Goal: Task Accomplishment & Management: Manage account settings

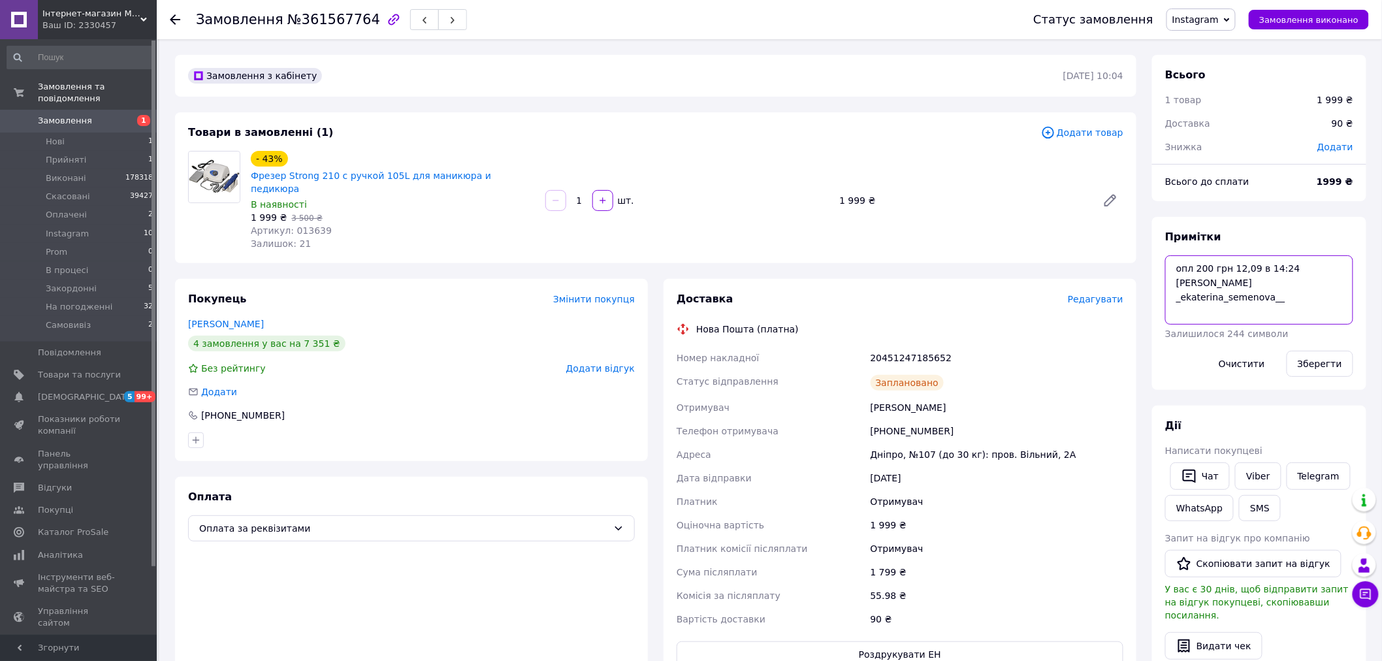
click at [1297, 292] on textarea "опл 200 грн 12,09 в 14:24 яцентюк _ekaterina_semenova__" at bounding box center [1259, 289] width 188 height 69
type textarea "опл 200 грн 12,09 в 14:24 яцентюк _ekaterina_semenova__ прро"
click at [1326, 362] on button "Зберегти" at bounding box center [1320, 364] width 67 height 26
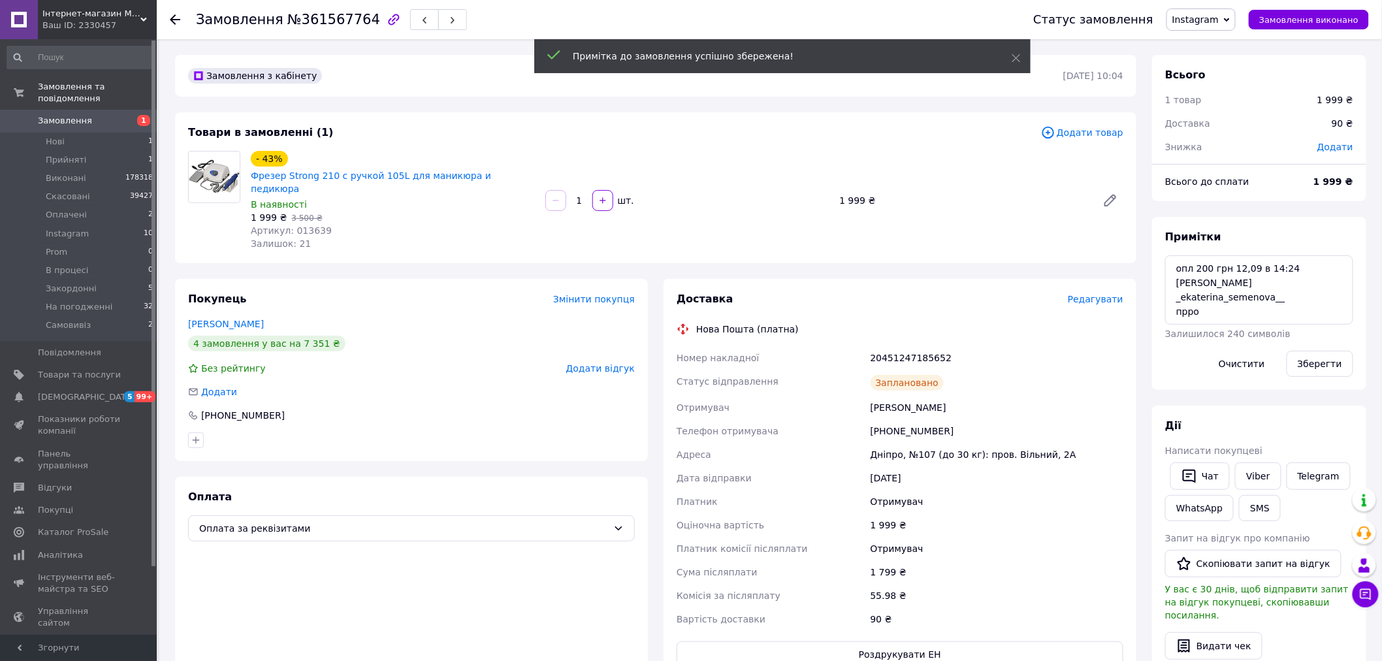
click at [1348, 20] on span "Замовлення виконано" at bounding box center [1309, 20] width 99 height 10
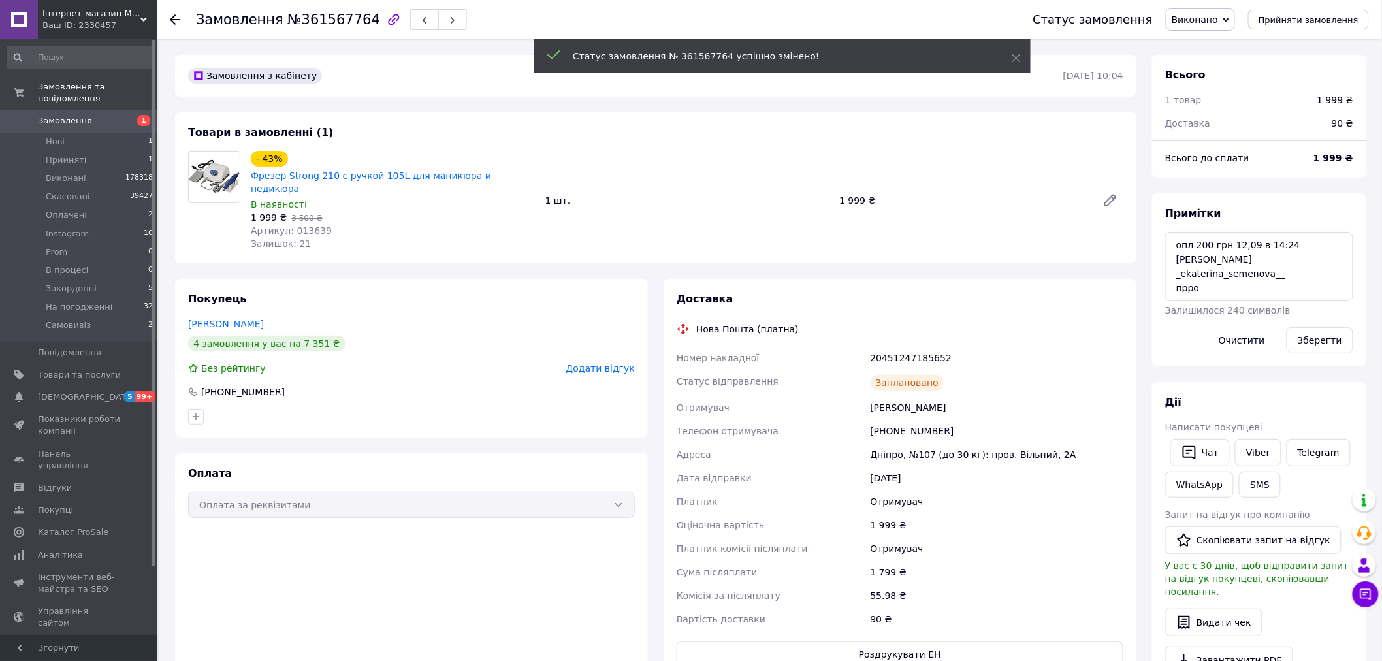
scroll to position [120, 0]
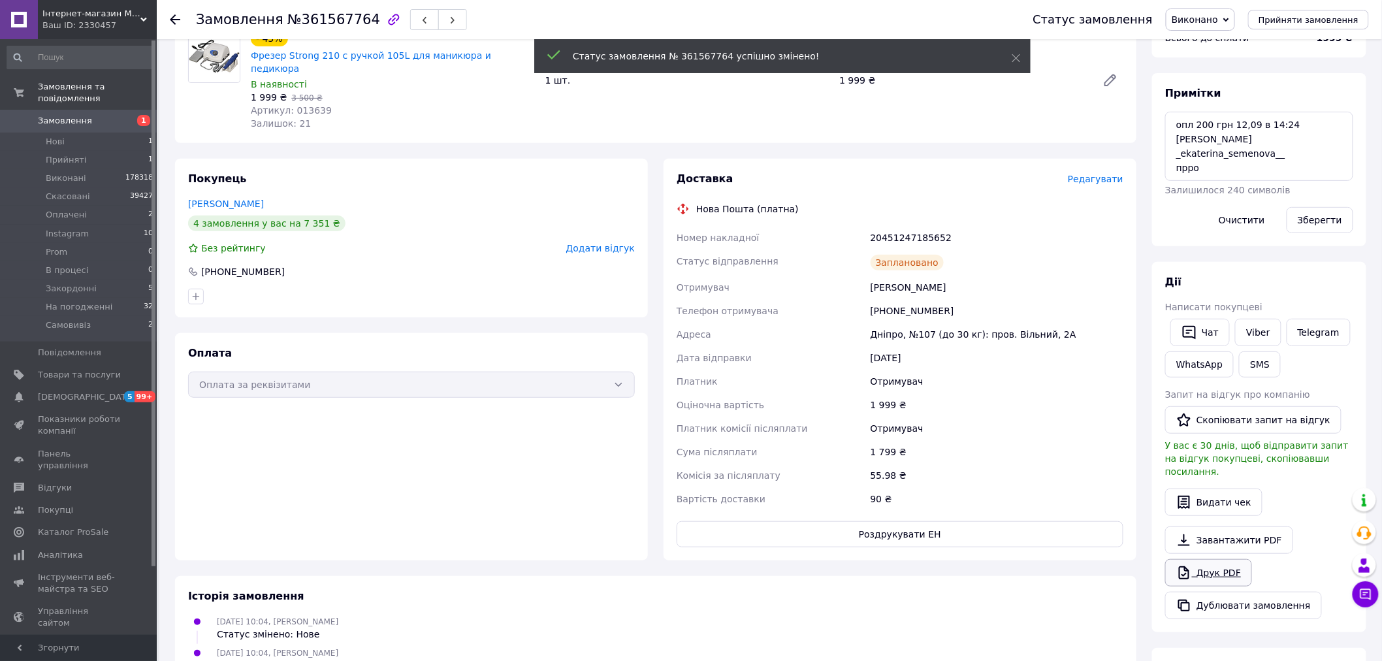
click at [1215, 559] on link "Друк PDF" at bounding box center [1208, 572] width 87 height 27
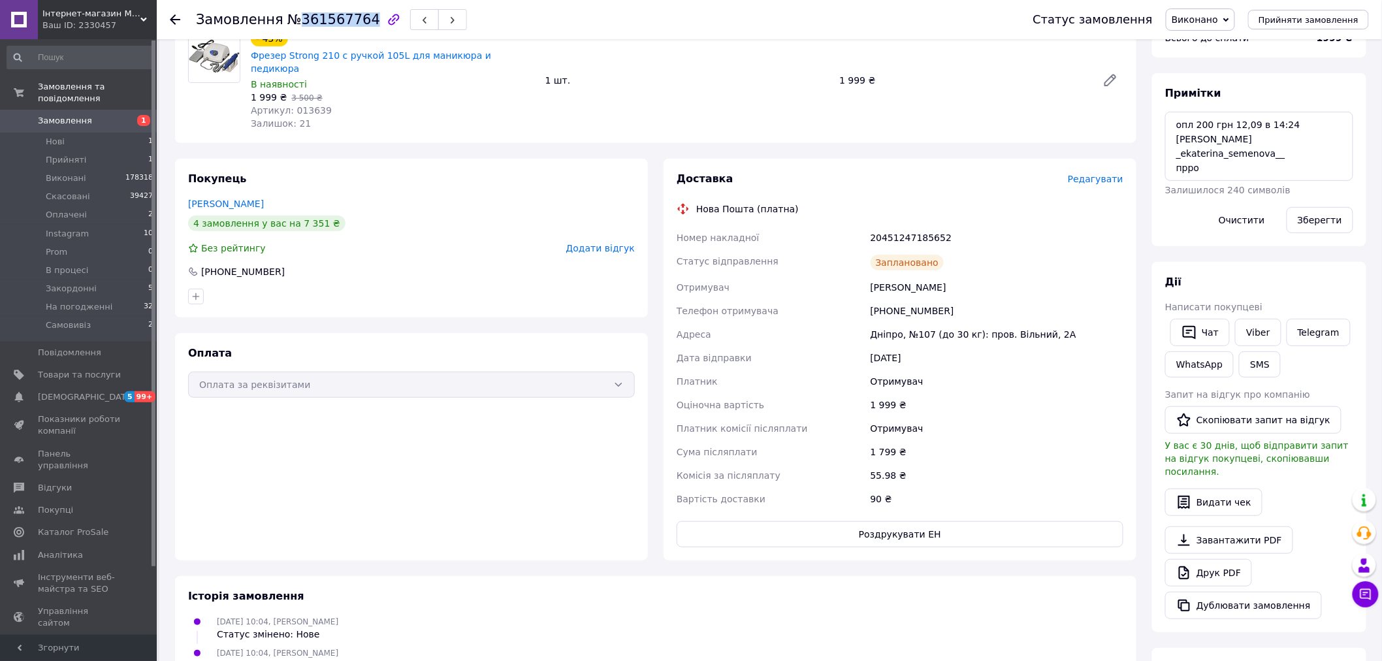
drag, startPoint x: 295, startPoint y: 21, endPoint x: 357, endPoint y: 20, distance: 62.7
click at [357, 20] on span "№361567764" at bounding box center [333, 20] width 93 height 16
copy span "361567764"
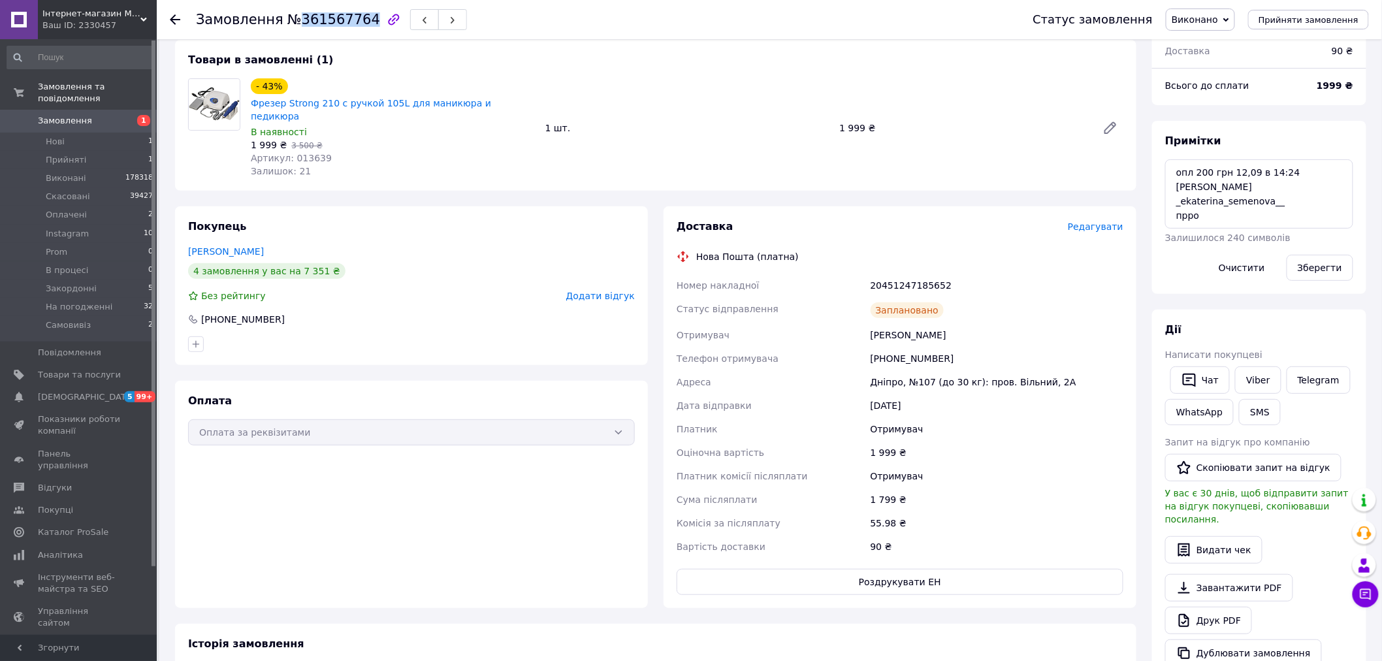
scroll to position [0, 0]
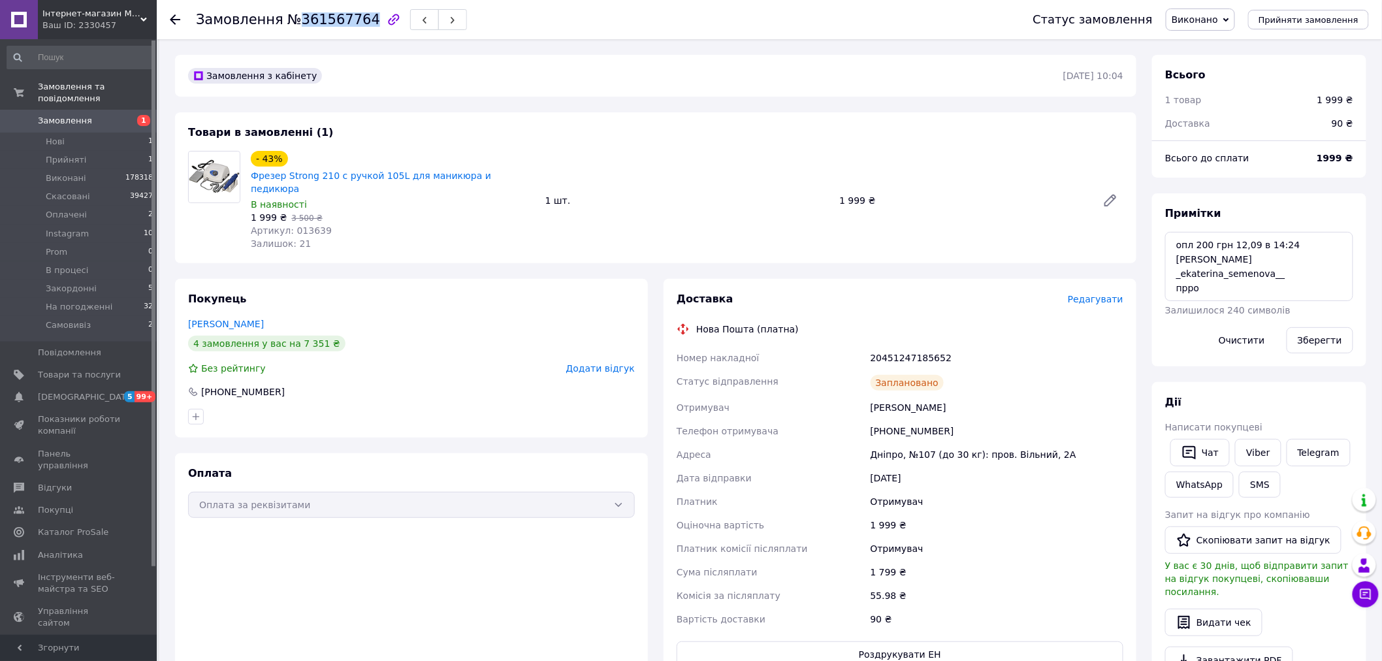
click at [54, 115] on span "Замовлення" at bounding box center [65, 121] width 54 height 12
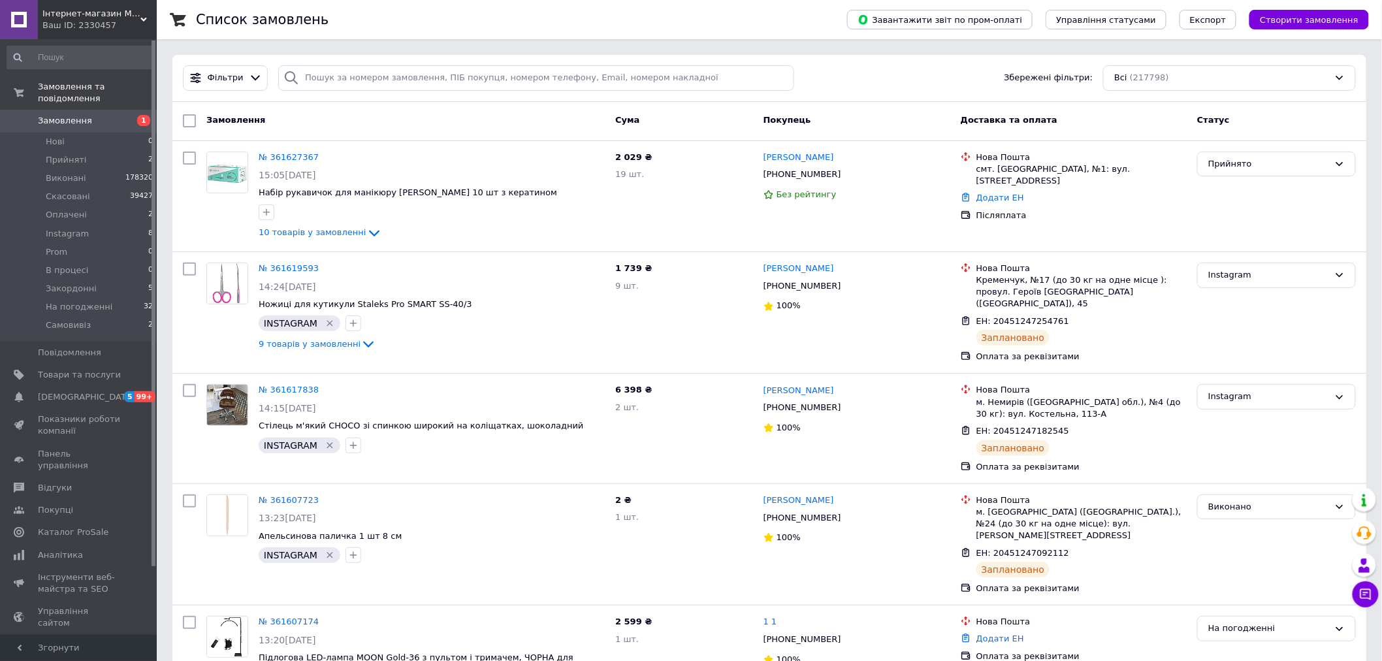
click at [53, 115] on span "Замовлення" at bounding box center [65, 121] width 54 height 12
click at [88, 115] on span "Замовлення" at bounding box center [79, 121] width 83 height 12
click at [77, 115] on span "Замовлення" at bounding box center [65, 121] width 54 height 12
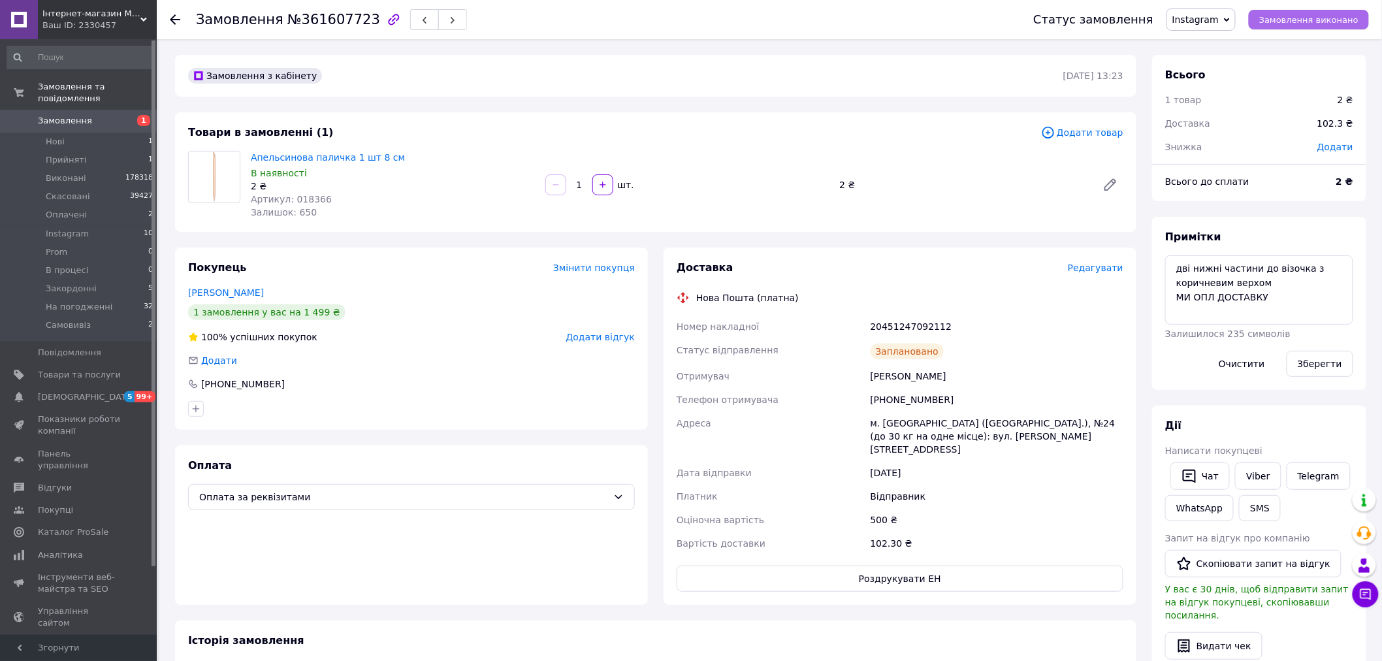
click at [1350, 16] on span "Замовлення виконано" at bounding box center [1309, 20] width 99 height 10
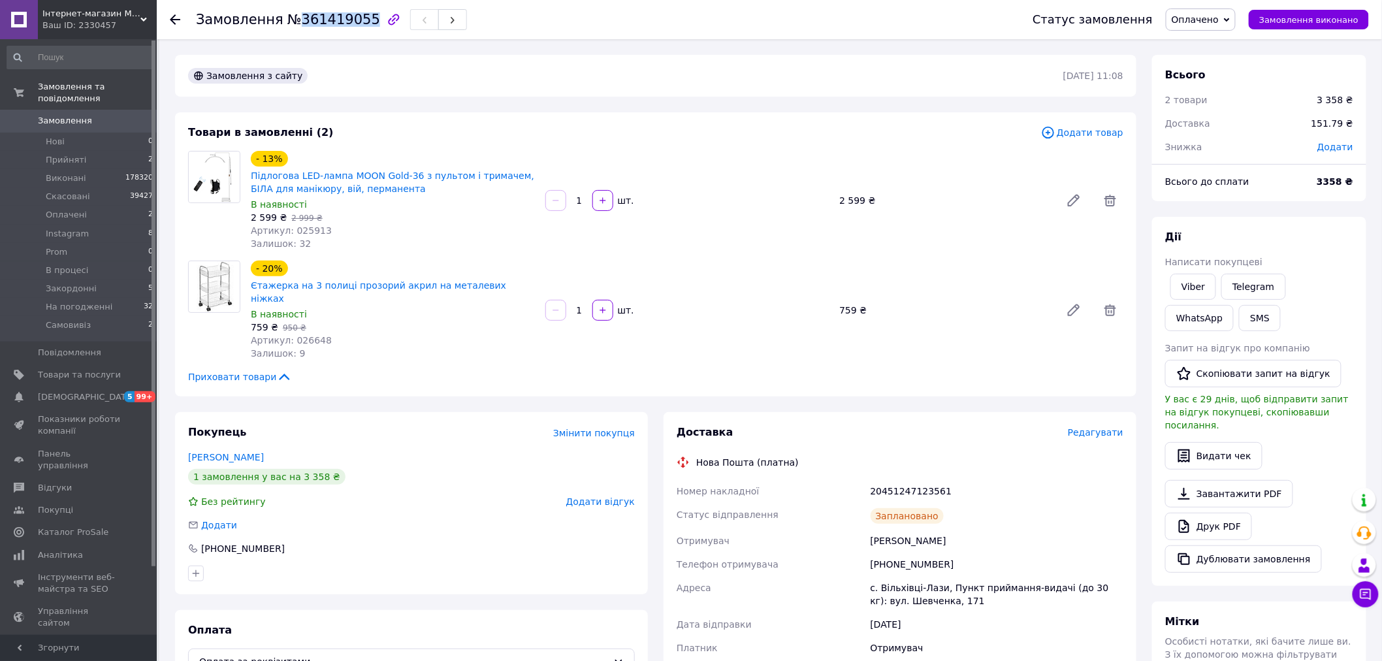
drag, startPoint x: 289, startPoint y: 22, endPoint x: 356, endPoint y: 20, distance: 66.6
click at [356, 20] on span "№361419055" at bounding box center [333, 20] width 93 height 16
copy span "361419055"
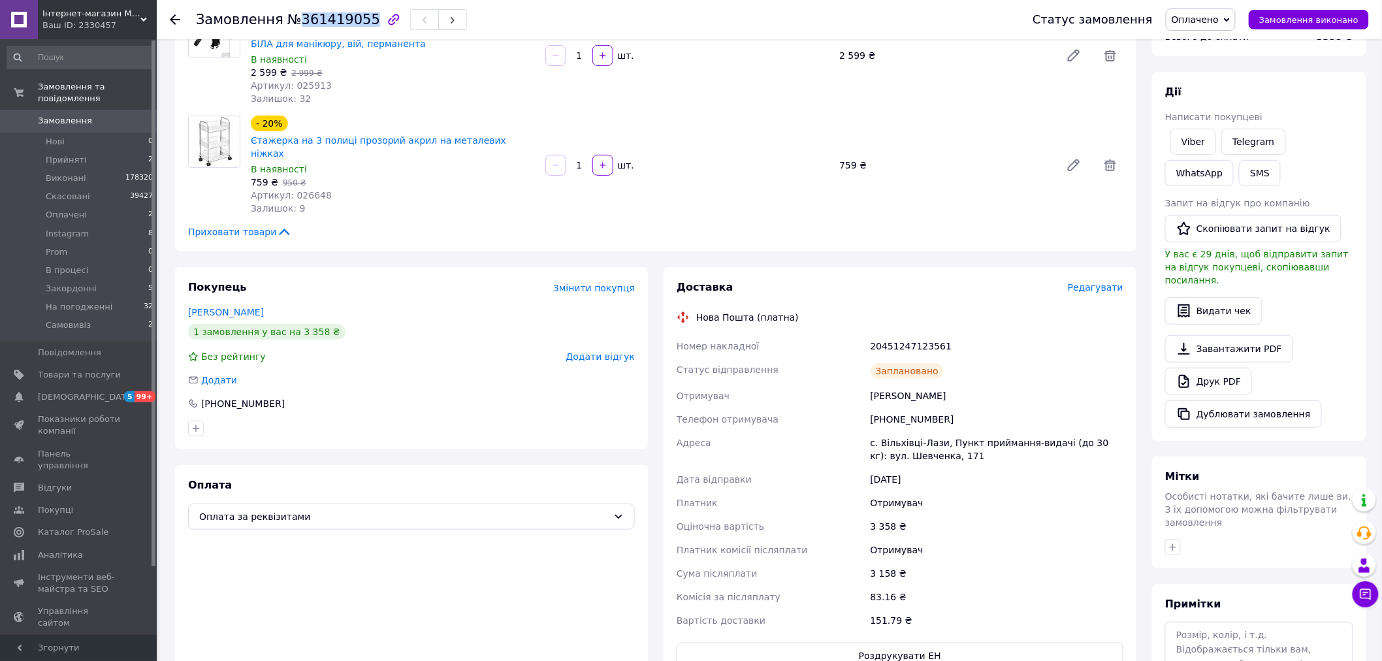
scroll to position [290, 0]
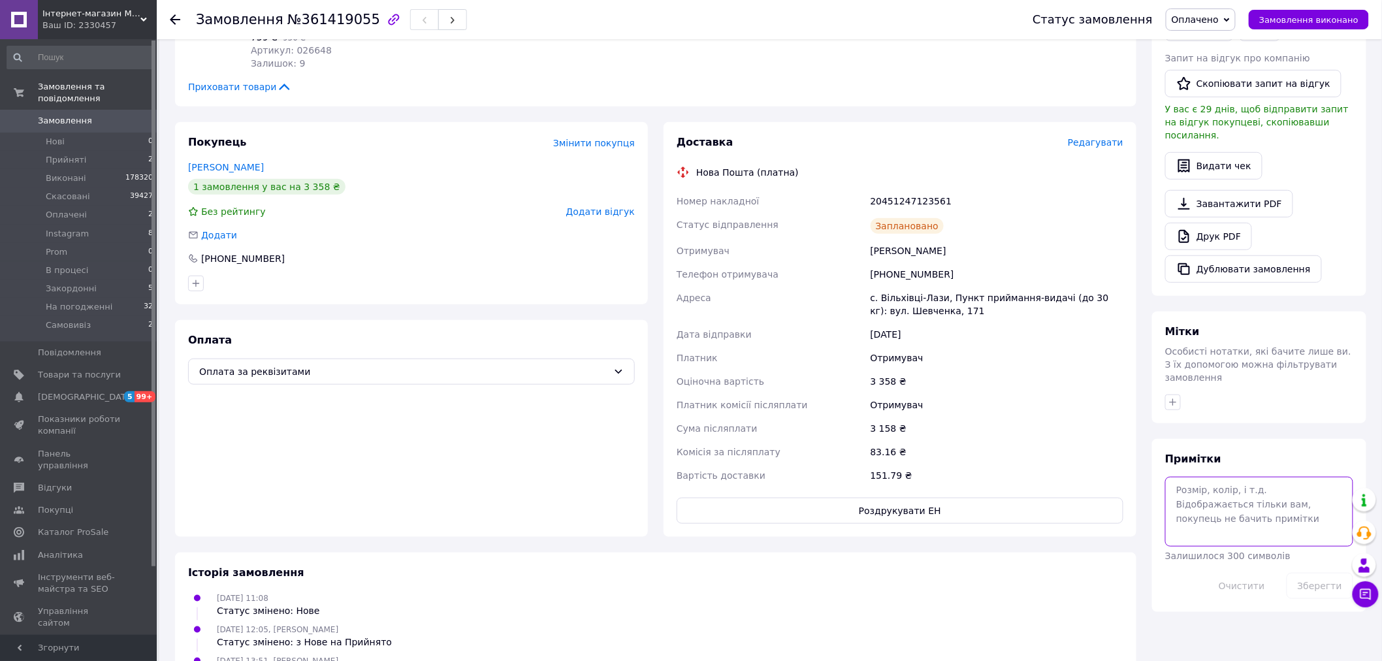
click at [1231, 477] on textarea at bounding box center [1259, 511] width 188 height 69
type textarea "200+++ прро"
click at [1318, 573] on button "Зберегти" at bounding box center [1320, 586] width 67 height 26
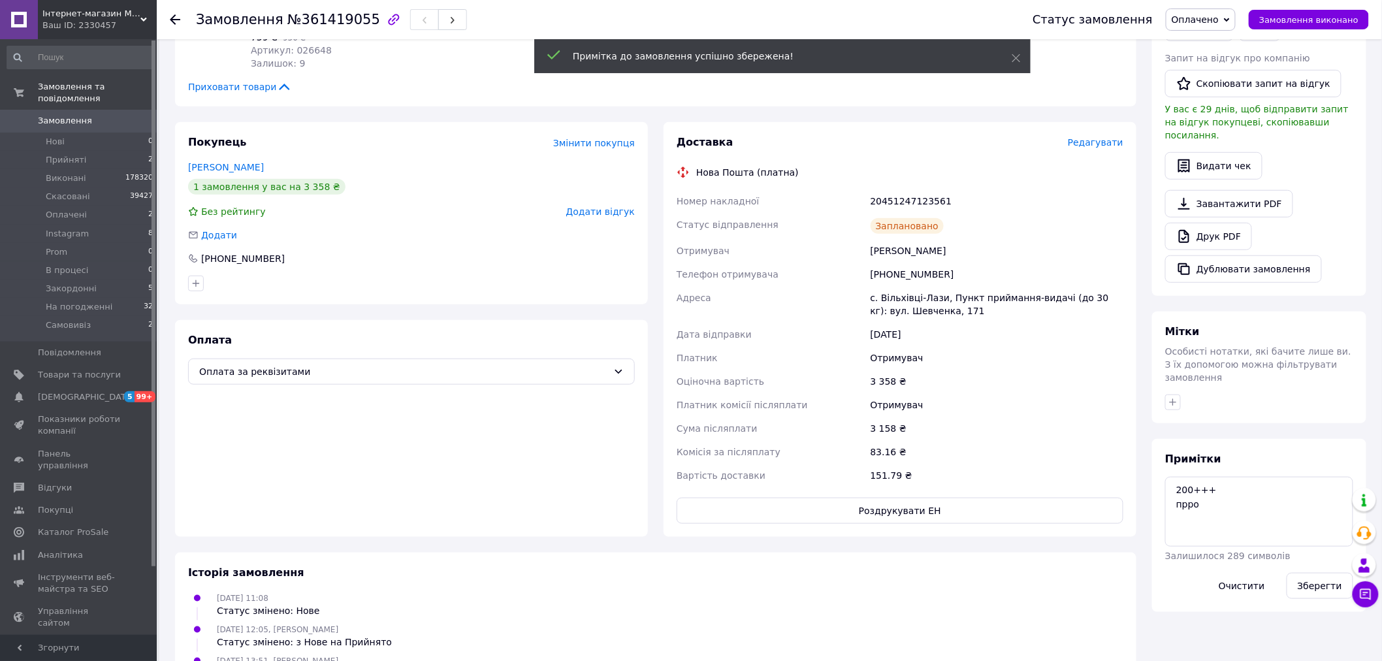
click at [1339, 20] on span "Замовлення виконано" at bounding box center [1309, 20] width 99 height 10
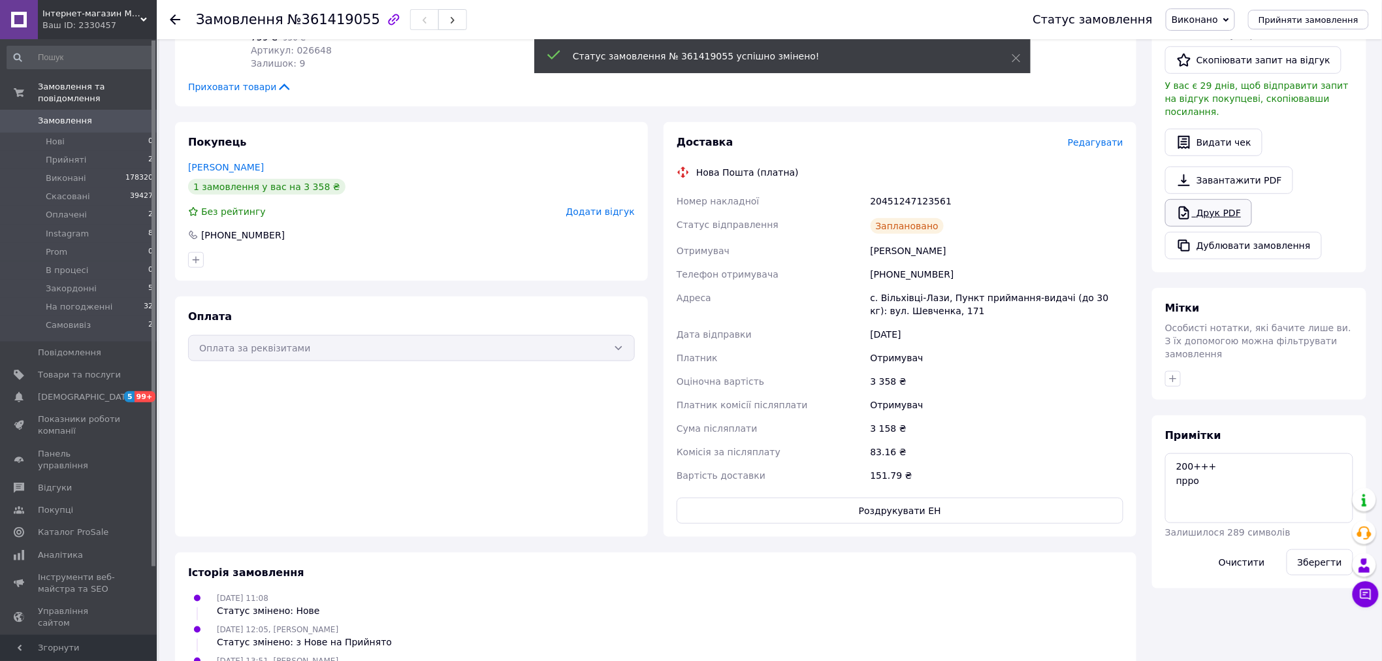
click at [1216, 199] on link "Друк PDF" at bounding box center [1208, 212] width 87 height 27
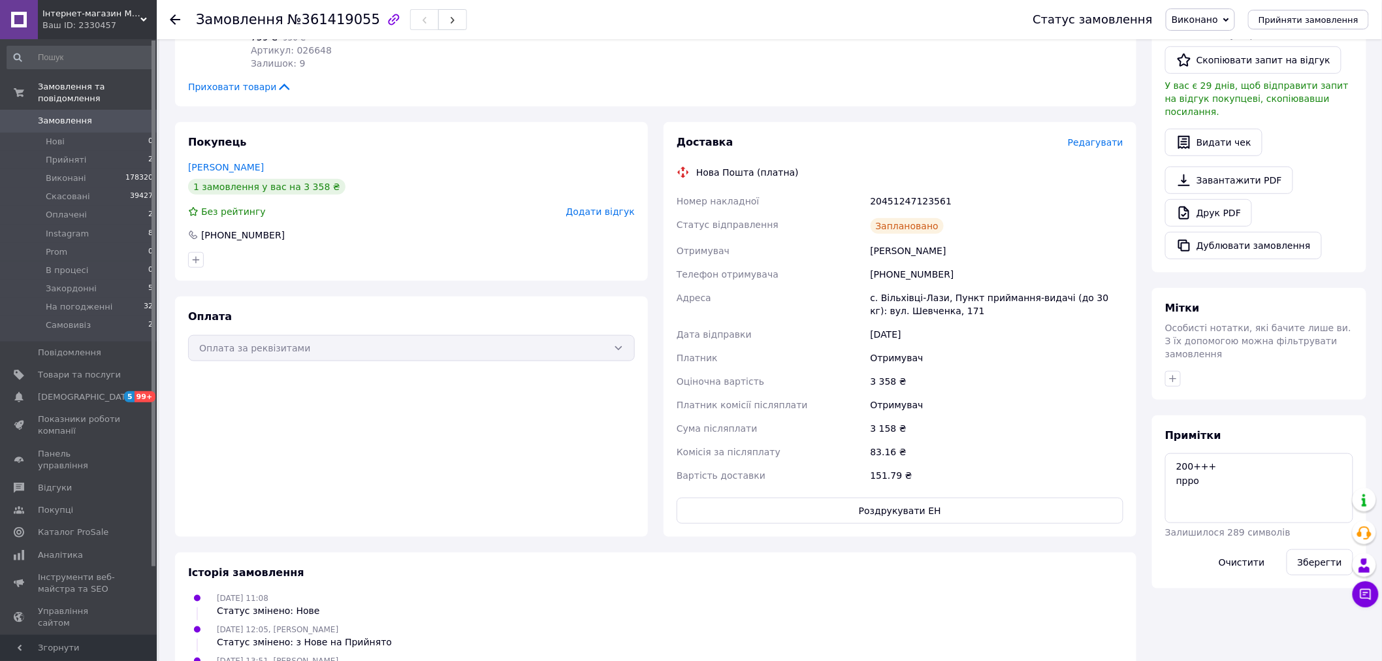
scroll to position [0, 0]
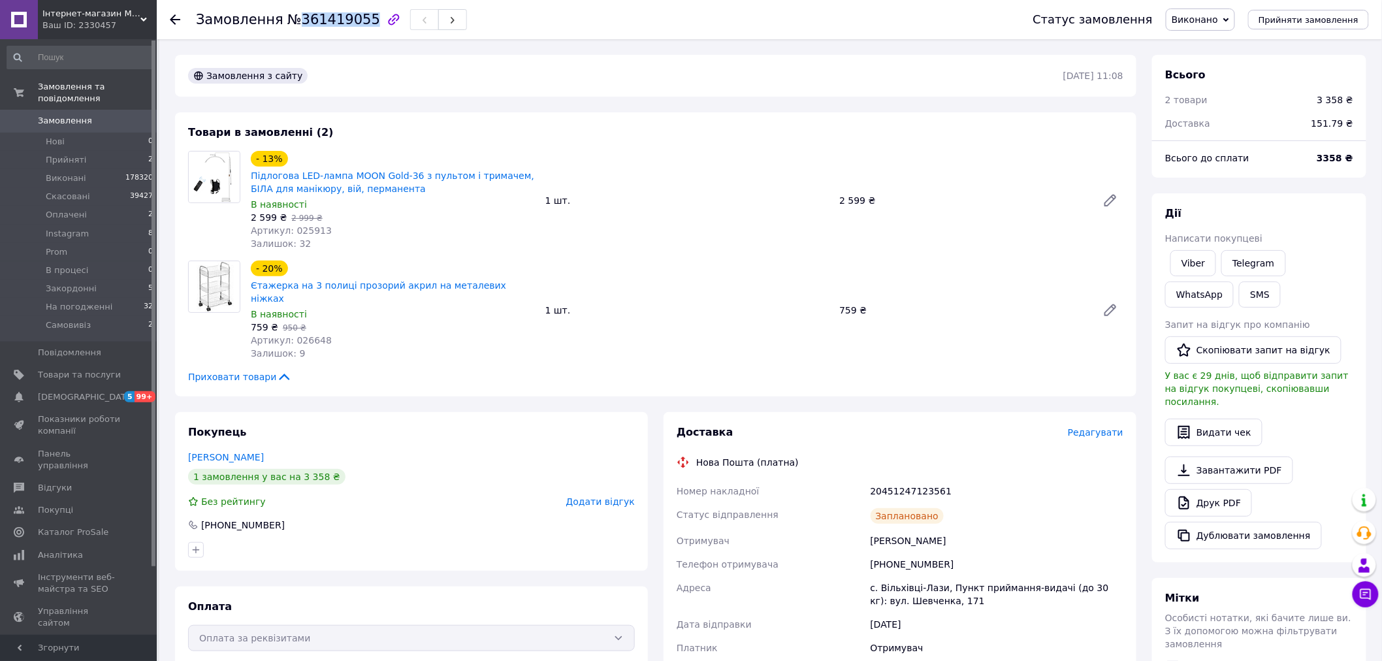
drag, startPoint x: 293, startPoint y: 18, endPoint x: 356, endPoint y: 21, distance: 63.4
click at [356, 21] on span "№361419055" at bounding box center [333, 20] width 93 height 16
copy span "361419055"
click at [48, 115] on span "Замовлення" at bounding box center [65, 121] width 54 height 12
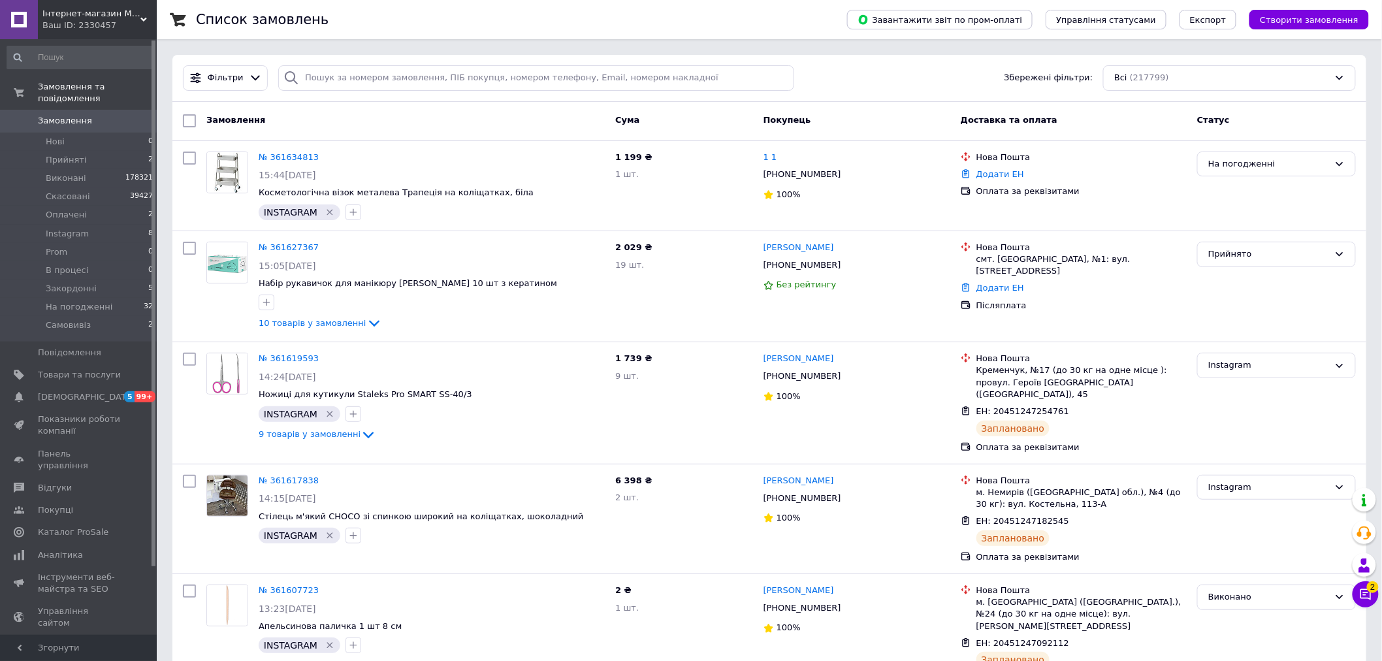
click at [55, 115] on span "Замовлення" at bounding box center [65, 121] width 54 height 12
click at [1187, 75] on div "Всі (217799)" at bounding box center [1229, 77] width 253 height 25
click at [1160, 242] on span "(8)" at bounding box center [1166, 241] width 12 height 10
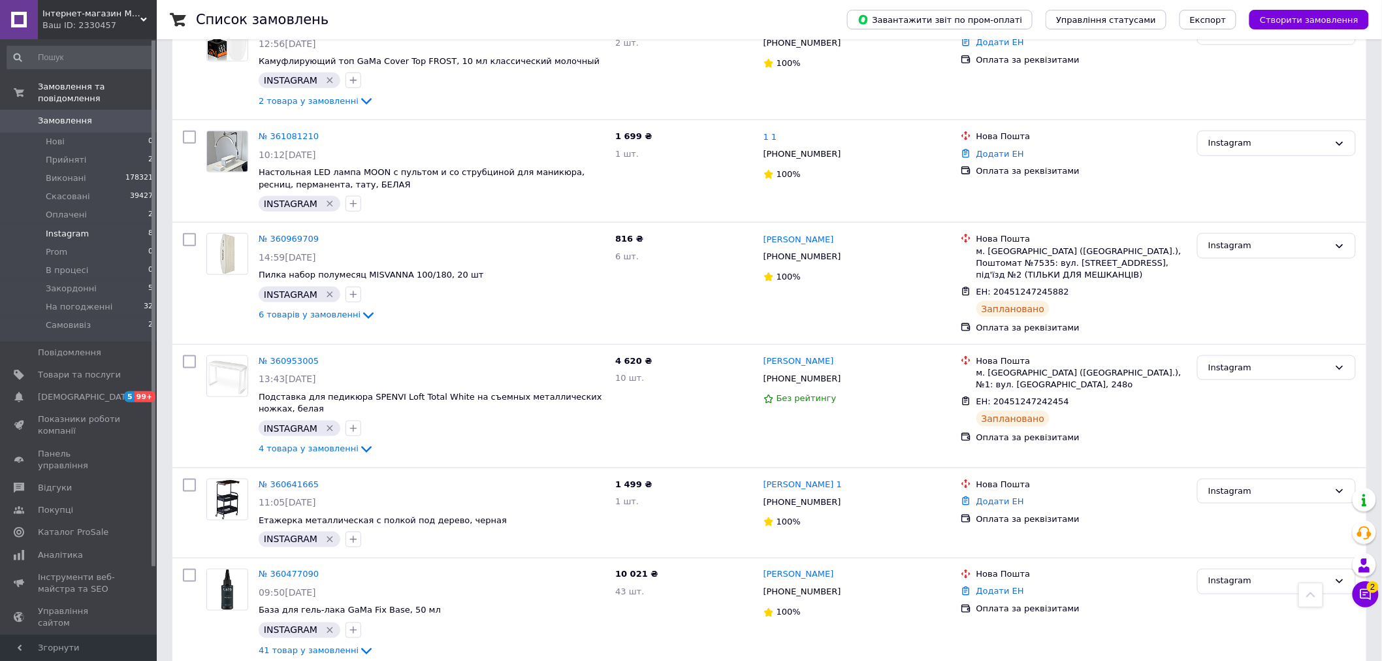
scroll to position [510, 0]
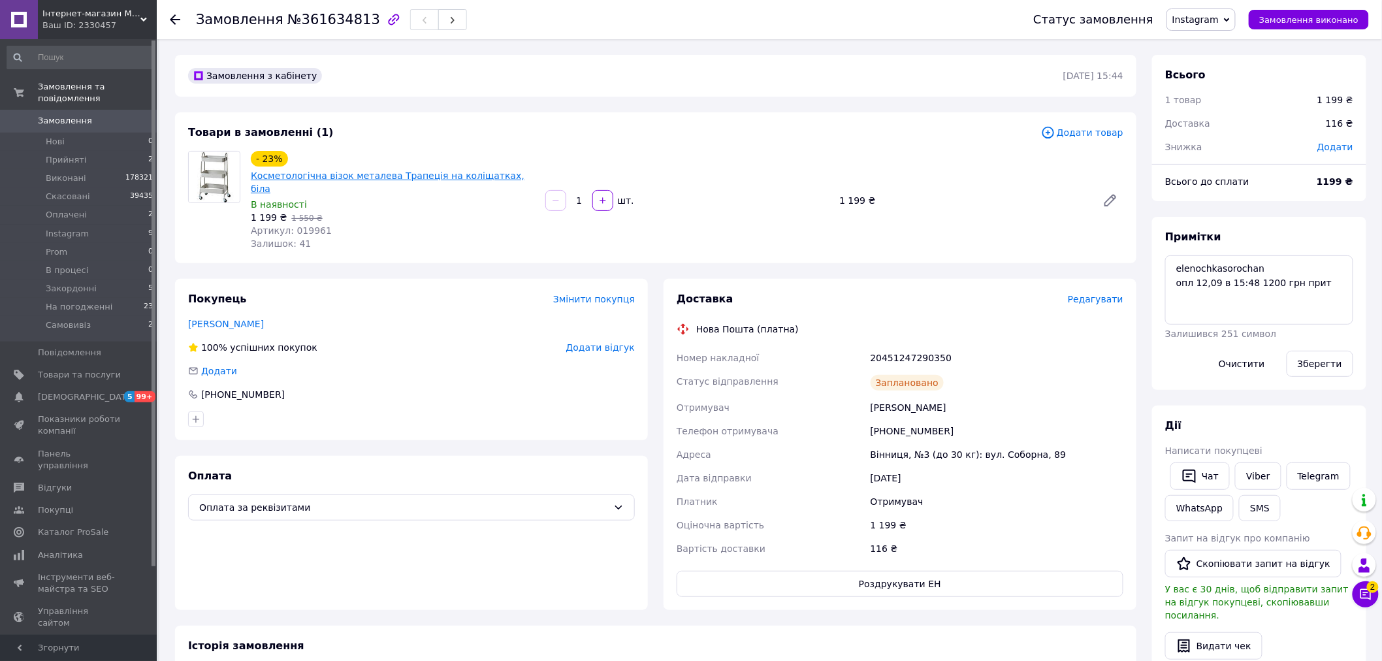
drag, startPoint x: 427, startPoint y: 128, endPoint x: 498, endPoint y: 176, distance: 86.1
click at [427, 128] on div "Товари в замовленні (1)" at bounding box center [614, 132] width 853 height 15
click at [1333, 291] on textarea "elenochkasorochan опл 12,09 в 15:48 1200 грн прит" at bounding box center [1259, 289] width 188 height 69
type textarea "elenochkasorochan опл 12,09 в 15:48 1200 грн прит +++"
click at [1338, 361] on button "Зберегти" at bounding box center [1320, 364] width 67 height 26
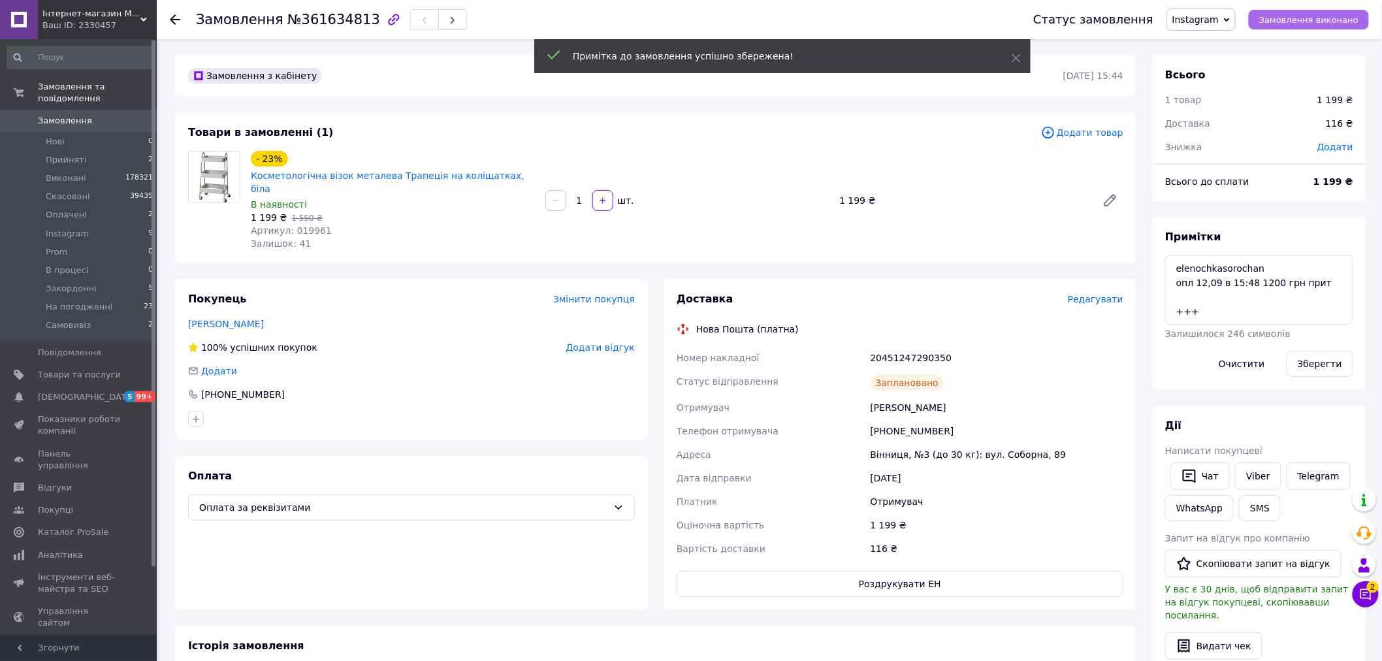
click at [1350, 15] on span "Замовлення виконано" at bounding box center [1309, 20] width 99 height 10
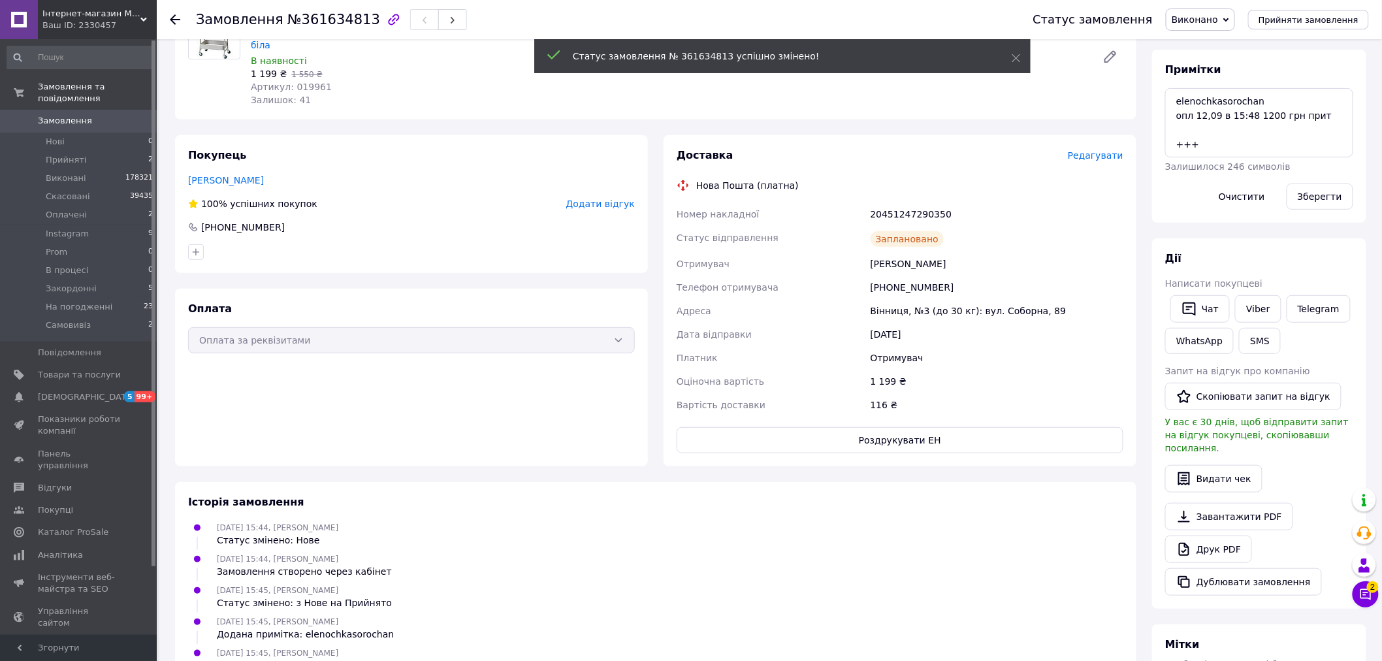
scroll to position [157, 0]
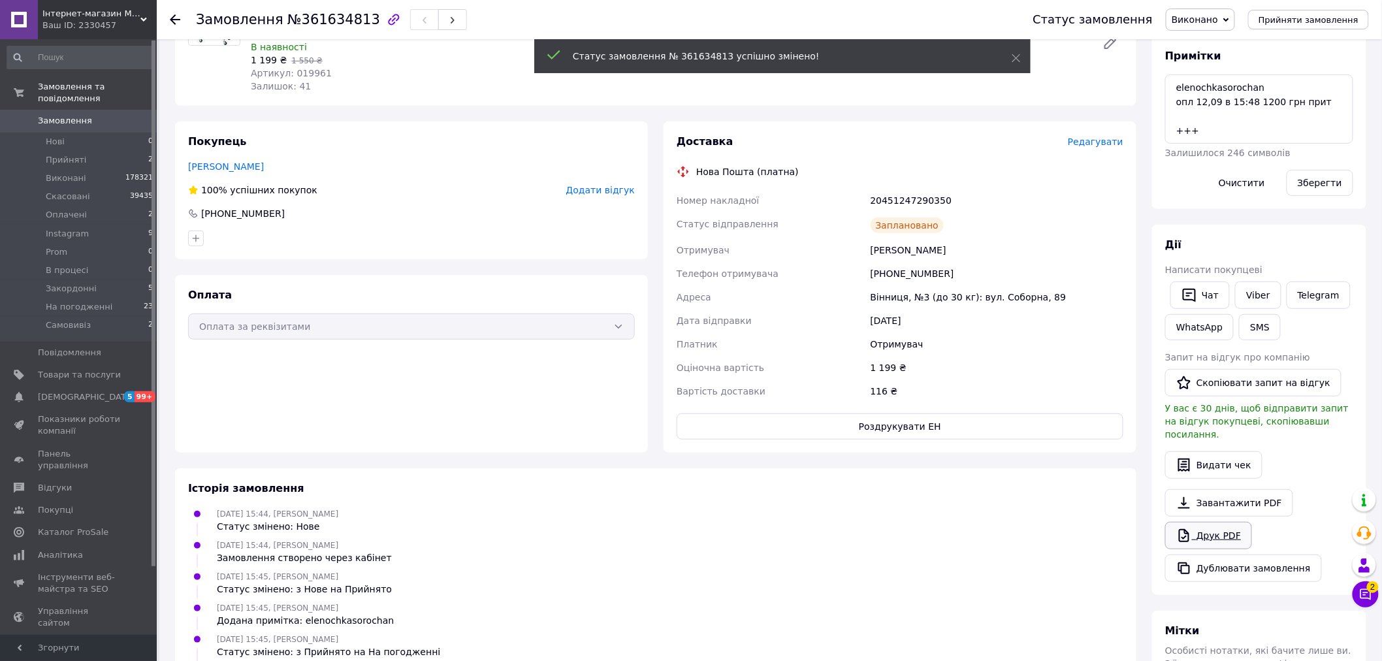
click at [1203, 528] on link "Друк PDF" at bounding box center [1208, 535] width 87 height 27
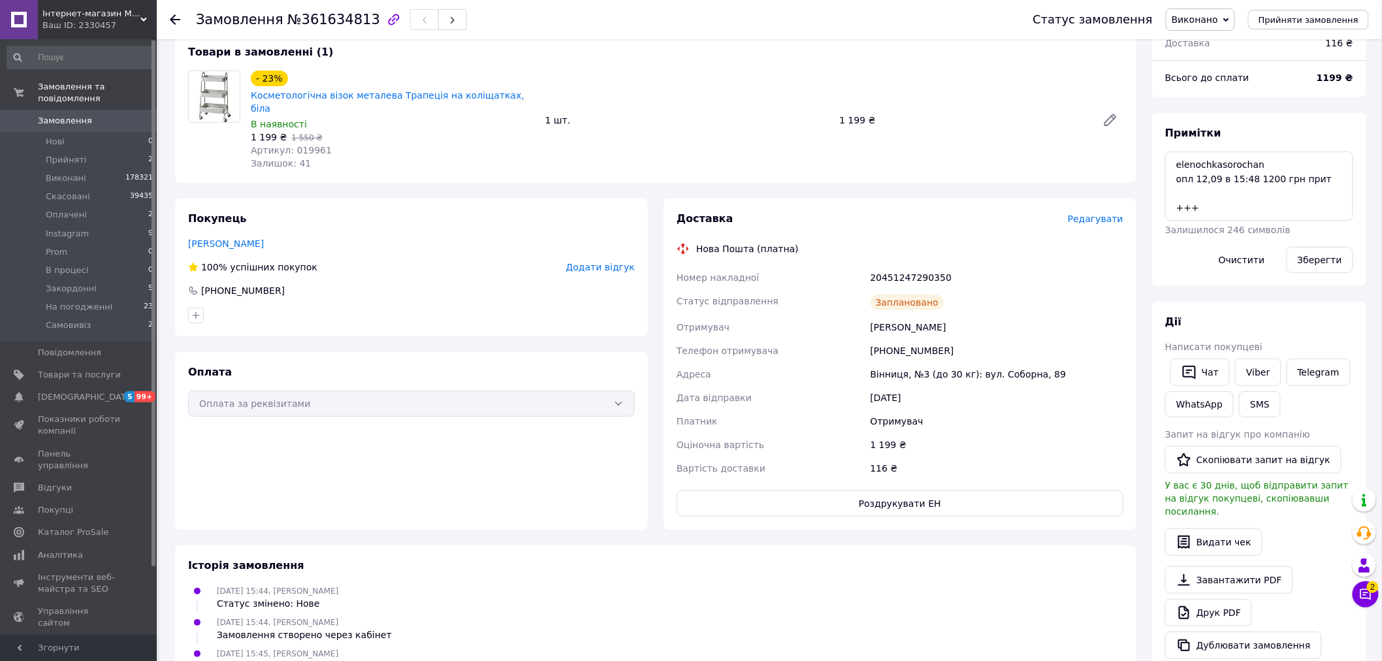
scroll to position [0, 0]
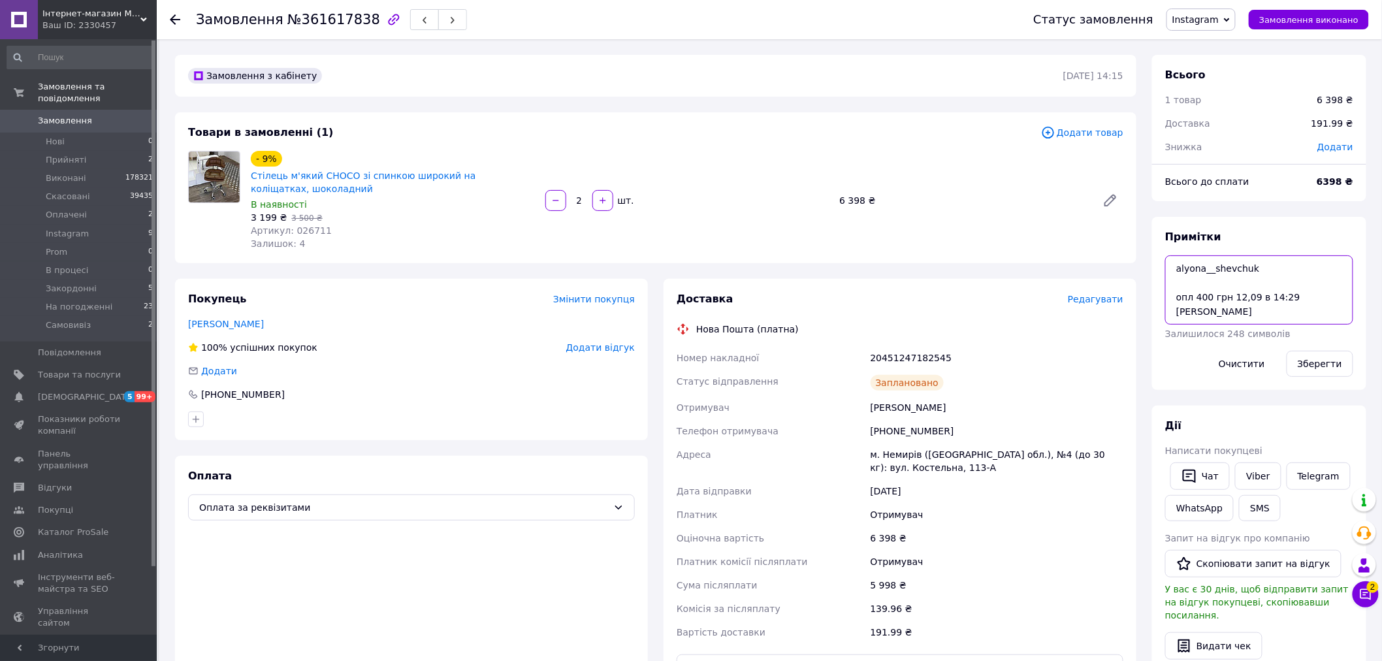
click at [1335, 301] on textarea "alyona__shevchuk опл 400 грн 12,09 в 14:29 [PERSON_NAME]" at bounding box center [1259, 289] width 188 height 69
click at [1186, 308] on textarea "alyona__shevchuk опл 400 грн 12,09 в 14:29 яцентюк про" at bounding box center [1259, 289] width 188 height 69
type textarea "alyona__shevchuk опл 400 грн 12,09 в 14:29 яцентюк прро"
click at [1313, 365] on button "Зберегти" at bounding box center [1320, 364] width 67 height 26
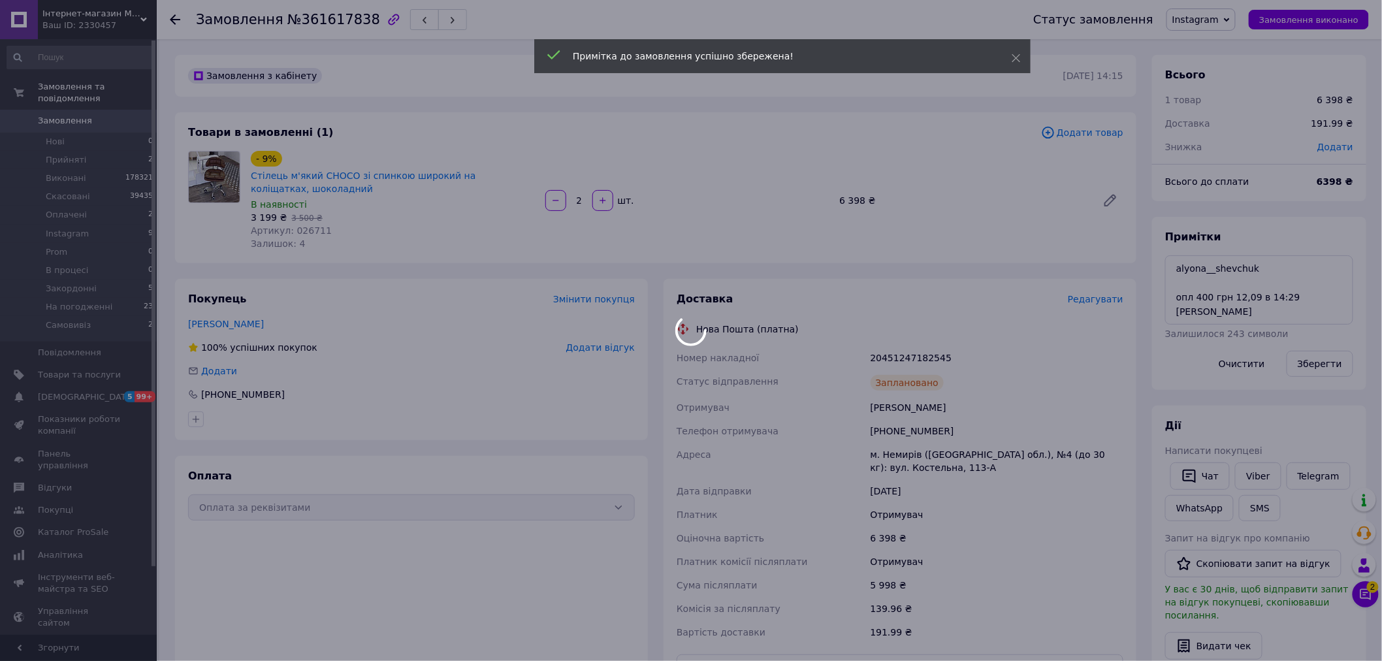
scroll to position [18, 0]
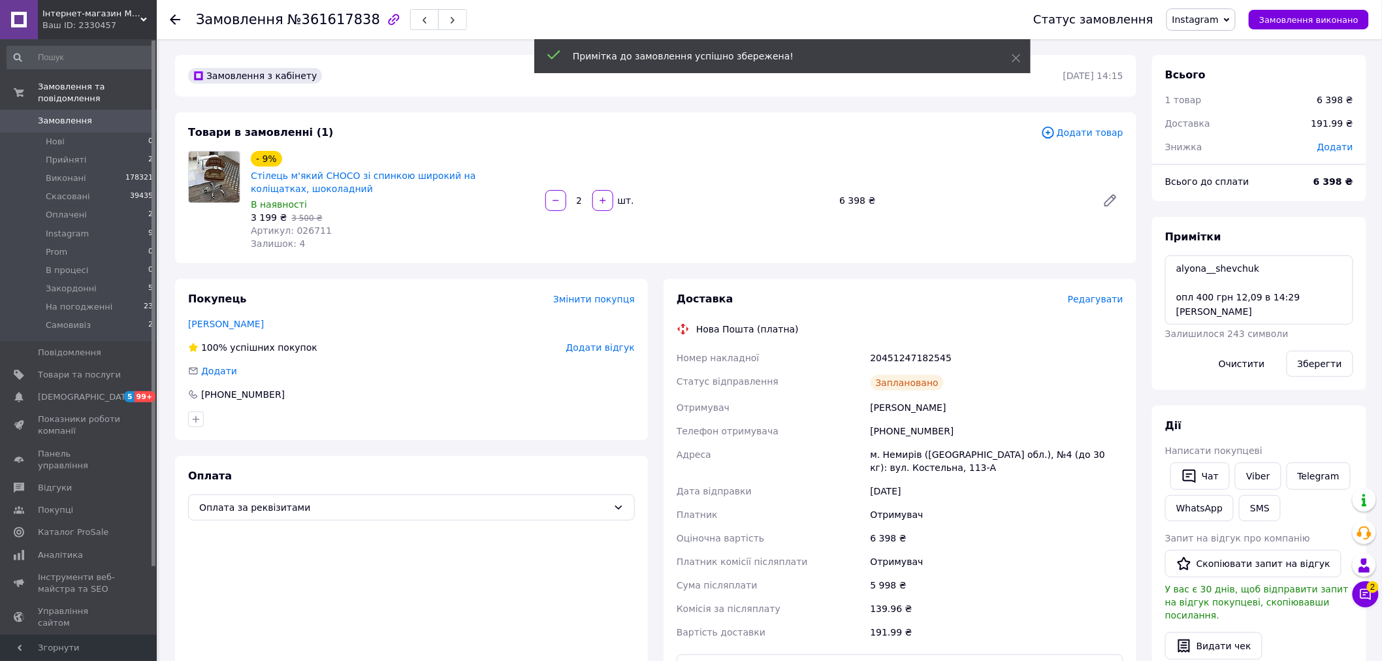
click at [1325, 16] on span "Замовлення виконано" at bounding box center [1309, 20] width 99 height 10
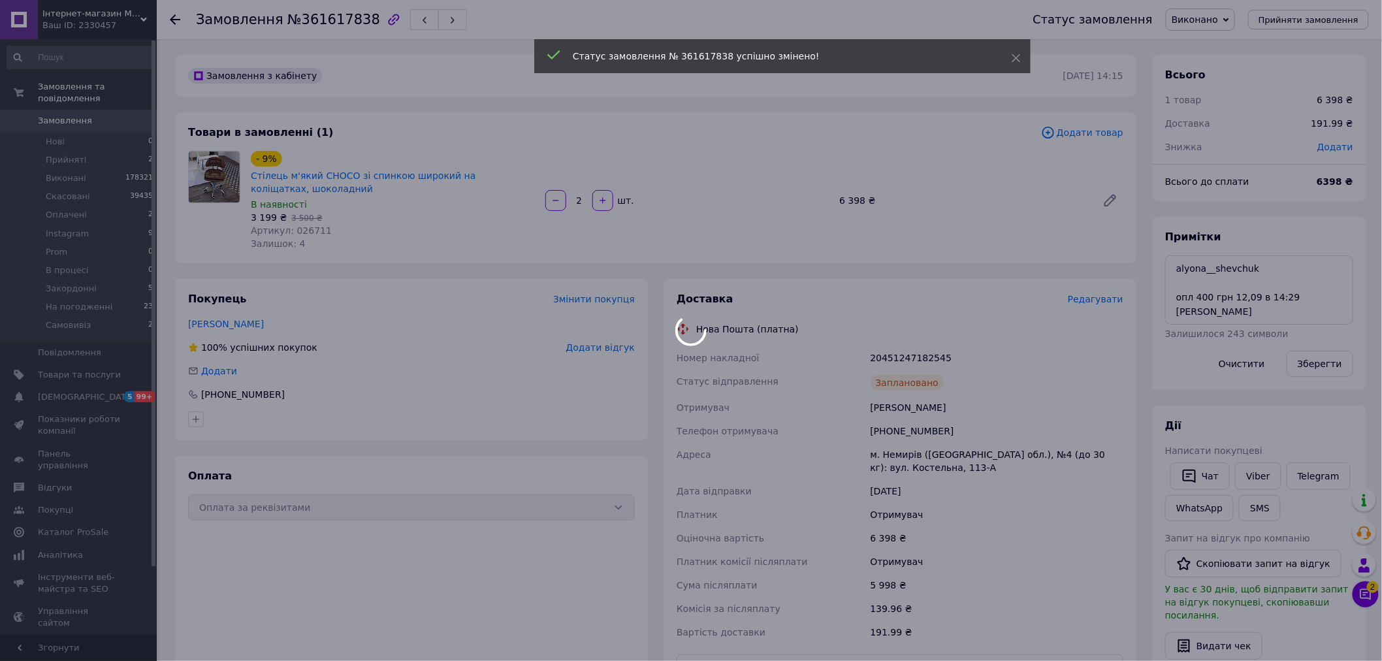
scroll to position [49, 0]
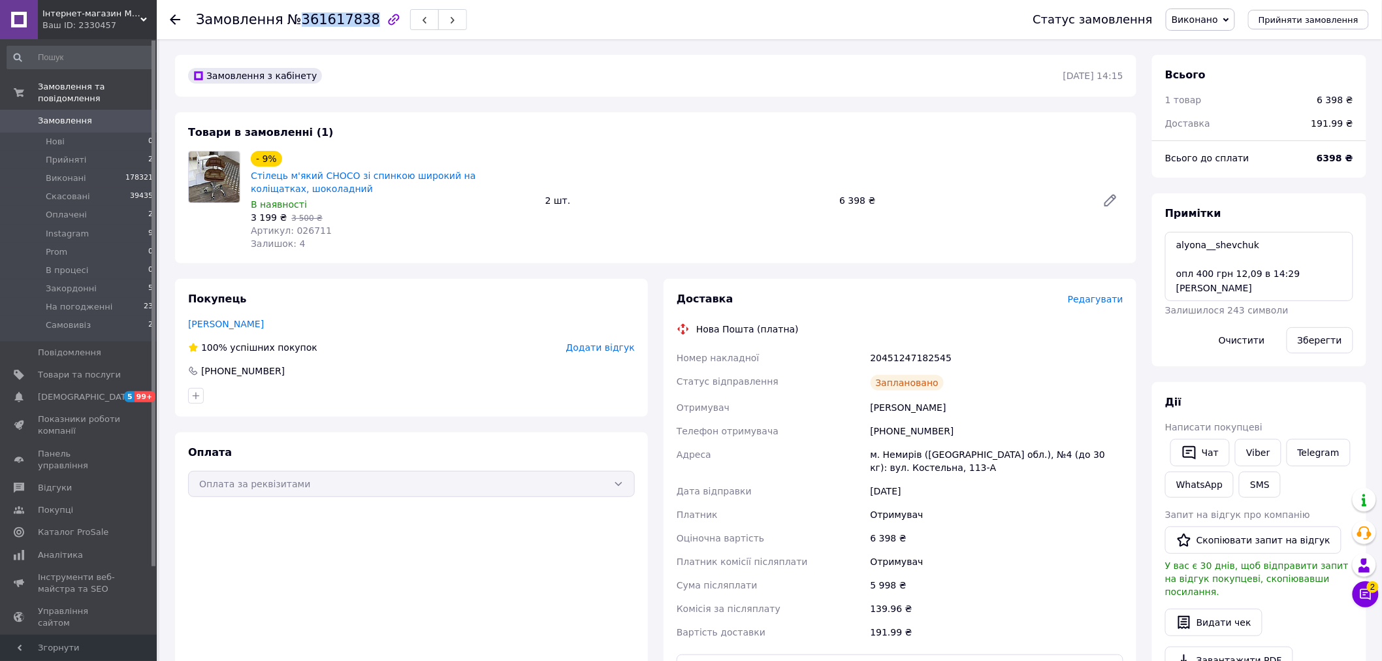
drag, startPoint x: 291, startPoint y: 18, endPoint x: 355, endPoint y: 17, distance: 64.0
click at [355, 17] on span "№361617838" at bounding box center [333, 20] width 93 height 16
copy span "361617838"
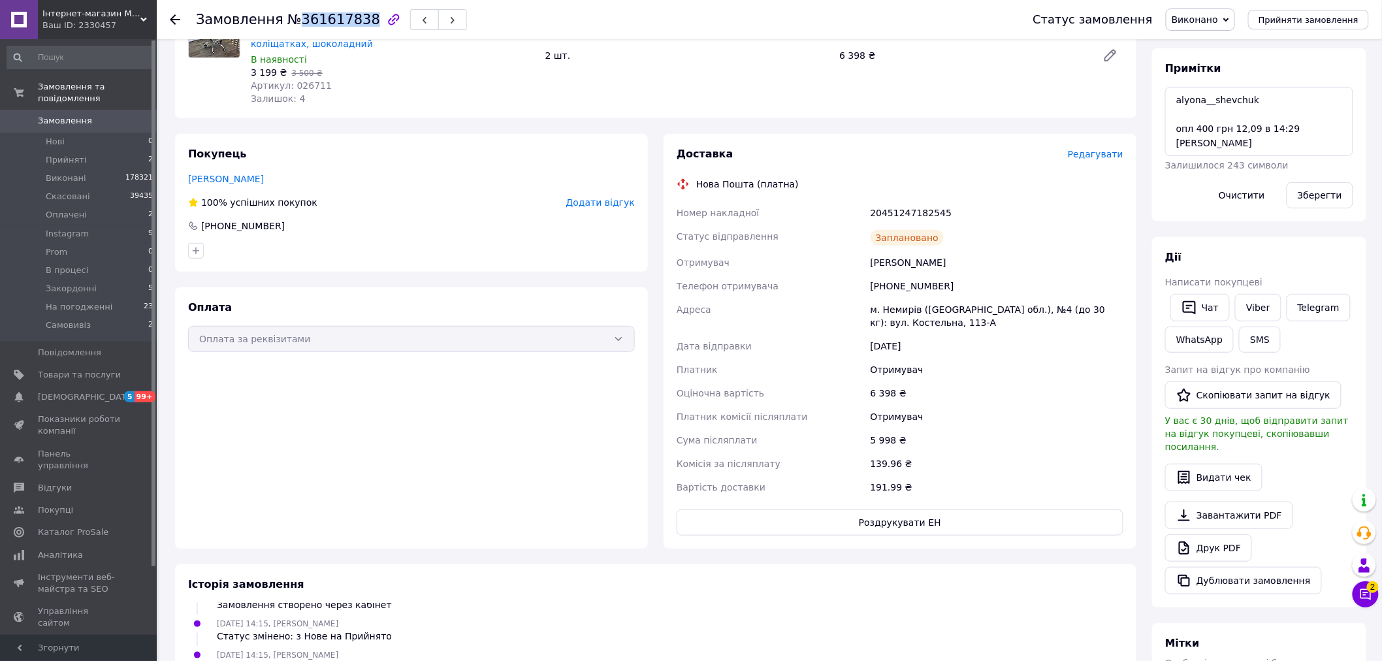
scroll to position [0, 0]
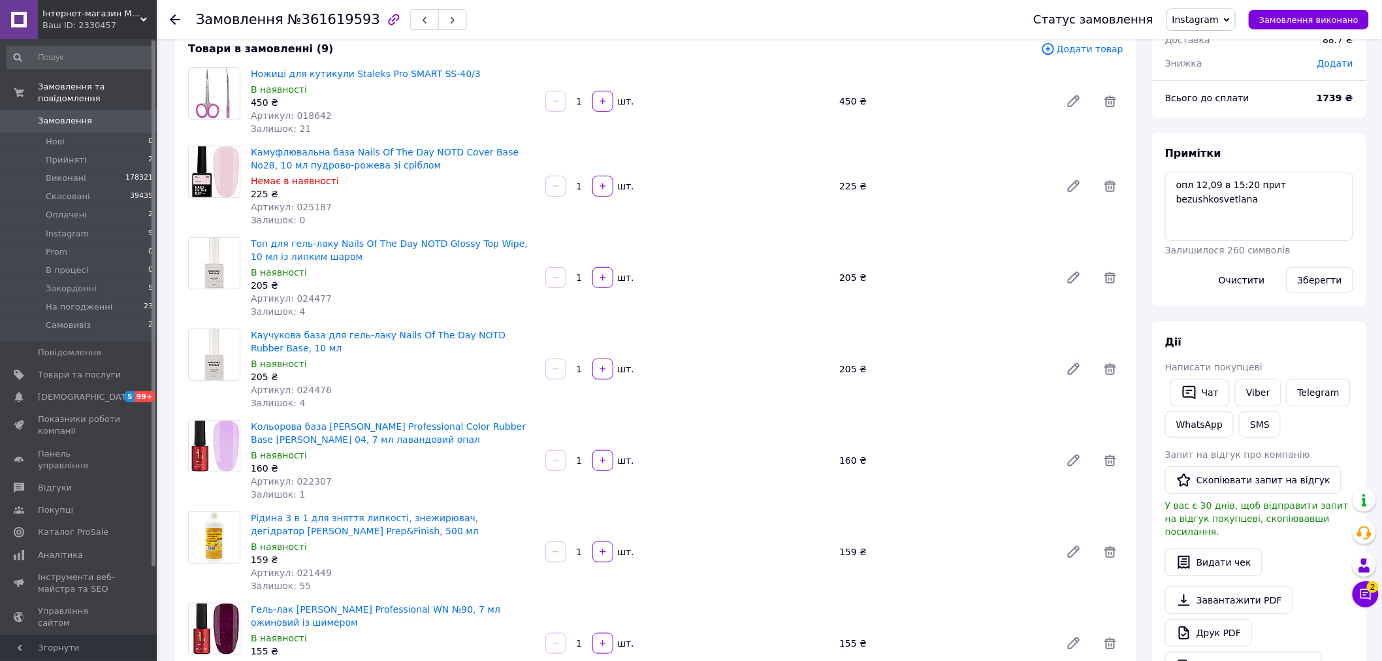
scroll to position [5, 0]
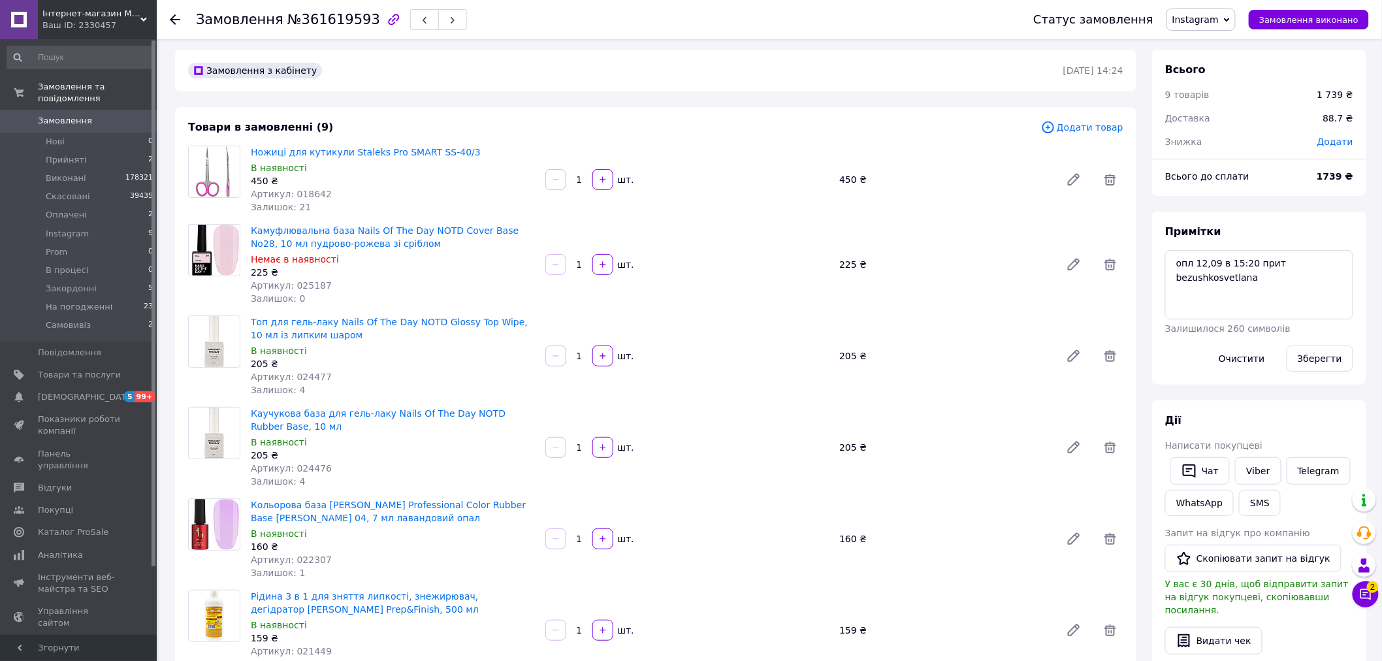
click at [487, 83] on div "Замовлення з кабінету [DATE] 14:24" at bounding box center [656, 71] width 962 height 42
click at [1312, 289] on textarea "опл 12,09 в 15:20 прит bezushkosvetlana" at bounding box center [1259, 284] width 188 height 69
type textarea "опл 12,09 в 15:20 прит bezushkosvetlana +++"
click at [1336, 360] on button "Зберегти" at bounding box center [1320, 359] width 67 height 26
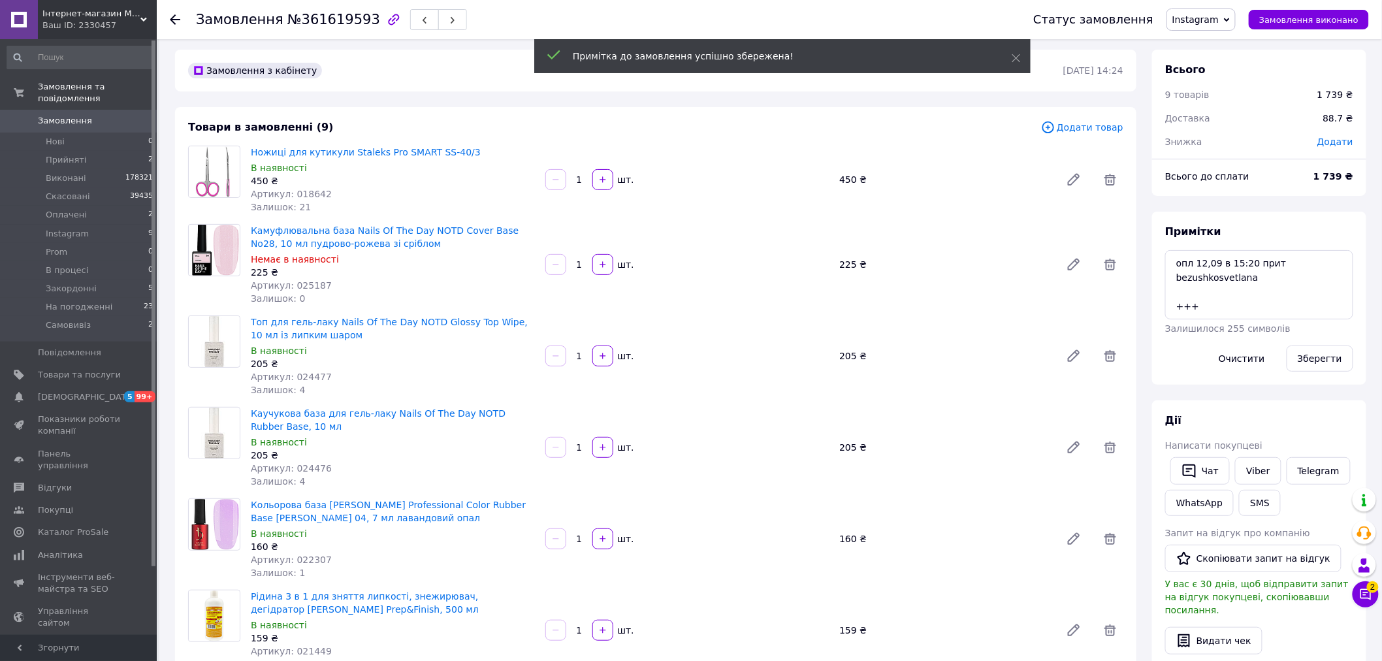
scroll to position [18, 0]
click at [1343, 18] on span "Замовлення виконано" at bounding box center [1309, 20] width 99 height 10
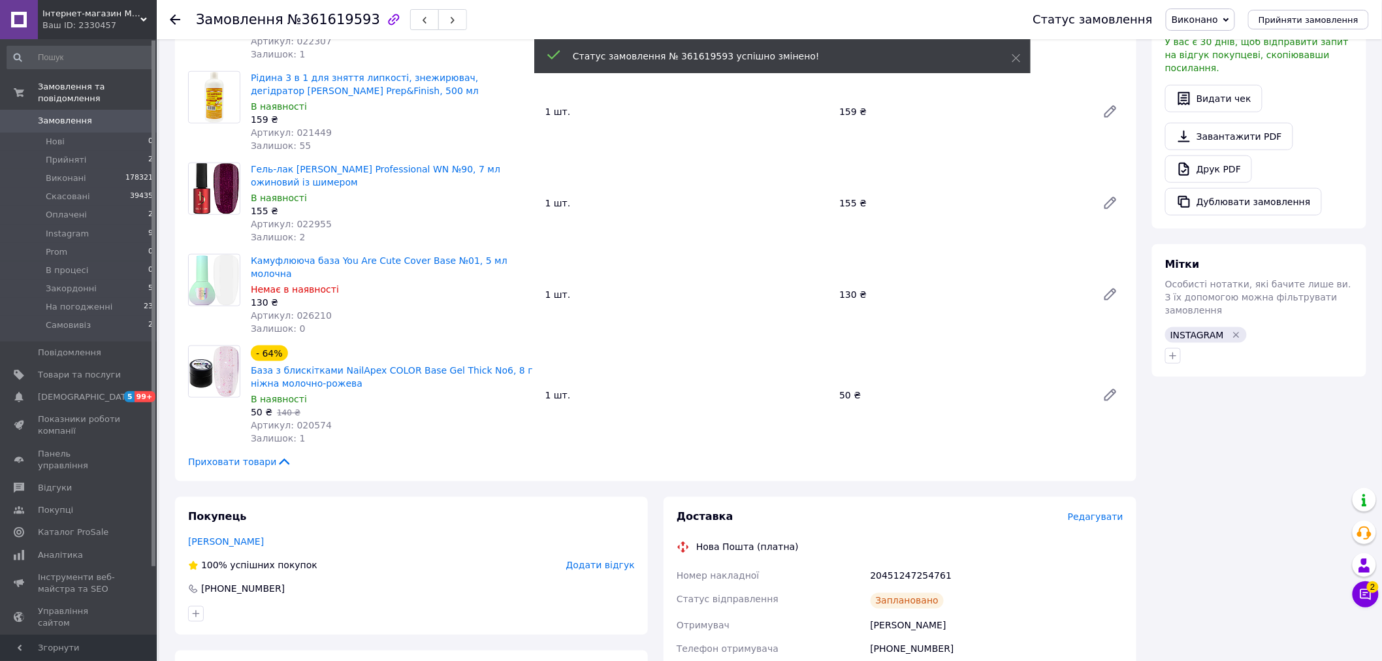
scroll to position [458, 0]
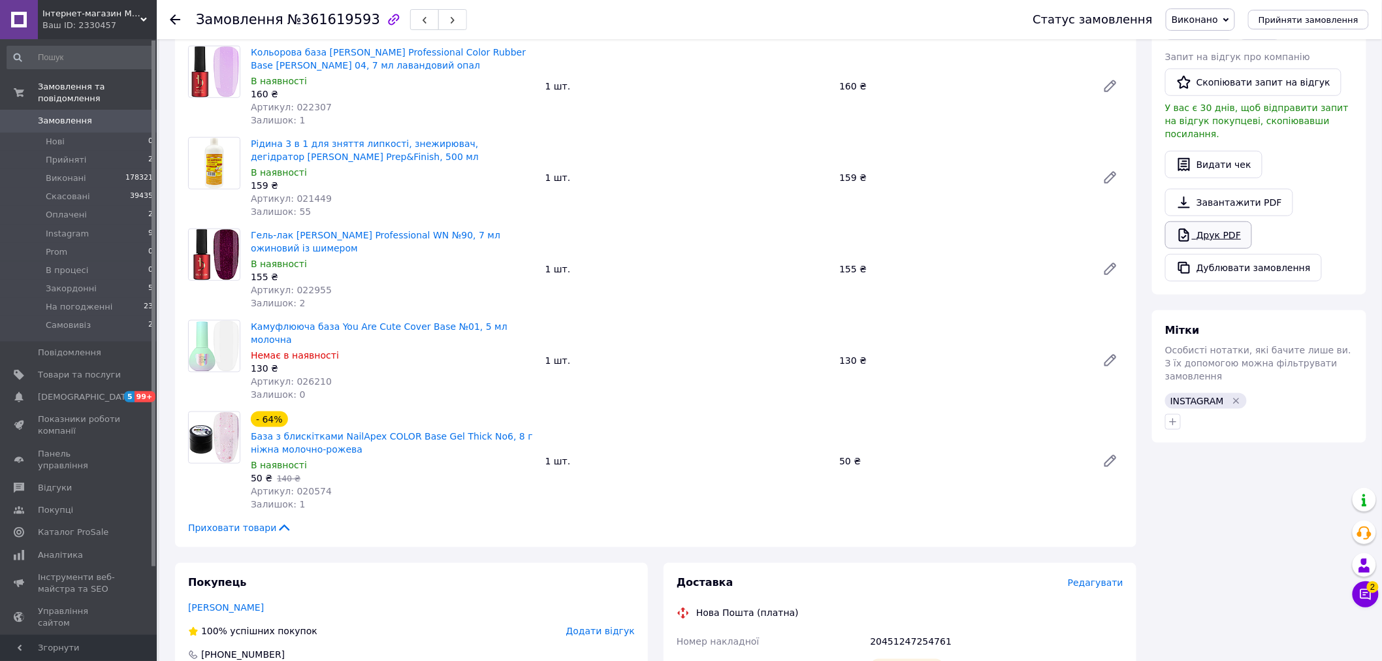
click at [1232, 221] on link "Друк PDF" at bounding box center [1208, 234] width 87 height 27
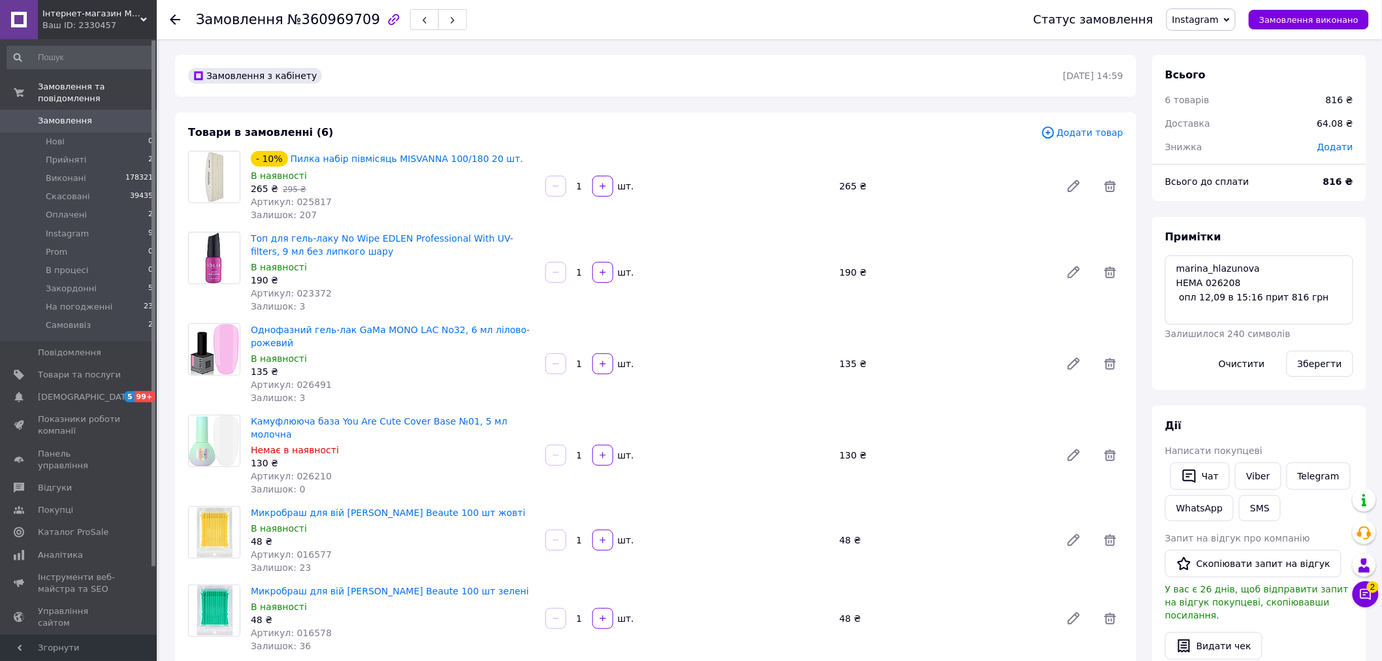
scroll to position [363, 0]
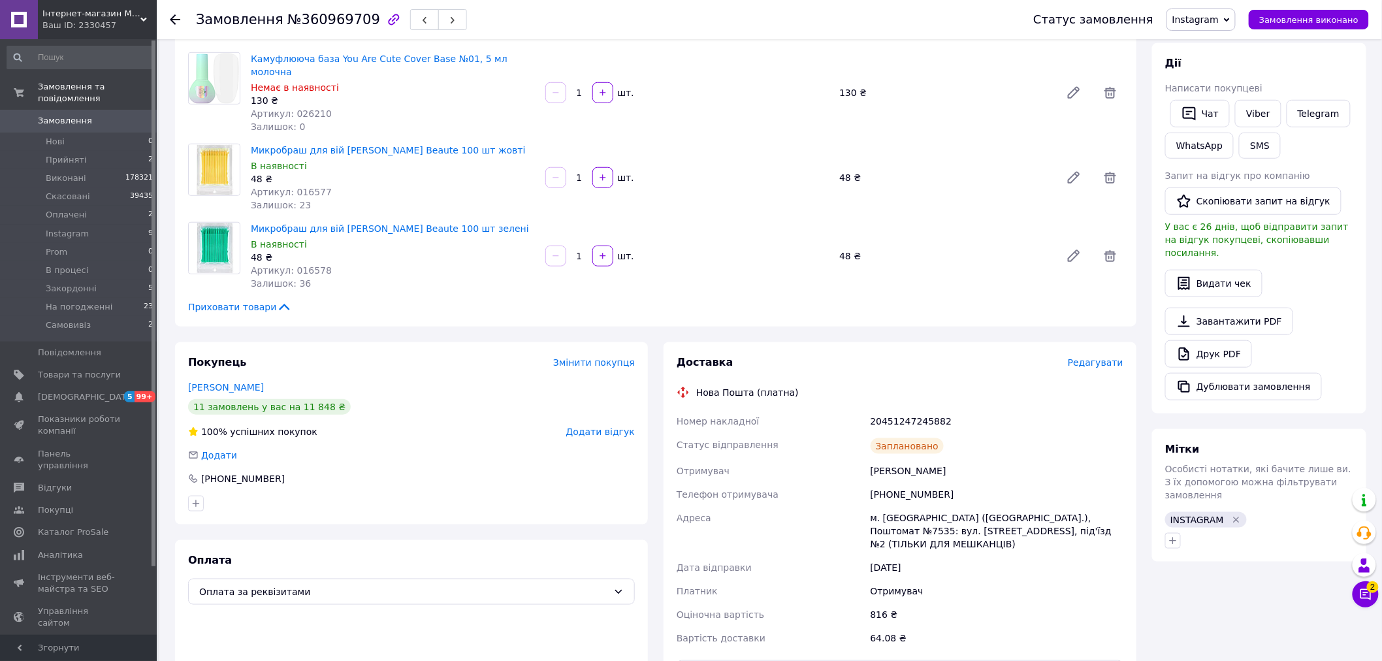
click at [541, 120] on div "Камуфлююча база You Are Cute Cover Base №01, 5 мл молочна Немає в наявності 130…" at bounding box center [687, 93] width 883 height 86
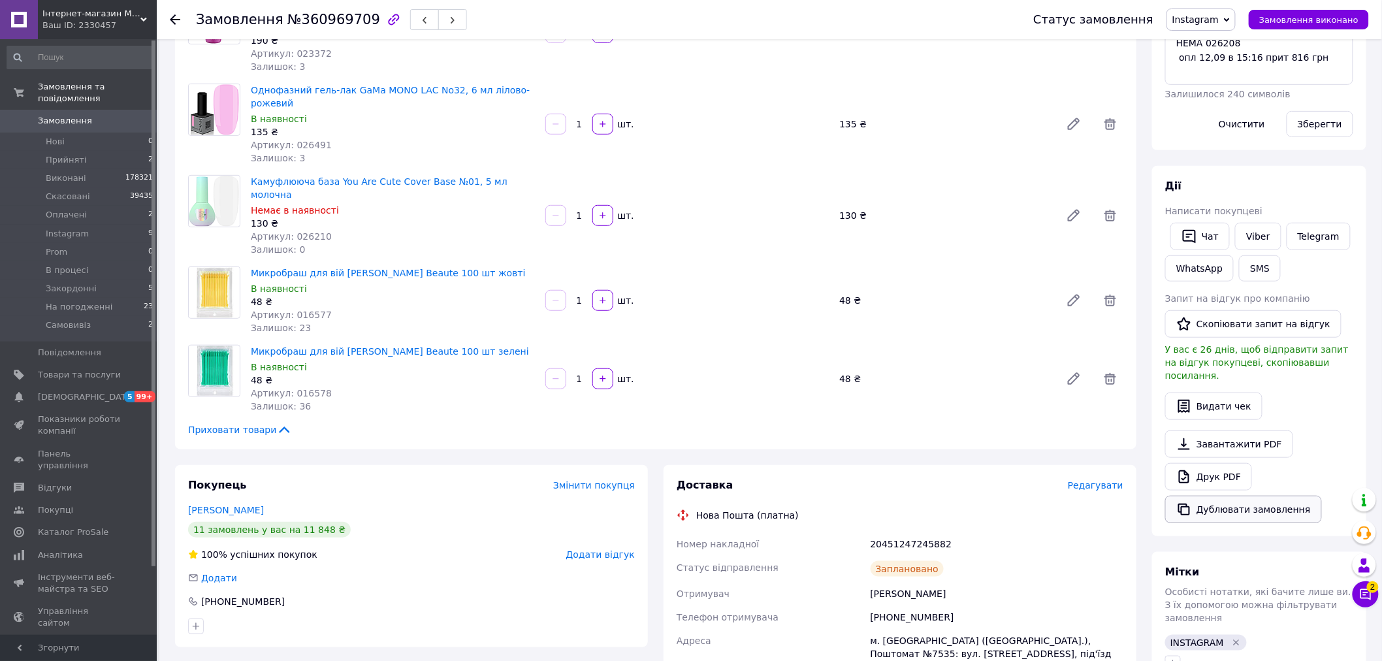
scroll to position [0, 0]
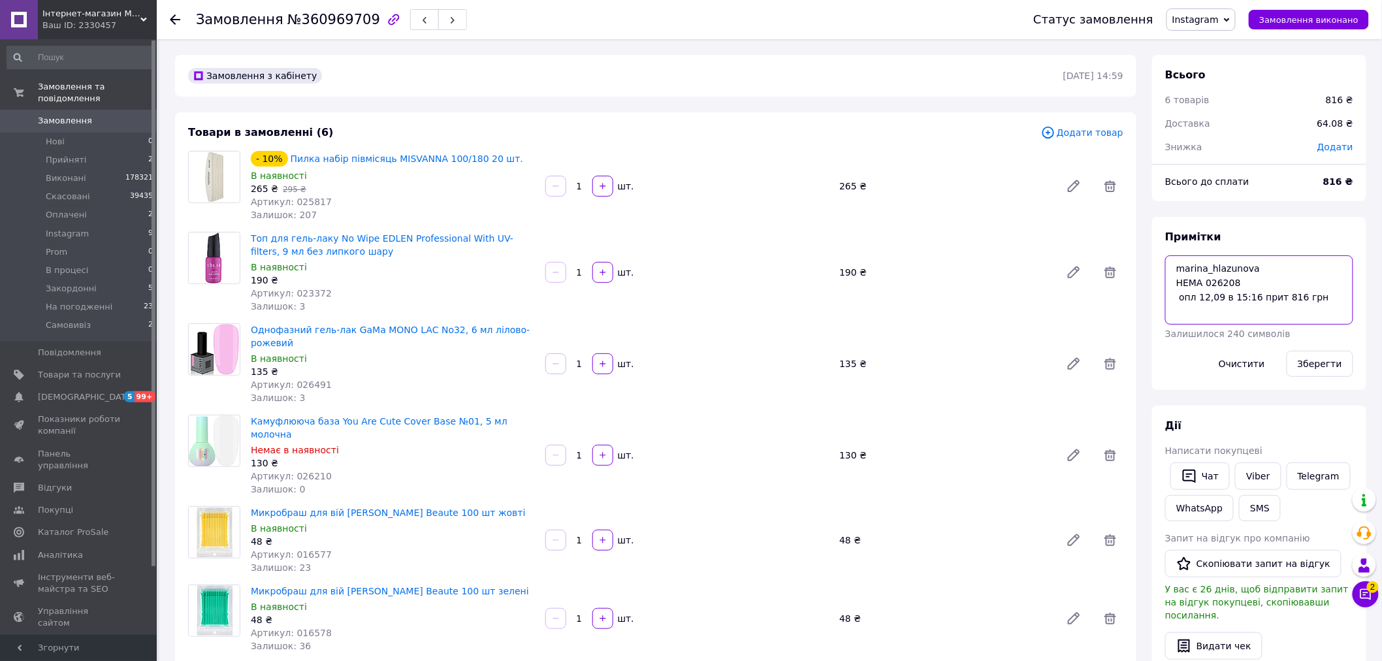
click at [1329, 299] on textarea "marina_hlazunova НЕМА 026208 опл 12,09 в 15:16 прит 816 грн" at bounding box center [1259, 289] width 188 height 69
type textarea "marina_hlazunova НЕМА 026208 опл 12,09 в 15:16 прит 816 грн ++++"
click at [1322, 364] on button "Зберегти" at bounding box center [1320, 364] width 67 height 26
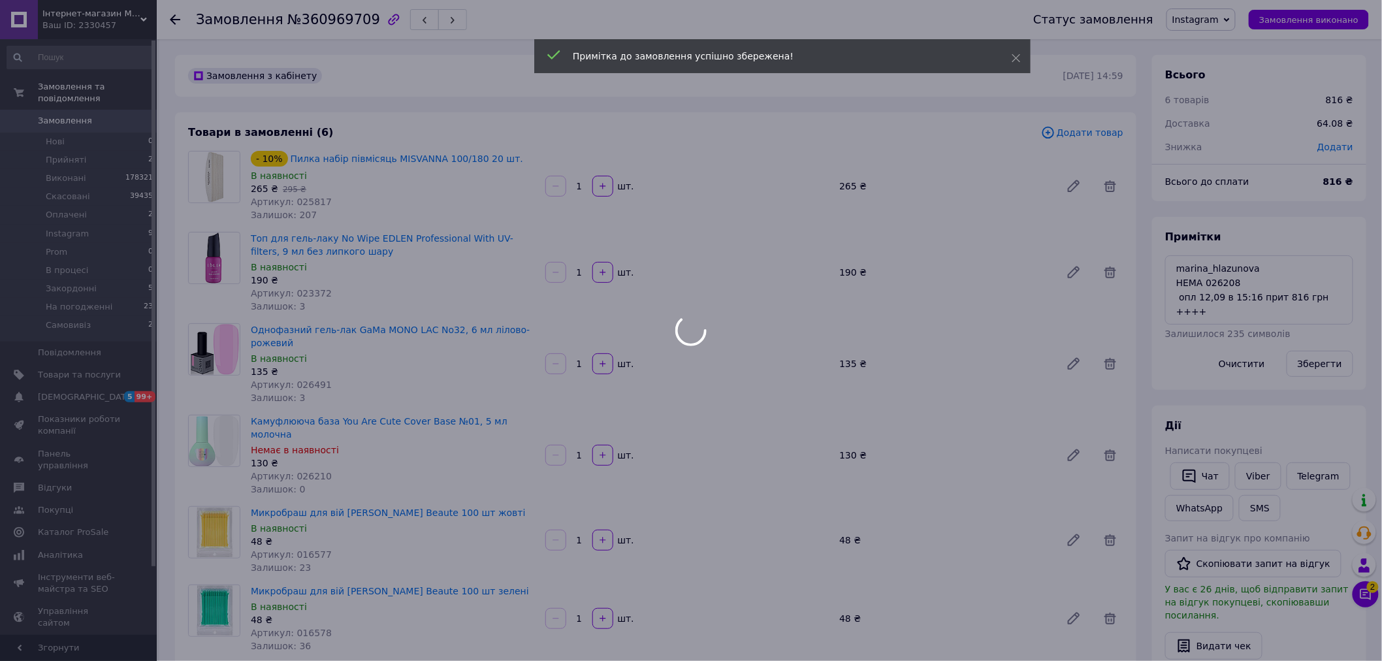
scroll to position [269, 0]
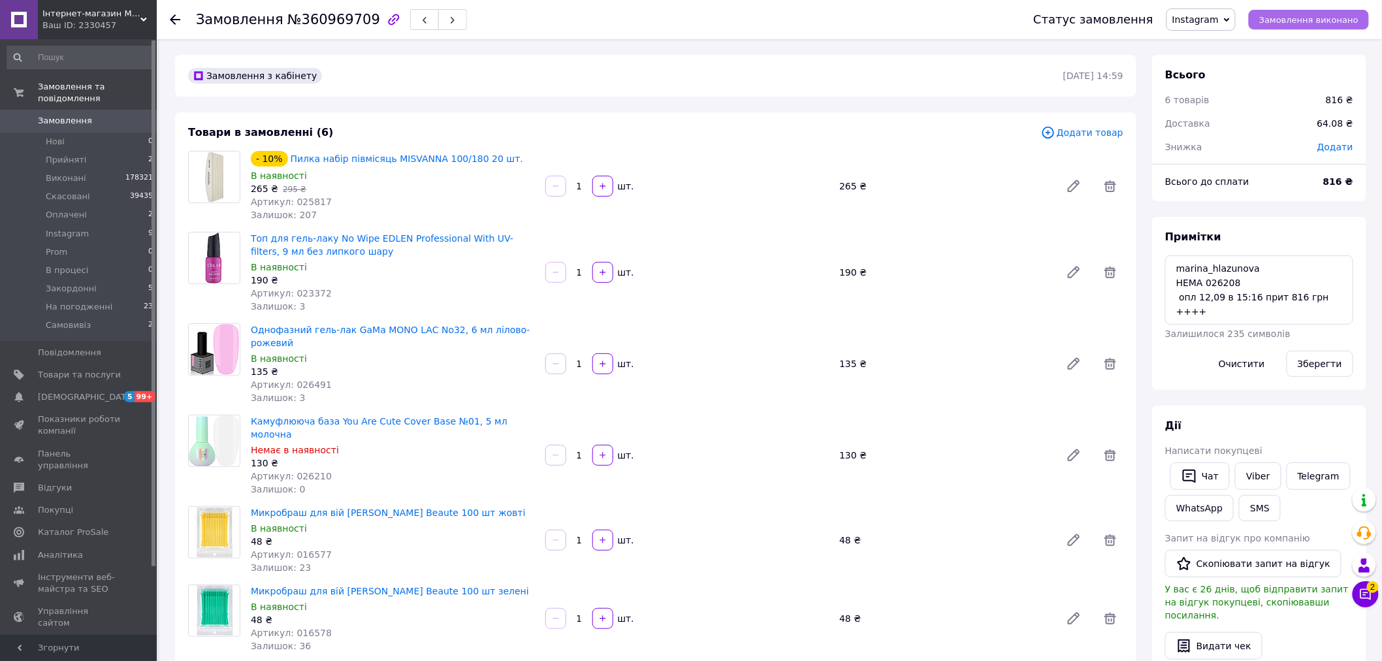
click at [1330, 22] on span "Замовлення виконано" at bounding box center [1309, 20] width 99 height 10
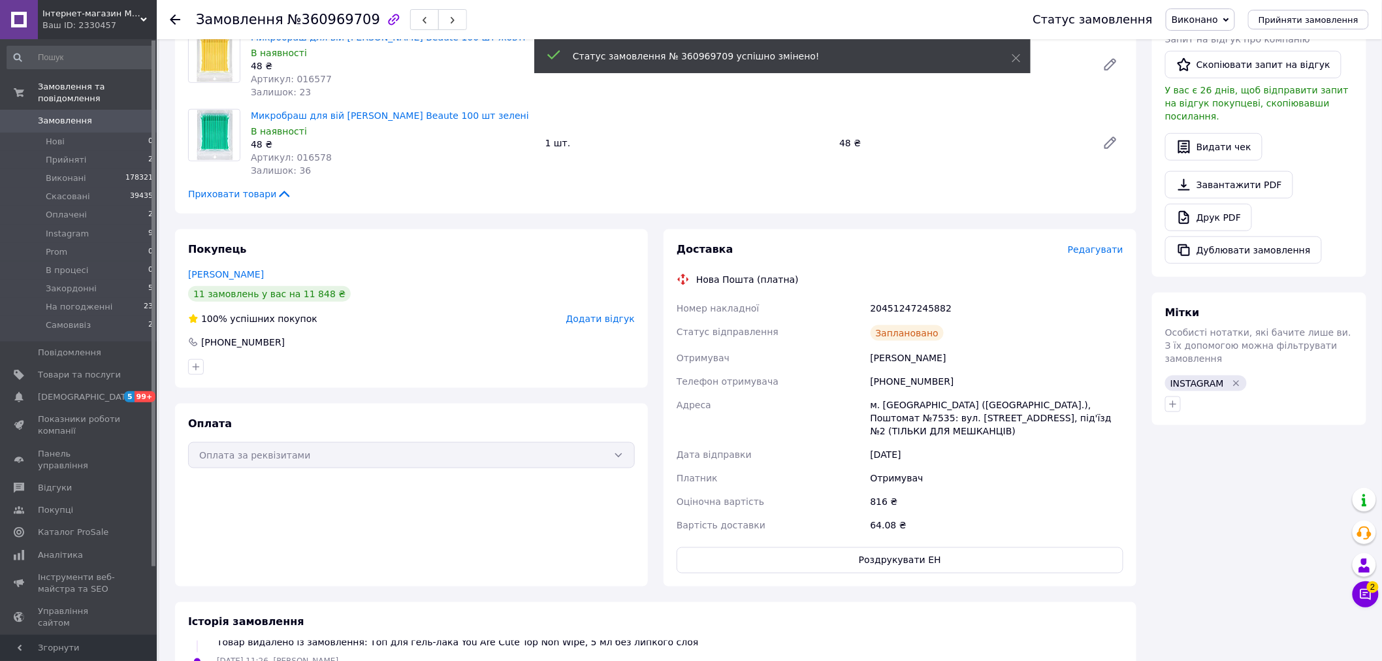
scroll to position [406, 0]
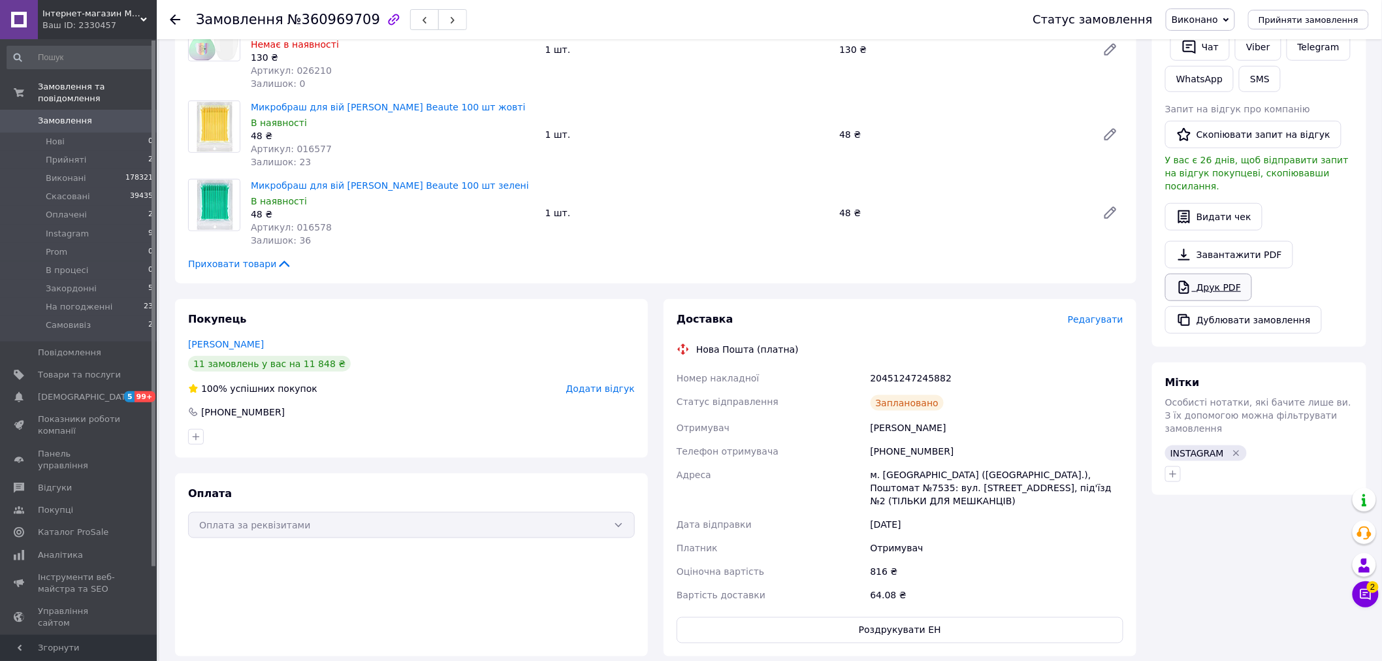
click at [1233, 274] on link "Друк PDF" at bounding box center [1208, 287] width 87 height 27
click at [74, 115] on span "Замовлення" at bounding box center [65, 121] width 54 height 12
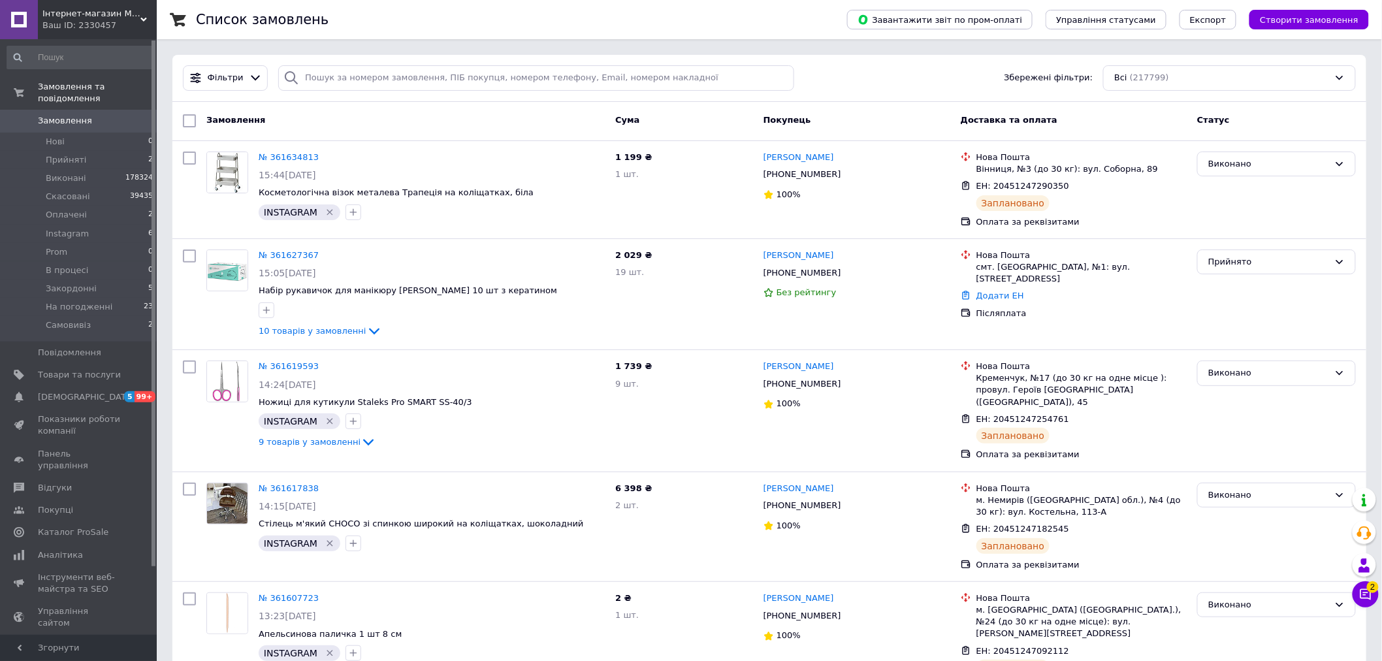
click at [64, 115] on span "Замовлення" at bounding box center [65, 121] width 54 height 12
click at [1173, 81] on div "Всі (217799)" at bounding box center [1229, 77] width 253 height 25
click at [1166, 239] on div "Instagram (6)" at bounding box center [1229, 241] width 233 height 12
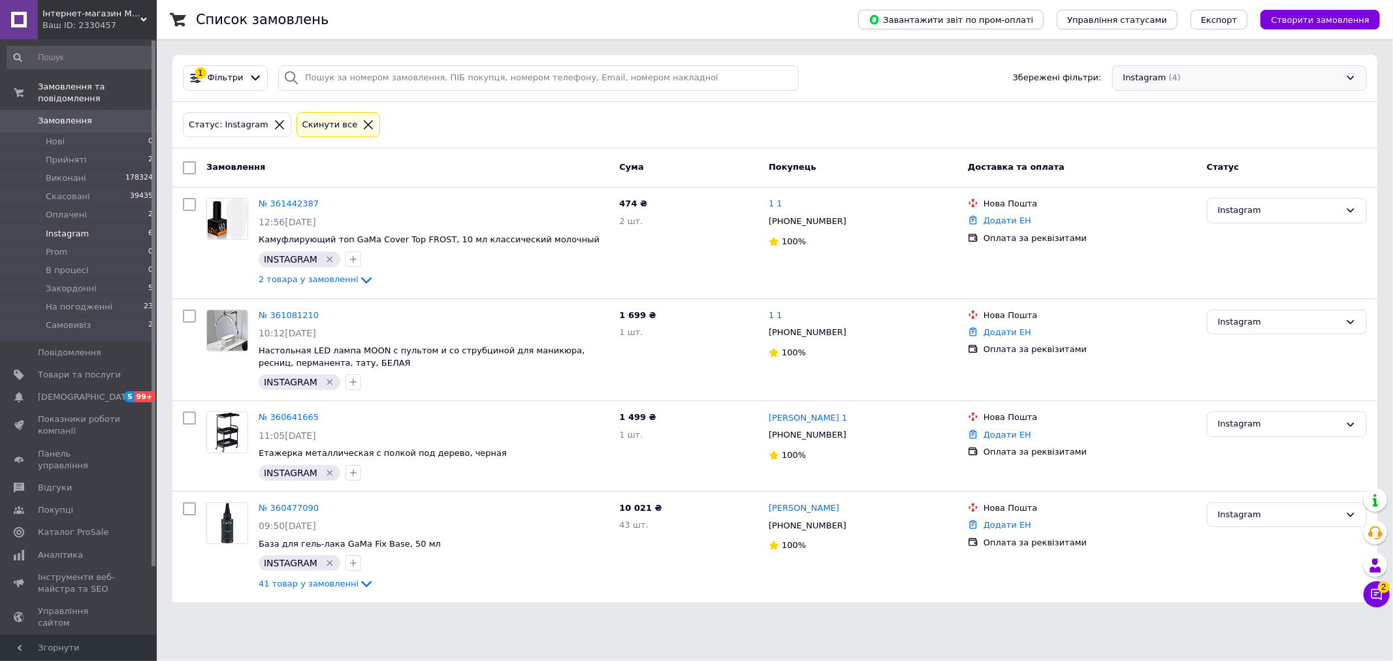
click at [1197, 67] on div "Instagram (4)" at bounding box center [1240, 77] width 255 height 25
click at [1187, 259] on div "Оплачено (2)" at bounding box center [1239, 264] width 235 height 12
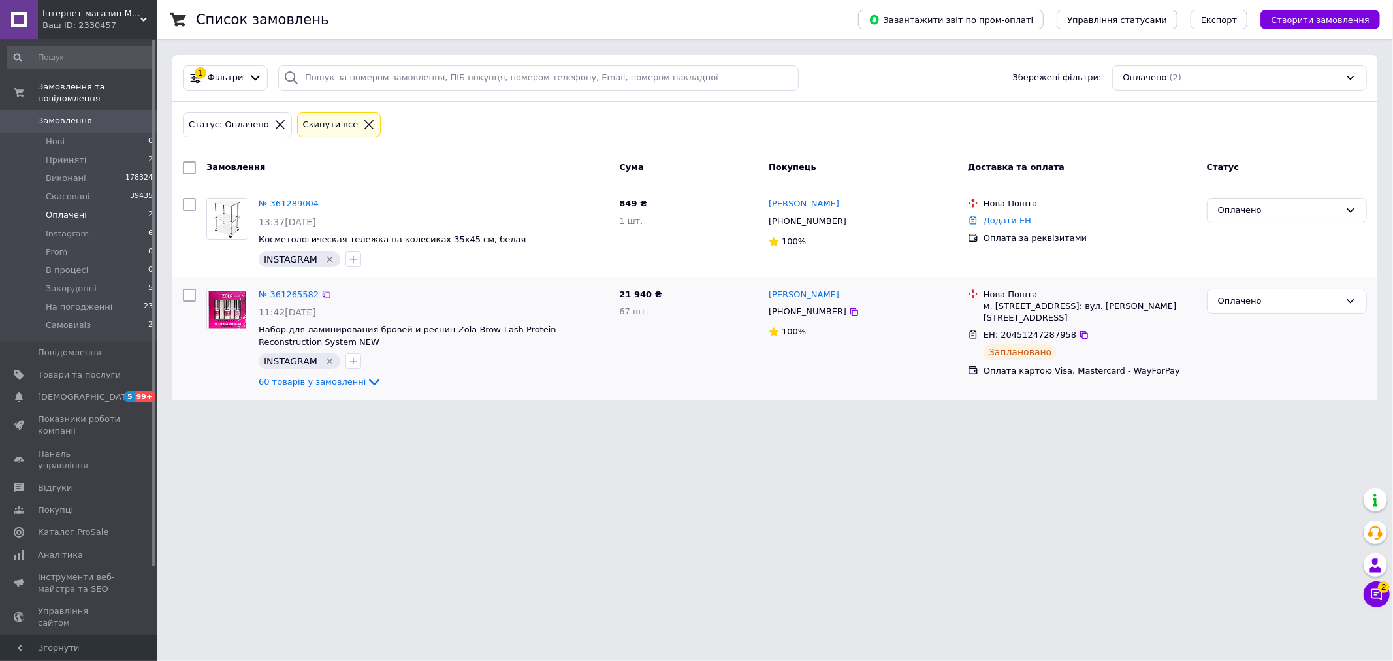
click at [286, 293] on link "№ 361265582" at bounding box center [289, 294] width 60 height 10
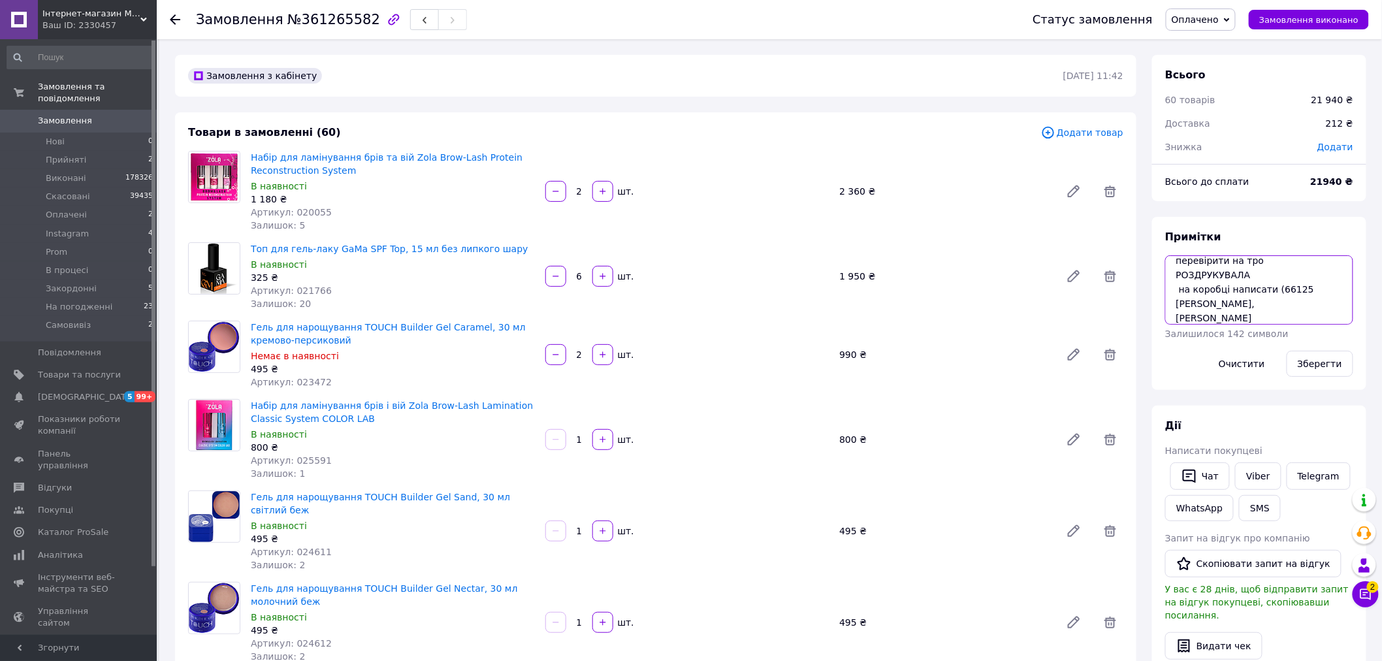
scroll to position [35, 0]
drag, startPoint x: 1275, startPoint y: 278, endPoint x: 1290, endPoint y: 280, distance: 15.7
click at [1290, 280] on textarea "alverdievaliudmila перевірити на тро РОЗДРУКУВАЛА на коробці написати (66125 Са…" at bounding box center [1259, 289] width 188 height 69
click at [1279, 278] on textarea "alverdievaliudmila перевірити на тро РОЗДРУКУВАЛА на коробці написати (66125 Са…" at bounding box center [1259, 289] width 188 height 69
drag, startPoint x: 1274, startPoint y: 278, endPoint x: 1283, endPoint y: 299, distance: 22.2
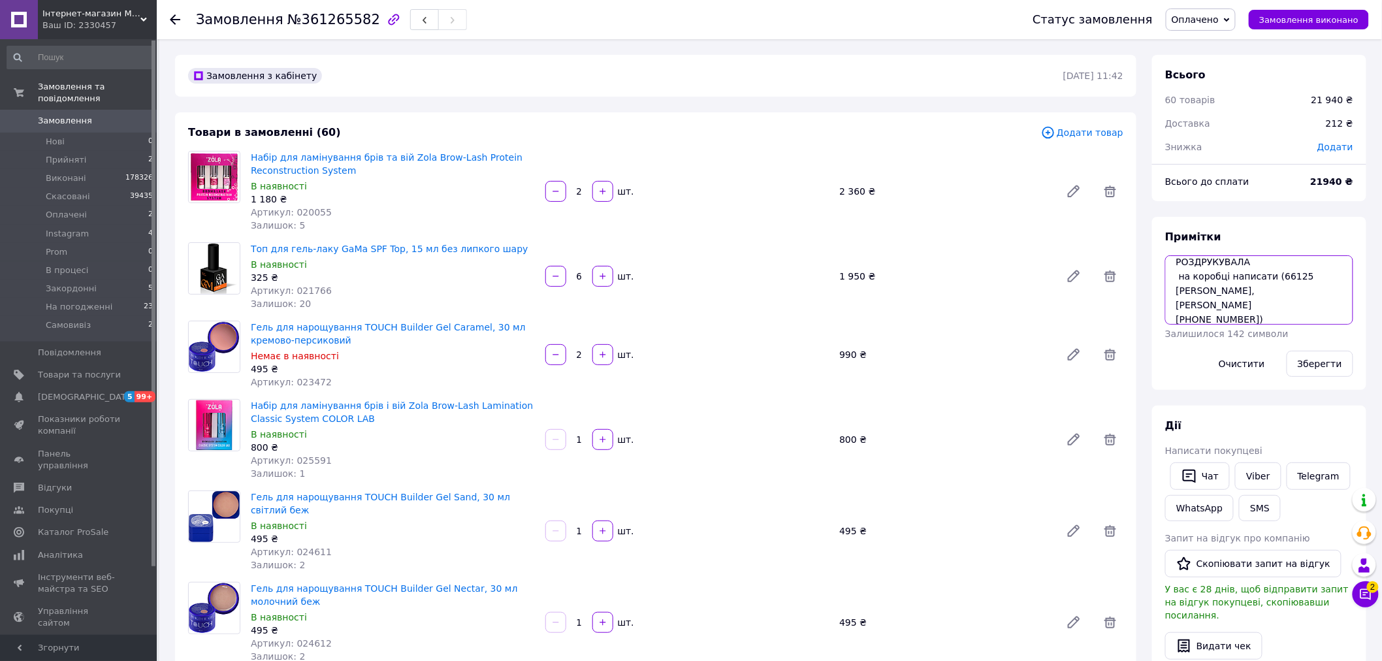
click at [1283, 299] on textarea "alverdievaliudmila перевірити на тро РОЗДРУКУВАЛА на коробці написати (66125 Са…" at bounding box center [1259, 289] width 188 height 69
click at [1266, 304] on textarea "alverdievaliudmila перевірити на тро РОЗДРУКУВАЛА на коробці написати (66125 Са…" at bounding box center [1259, 289] width 188 height 69
type textarea "alverdievaliudmila перевірити на тро РОЗДРУКУВАЛА на коробці написати (66125 Са…"
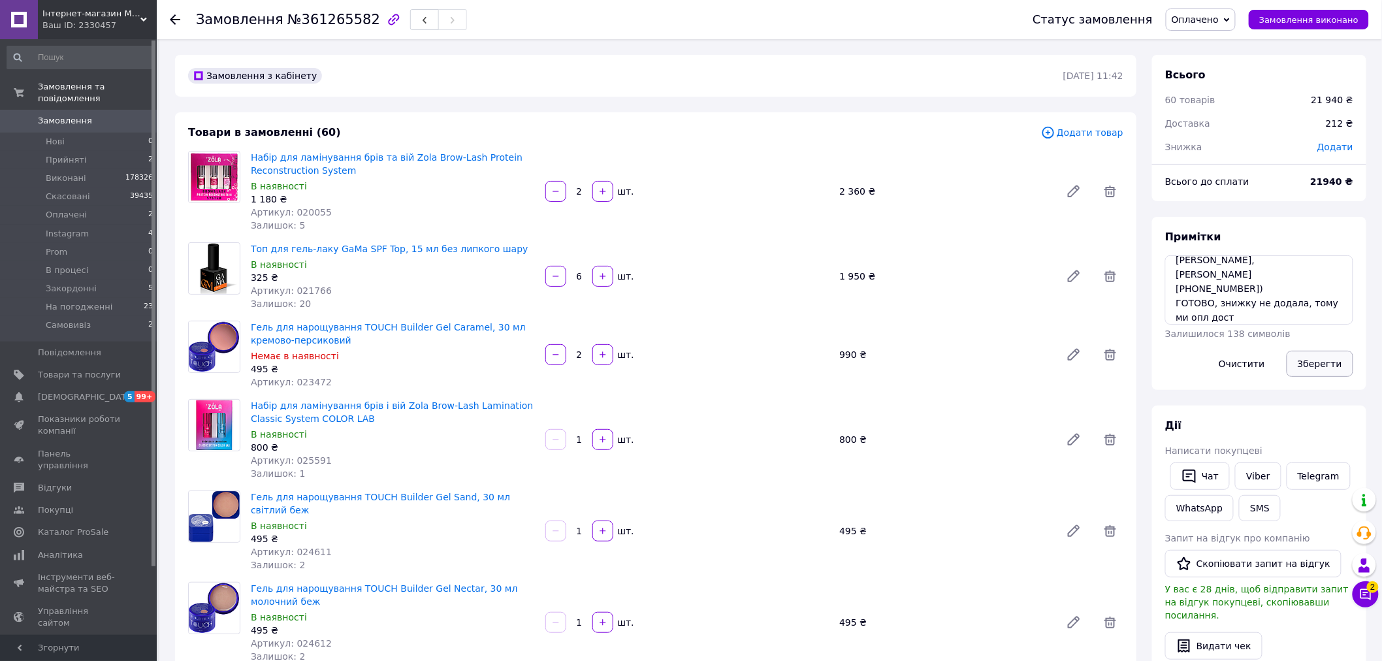
click at [1340, 375] on button "Зберегти" at bounding box center [1320, 364] width 67 height 26
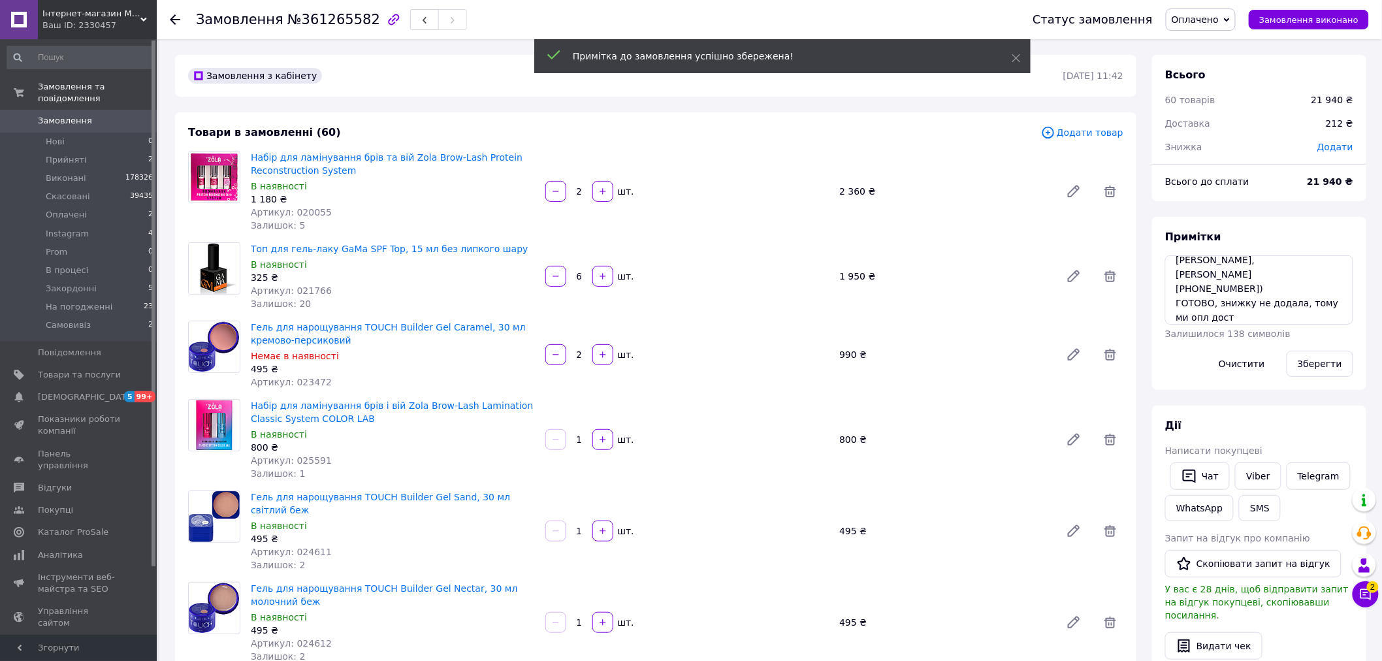
scroll to position [2243, 0]
click at [1330, 21] on span "Замовлення виконано" at bounding box center [1309, 20] width 99 height 10
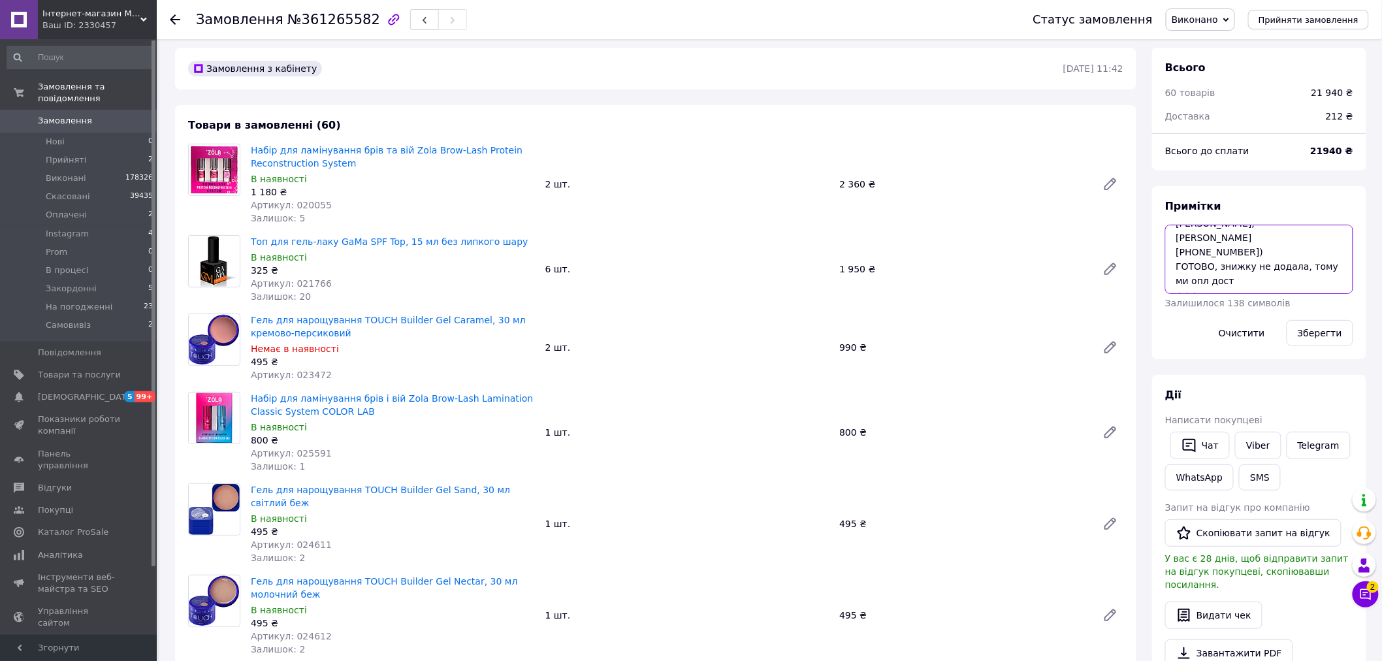
scroll to position [0, 0]
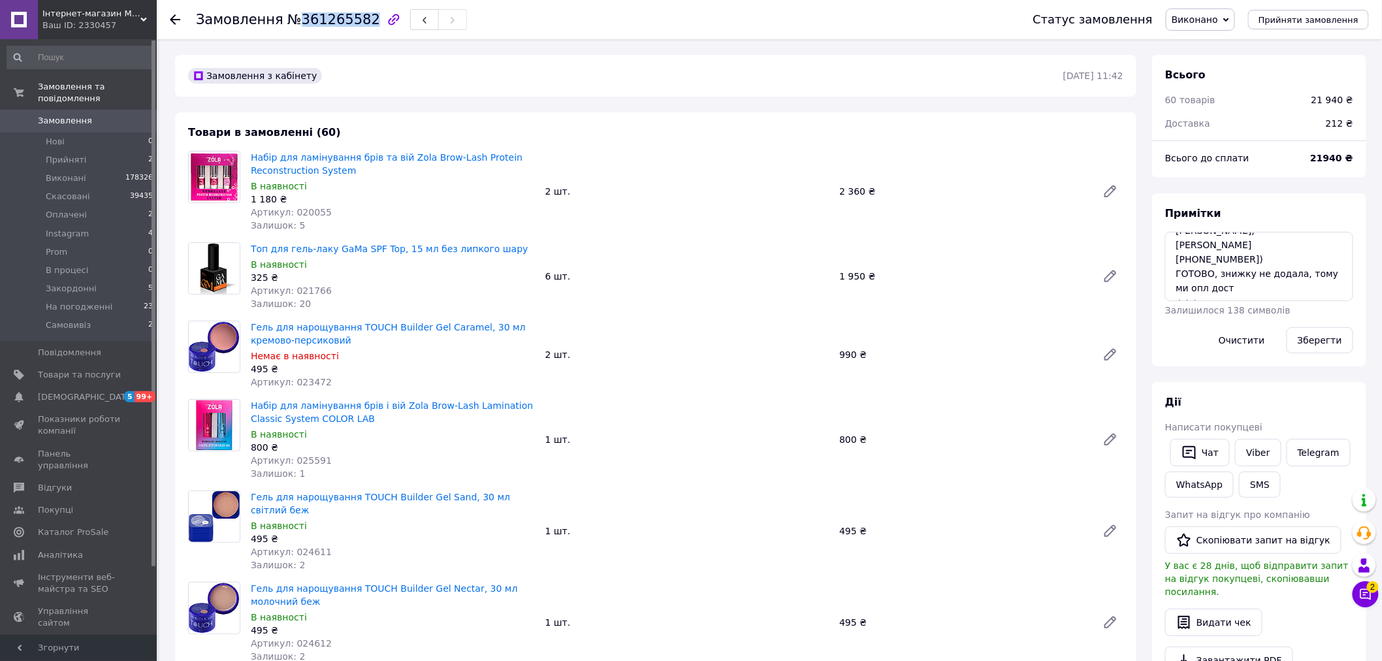
drag, startPoint x: 287, startPoint y: 16, endPoint x: 355, endPoint y: 20, distance: 67.4
click at [355, 20] on span "№361265582" at bounding box center [333, 20] width 93 height 16
copy span "361265582"
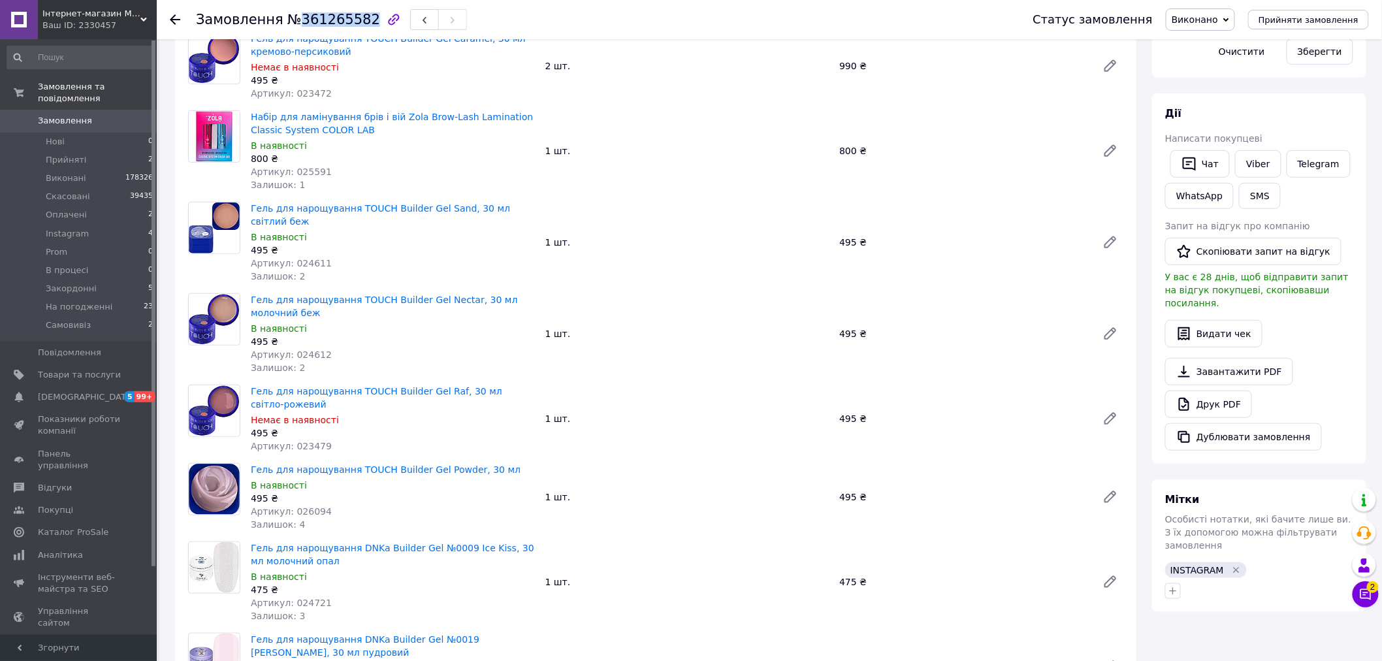
scroll to position [290, 0]
drag, startPoint x: 325, startPoint y: 431, endPoint x: 291, endPoint y: 432, distance: 34.6
click at [291, 438] on div "Артикул: 023479" at bounding box center [393, 444] width 284 height 13
copy span "023479"
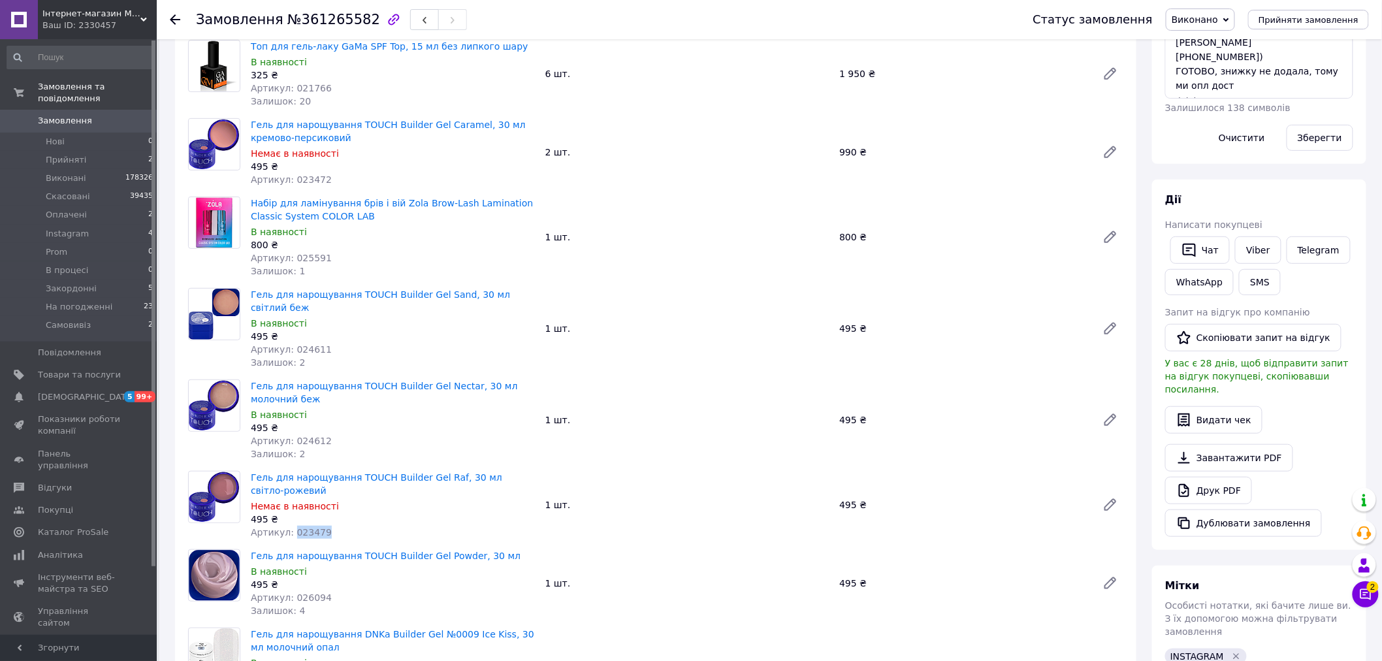
scroll to position [146, 0]
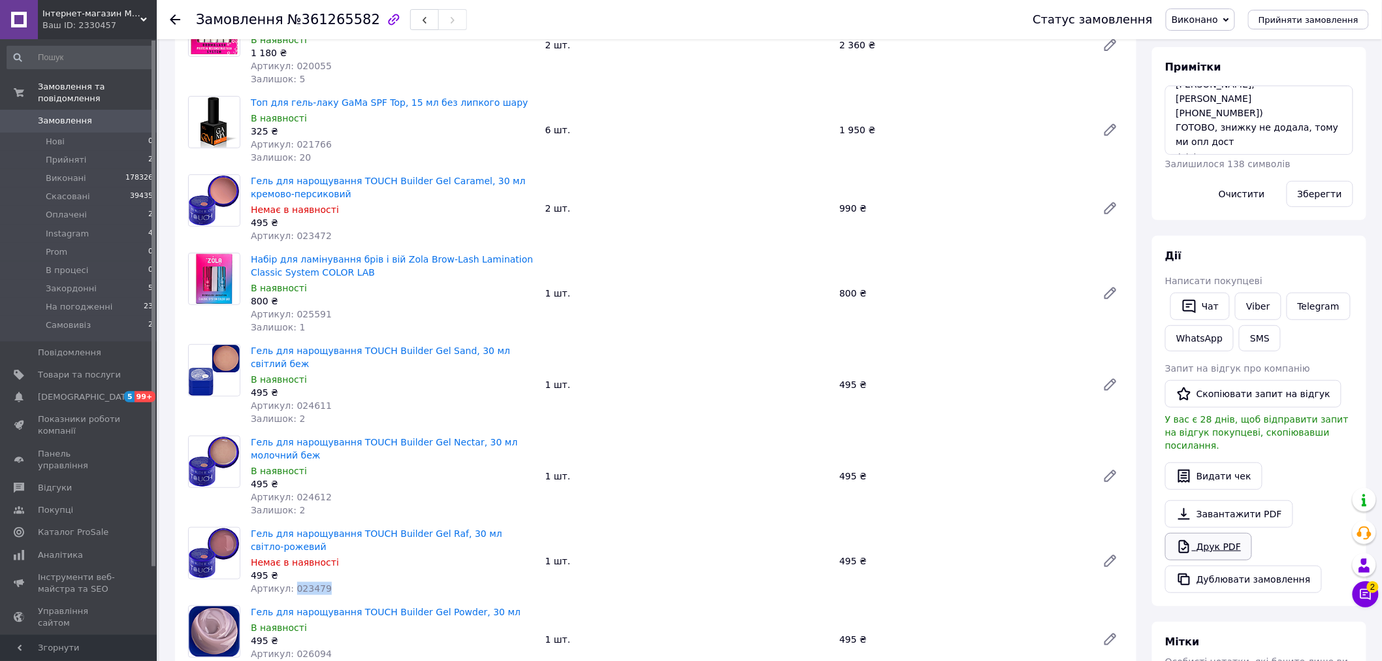
click at [1212, 534] on link "Друк PDF" at bounding box center [1208, 546] width 87 height 27
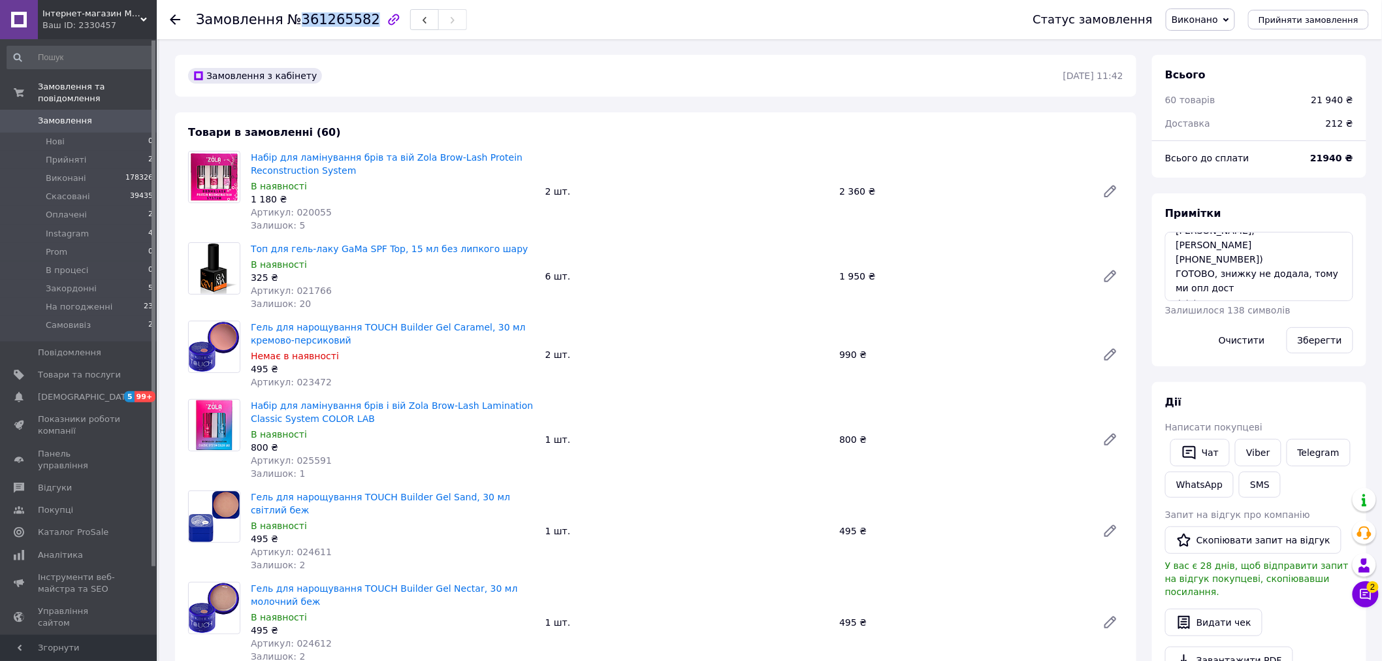
drag, startPoint x: 295, startPoint y: 20, endPoint x: 356, endPoint y: 20, distance: 61.4
click at [356, 20] on span "№361265582" at bounding box center [333, 20] width 93 height 16
copy span "361265582"
click at [576, 89] on div "Замовлення з кабінету 10.09.2025 | 11:42" at bounding box center [656, 76] width 962 height 42
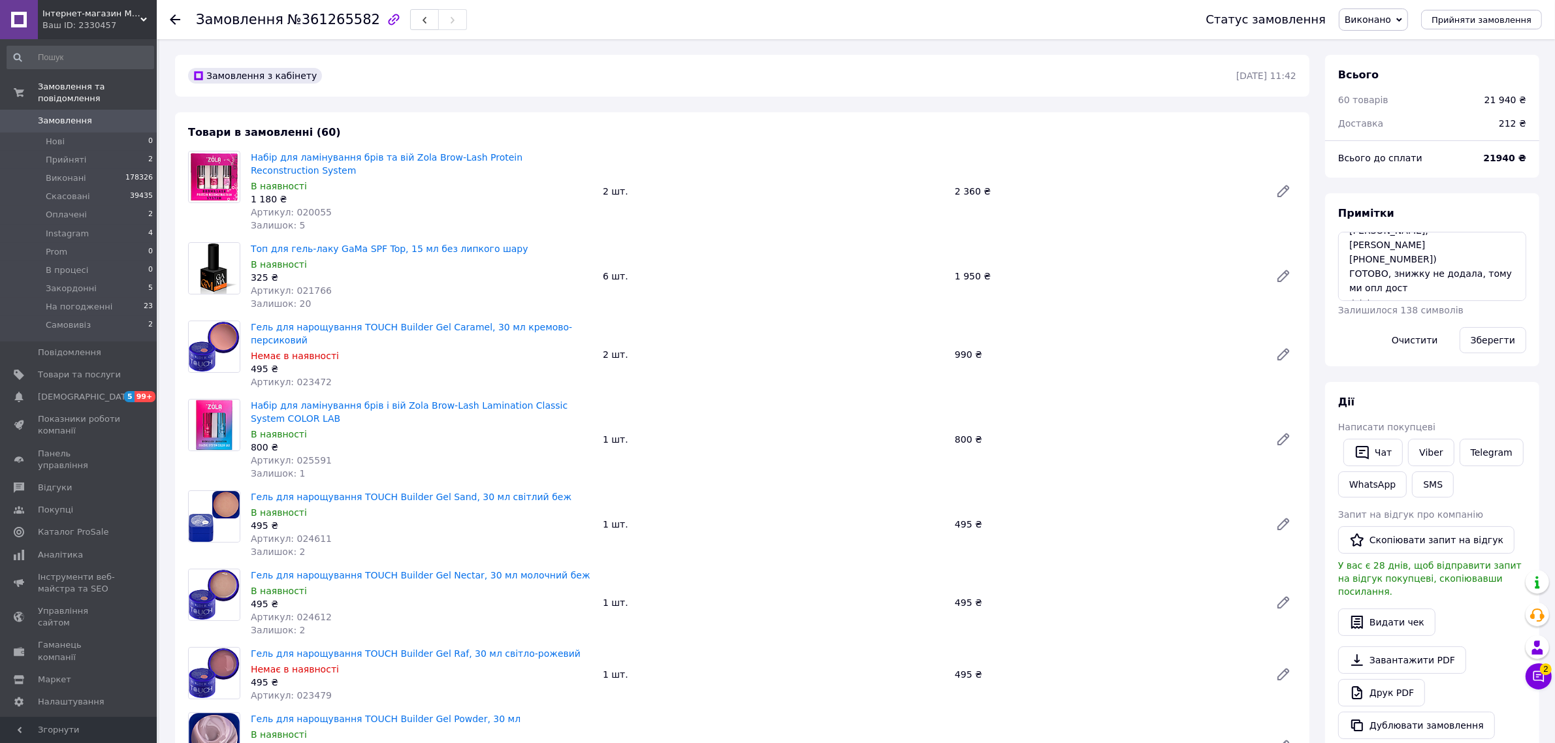
scroll to position [72, 0]
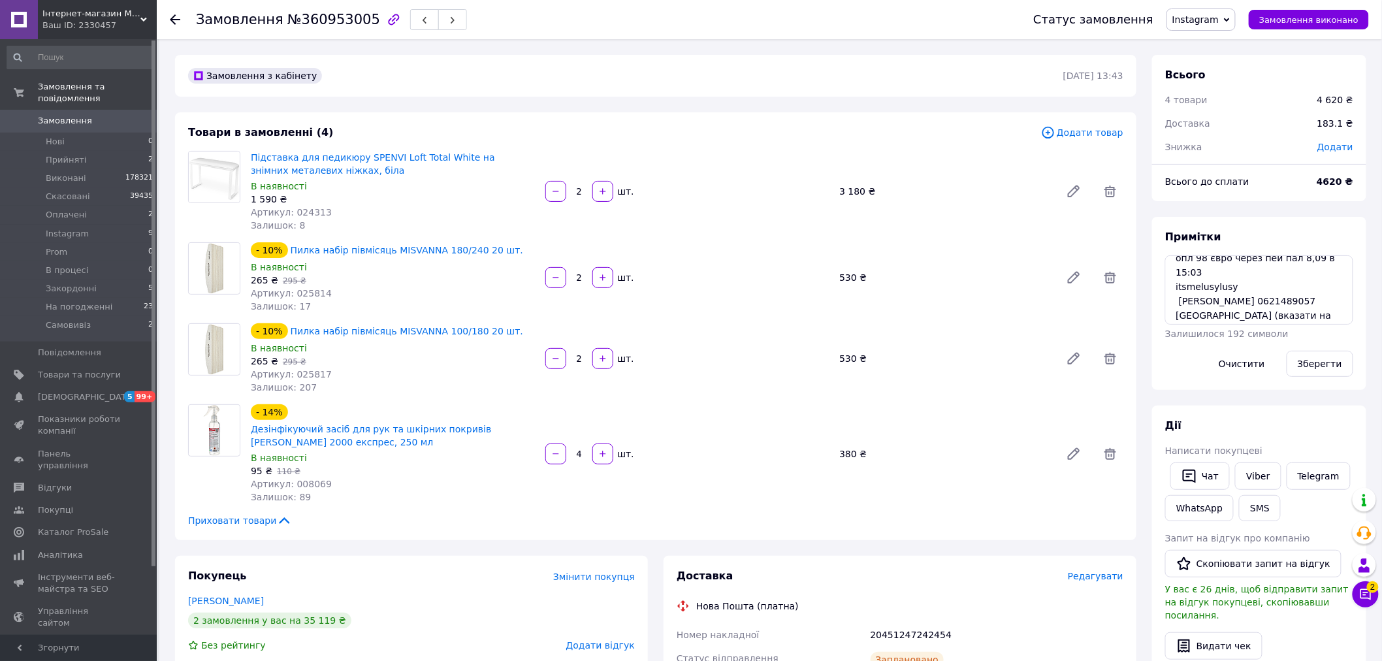
scroll to position [14, 0]
drag, startPoint x: 1178, startPoint y: 297, endPoint x: 1209, endPoint y: 312, distance: 34.2
click at [1209, 312] on textarea "опл 98 євро через пей пал 8,09 в 15:03 itsmelusylusy [PERSON_NAME] 0621489057 […" at bounding box center [1259, 289] width 188 height 69
click at [1329, 310] on textarea "опл 98 євро через пей пал 8,09 в 15:03 itsmelusylusy [PERSON_NAME] 0621489057 […" at bounding box center [1259, 289] width 188 height 69
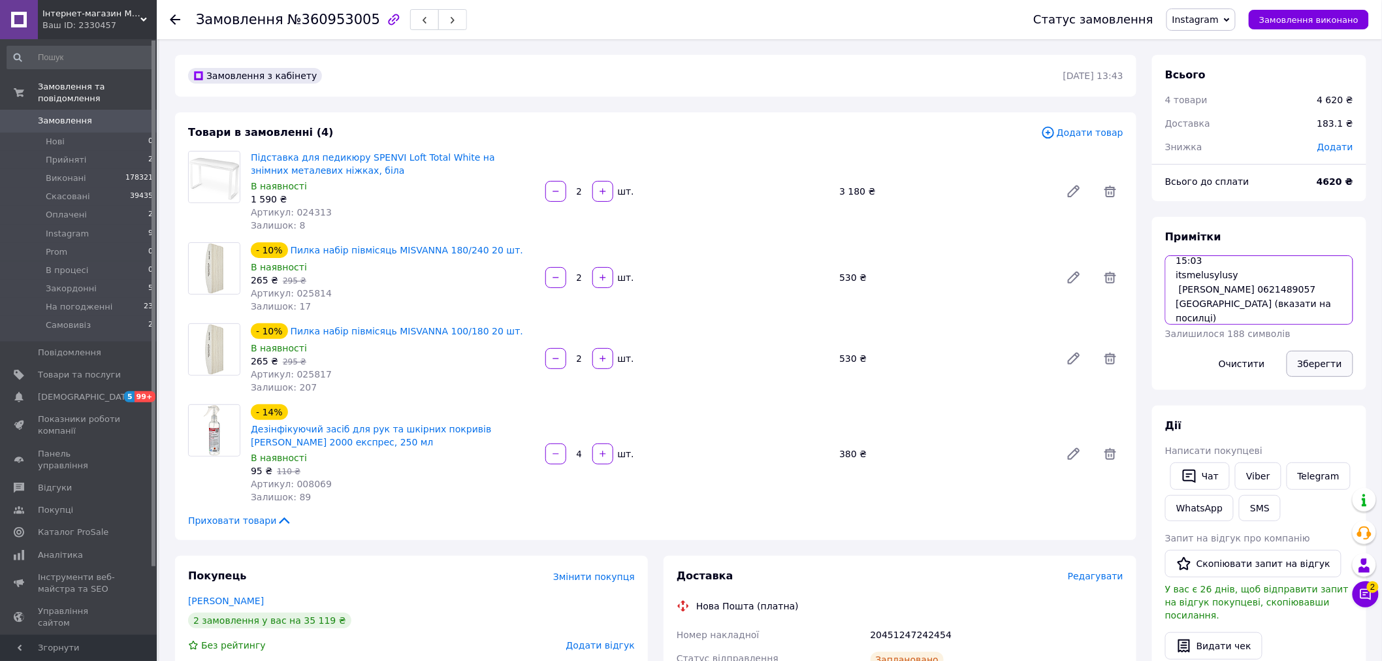
type textarea "опл 98 євро через пей пал 8,09 в 15:03 itsmelusylusy Людмила Гуменюк 0621489057…"
click at [1339, 366] on button "Зберегти" at bounding box center [1320, 364] width 67 height 26
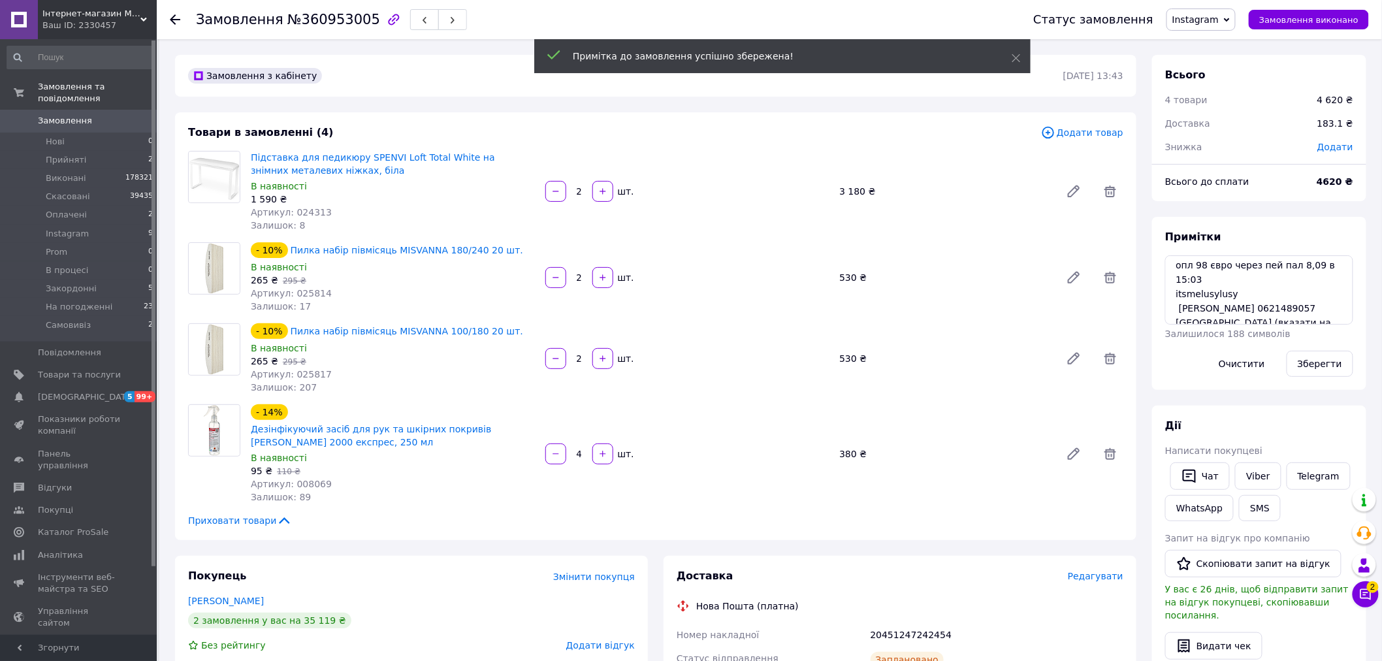
scroll to position [0, 0]
click at [1324, 24] on span "Замовлення виконано" at bounding box center [1309, 20] width 99 height 10
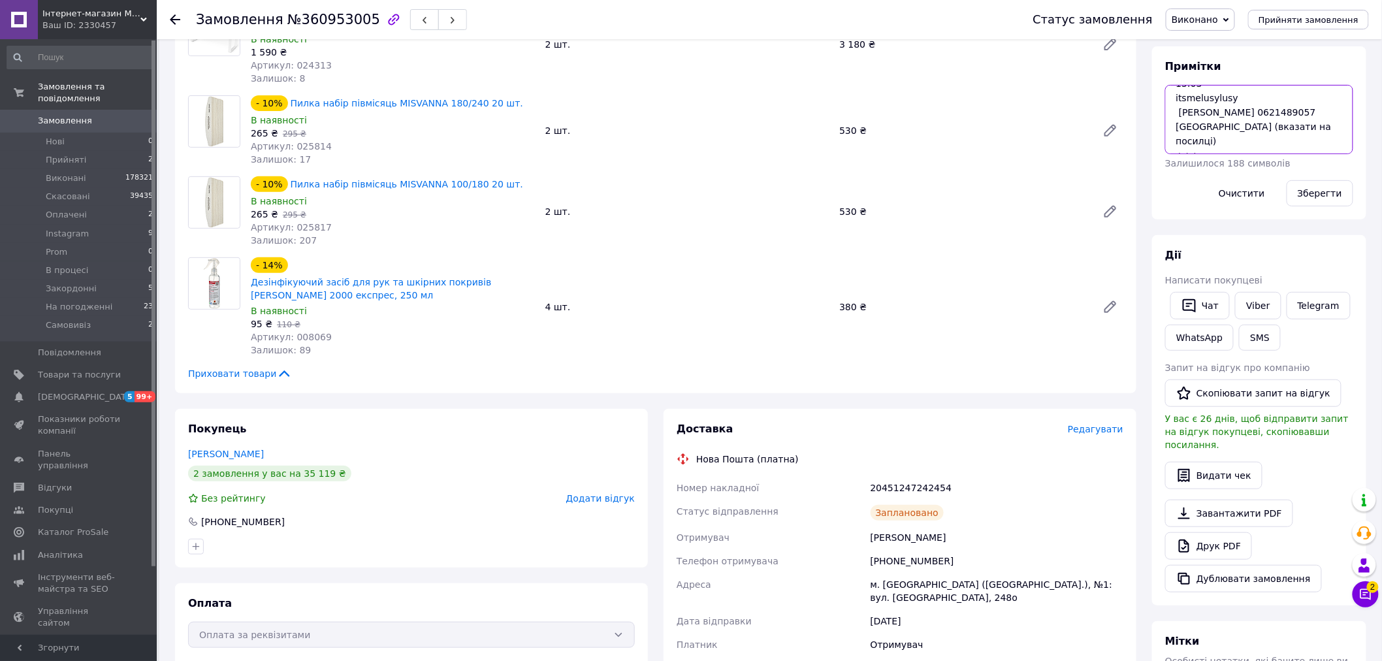
scroll to position [363, 0]
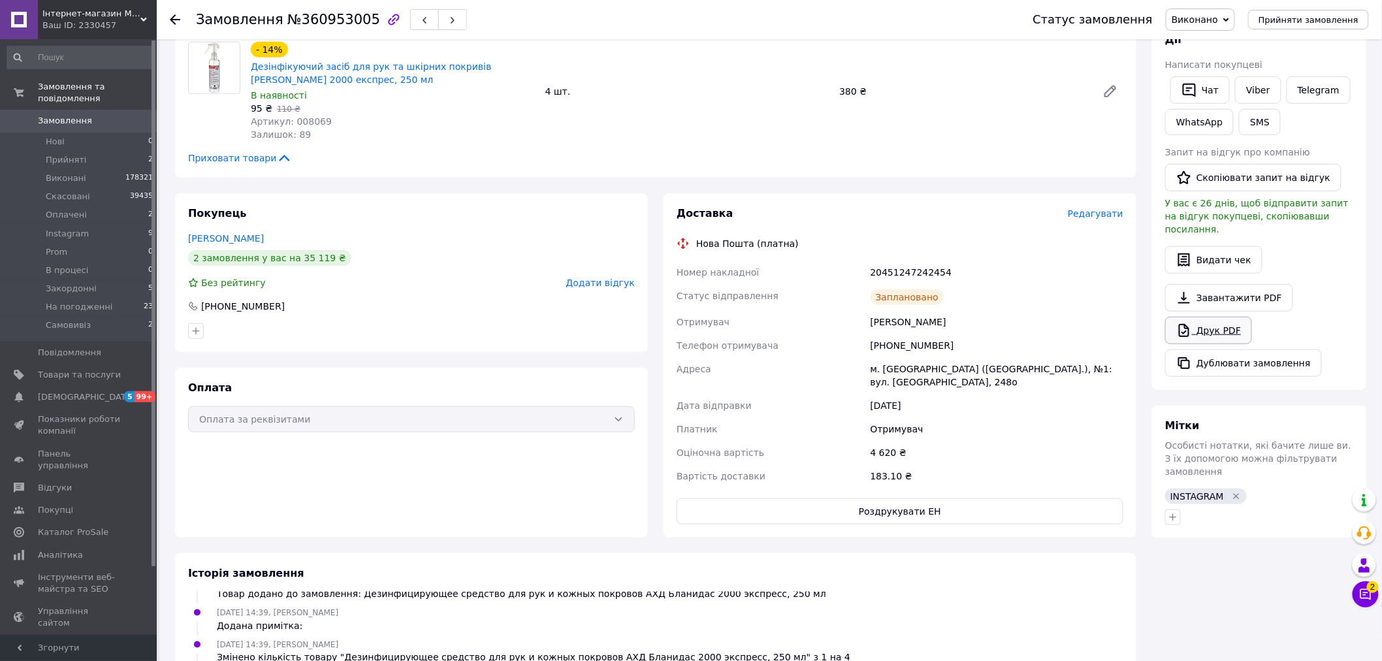
click at [1226, 317] on link "Друк PDF" at bounding box center [1208, 330] width 87 height 27
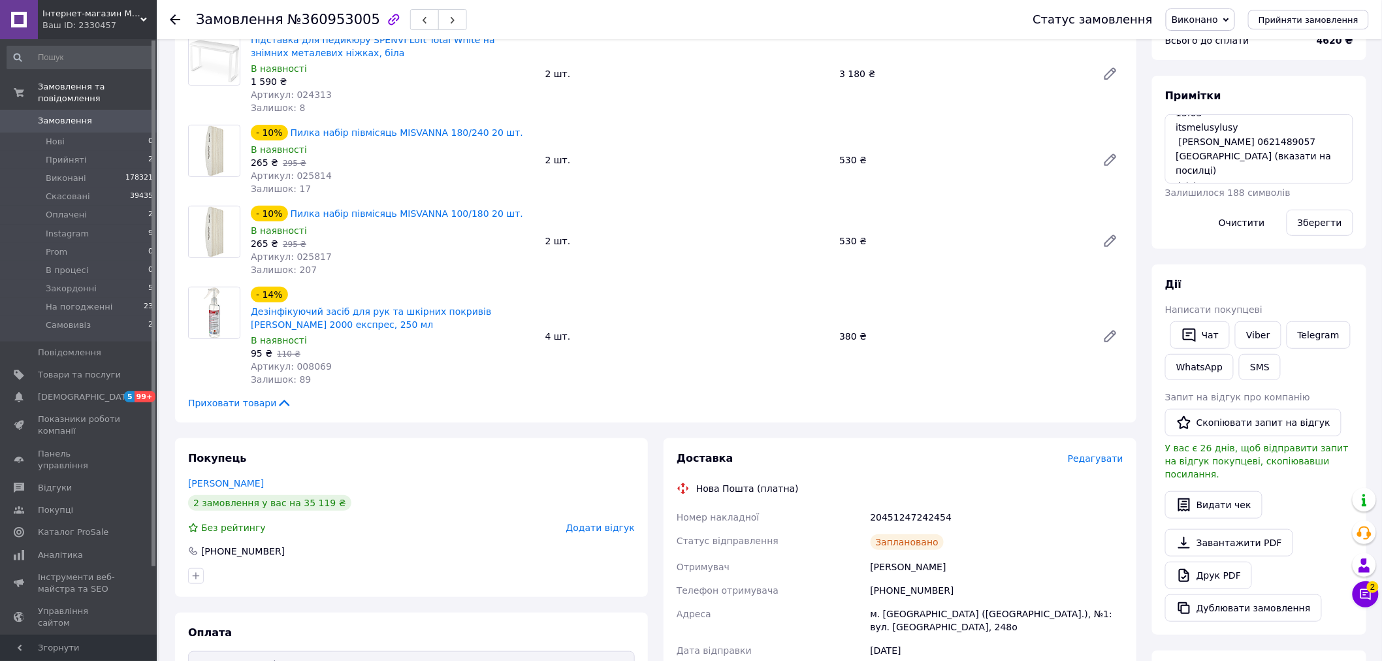
scroll to position [0, 0]
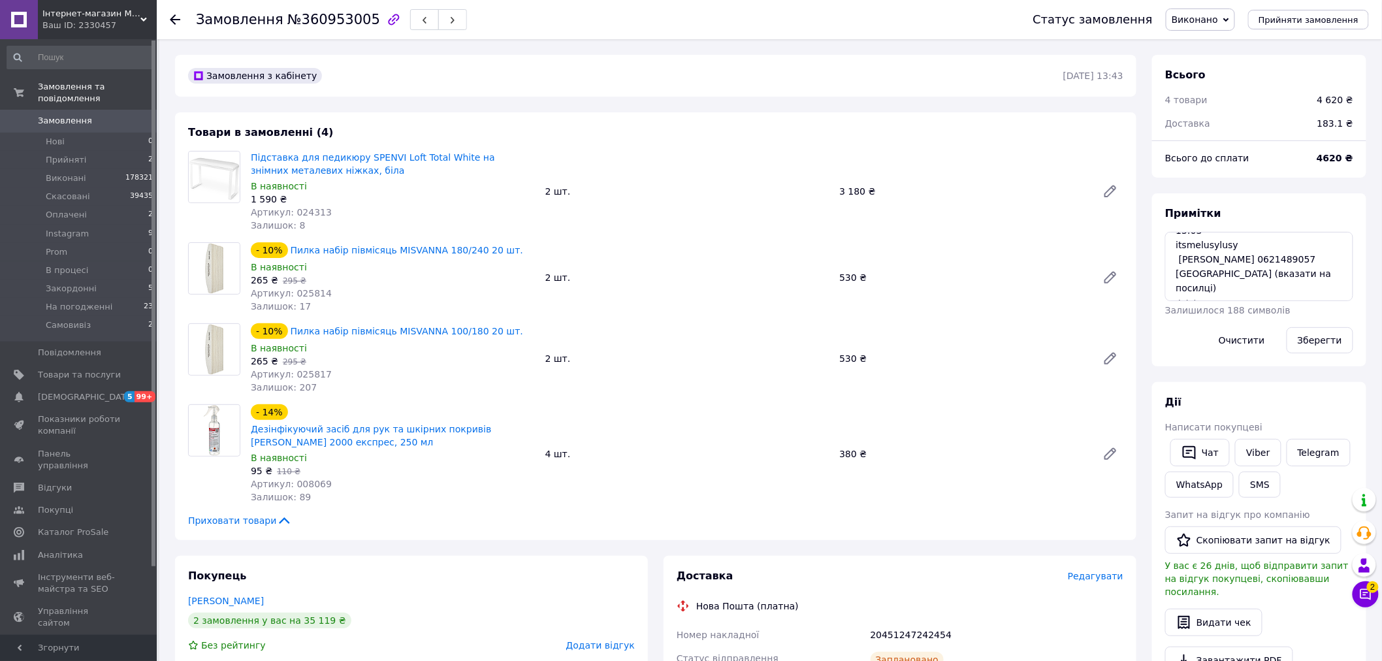
click at [68, 115] on span "Замовлення" at bounding box center [65, 121] width 54 height 12
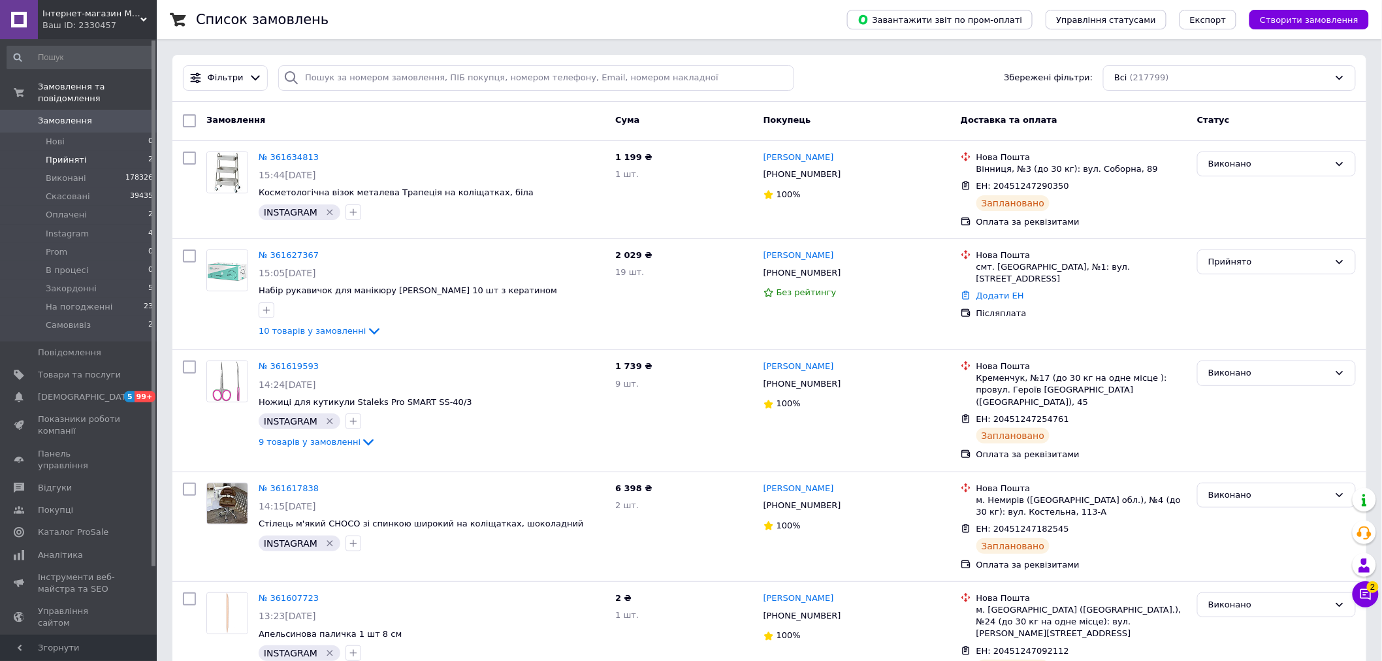
click at [105, 151] on li "Прийняті 2" at bounding box center [80, 160] width 161 height 18
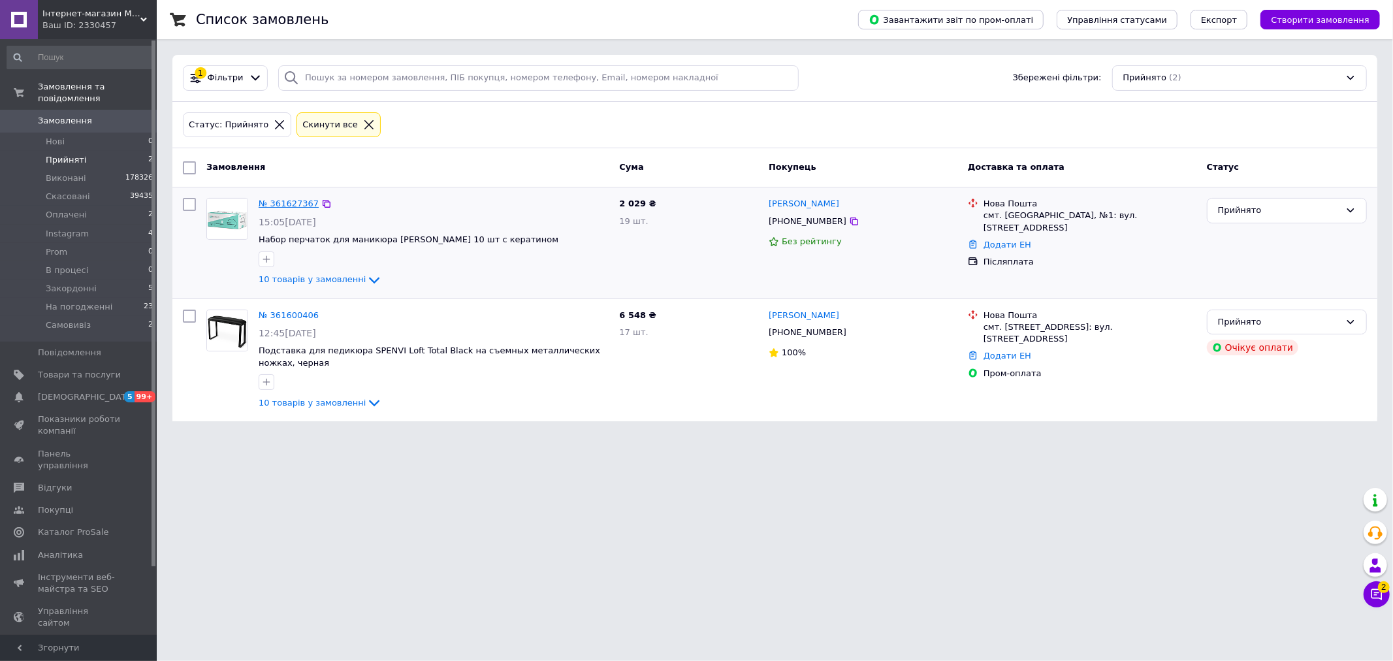
click at [295, 208] on link "№ 361627367" at bounding box center [289, 204] width 60 height 10
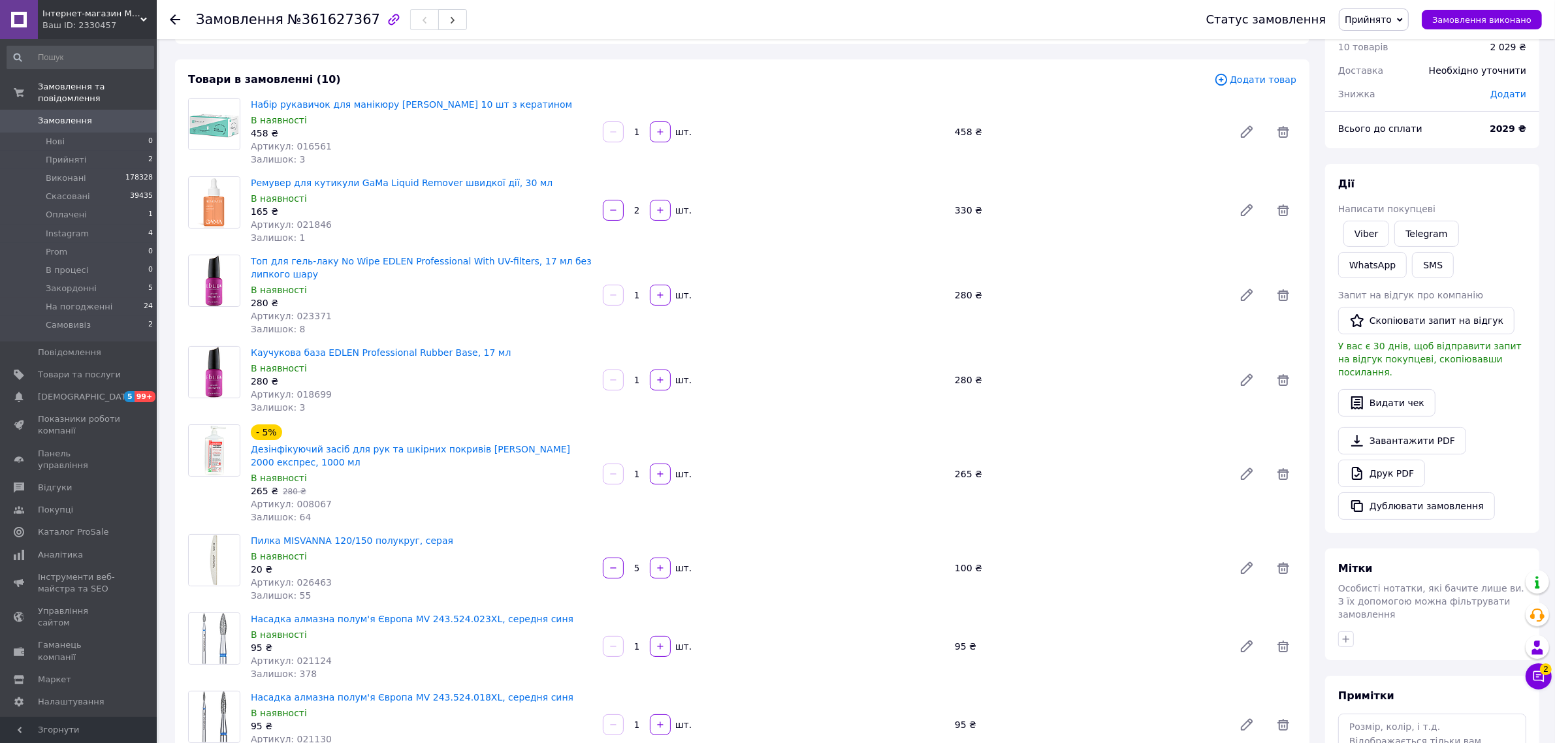
scroll to position [82, 0]
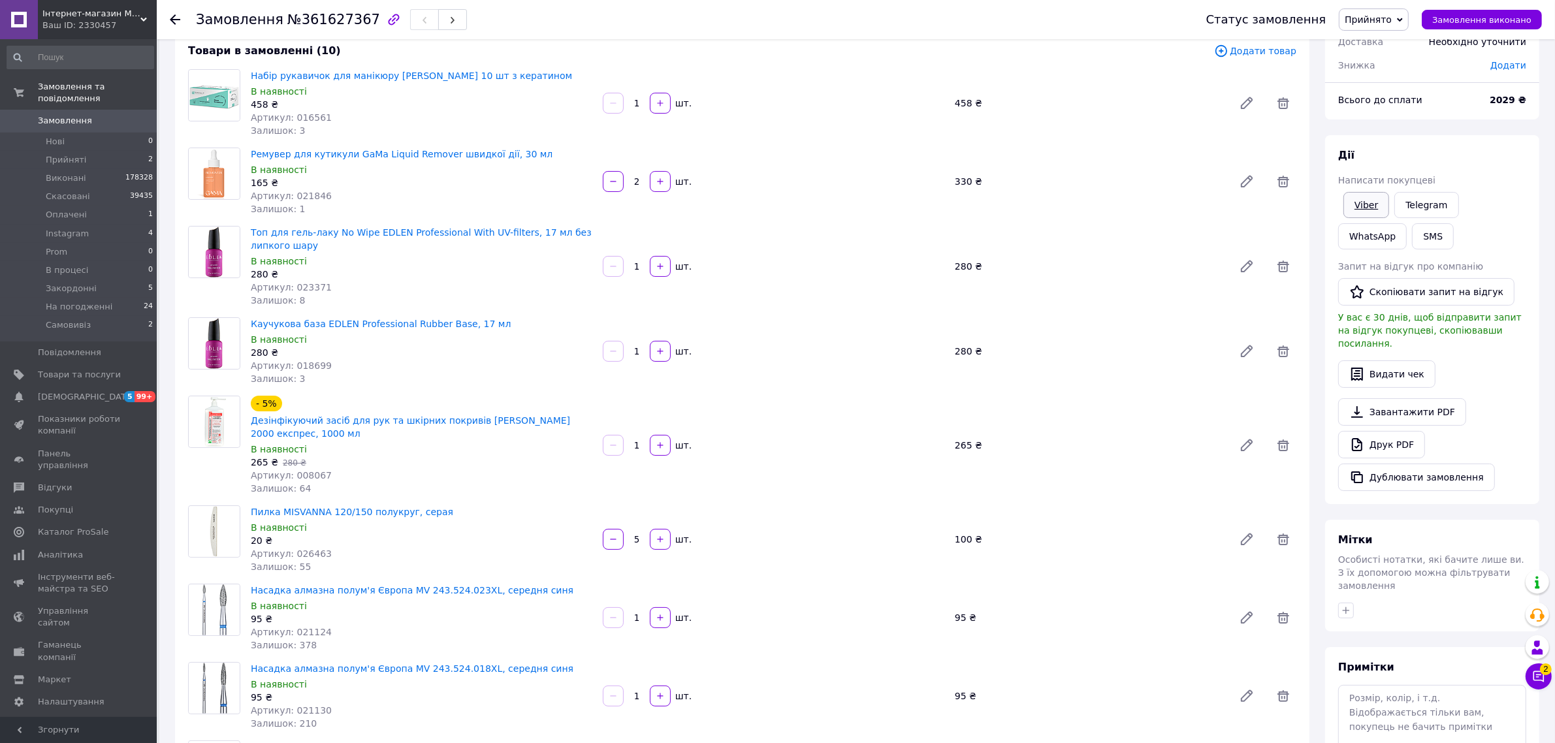
click at [1366, 206] on link "Viber" at bounding box center [1367, 205] width 46 height 26
click at [306, 14] on span "№361627367" at bounding box center [333, 20] width 93 height 16
copy h1 "Замовлення №361627367"
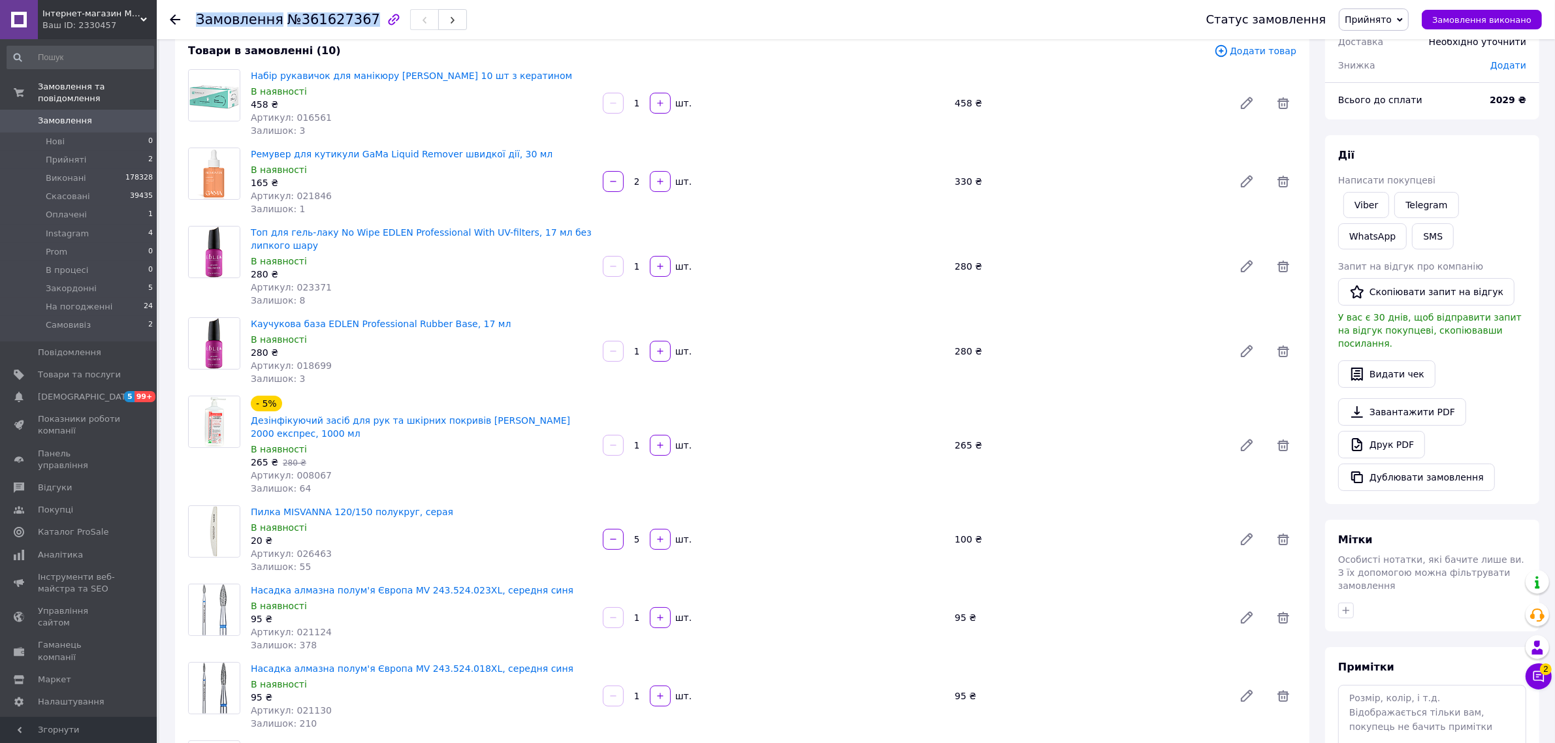
click at [1392, 16] on span "Прийнято" at bounding box center [1368, 19] width 47 height 10
click at [1393, 122] on li "На погодженні" at bounding box center [1380, 130] width 80 height 20
click at [514, 44] on div "Товари в замовленні (10)" at bounding box center [701, 51] width 1026 height 15
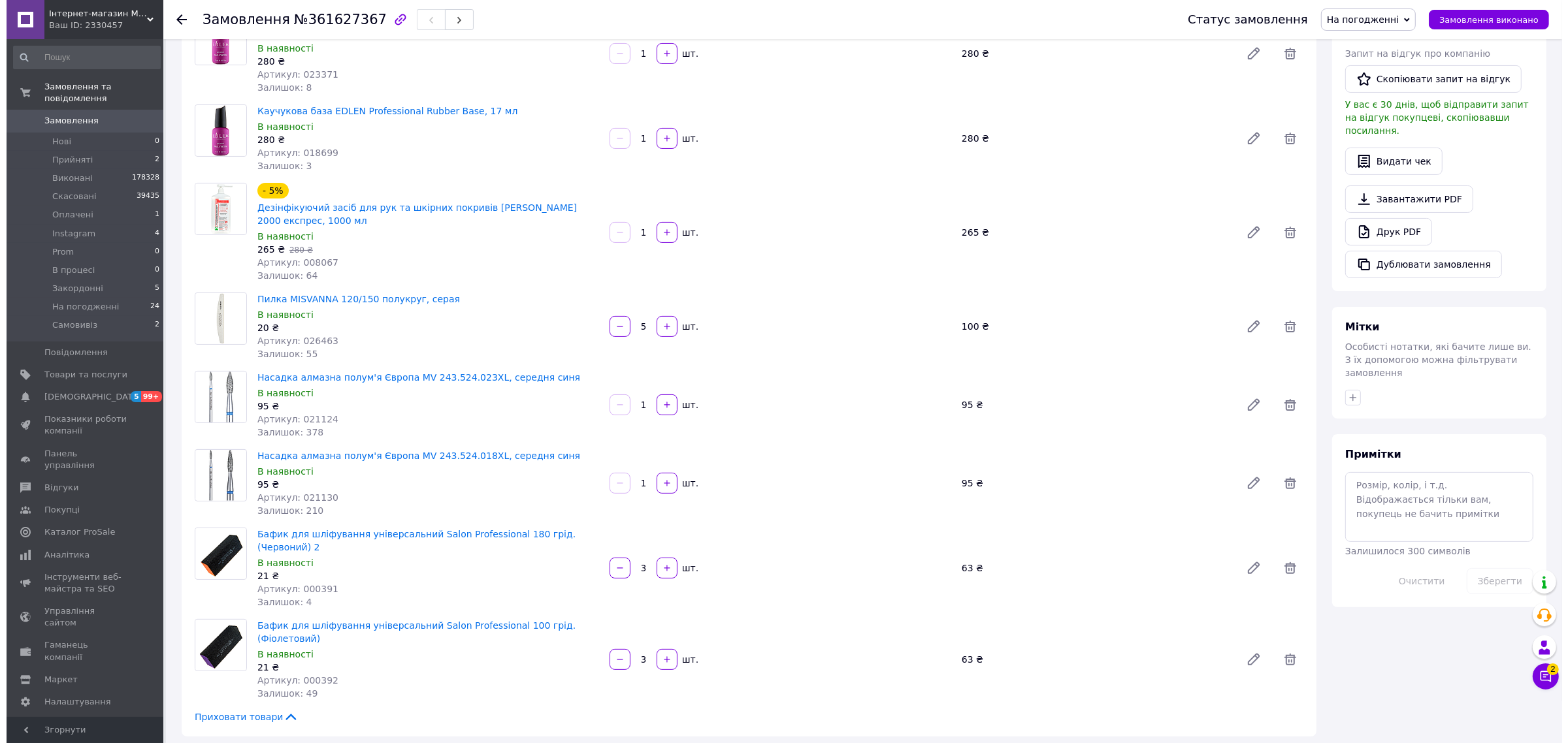
scroll to position [653, 0]
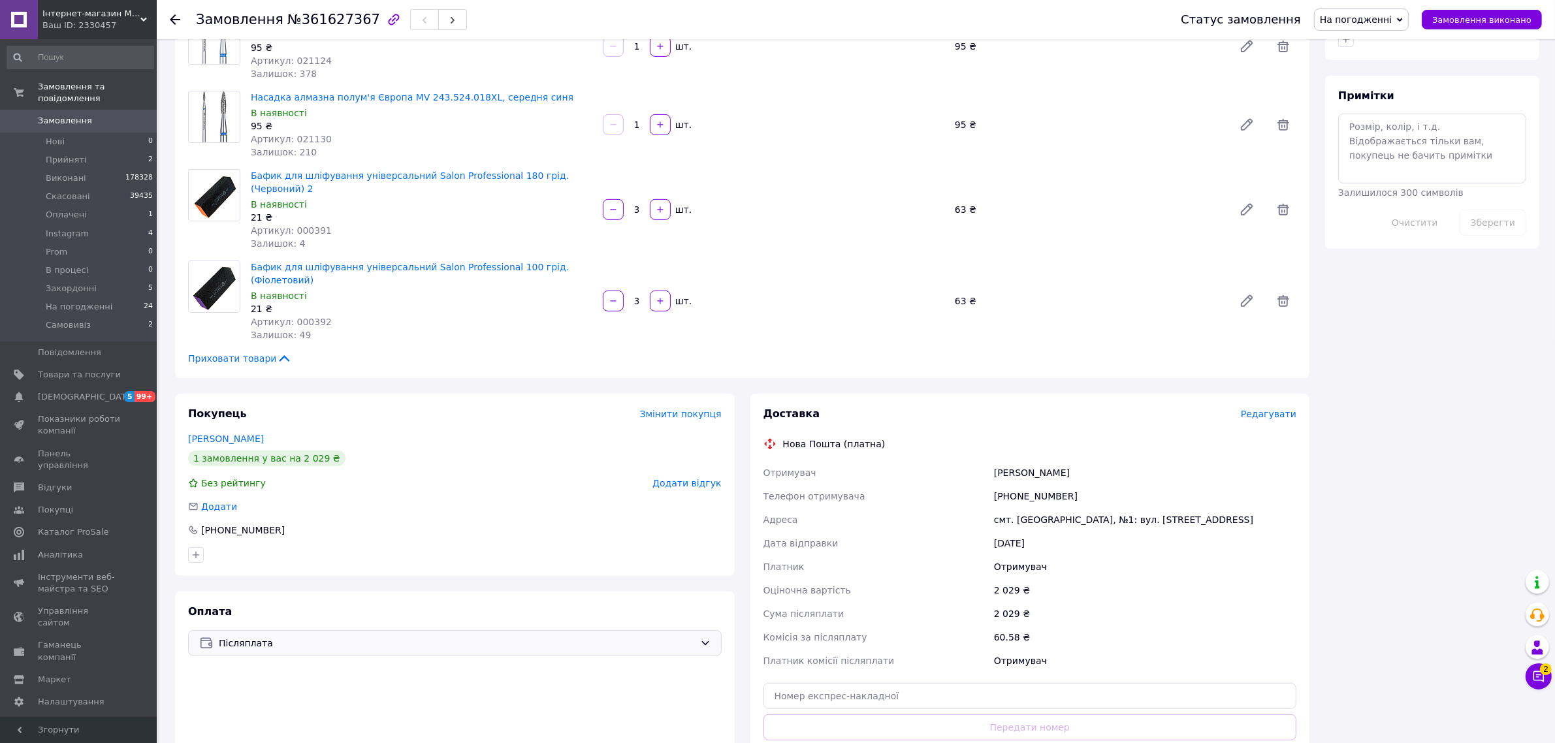
click at [423, 636] on span "Післяплата" at bounding box center [457, 643] width 476 height 14
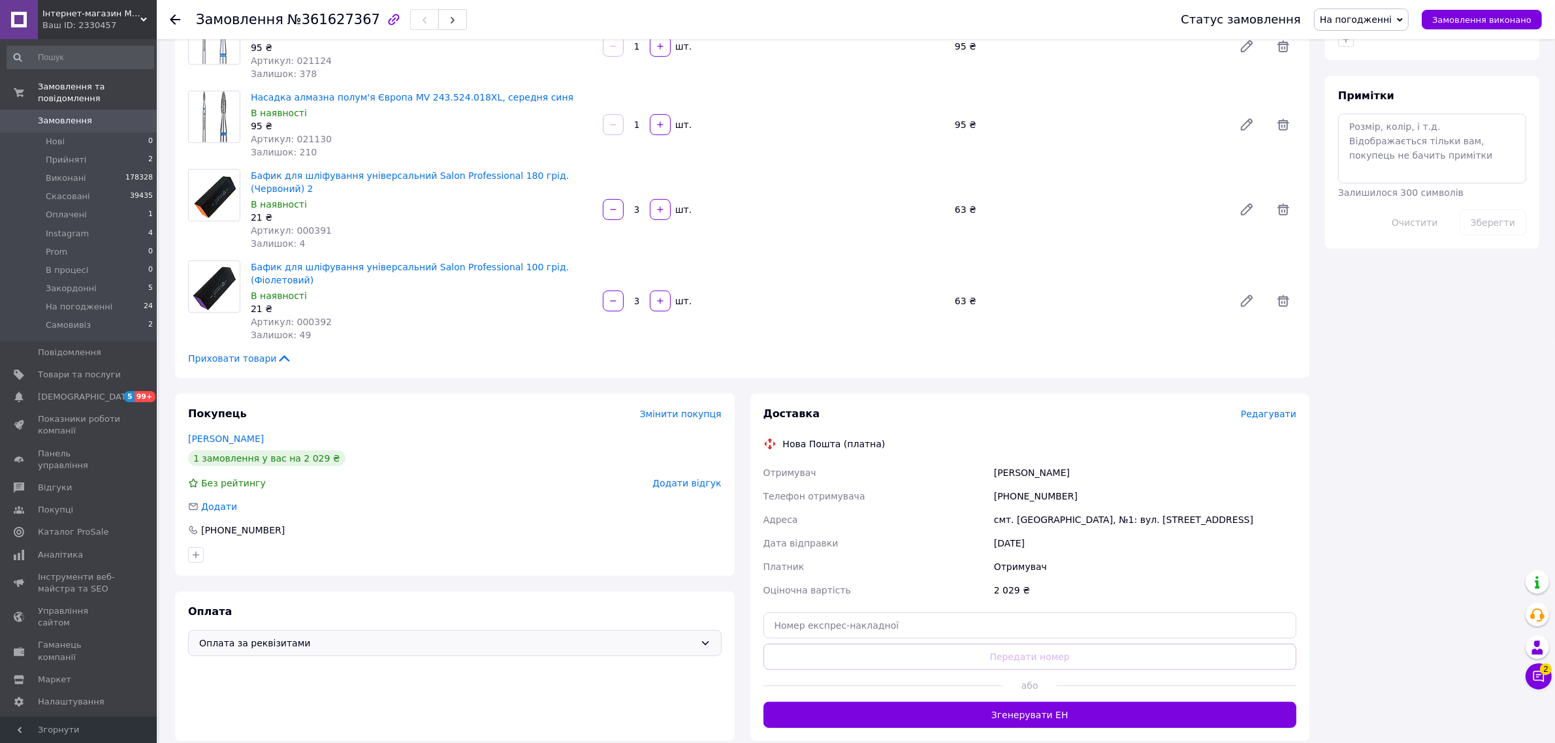
click at [455, 400] on div "Покупець Змінити покупця Петрюк Анна 1 замовлення у вас на 2 029 ₴ Без рейтингу…" at bounding box center [455, 485] width 560 height 182
click at [1277, 409] on span "Редагувати" at bounding box center [1269, 414] width 56 height 10
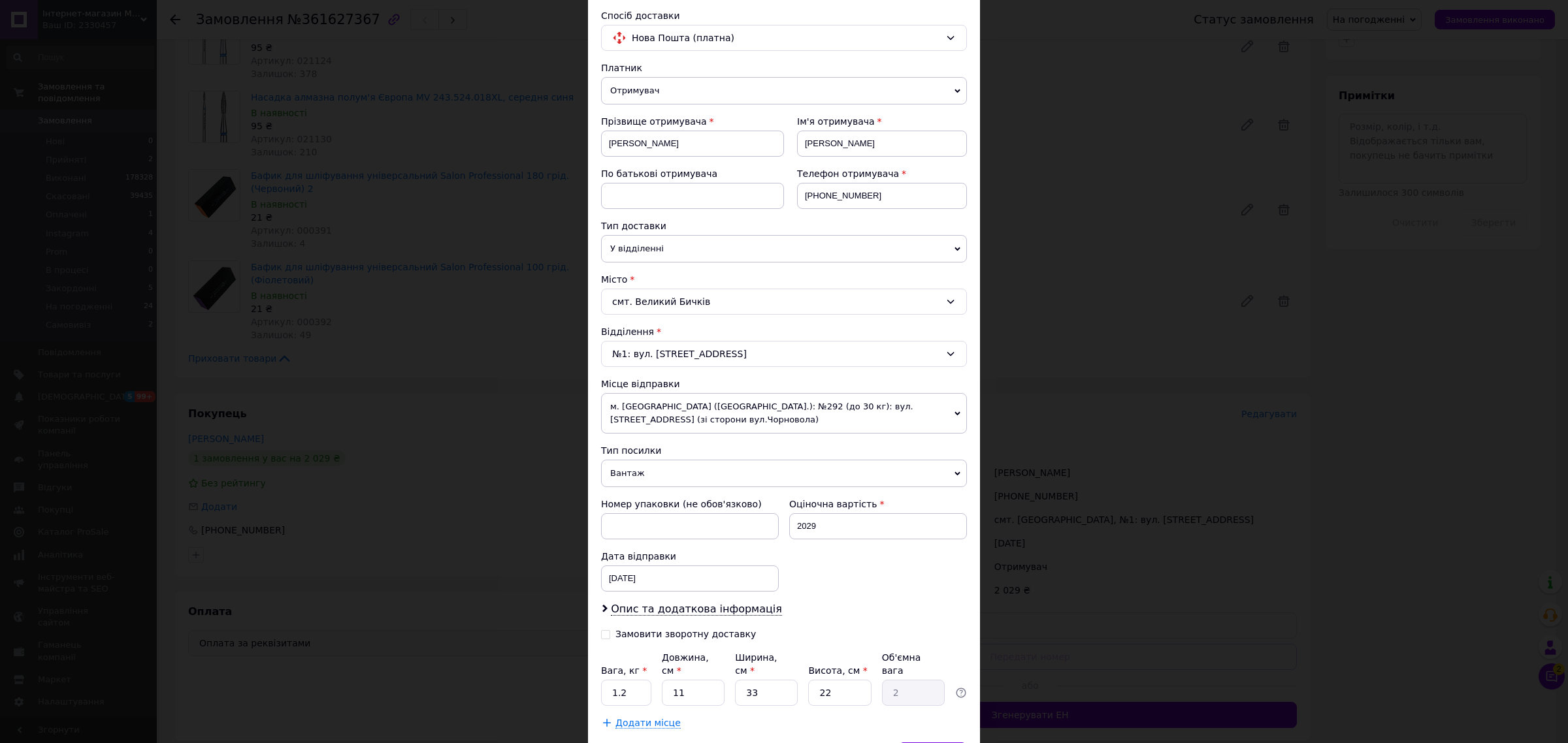
scroll to position [164, 0]
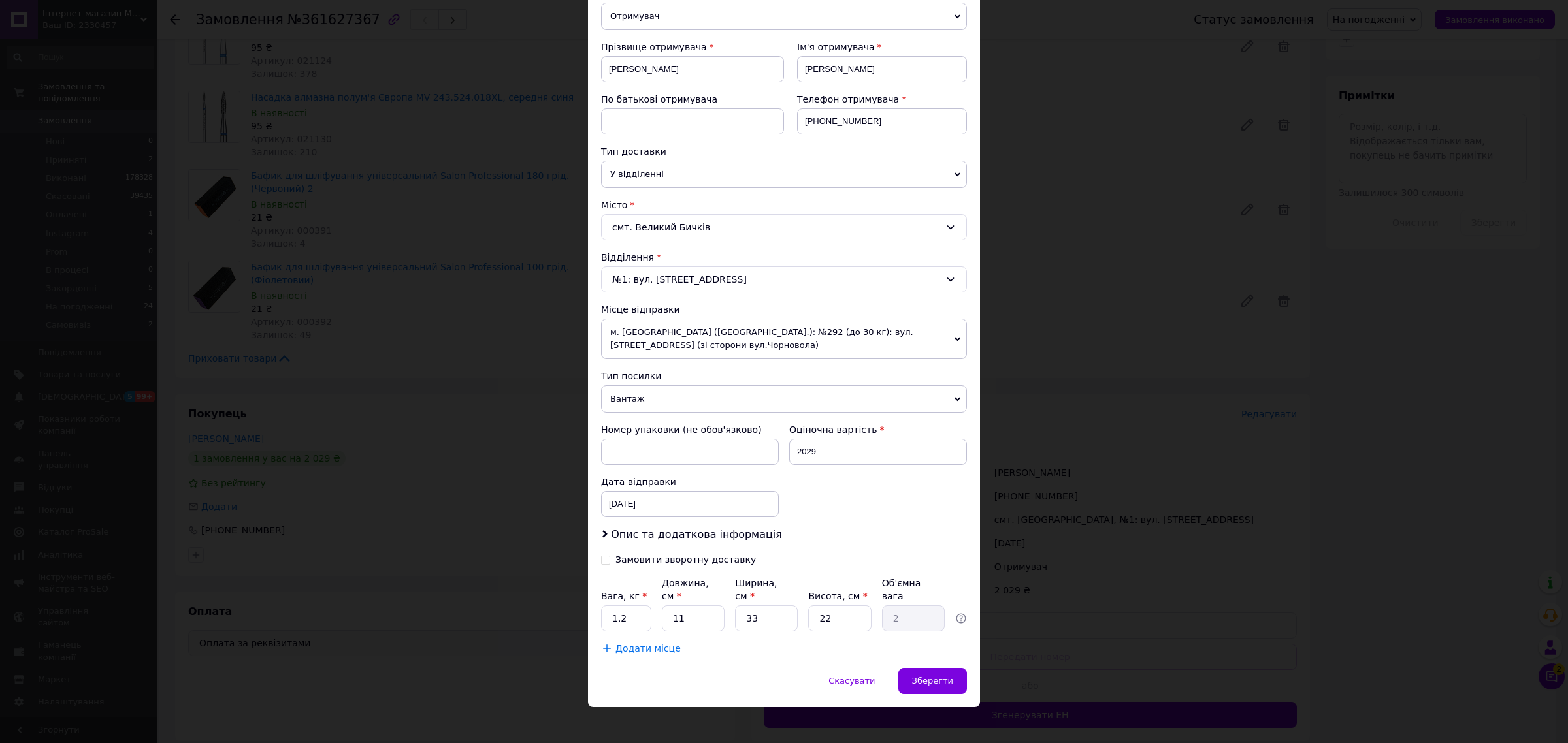
click at [604, 565] on icon at bounding box center [605, 560] width 9 height 9
click at [604, 564] on input "Замовити зворотну доставку" at bounding box center [605, 559] width 9 height 9
checkbox input "true"
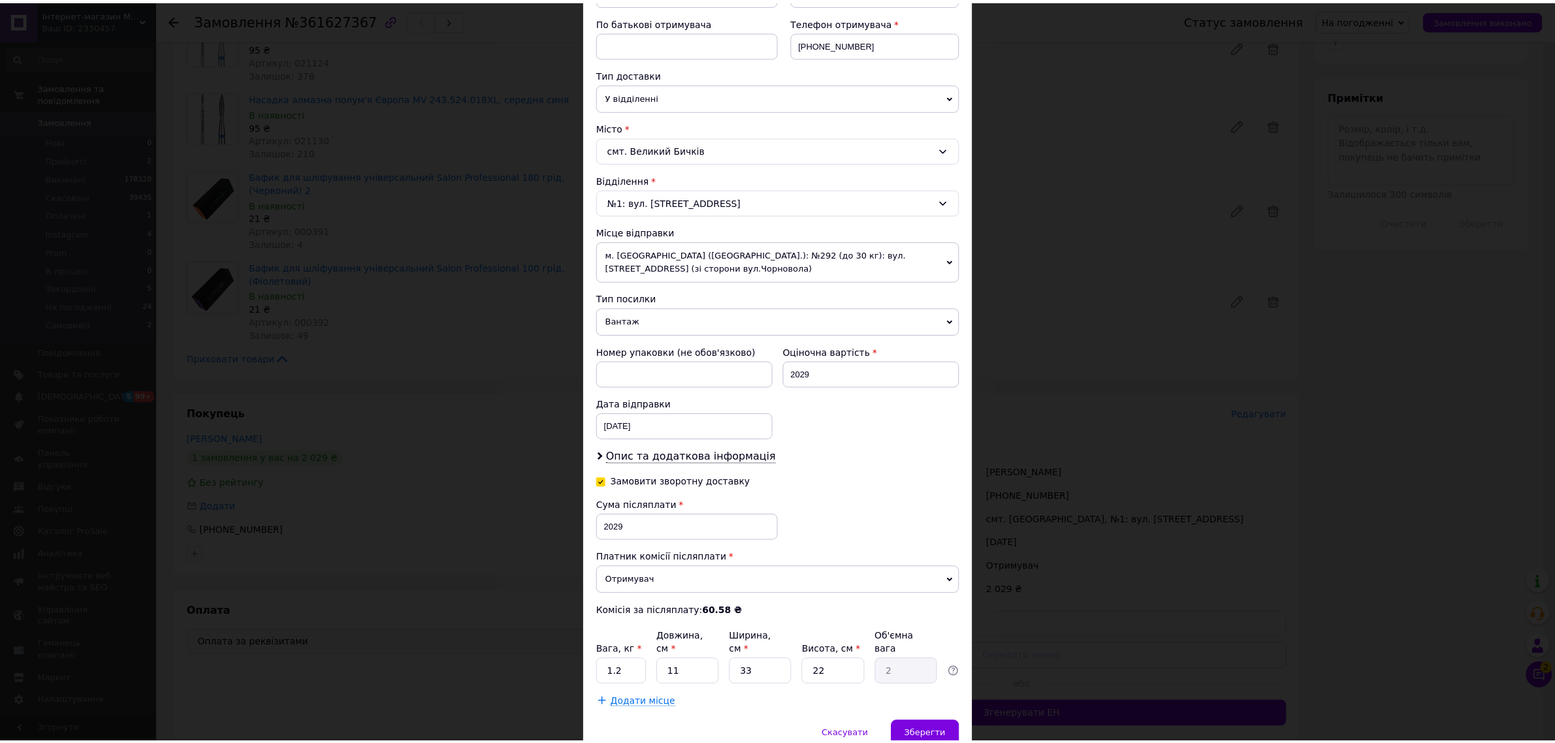
scroll to position [297, 0]
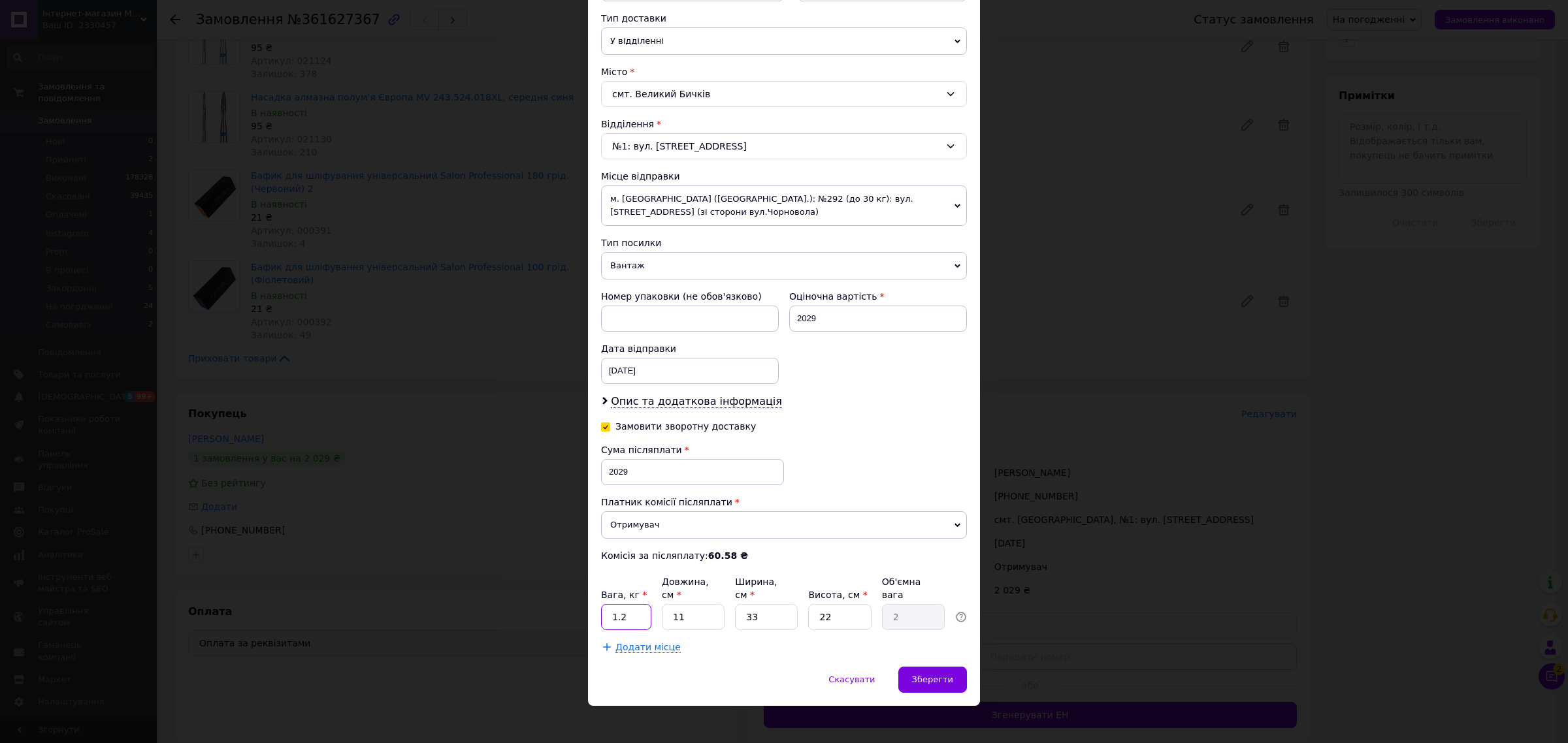
click at [627, 606] on input "1.2" at bounding box center [626, 617] width 50 height 26
type input "3"
click at [944, 660] on span "Зберегти" at bounding box center [932, 680] width 41 height 10
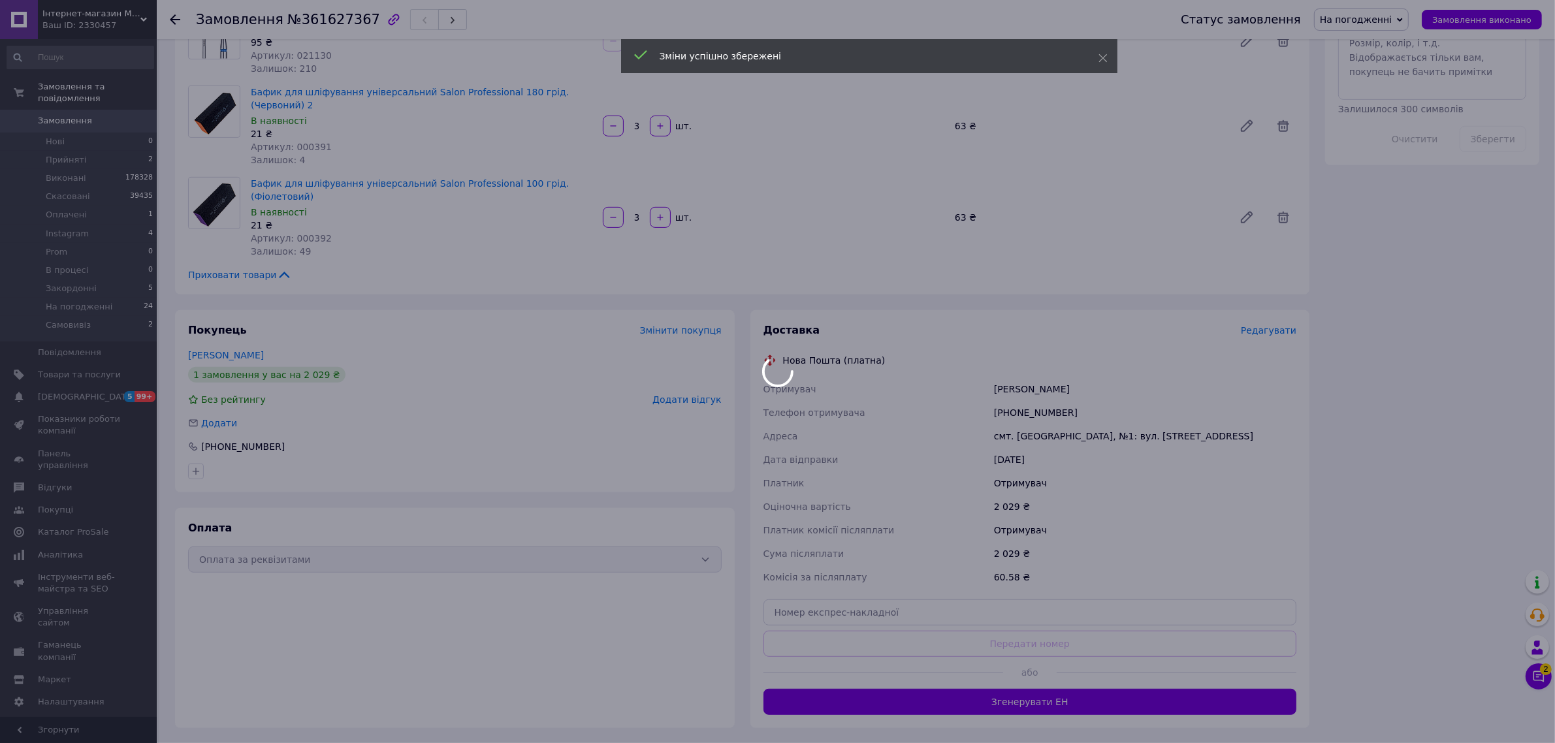
scroll to position [817, 0]
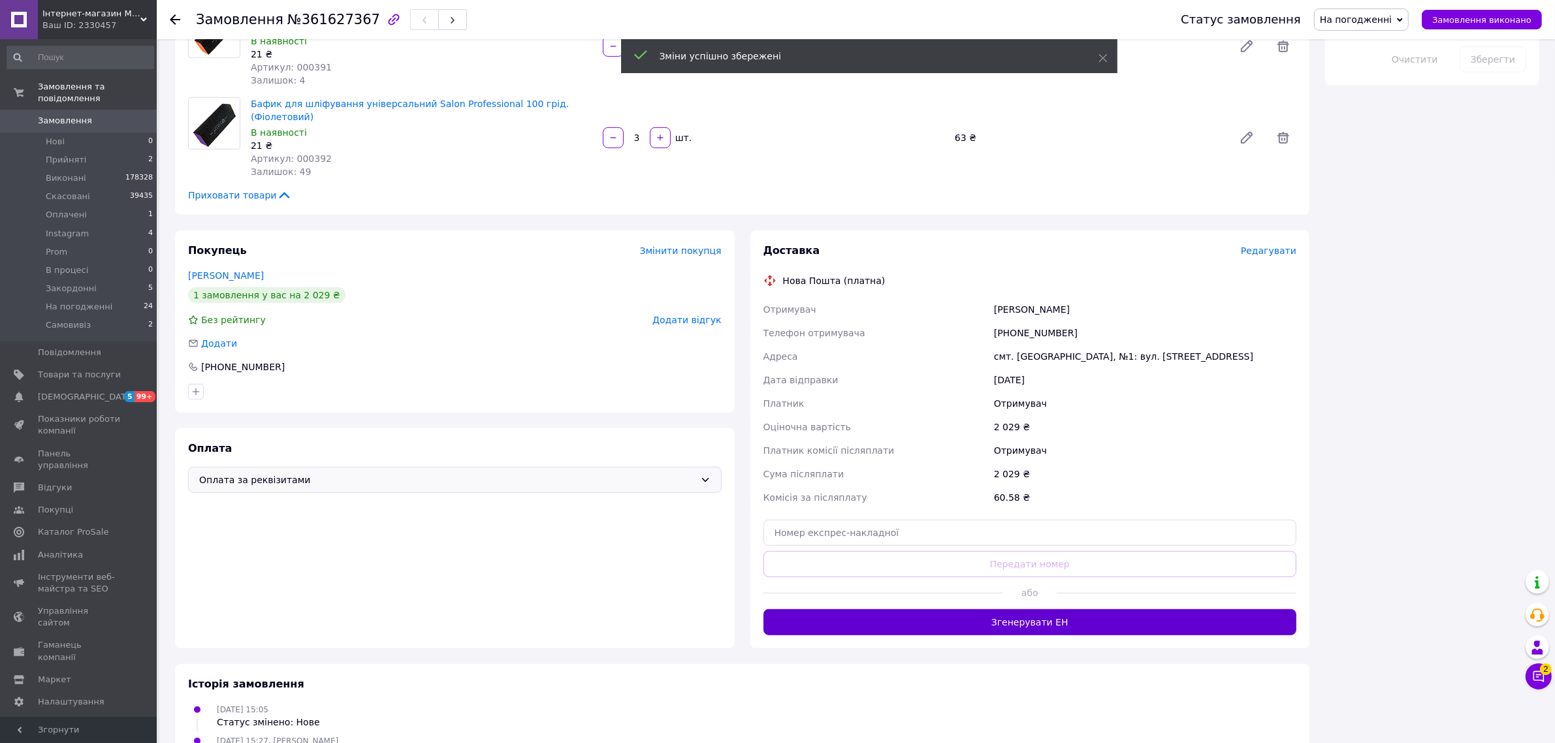
click at [1056, 610] on button "Згенерувати ЕН" at bounding box center [1031, 623] width 534 height 26
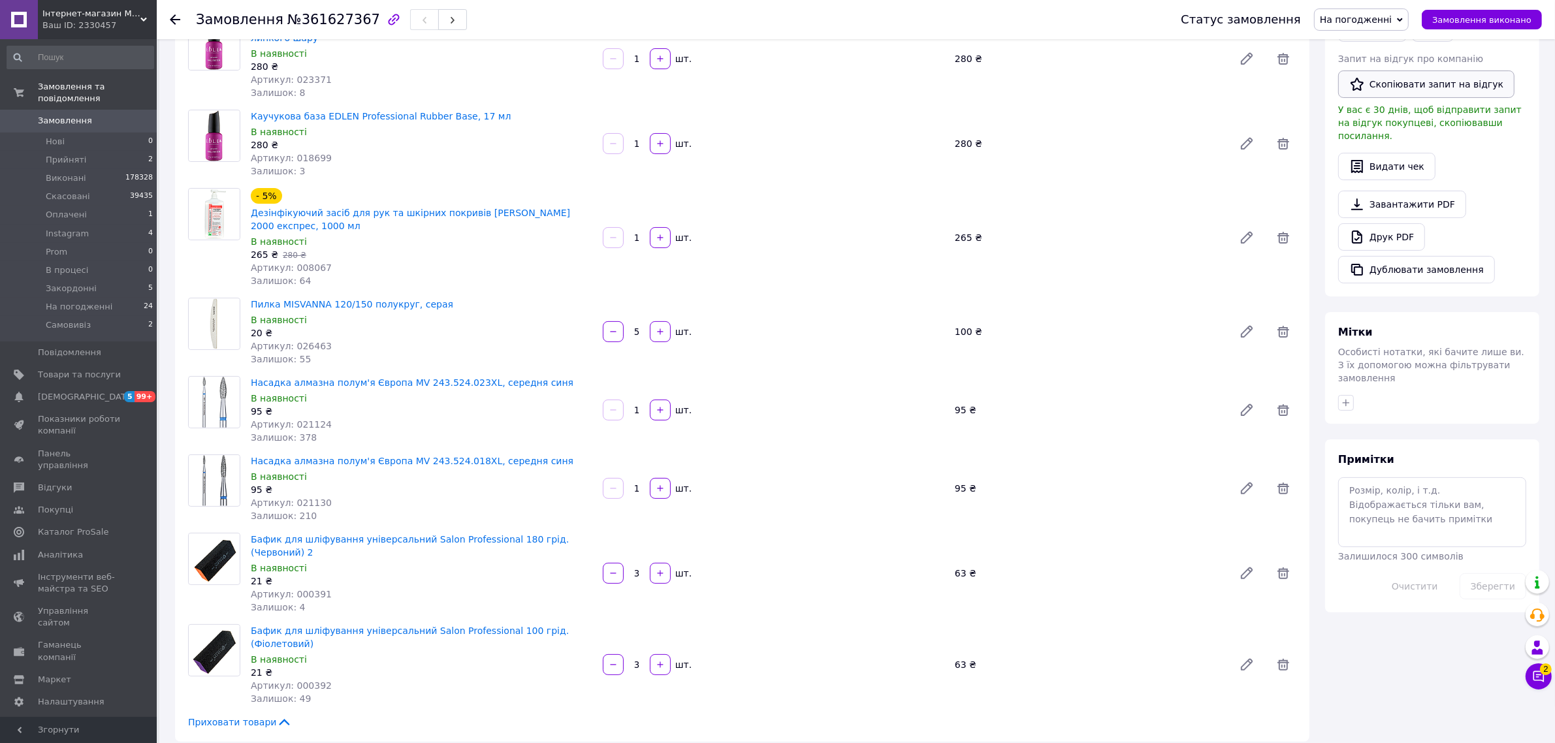
scroll to position [163, 0]
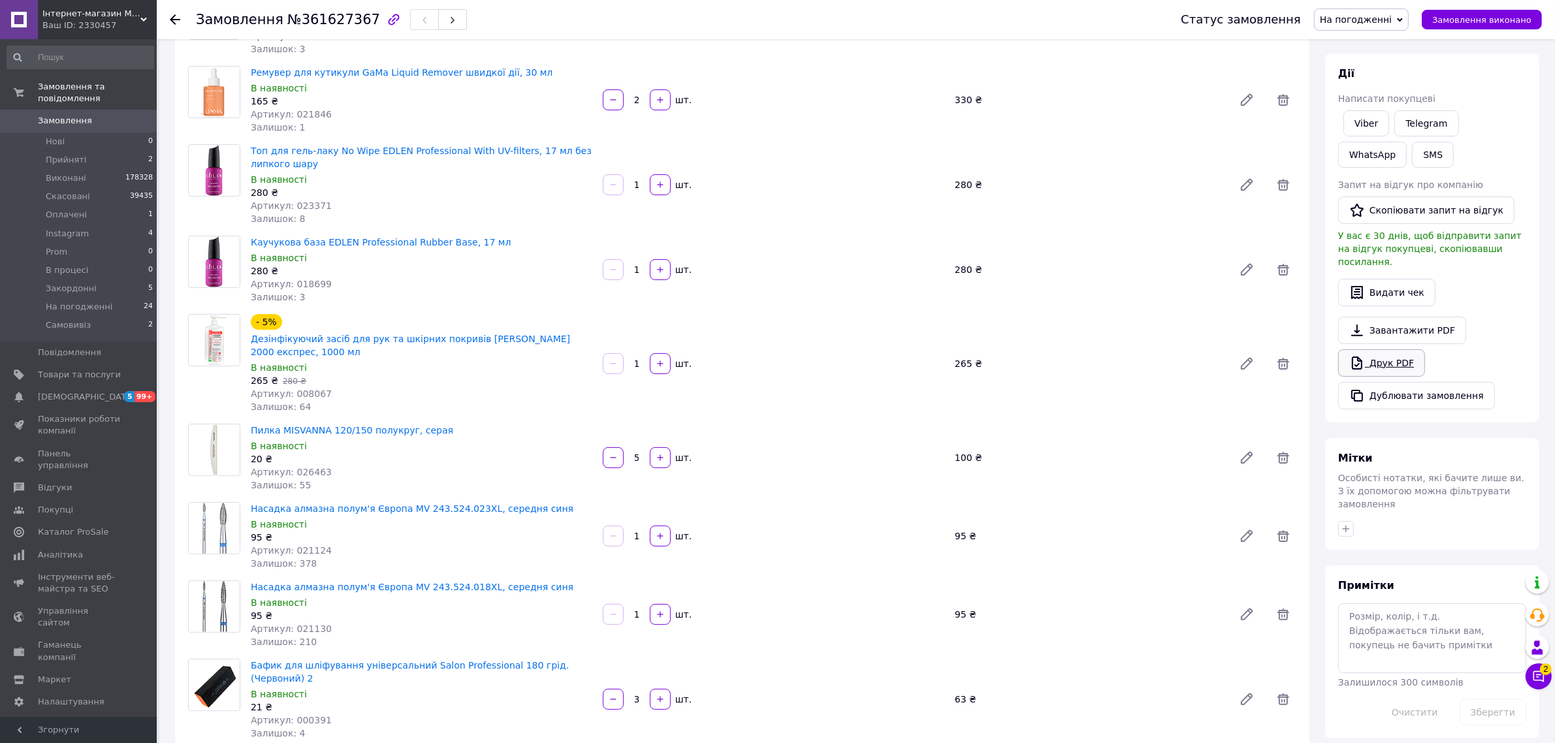
click at [1384, 350] on link "Друк PDF" at bounding box center [1382, 363] width 87 height 27
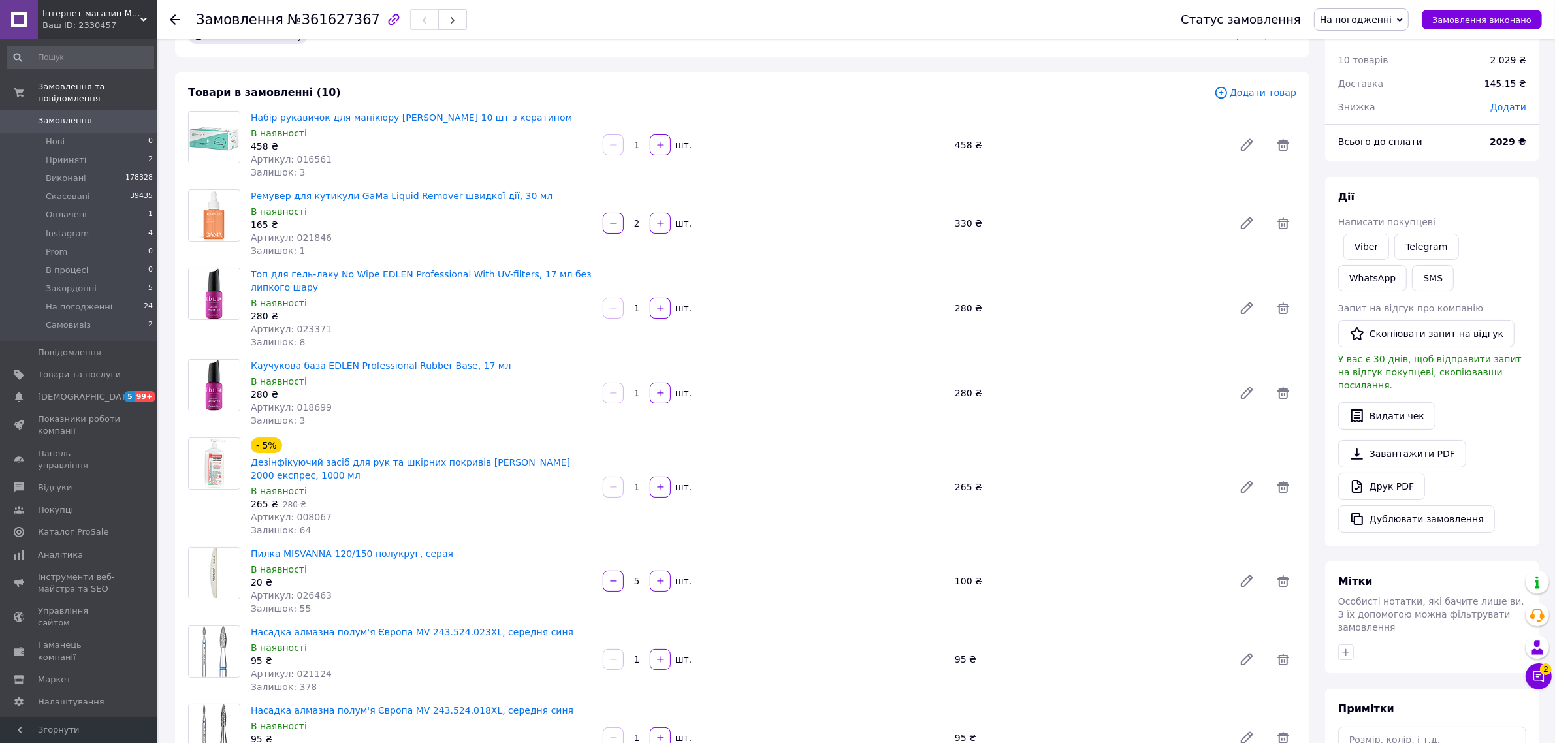
scroll to position [0, 0]
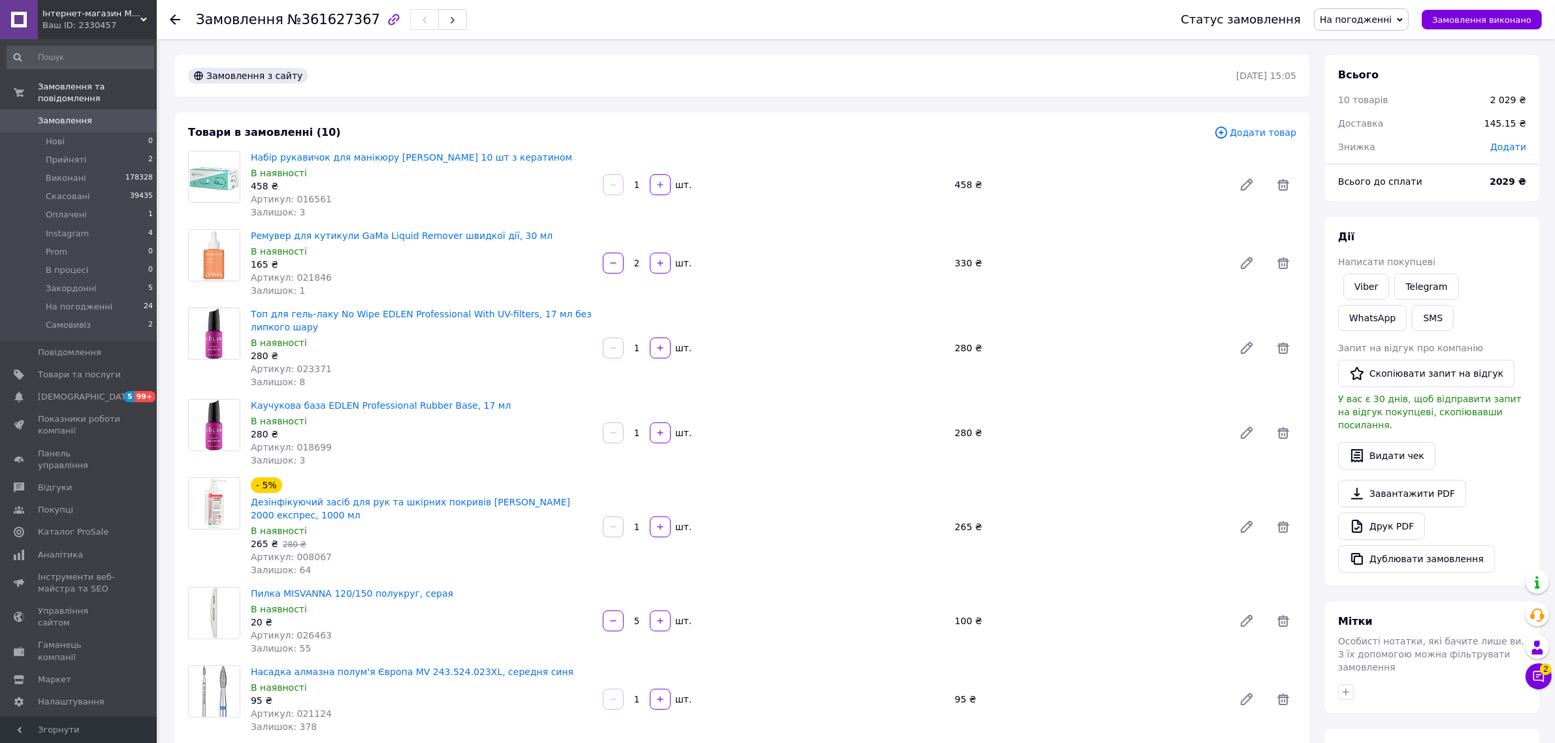
click at [308, 29] on div "Замовлення №361627367" at bounding box center [331, 19] width 271 height 22
copy span "361627367"
click at [1393, 15] on span "Замовлення виконано" at bounding box center [1482, 20] width 99 height 10
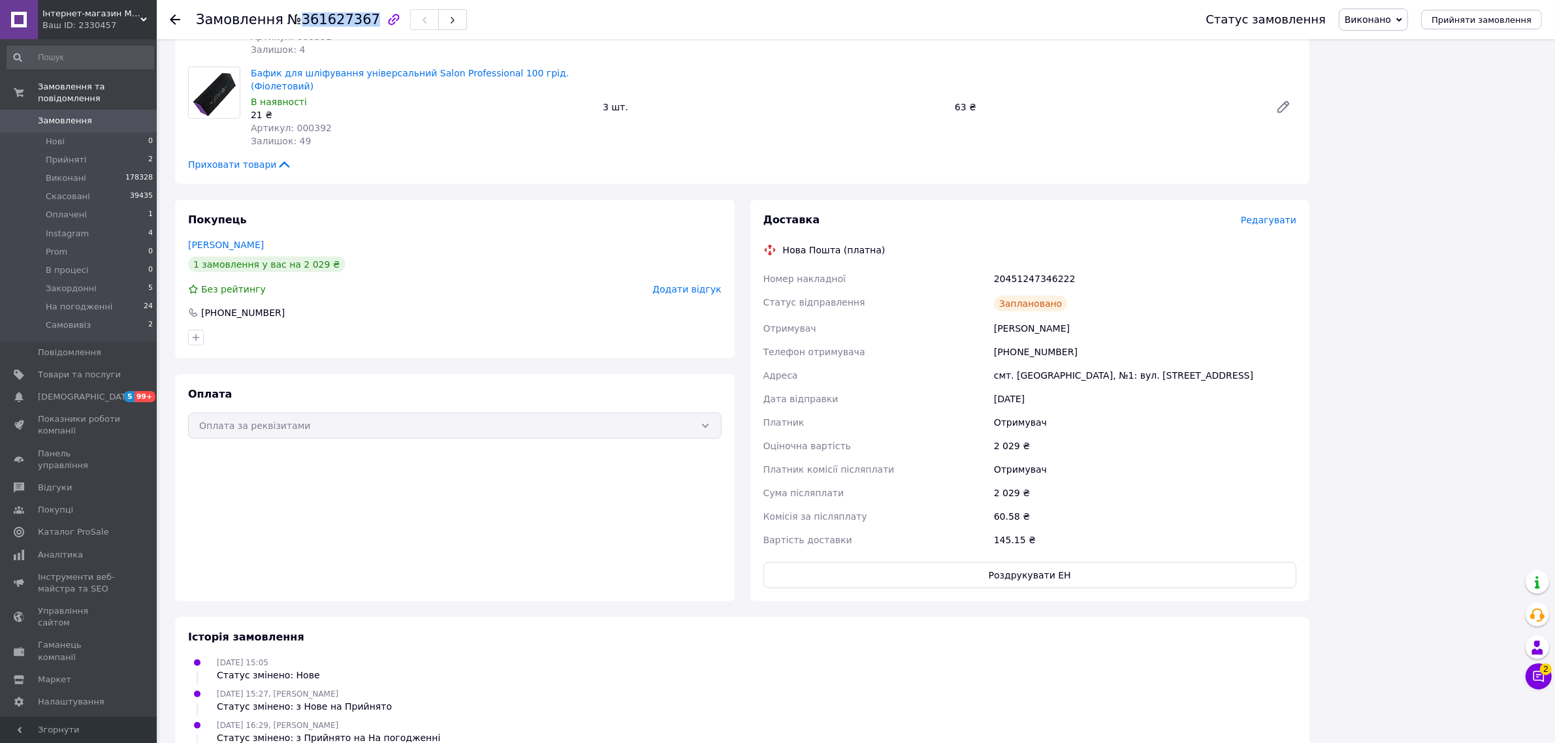
scroll to position [971, 0]
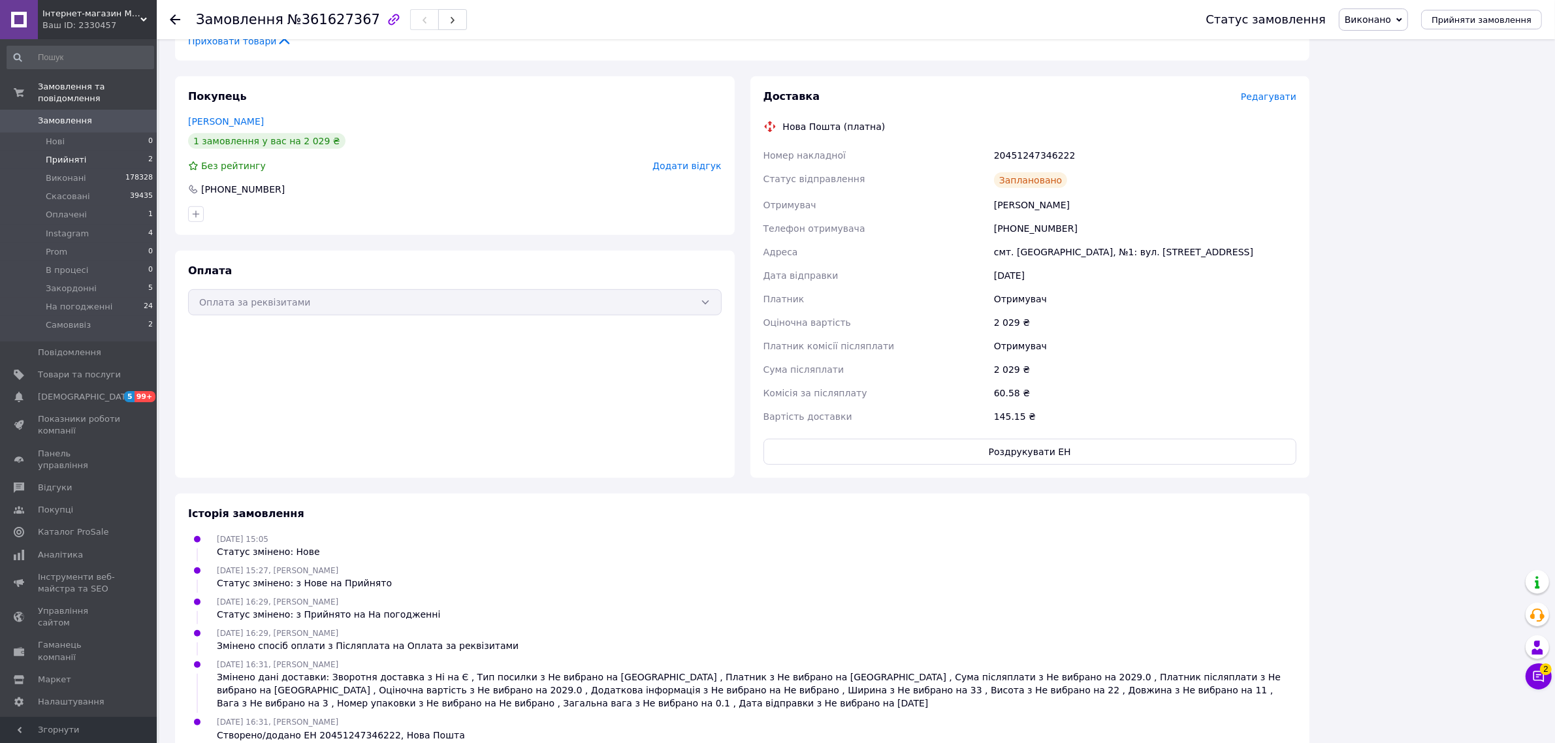
click at [90, 151] on li "Прийняті 2" at bounding box center [80, 160] width 161 height 18
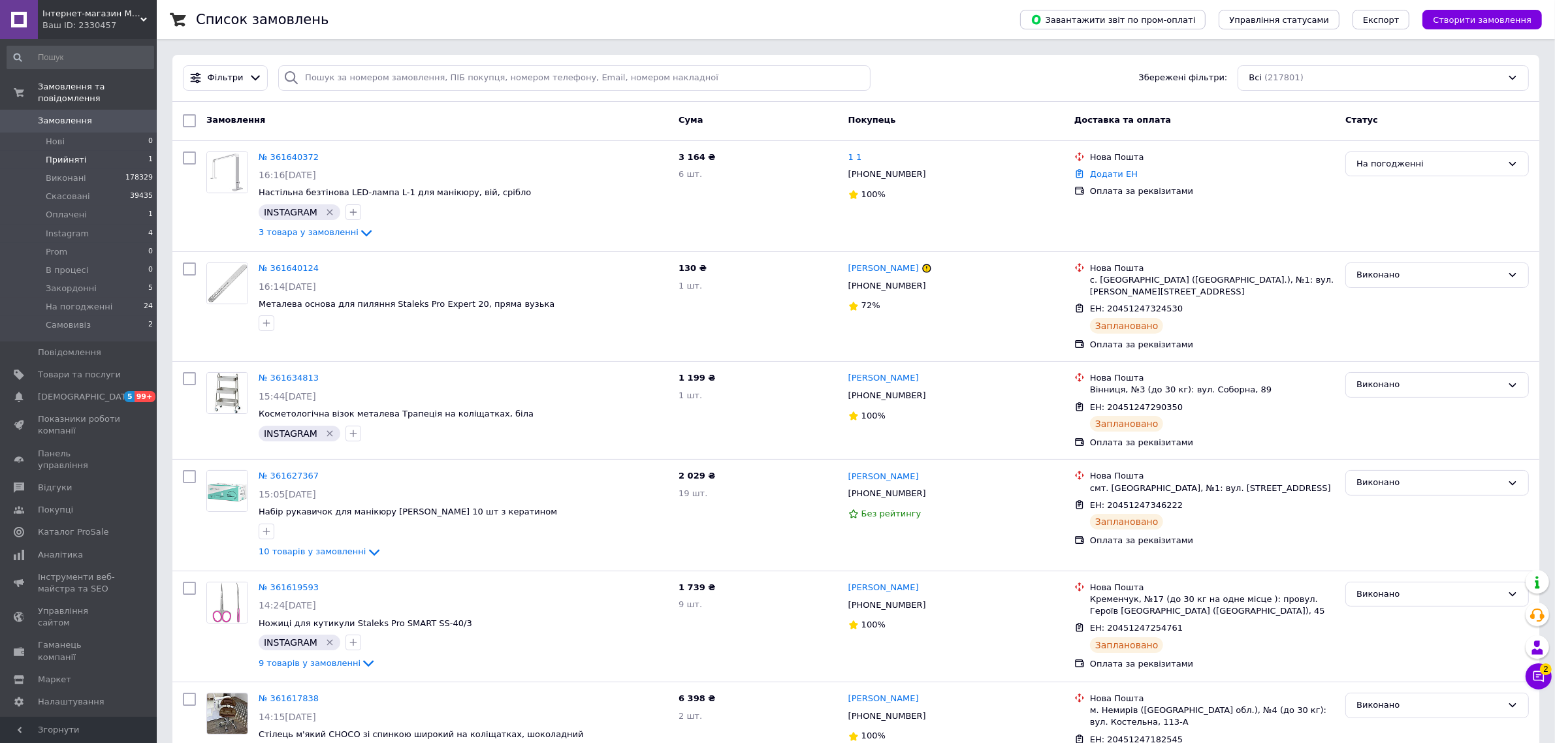
click at [99, 151] on li "Прийняті 1" at bounding box center [80, 160] width 161 height 18
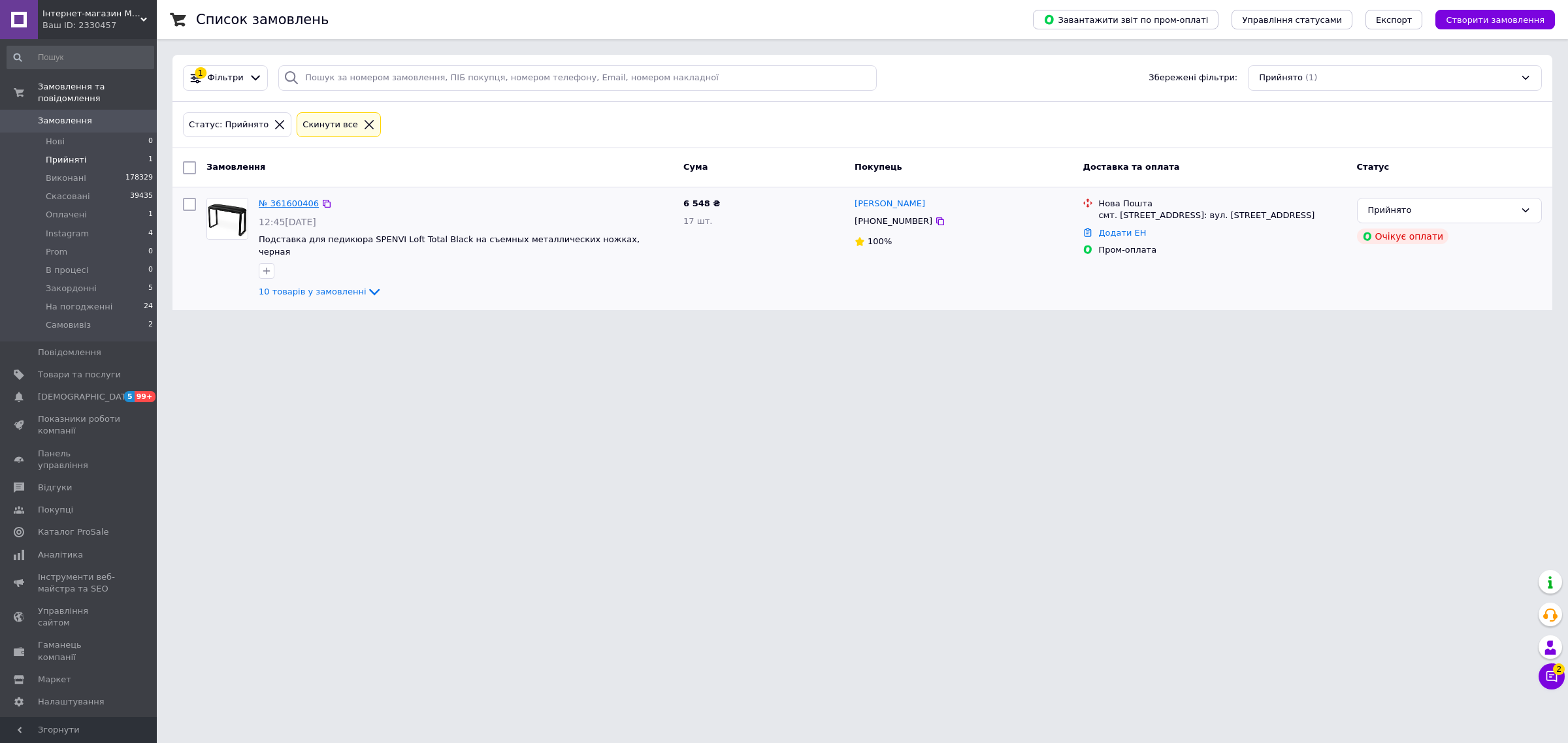
click at [289, 208] on link "№ 361600406" at bounding box center [289, 204] width 60 height 10
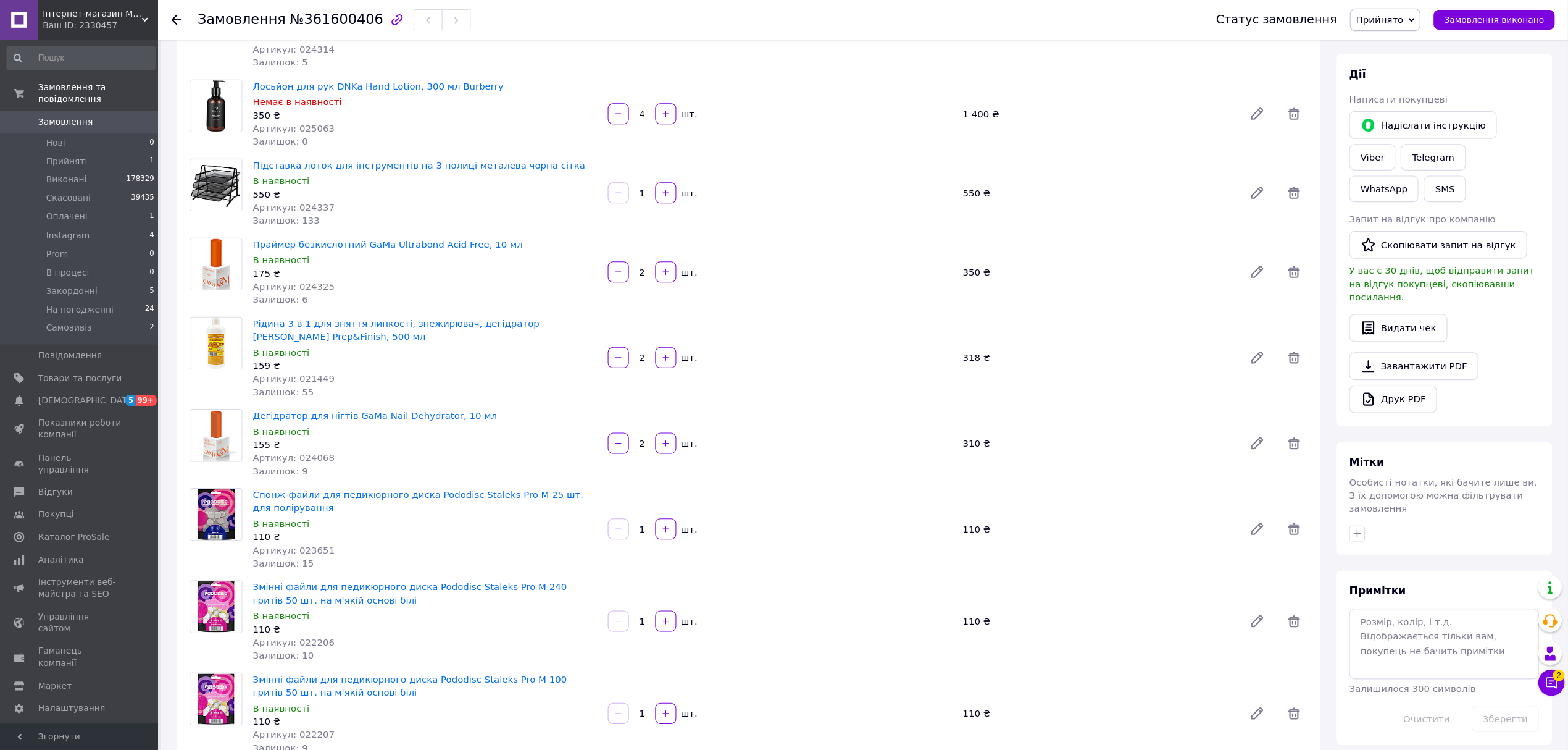
scroll to position [154, 0]
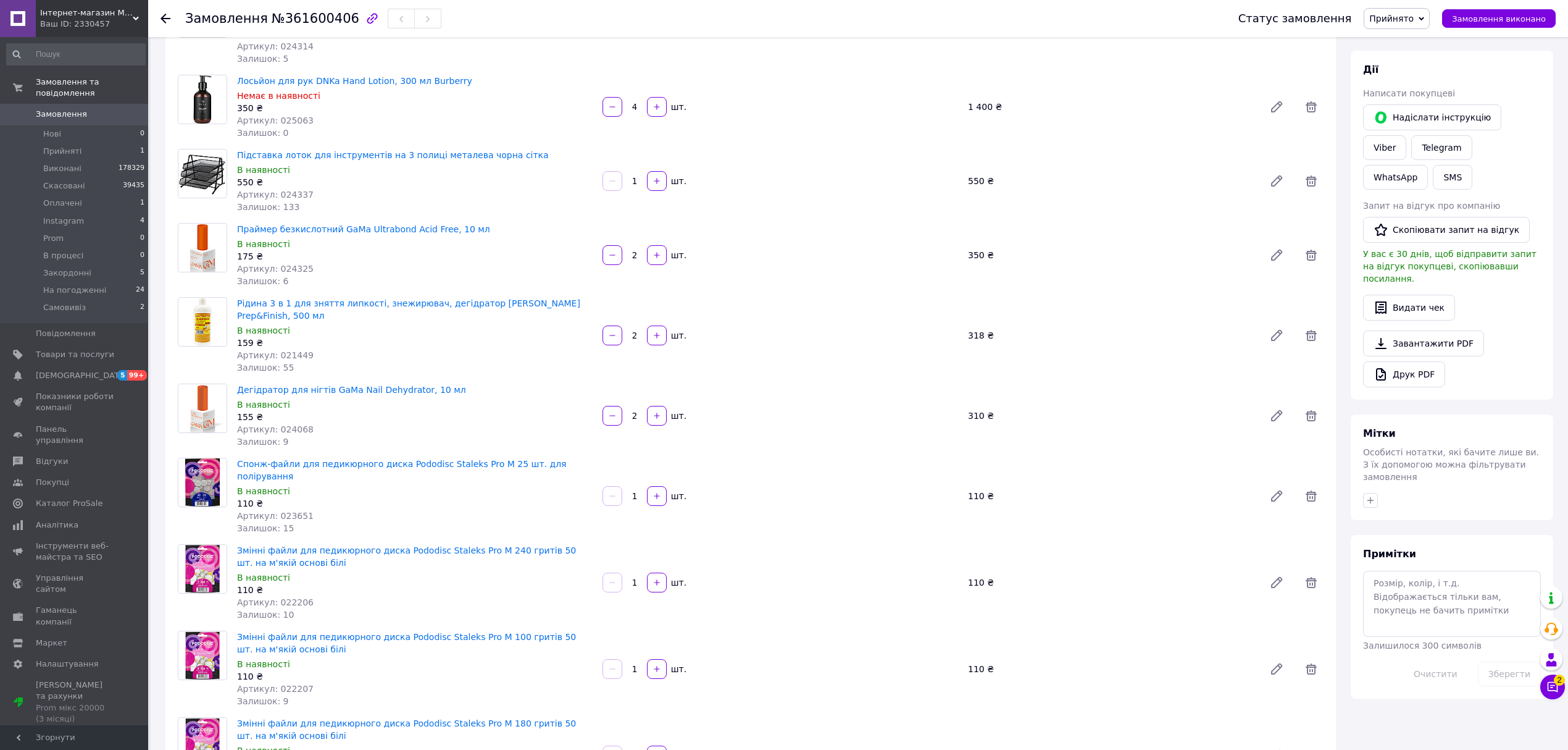
click at [1317, 23] on span "Прийнято" at bounding box center [1391, 18] width 44 height 9
click at [1317, 118] on li "На погодженні" at bounding box center [1403, 123] width 76 height 19
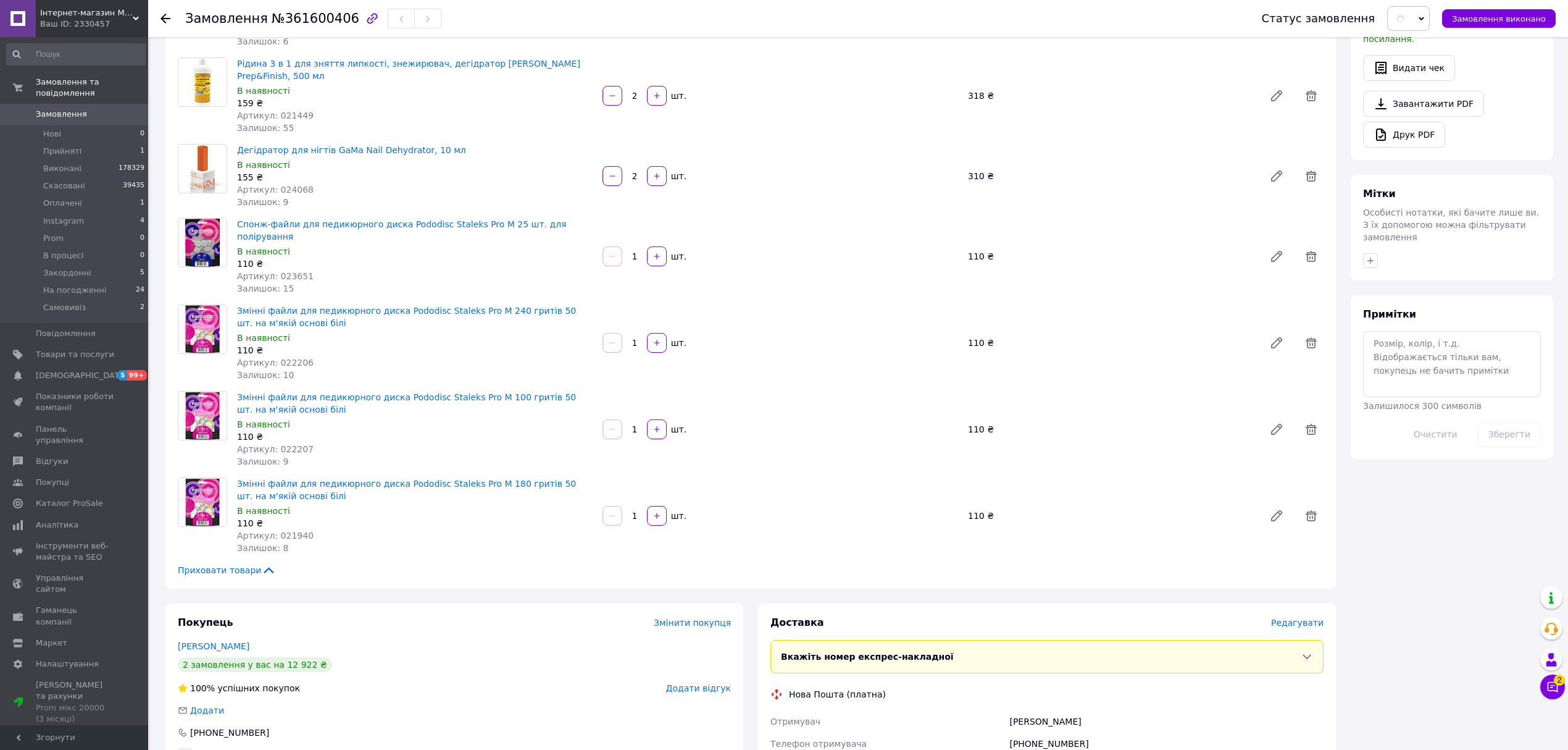
scroll to position [567, 0]
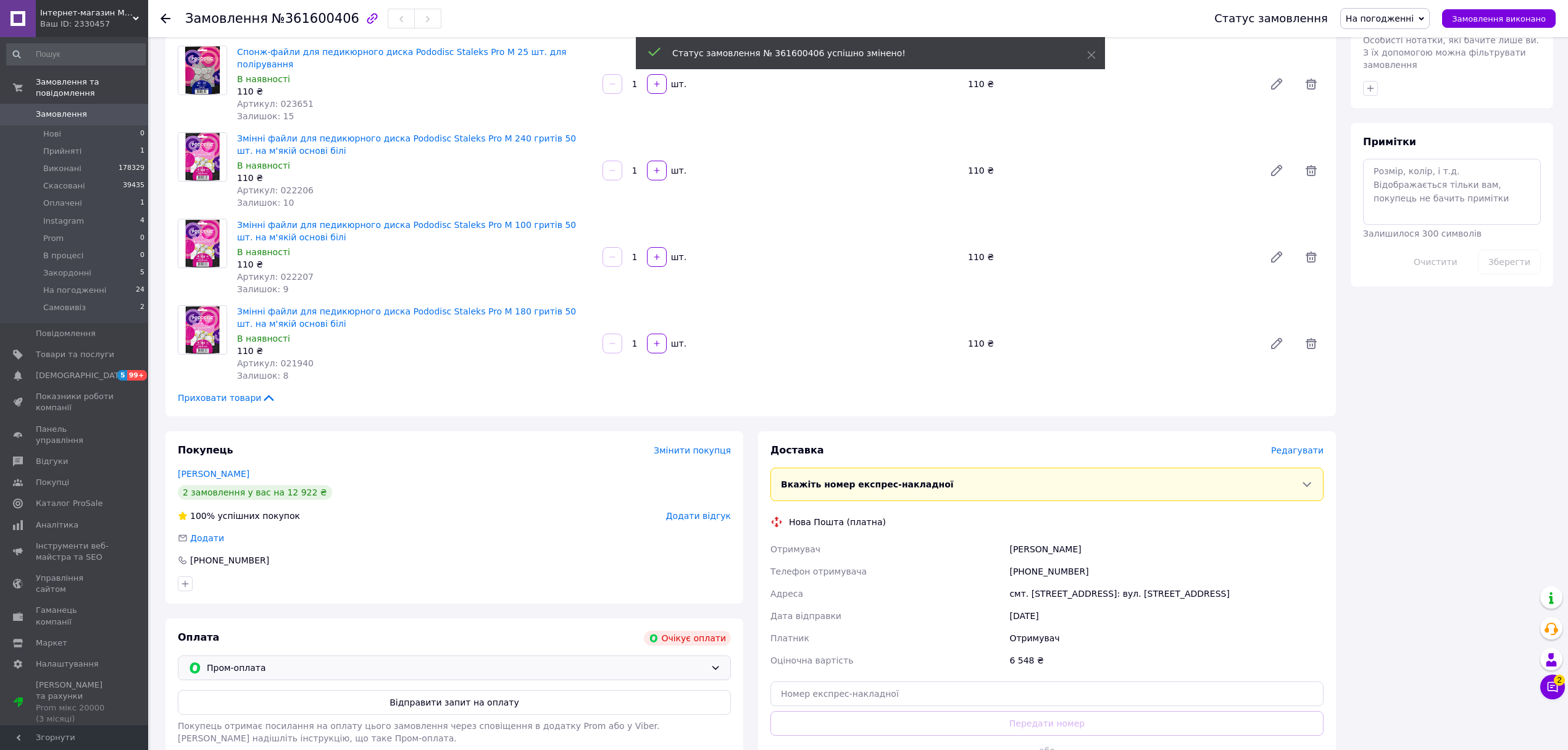
click at [379, 624] on span "Пром-оплата" at bounding box center [457, 668] width 499 height 13
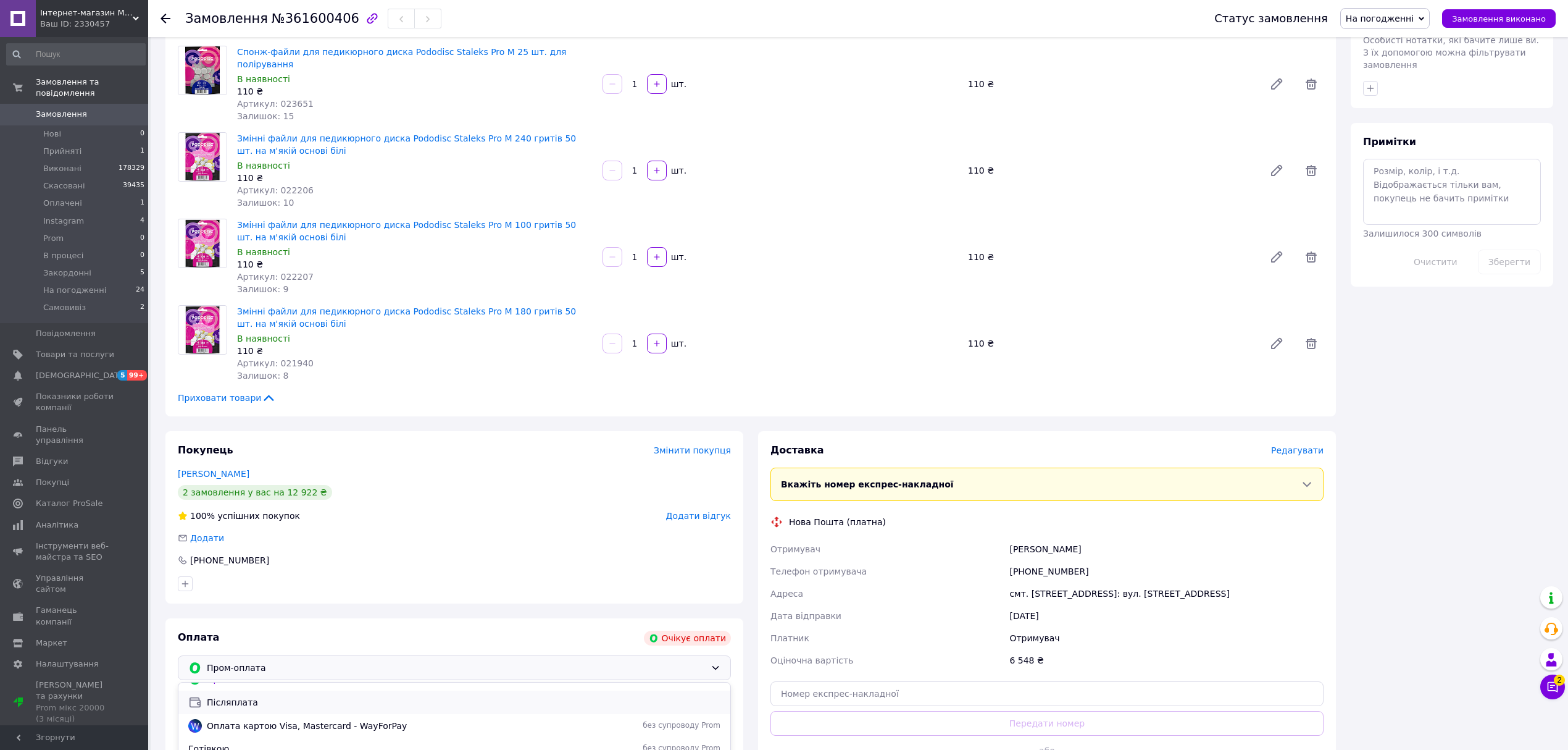
scroll to position [30, 0]
click at [267, 624] on span "Оплата за реквізитами" at bounding box center [347, 756] width 318 height 12
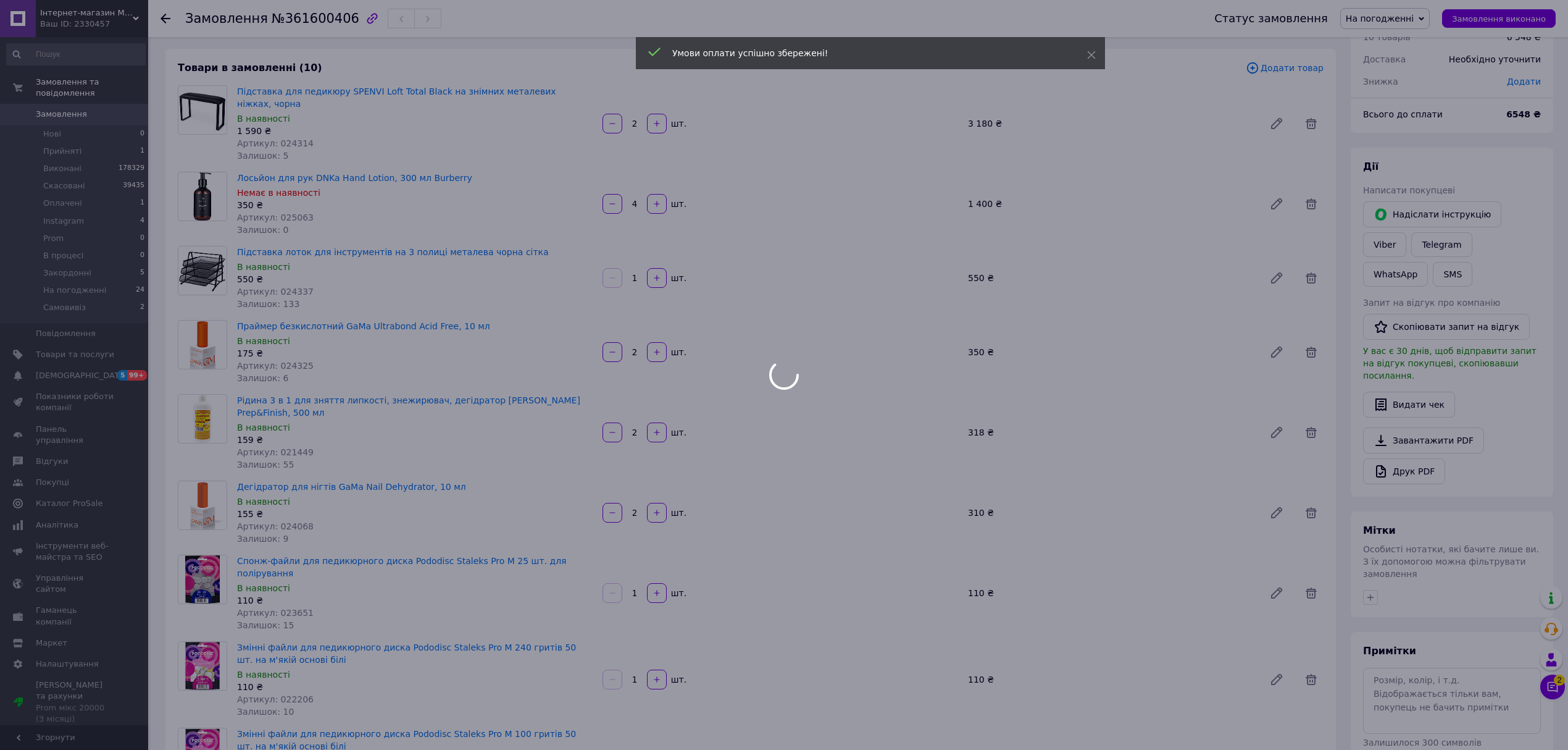
scroll to position [82, 0]
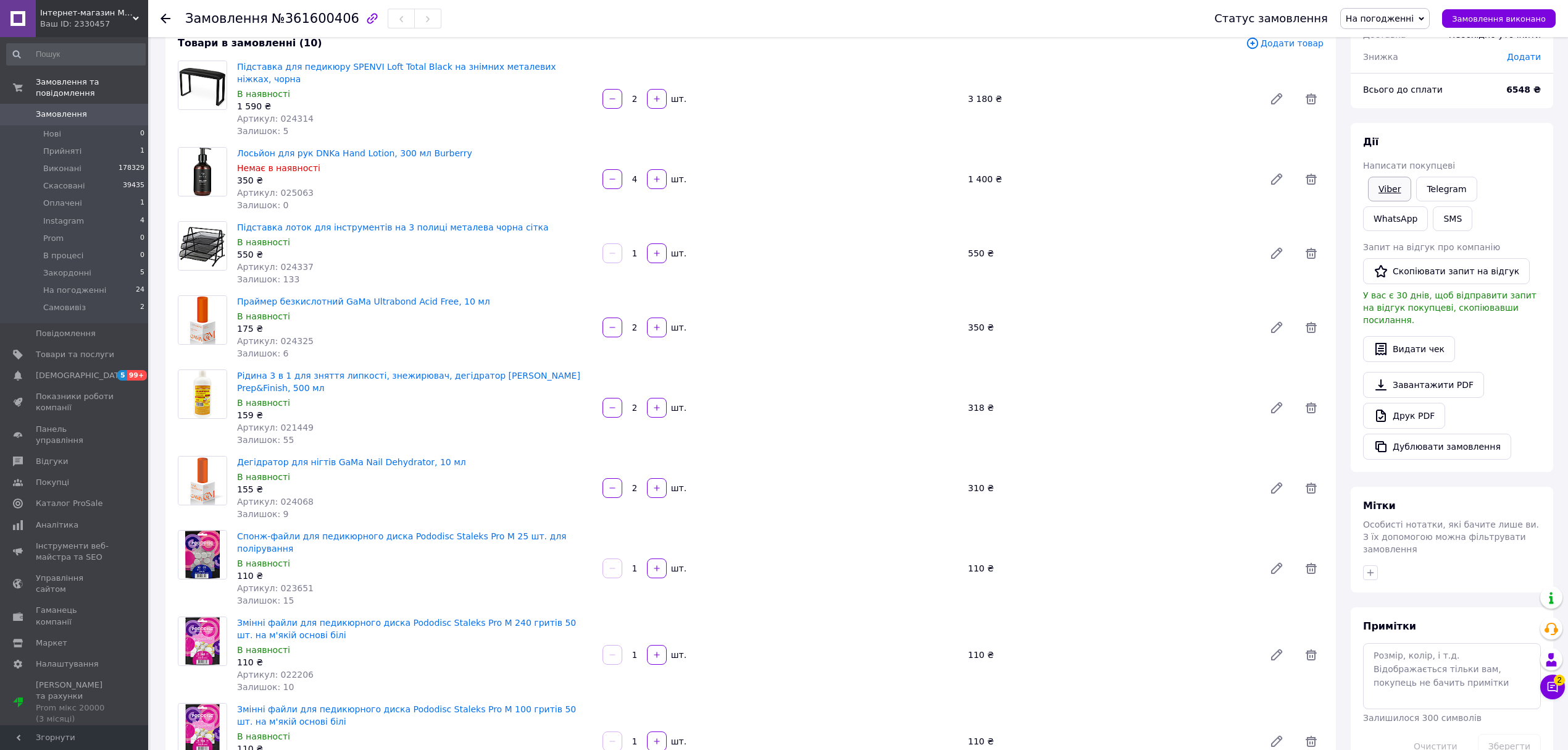
click at [1317, 195] on link "Viber" at bounding box center [1390, 189] width 43 height 25
click at [487, 113] on div "Артикул: 024314" at bounding box center [415, 118] width 355 height 12
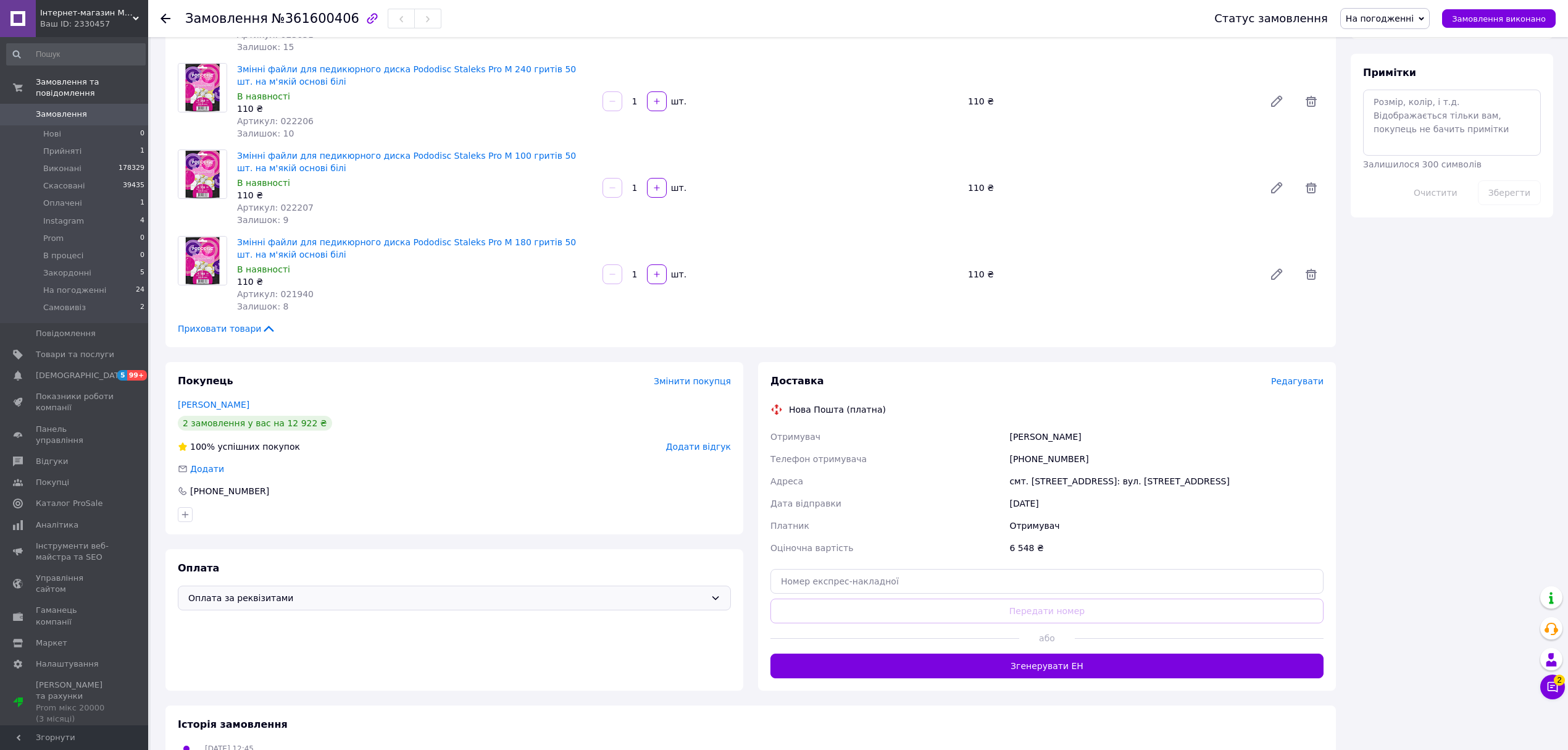
scroll to position [761, 0]
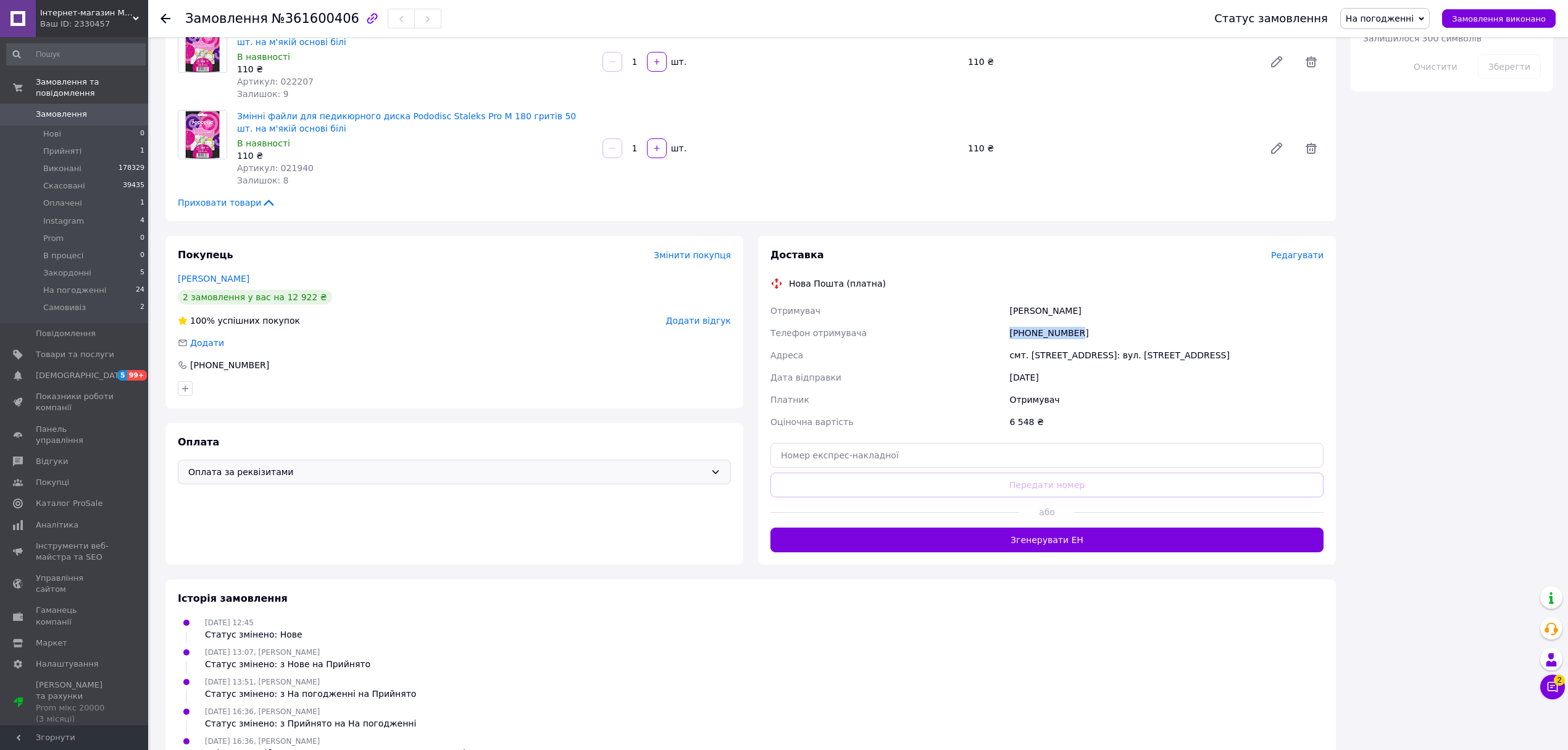
drag, startPoint x: 1079, startPoint y: 291, endPoint x: 994, endPoint y: 302, distance: 85.7
click at [994, 302] on div "Отримувач Чонка Ярослав Телефон отримувача +380989545061 Адреса смт. Королево, …" at bounding box center [1047, 366] width 559 height 133
copy div "Телефон отримувача +380989545061"
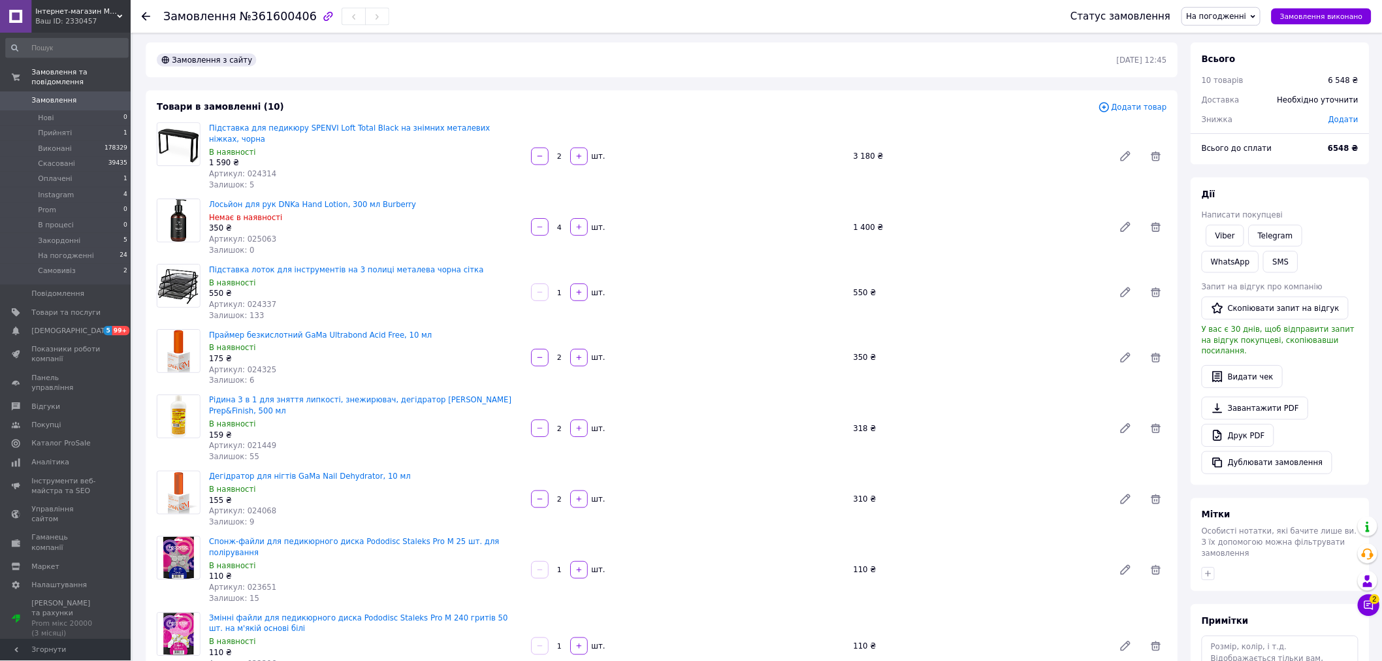
scroll to position [0, 0]
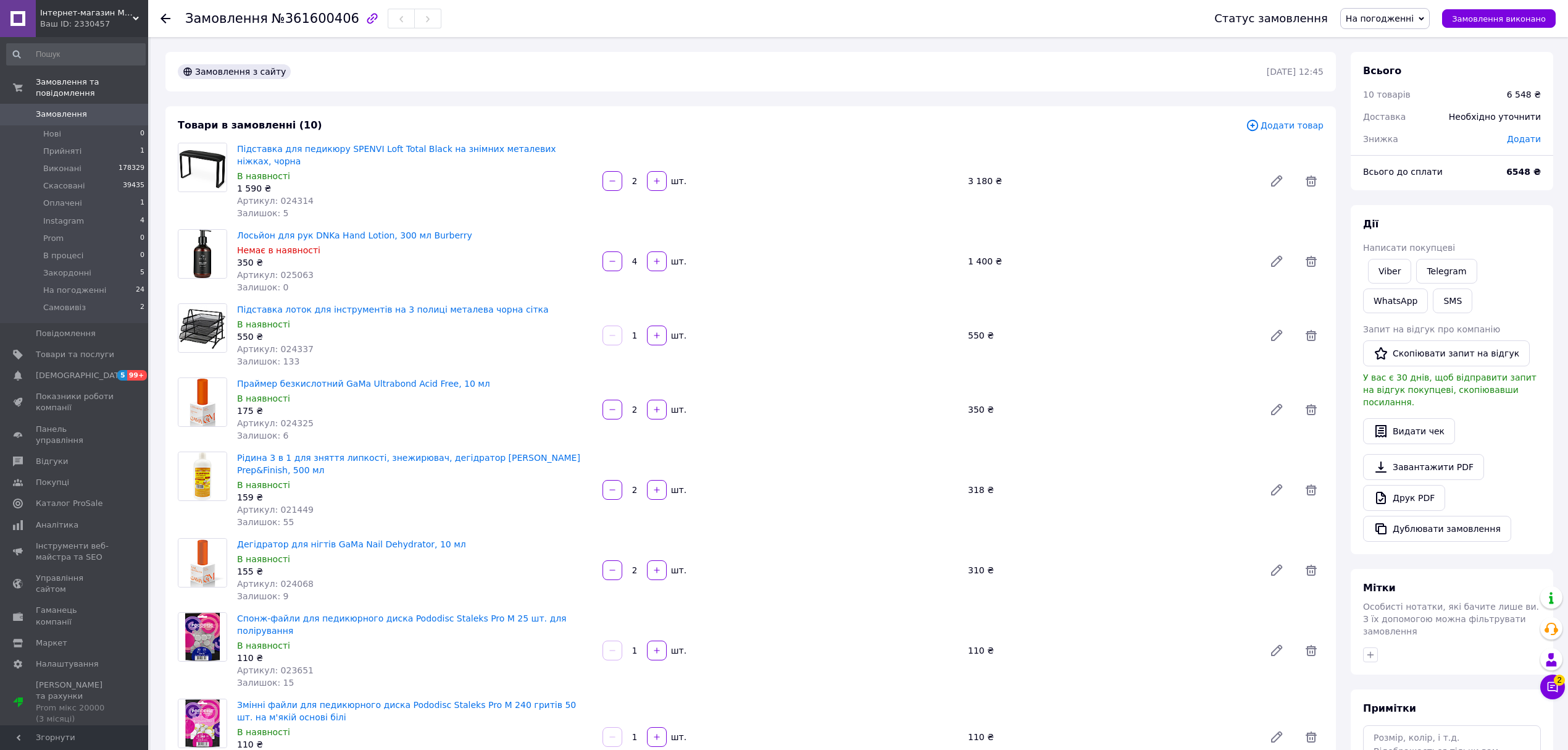
click at [102, 109] on span "Замовлення" at bounding box center [75, 114] width 78 height 11
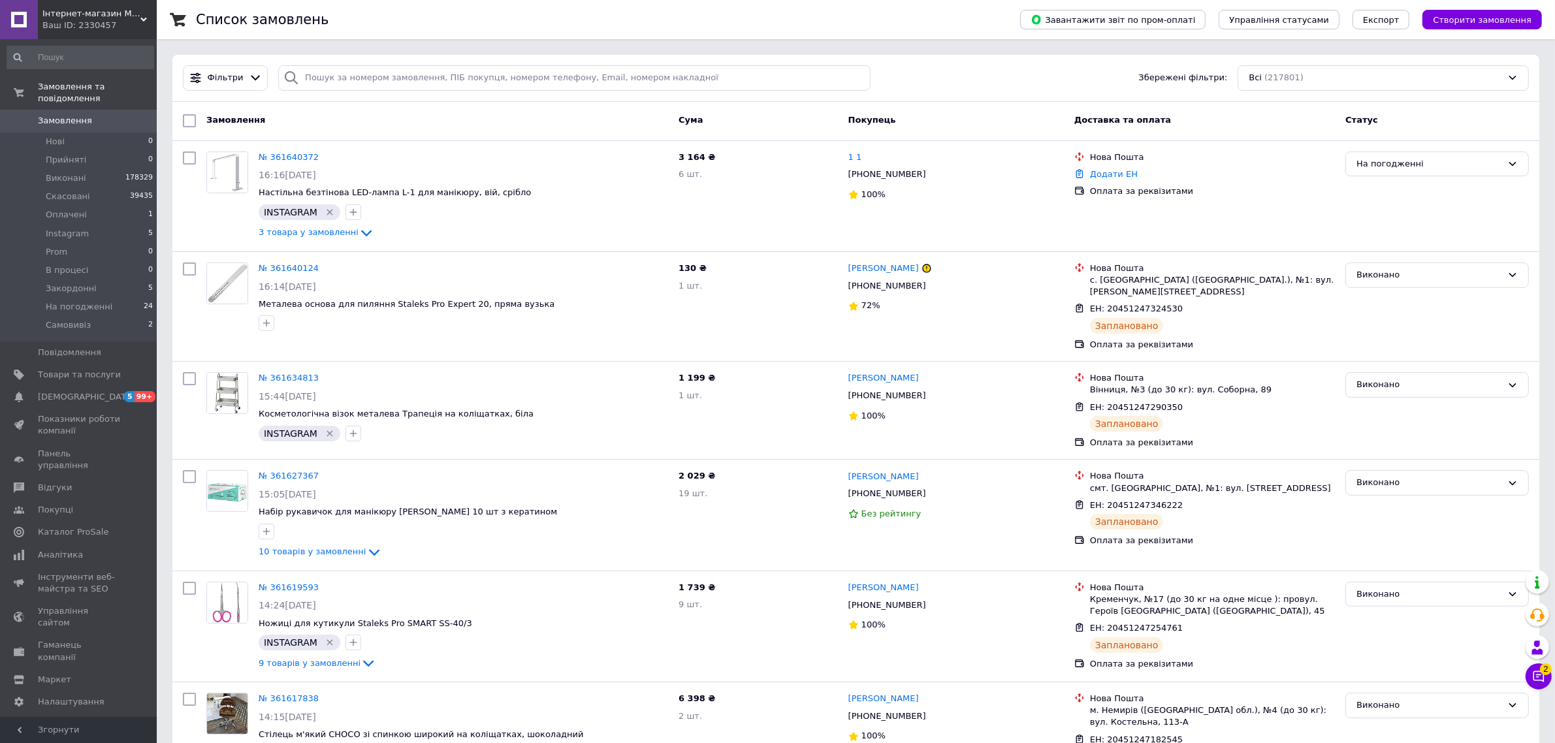
click at [78, 115] on span "Замовлення" at bounding box center [65, 121] width 54 height 12
click at [397, 80] on input "search" at bounding box center [574, 77] width 593 height 25
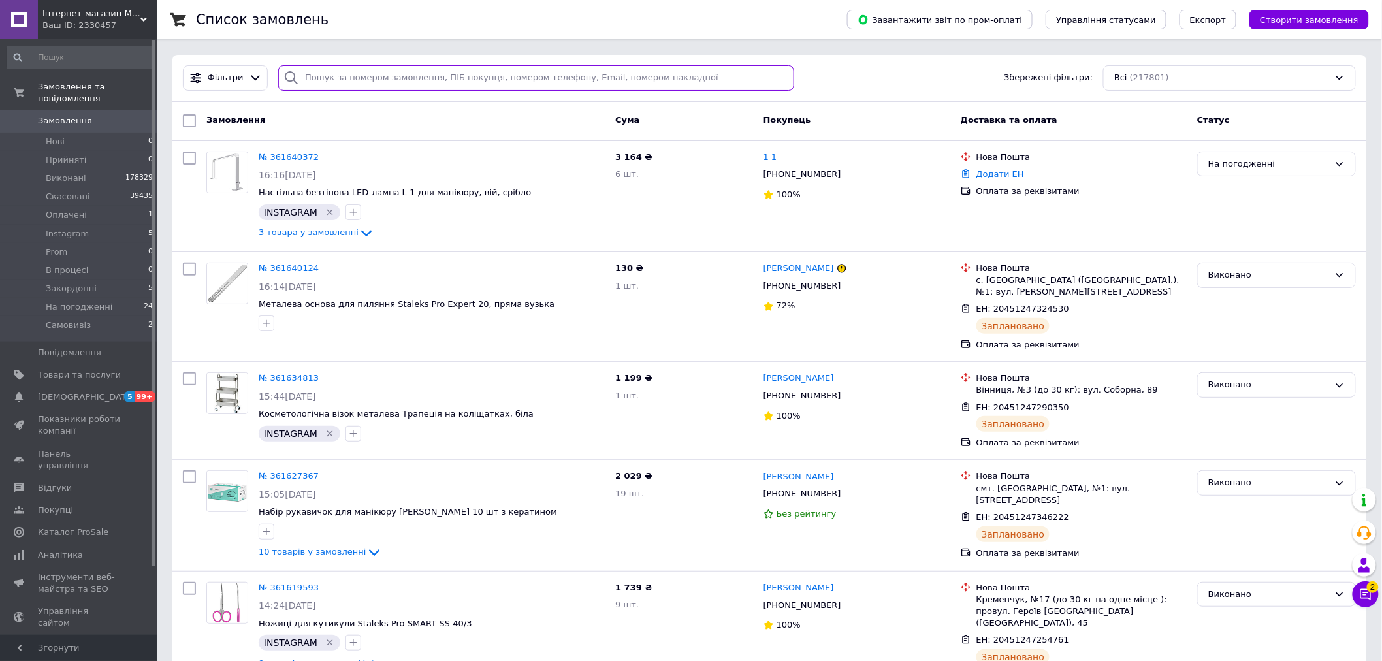
click at [357, 76] on input "search" at bounding box center [535, 77] width 515 height 25
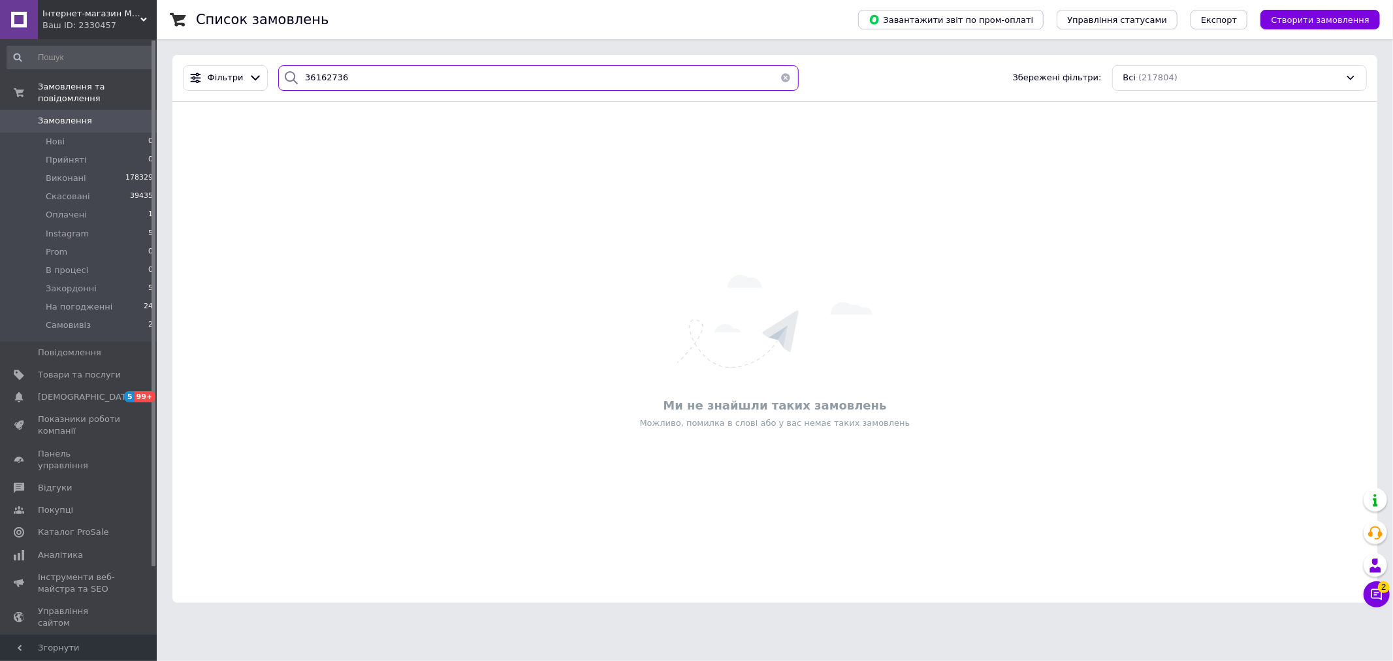
type input "361627367"
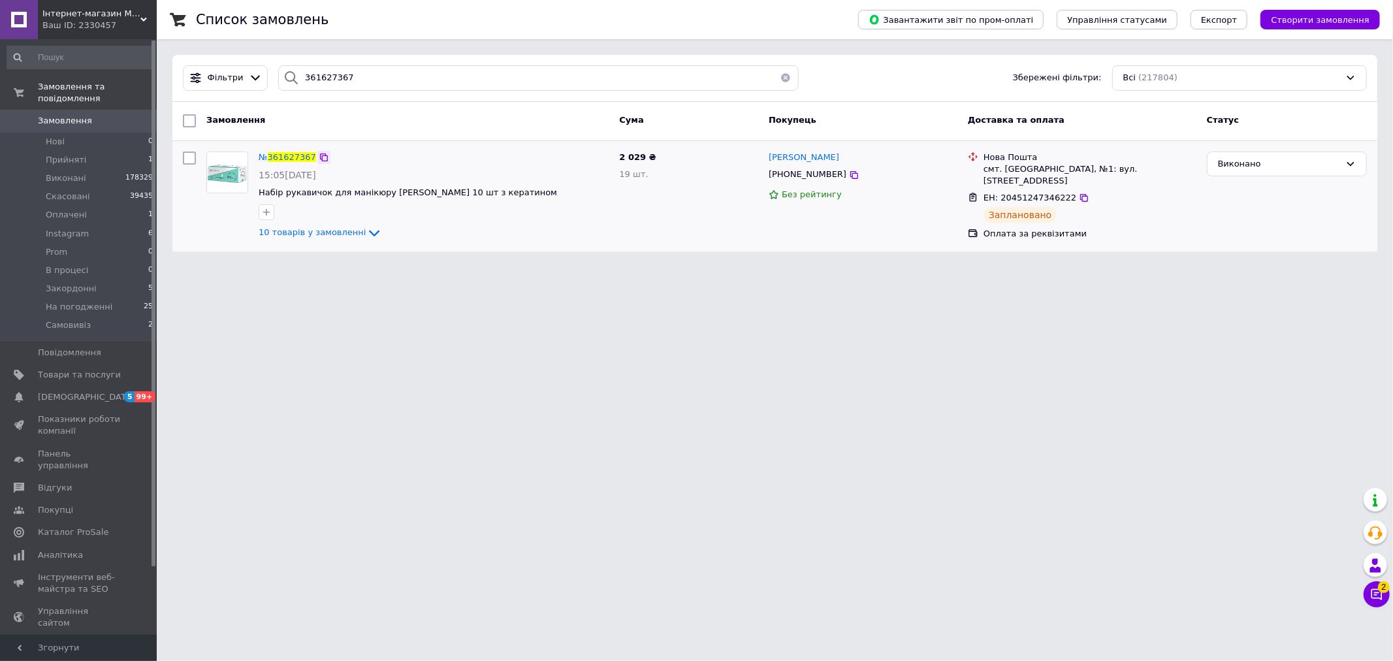
click at [320, 155] on icon at bounding box center [324, 158] width 8 height 8
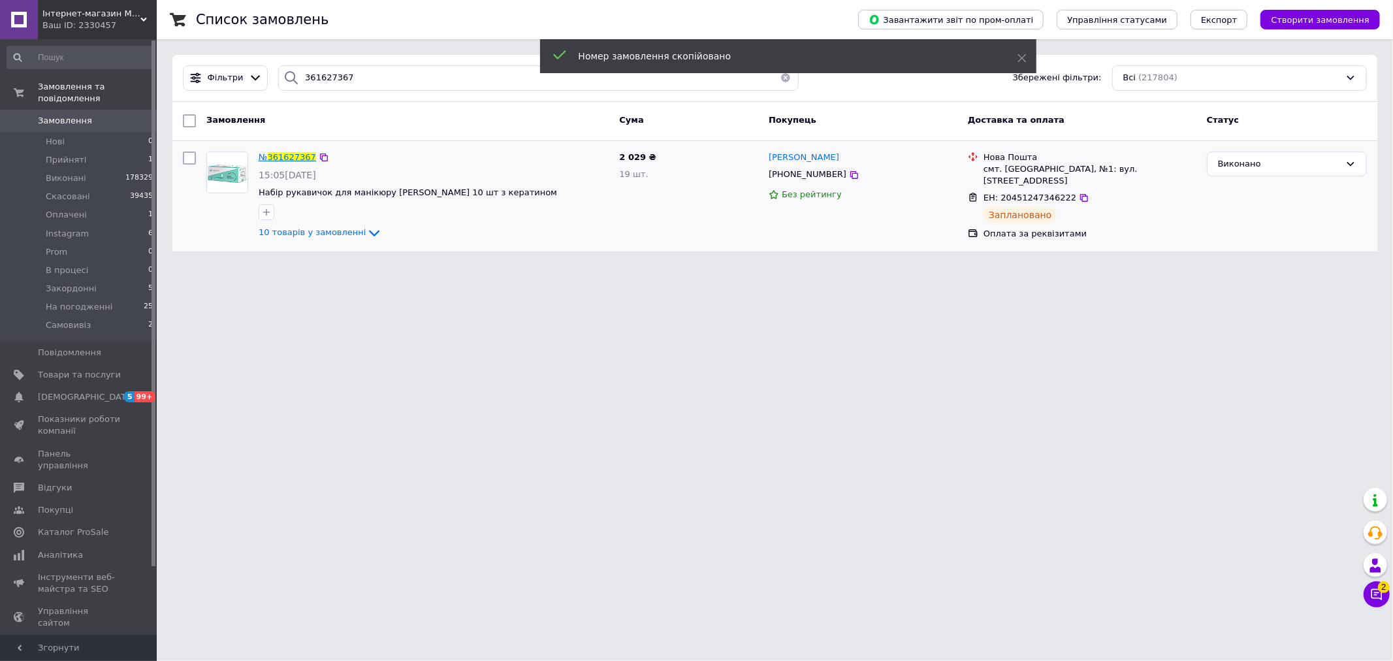
click at [284, 155] on span "361627367" at bounding box center [292, 157] width 48 height 10
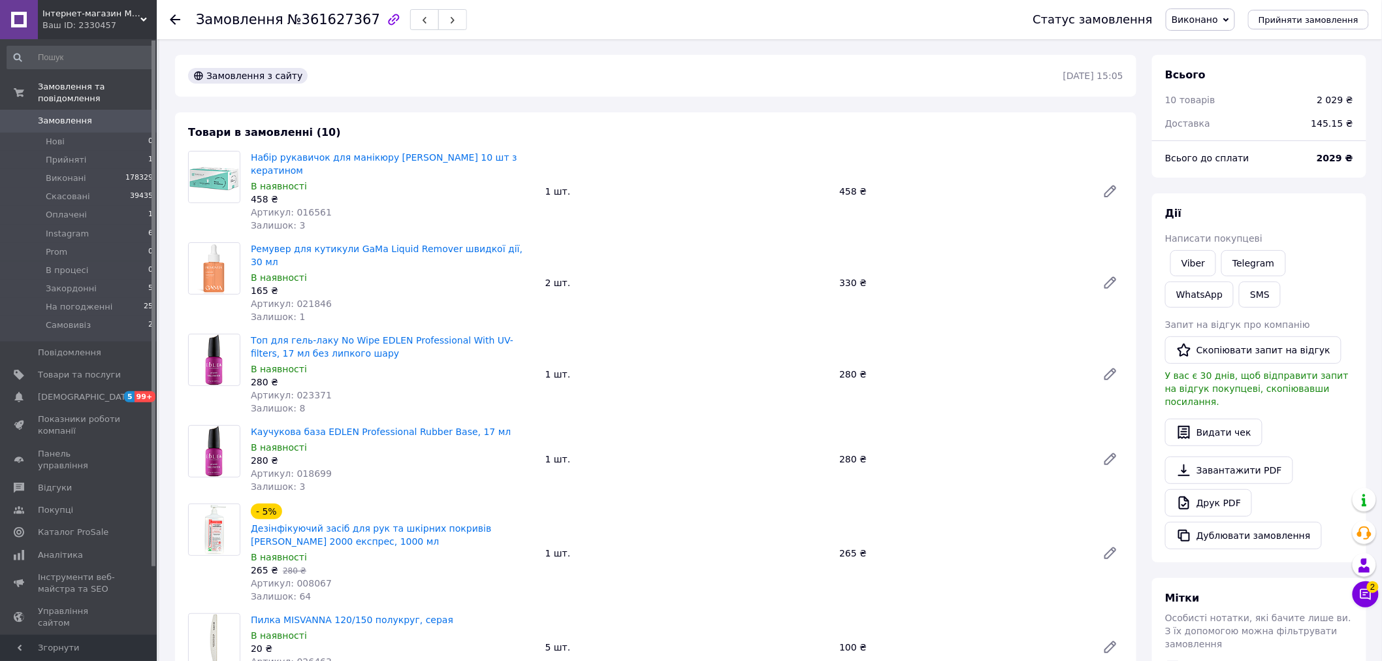
click at [63, 115] on span "Замовлення" at bounding box center [65, 121] width 54 height 12
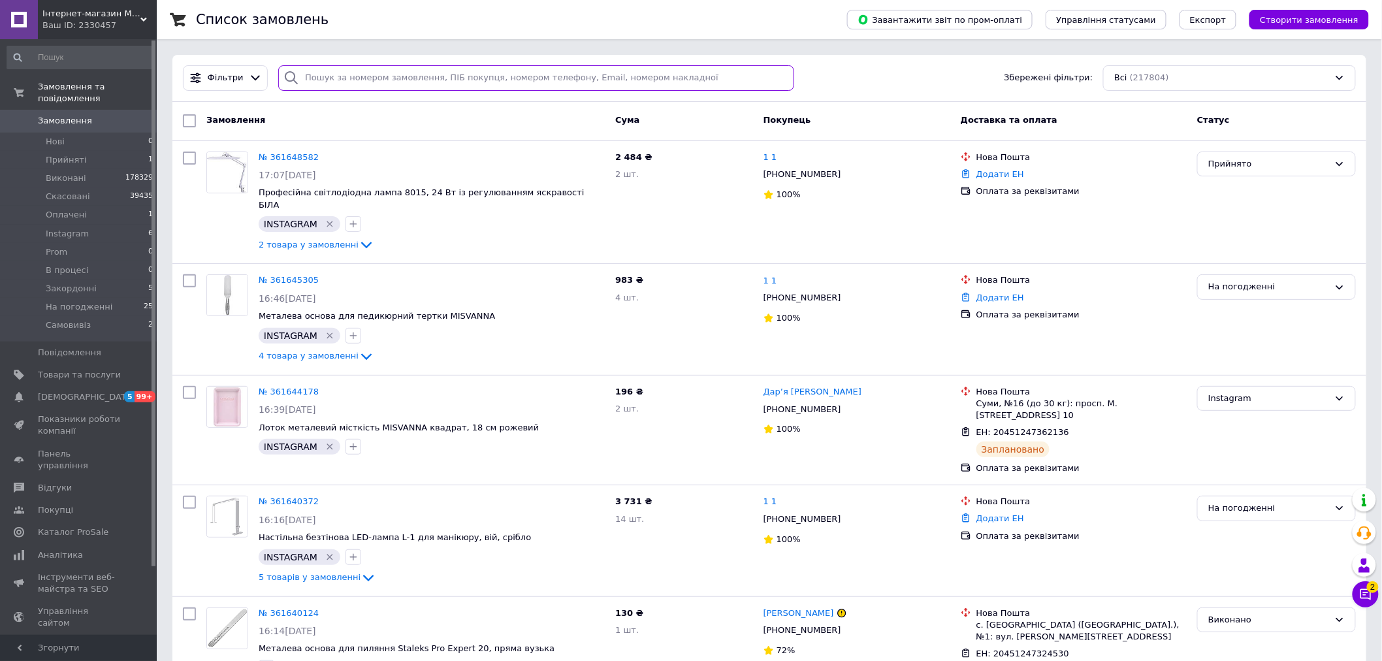
click at [460, 81] on input "search" at bounding box center [535, 77] width 515 height 25
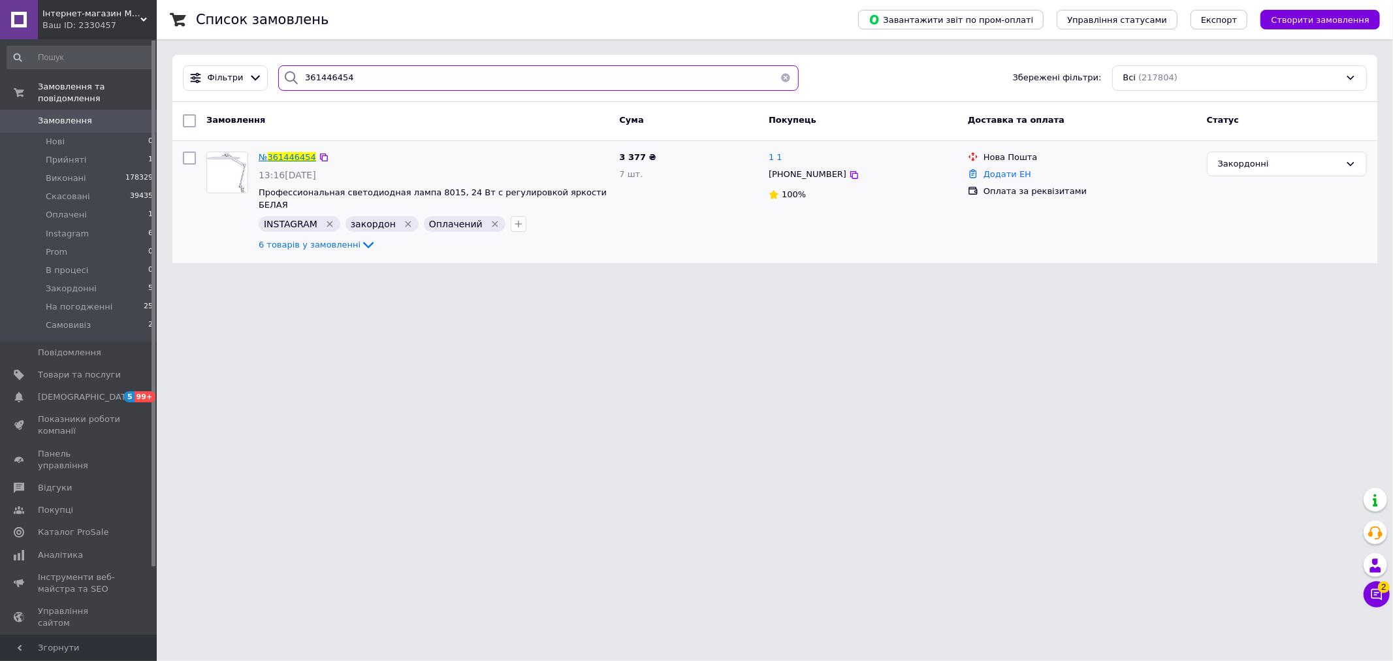
type input "361446454"
click at [289, 154] on span "361446454" at bounding box center [292, 157] width 48 height 10
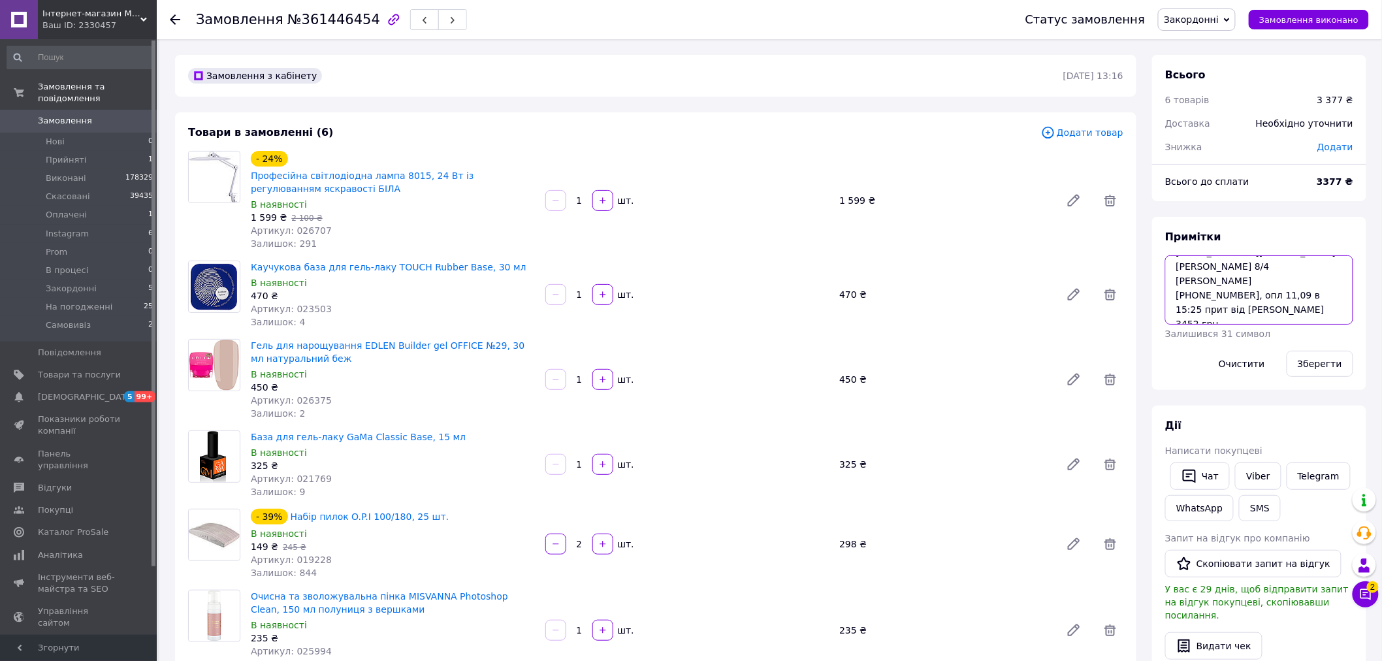
scroll to position [92, 0]
click at [589, 129] on div "Товари в замовленні (6)" at bounding box center [614, 132] width 853 height 15
click at [477, 81] on div "Замовлення з кабінету" at bounding box center [625, 75] width 878 height 21
click at [1284, 311] on textarea "pro__paznokcie_pl тро її не цікавить польща, Польша Щецин 71-554 yevheniiakhoma…" at bounding box center [1259, 289] width 188 height 69
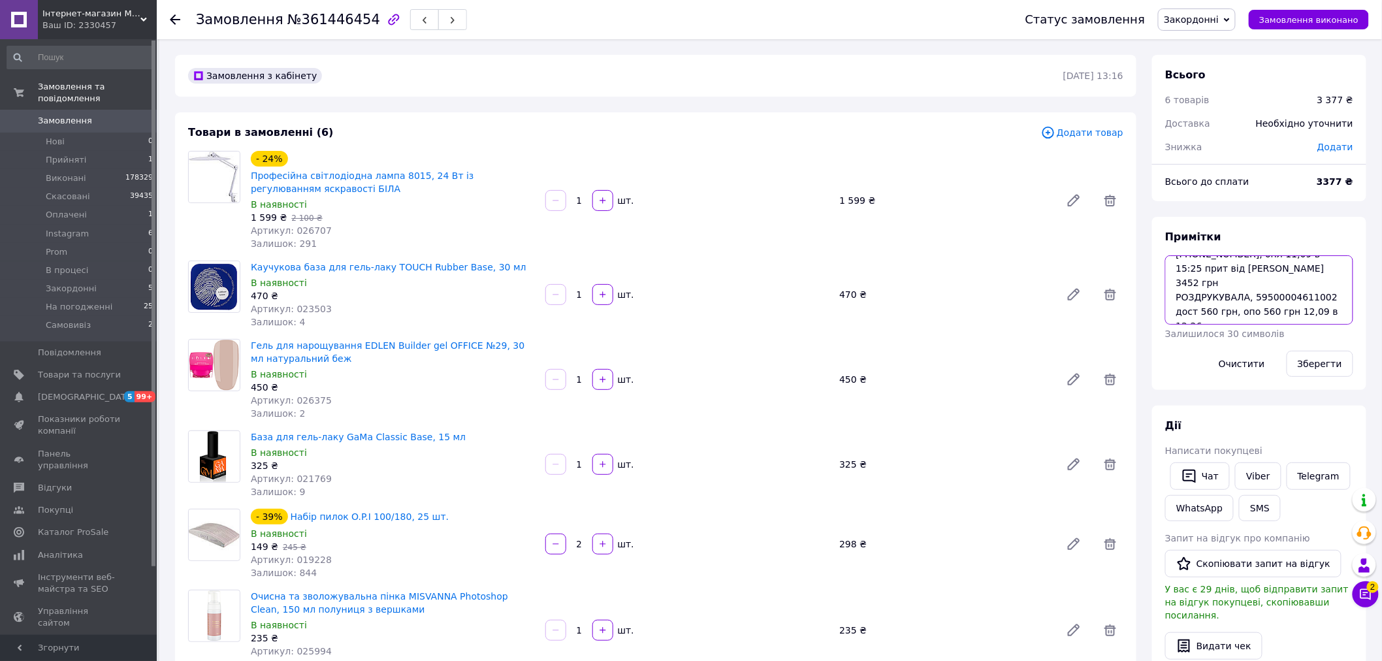
scroll to position [138, 0]
type textarea "pro__paznokcie_pl тро її не цікавить польща, Польша Щецин 71-554 yevheniiakhoma…"
click at [1337, 365] on button "Зберегти" at bounding box center [1320, 364] width 67 height 26
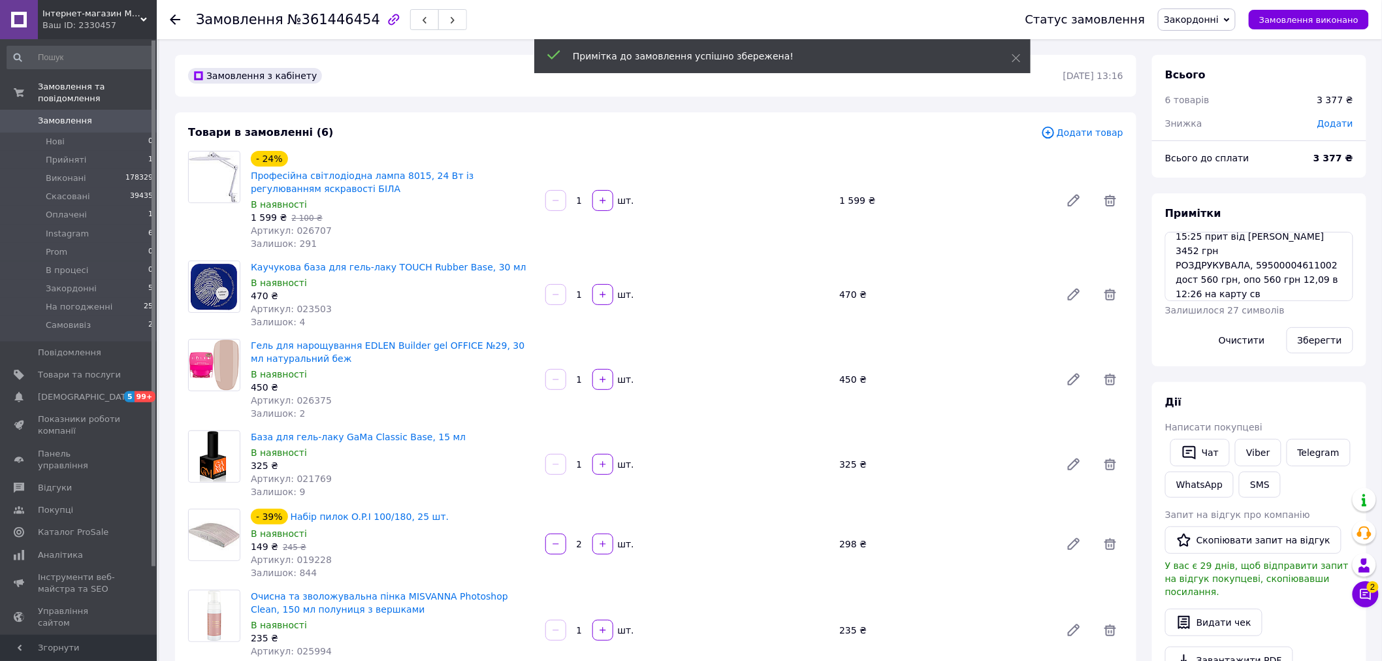
scroll to position [407, 0]
click at [1352, 18] on span "Замовлення виконано" at bounding box center [1309, 20] width 99 height 10
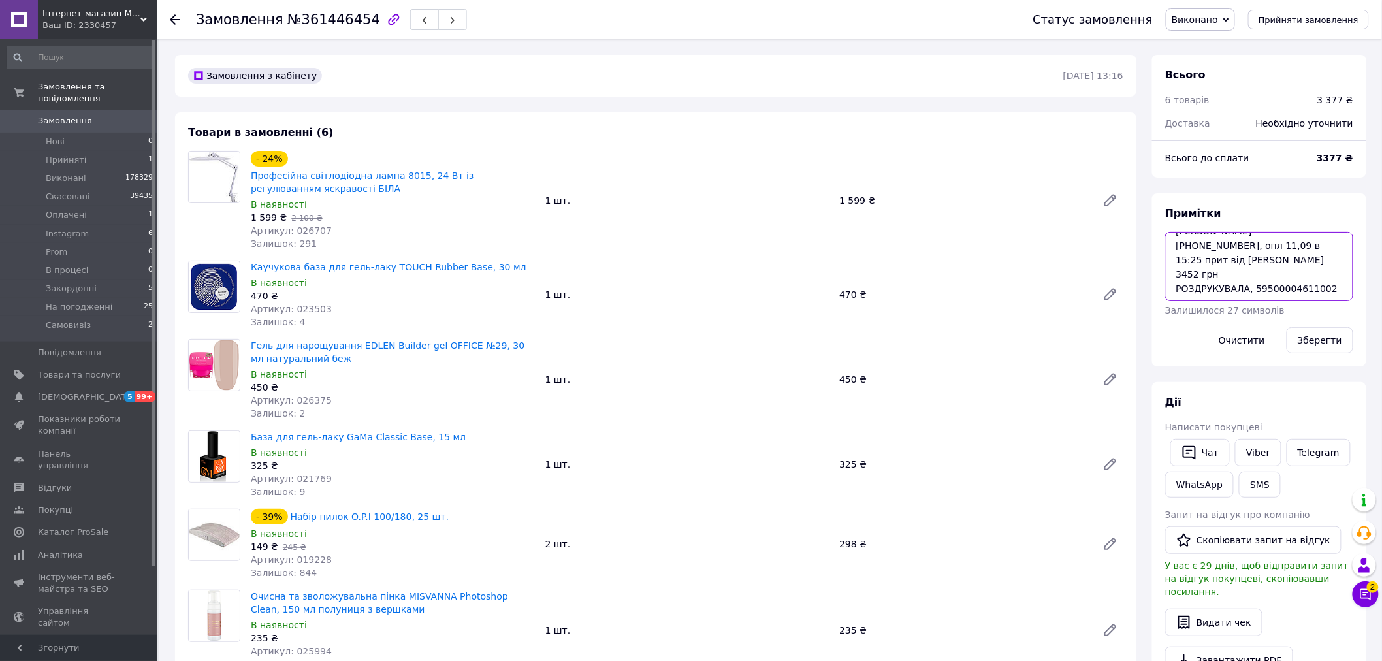
scroll to position [144, 0]
drag, startPoint x: 1249, startPoint y: 243, endPoint x: 1281, endPoint y: 246, distance: 32.2
click at [1281, 246] on textarea "pro__paznokcie_pl тро її не цікавить польща, Польша Щецин 71-554 yevheniiakhoma…" at bounding box center [1259, 266] width 188 height 69
click at [1287, 252] on textarea "pro__paznokcie_pl тро її не цікавить польща, Польша Щецин 71-554 yevheniiakhoma…" at bounding box center [1259, 266] width 188 height 69
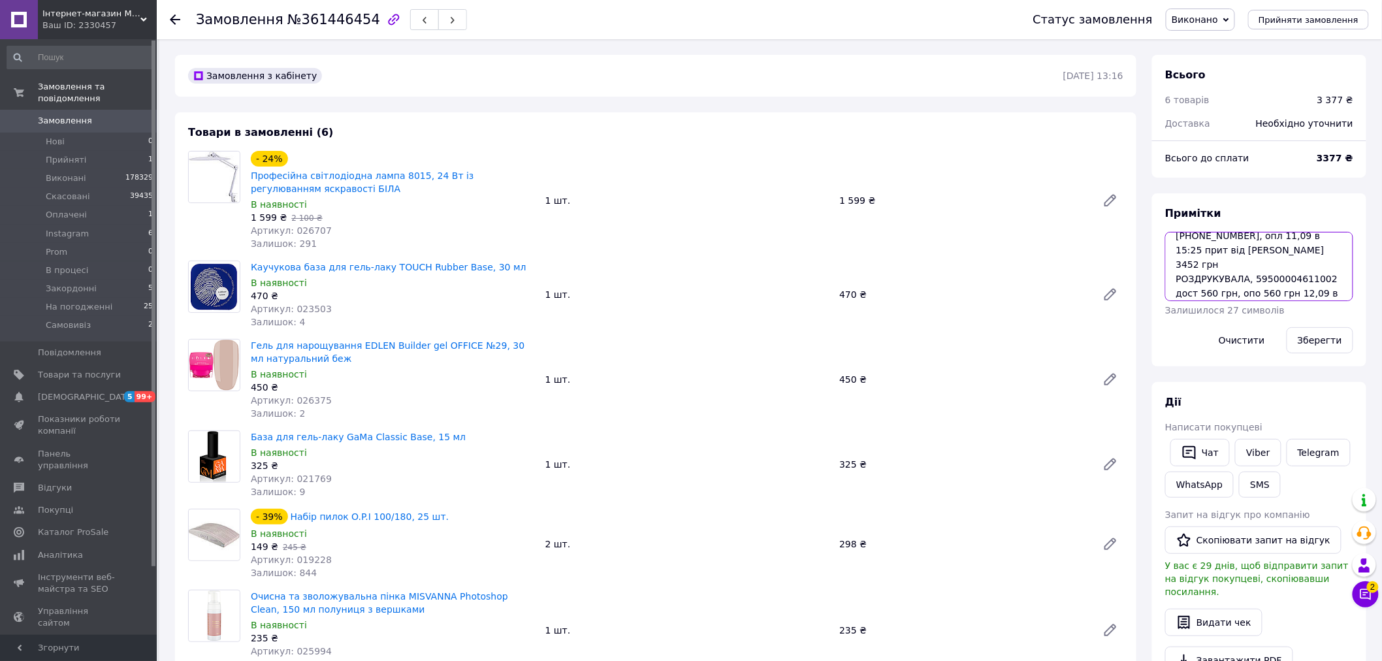
drag, startPoint x: 1263, startPoint y: 246, endPoint x: 1278, endPoint y: 264, distance: 23.3
click at [1278, 264] on textarea "pro__paznokcie_pl тро її не цікавить польща, Польша Щецин 71-554 yevheniiakhoma…" at bounding box center [1259, 266] width 188 height 69
drag, startPoint x: 1297, startPoint y: 265, endPoint x: 1278, endPoint y: 267, distance: 18.4
click at [1278, 267] on textarea "pro__paznokcie_pl тро її не цікавить польща, Польша Щецин 71-554 yevheniiakhoma…" at bounding box center [1259, 266] width 188 height 69
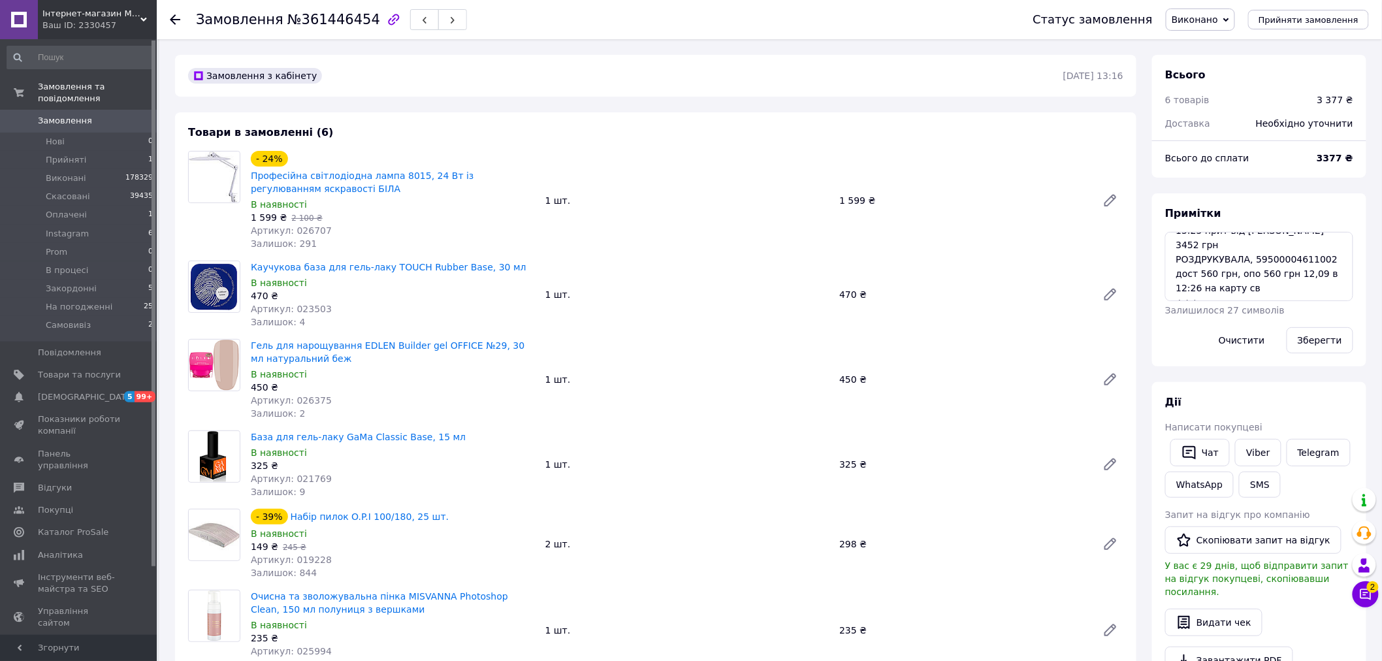
click at [72, 115] on span "Замовлення" at bounding box center [65, 121] width 54 height 12
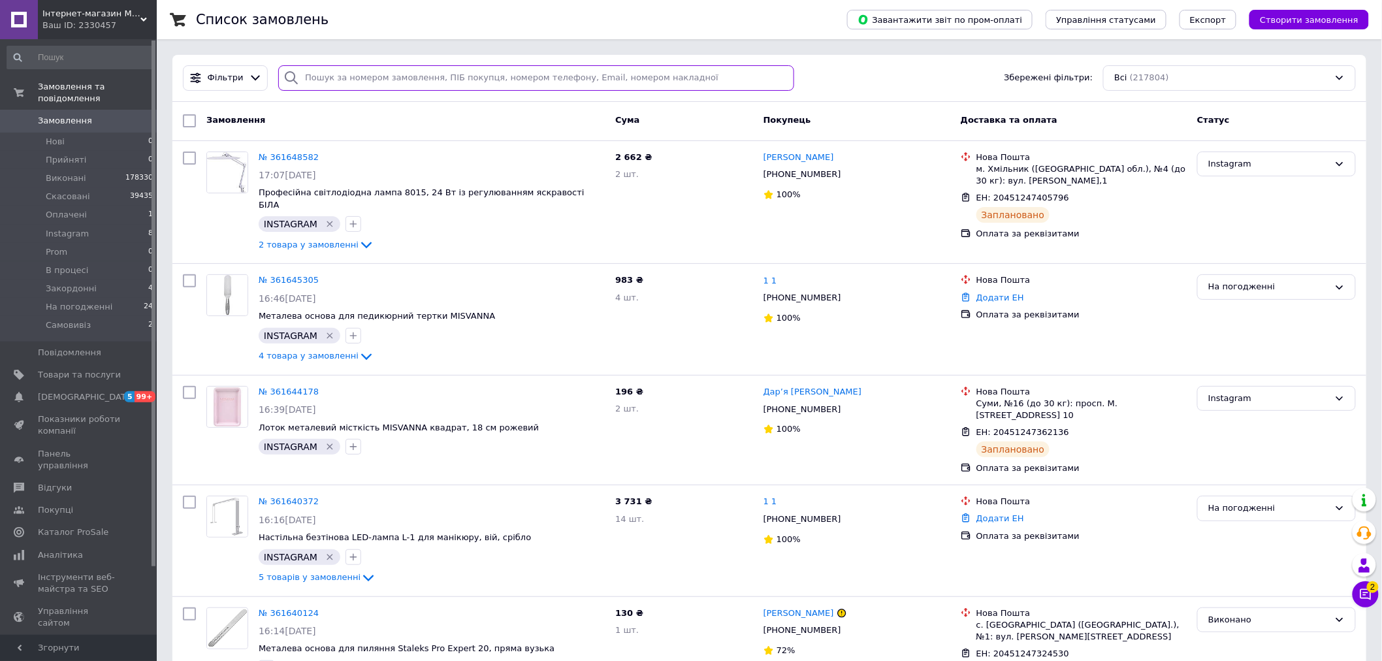
click at [382, 68] on input "search" at bounding box center [535, 77] width 515 height 25
paste input "+380502764194"
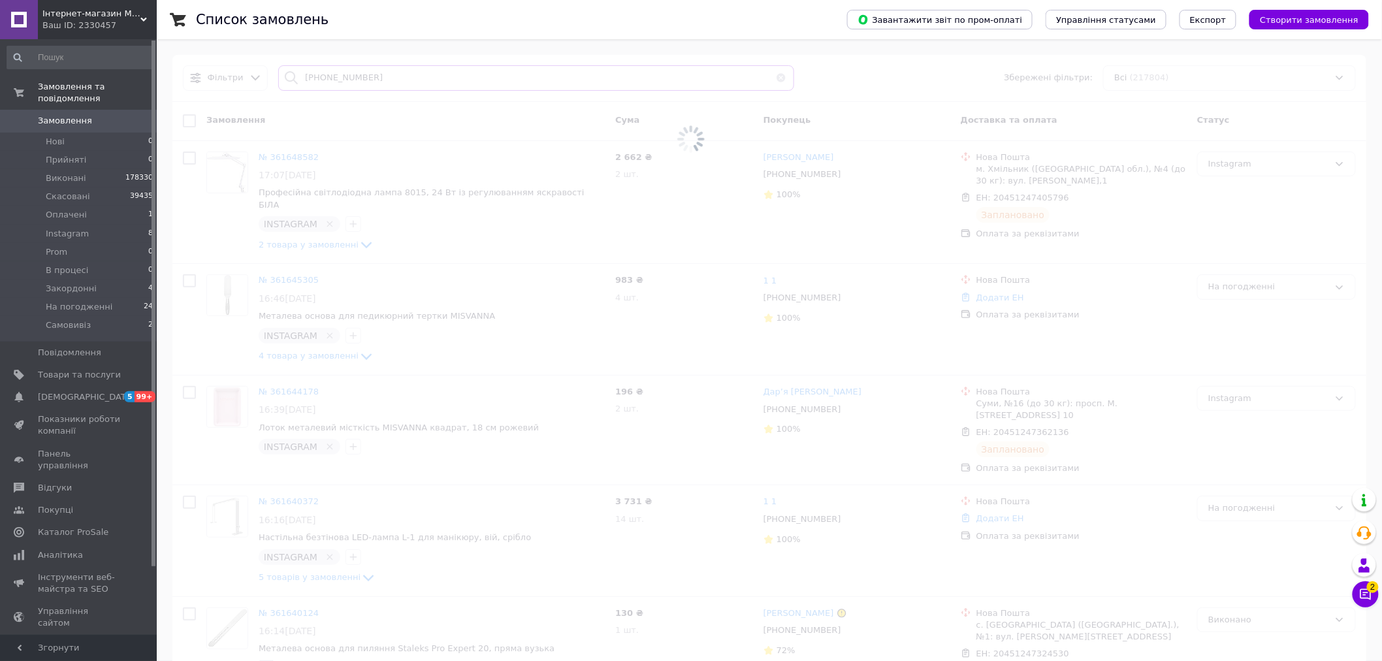
type input "+380502764194"
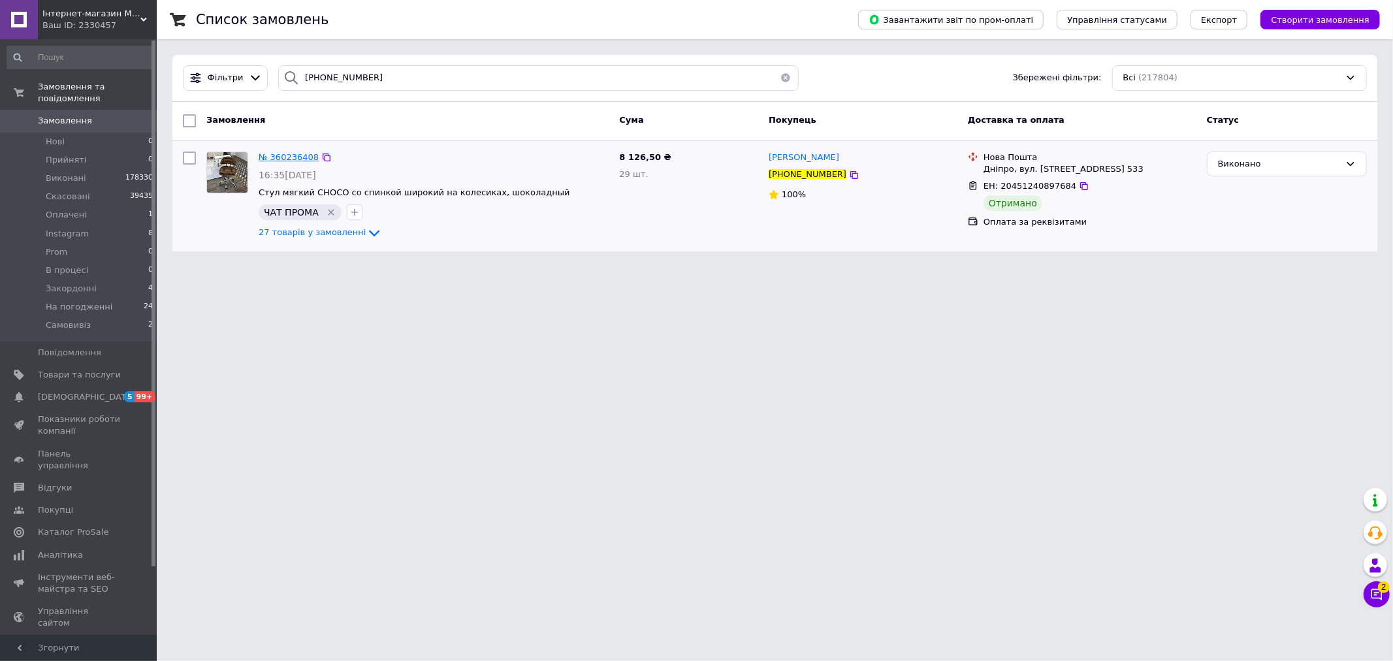
click at [301, 159] on span "№ 360236408" at bounding box center [289, 157] width 60 height 10
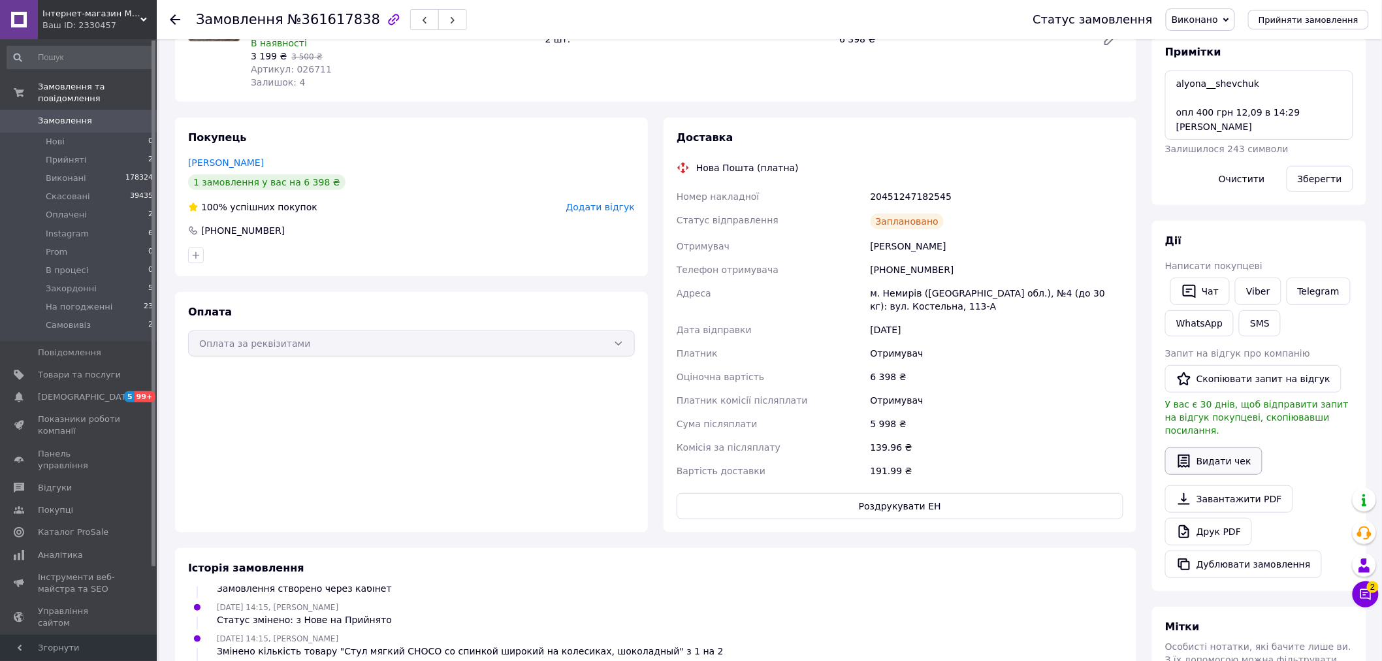
scroll to position [218, 0]
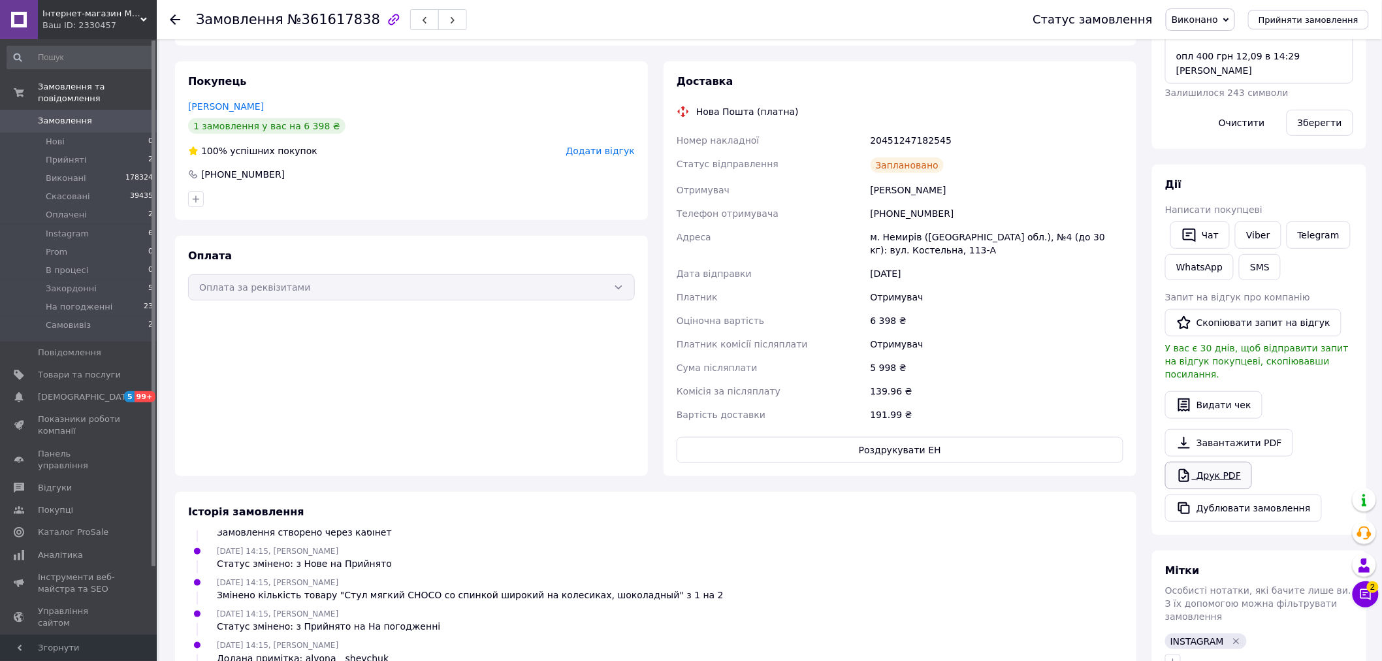
click at [1231, 462] on link "Друк PDF" at bounding box center [1208, 475] width 87 height 27
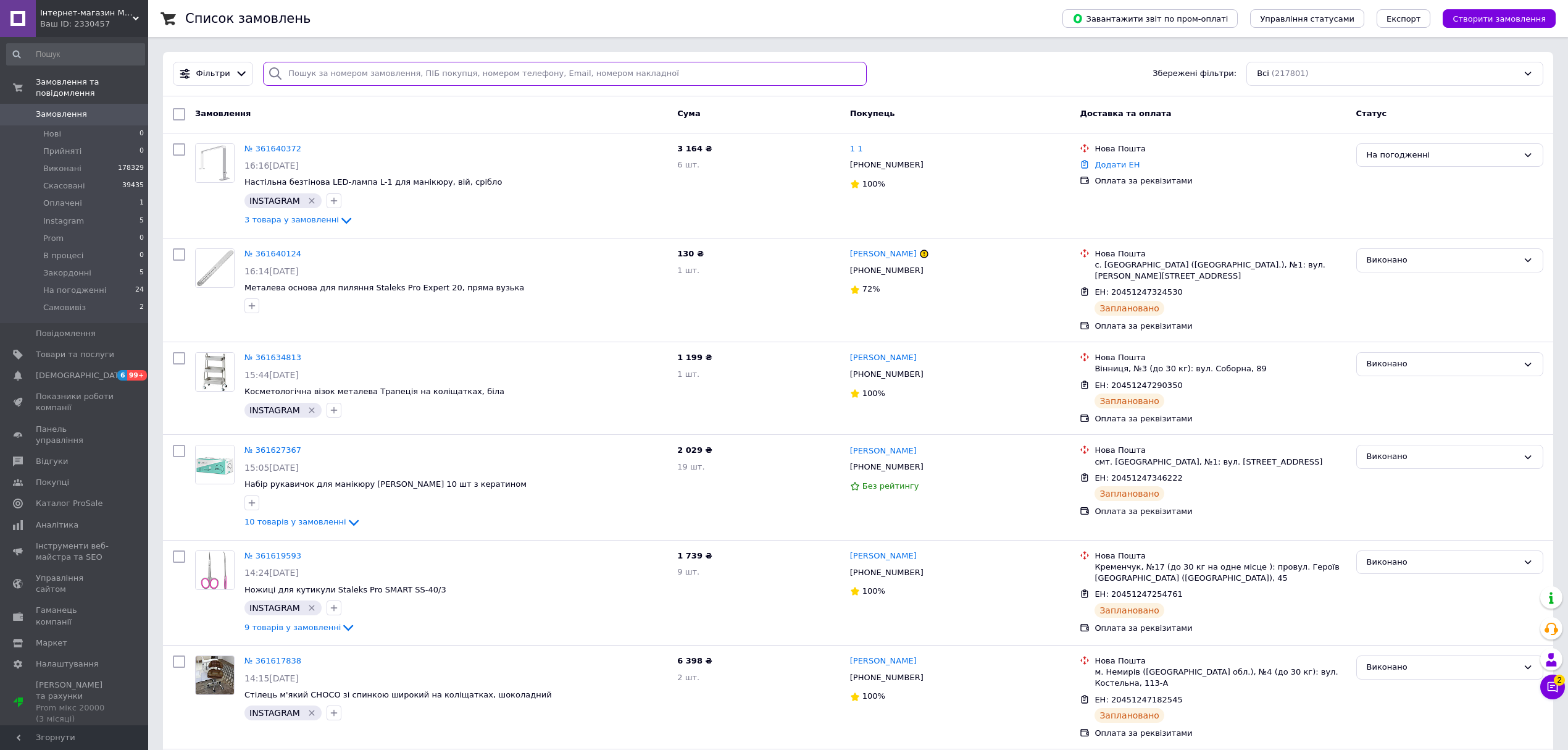
click at [298, 82] on input "search" at bounding box center [564, 73] width 604 height 24
paste input "[PHONE_NUMBER]"
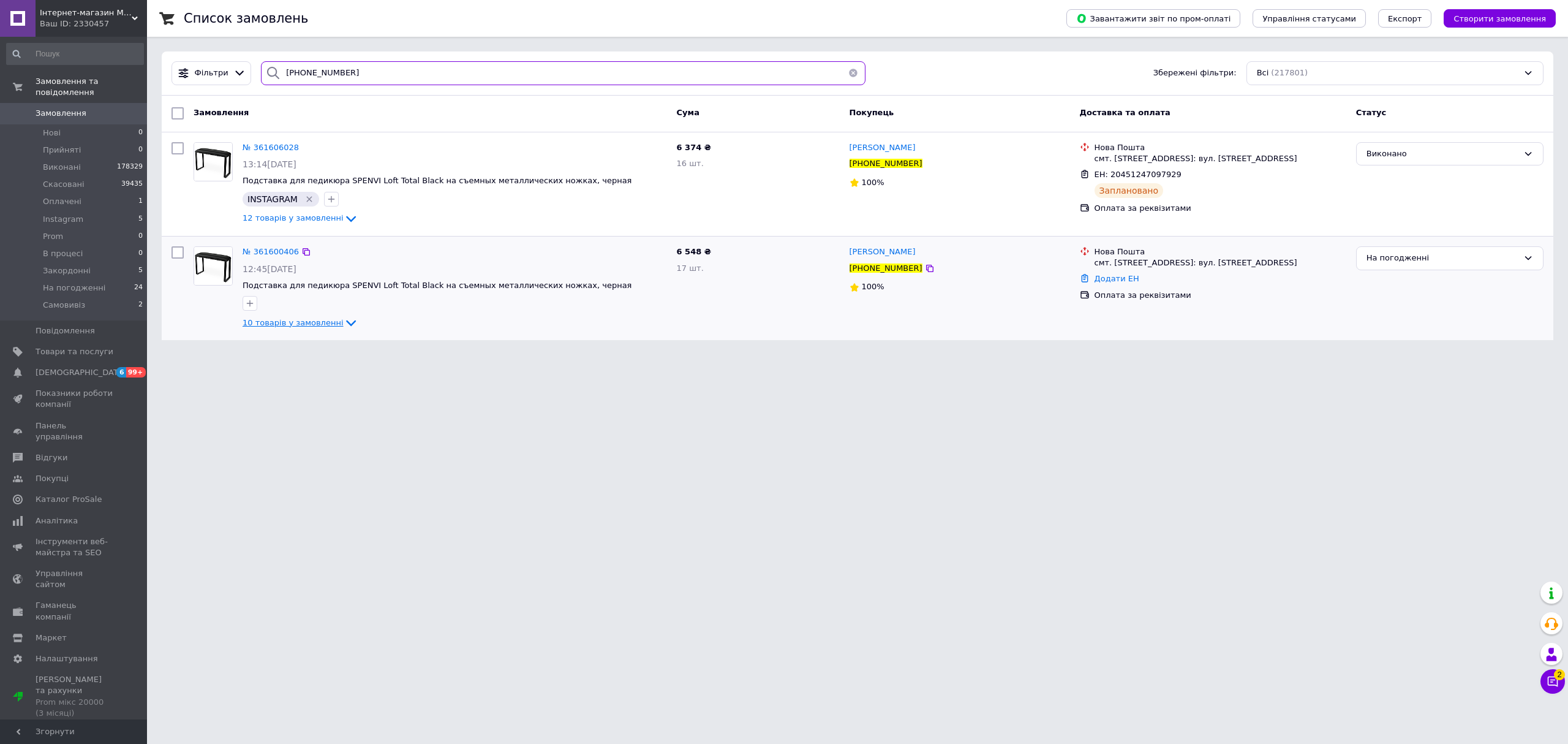
type input "[PHONE_NUMBER]"
click at [309, 324] on span "10 товарів у замовленні" at bounding box center [294, 323] width 101 height 9
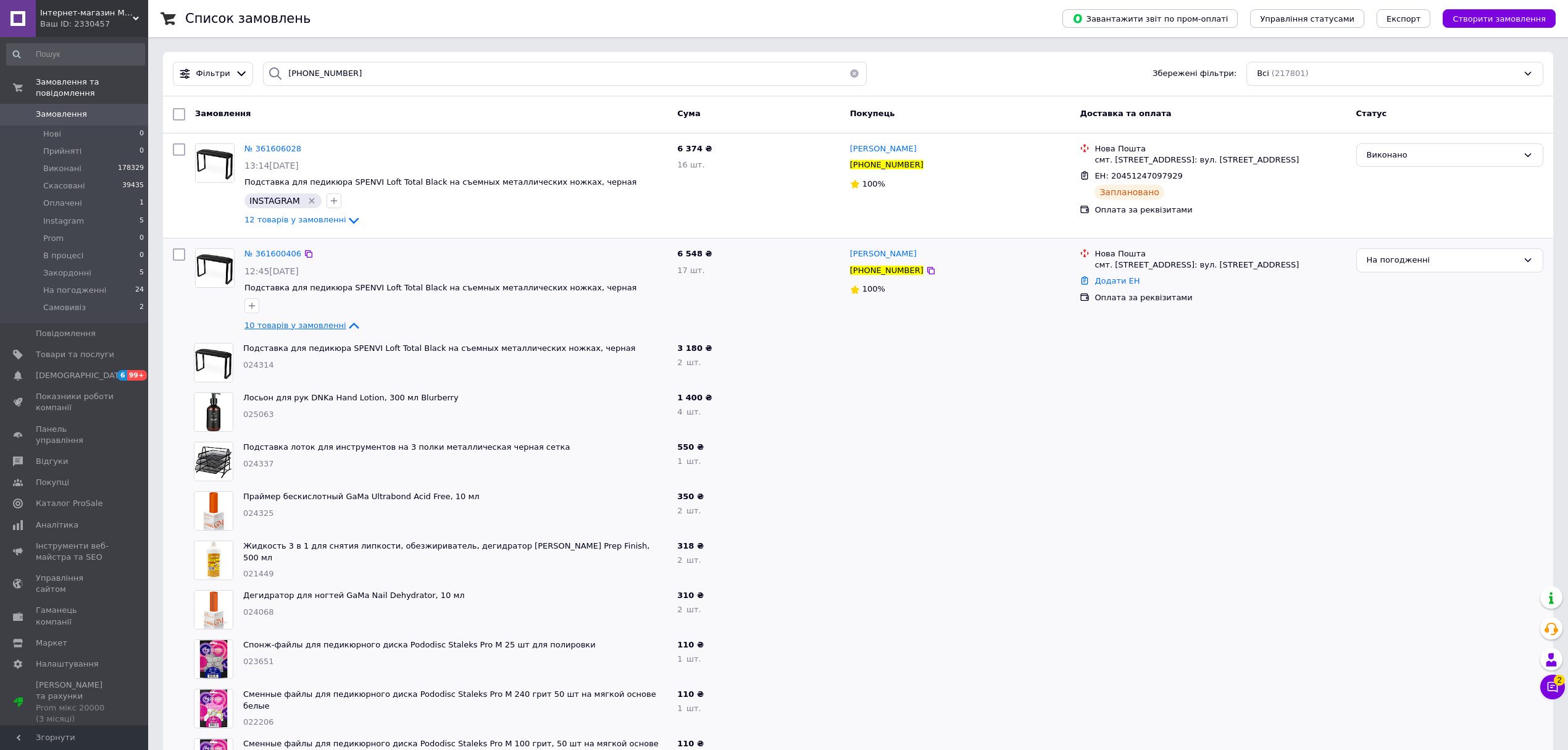
click at [311, 326] on span "10 товарів у замовленні" at bounding box center [296, 325] width 102 height 9
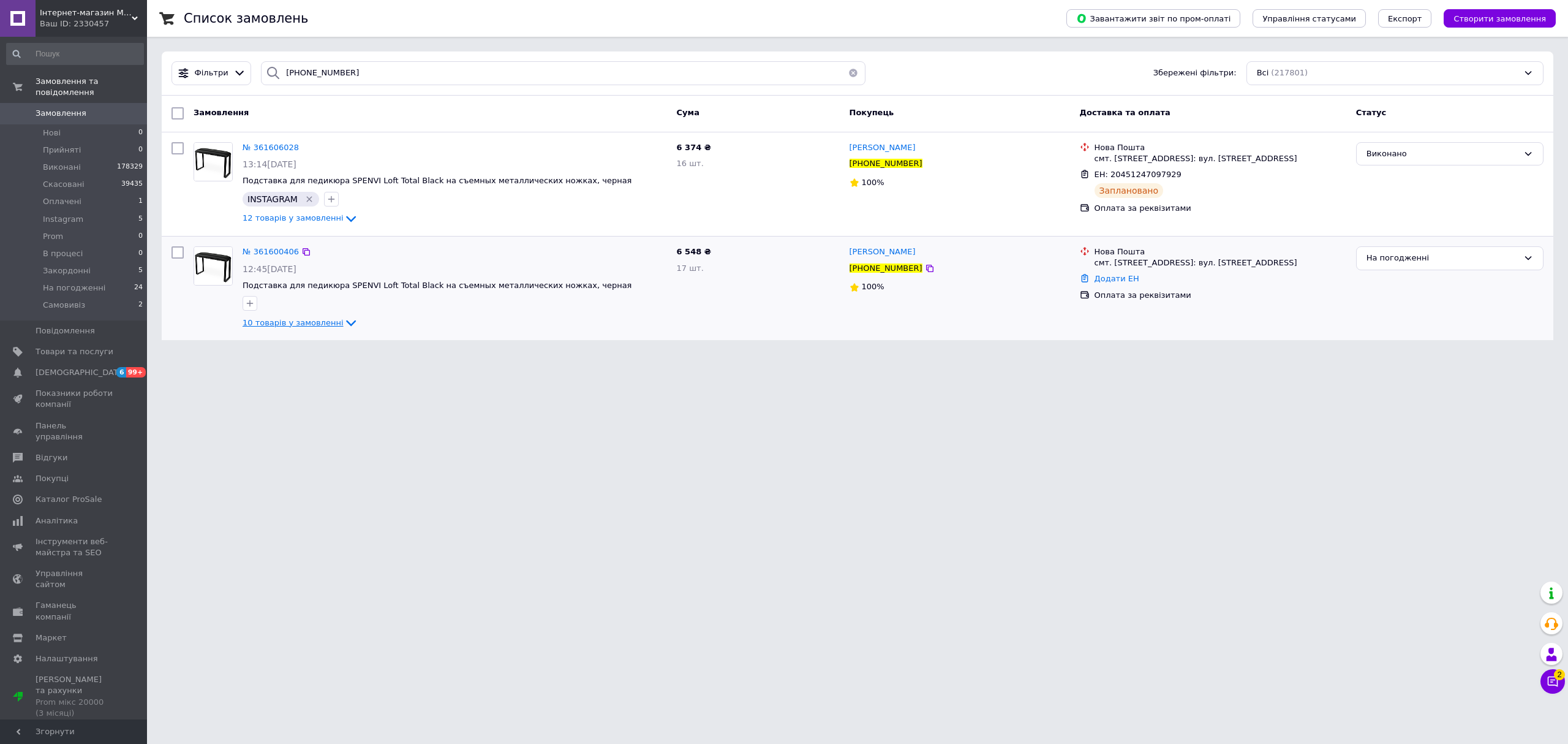
click at [309, 324] on span "10 товарів у замовленні" at bounding box center [294, 323] width 101 height 9
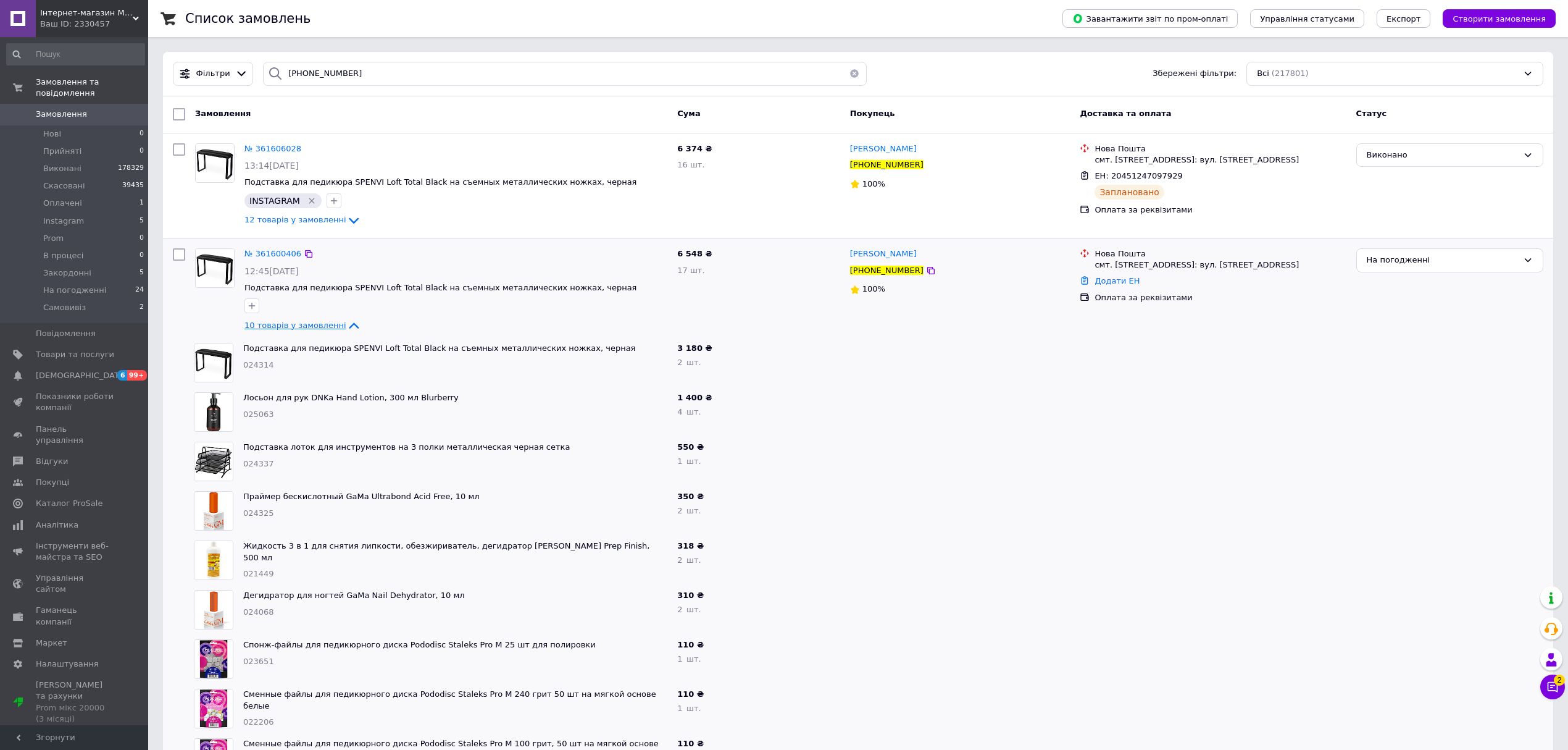
click at [311, 326] on span "10 товарів у замовленні" at bounding box center [296, 325] width 102 height 9
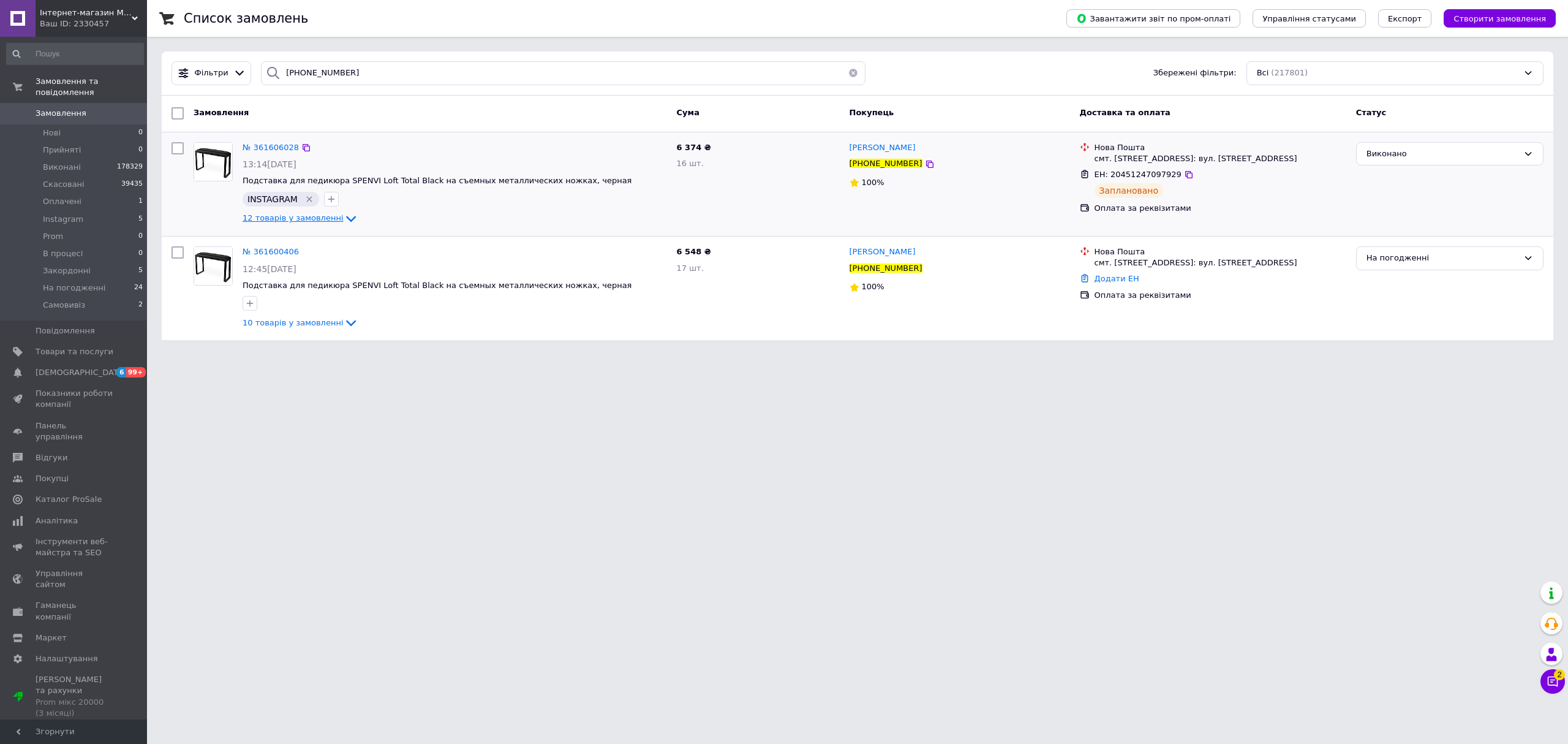
click at [313, 220] on span "12 товарів у замовленні" at bounding box center [294, 219] width 101 height 9
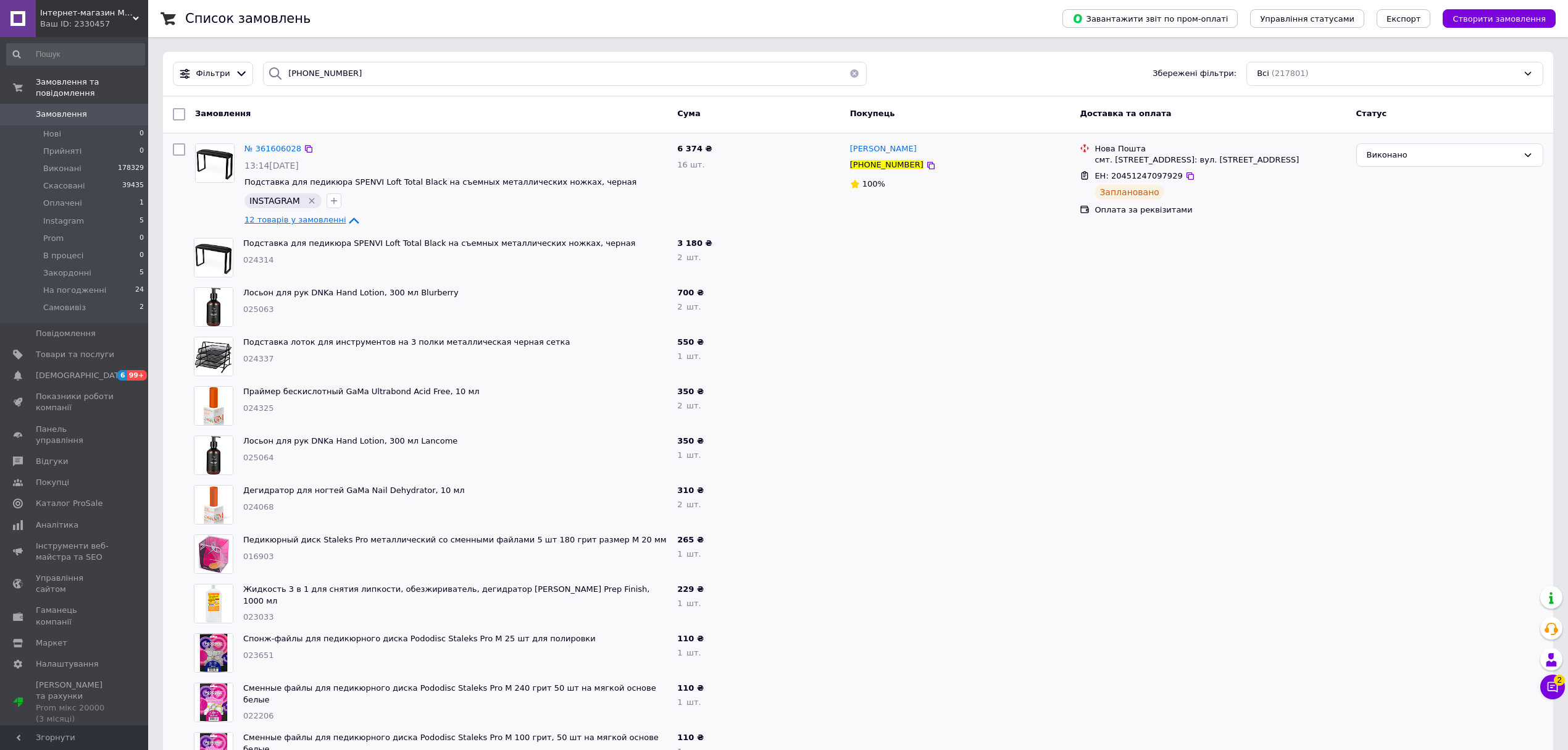
click at [316, 222] on span "12 товарів у замовленні" at bounding box center [296, 220] width 102 height 9
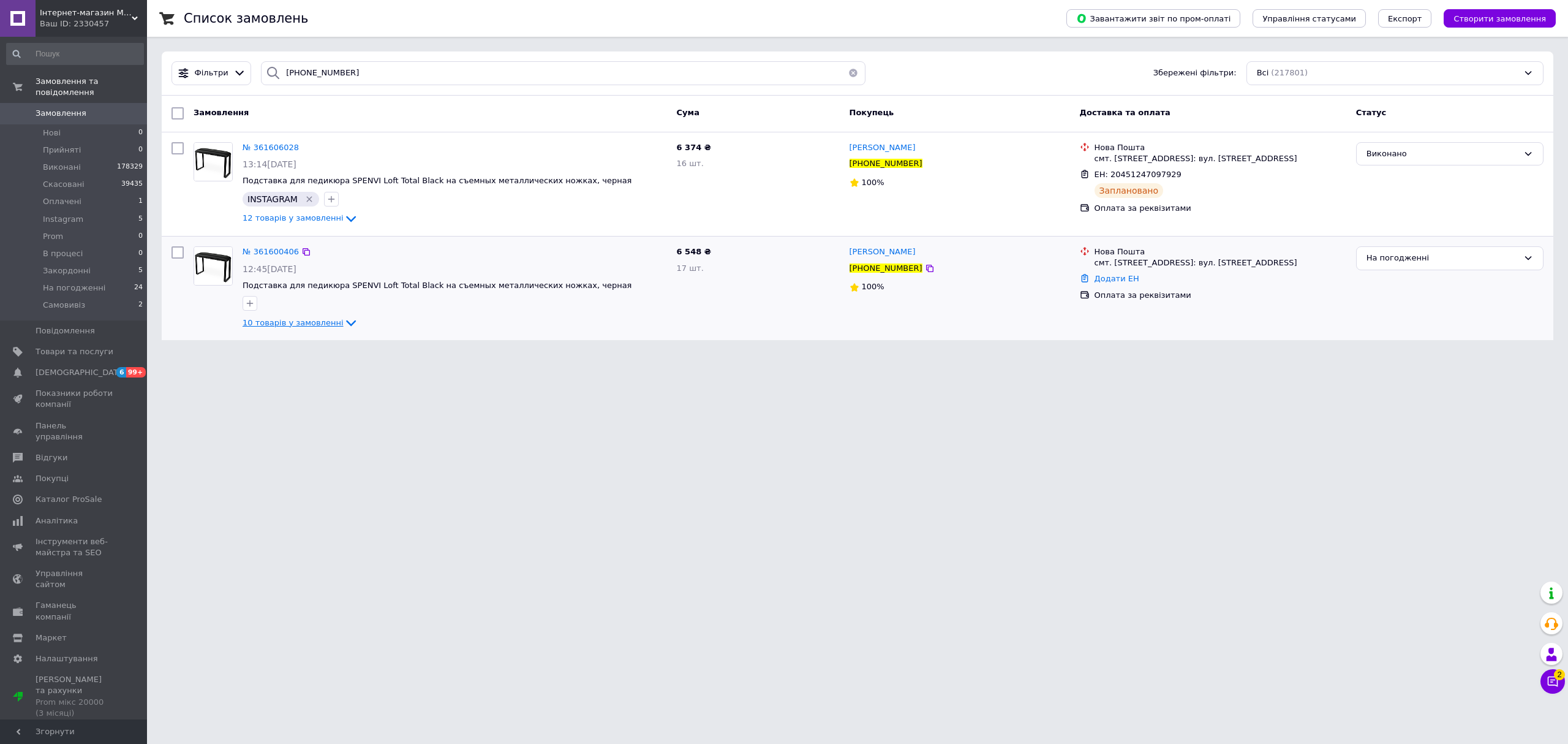
click at [343, 316] on icon at bounding box center [351, 323] width 15 height 15
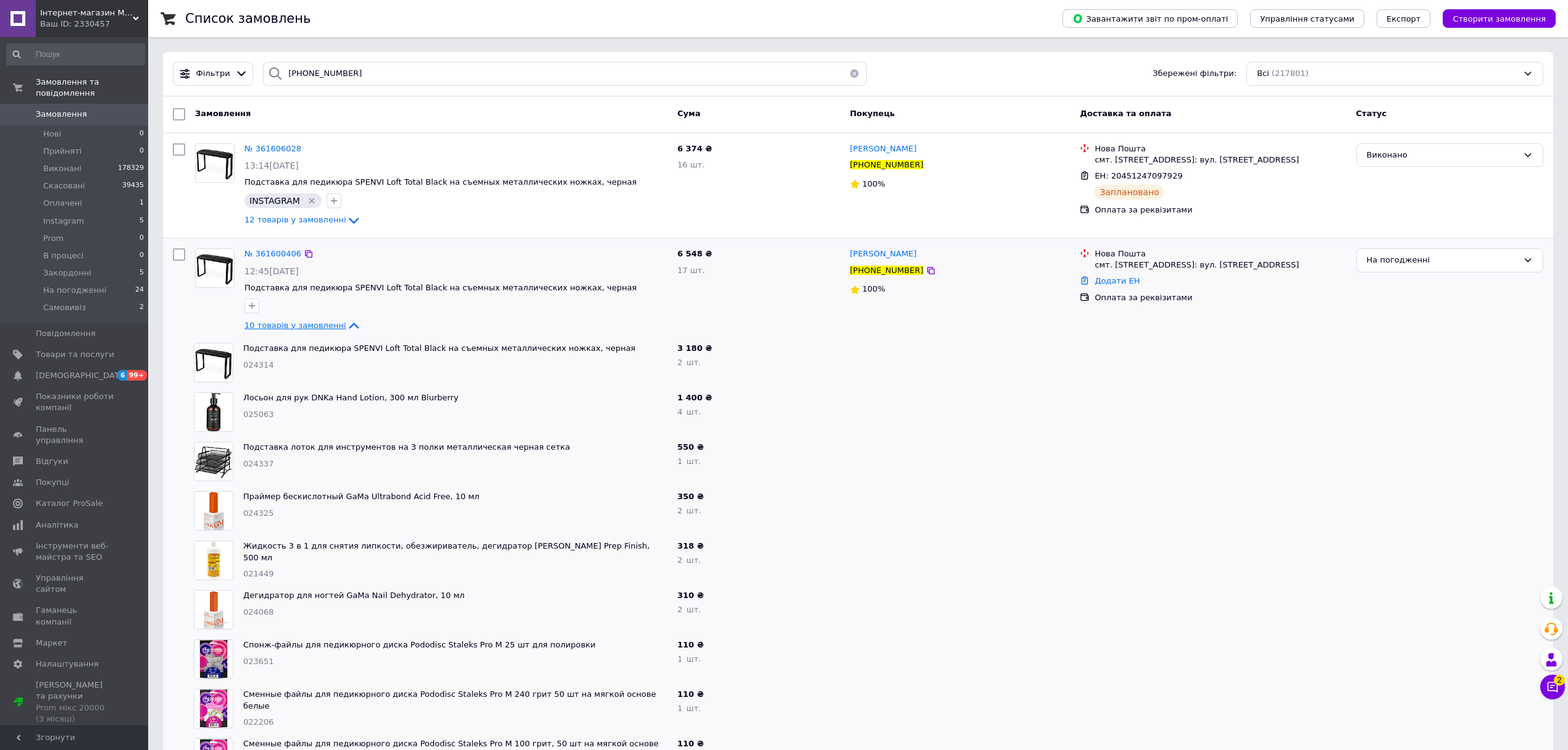
click at [346, 319] on icon at bounding box center [353, 325] width 15 height 15
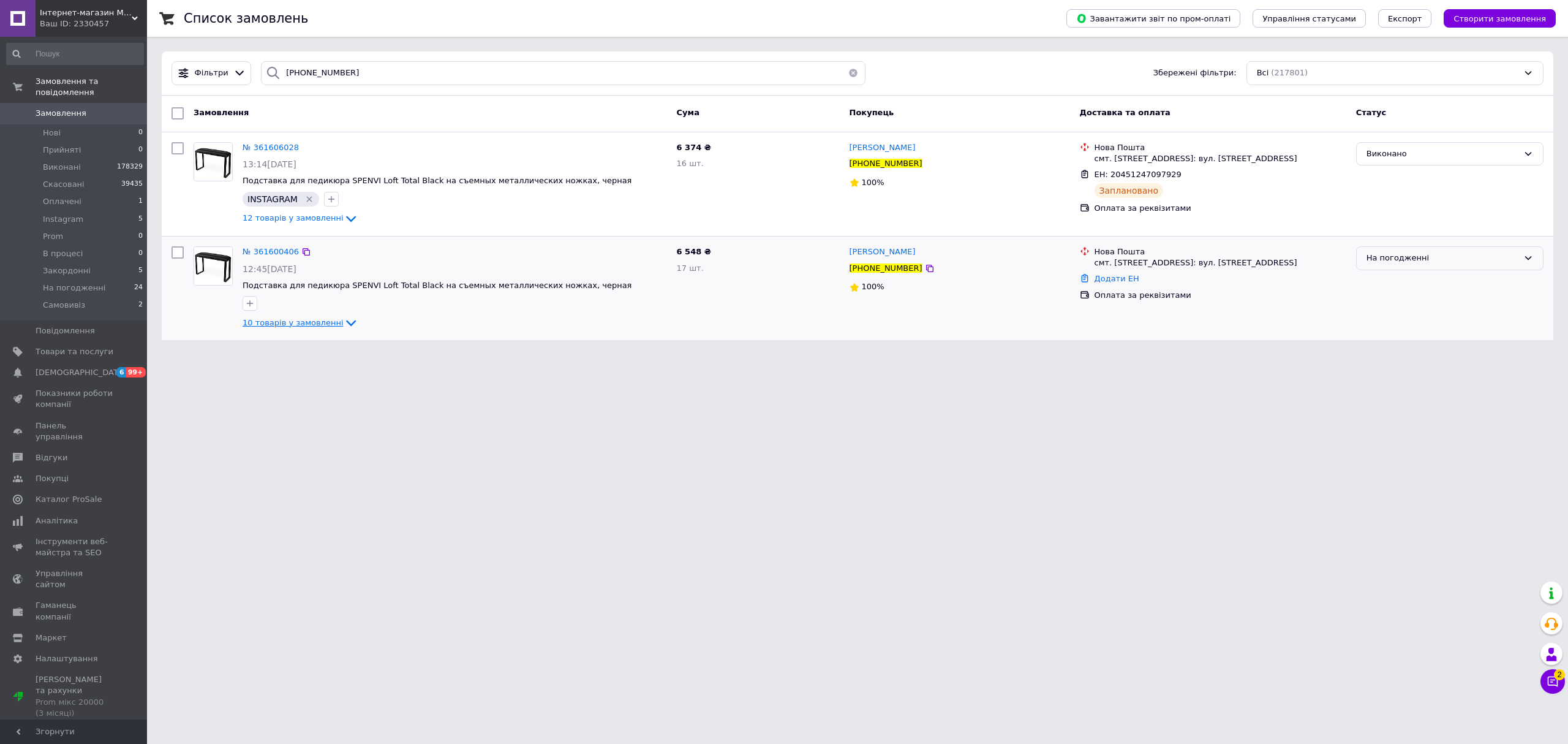
click at [1435, 253] on div "На погодженні" at bounding box center [1442, 258] width 152 height 13
click at [1406, 331] on li "Скасовано" at bounding box center [1450, 328] width 187 height 23
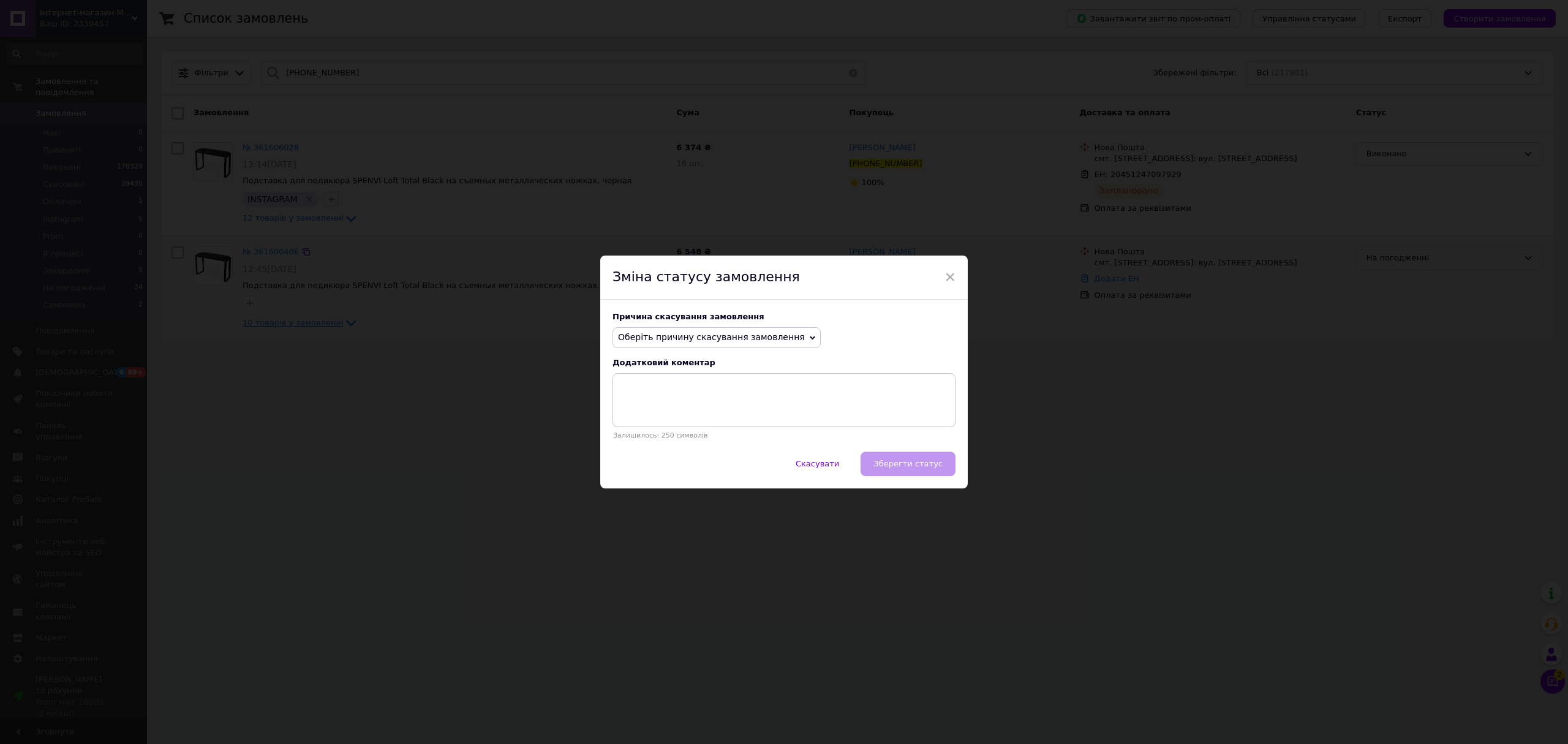
click at [708, 337] on span "Оберіть причину скасування замовлення" at bounding box center [711, 337] width 187 height 9
click at [677, 430] on li "Замовлення-дублікат" at bounding box center [716, 430] width 207 height 17
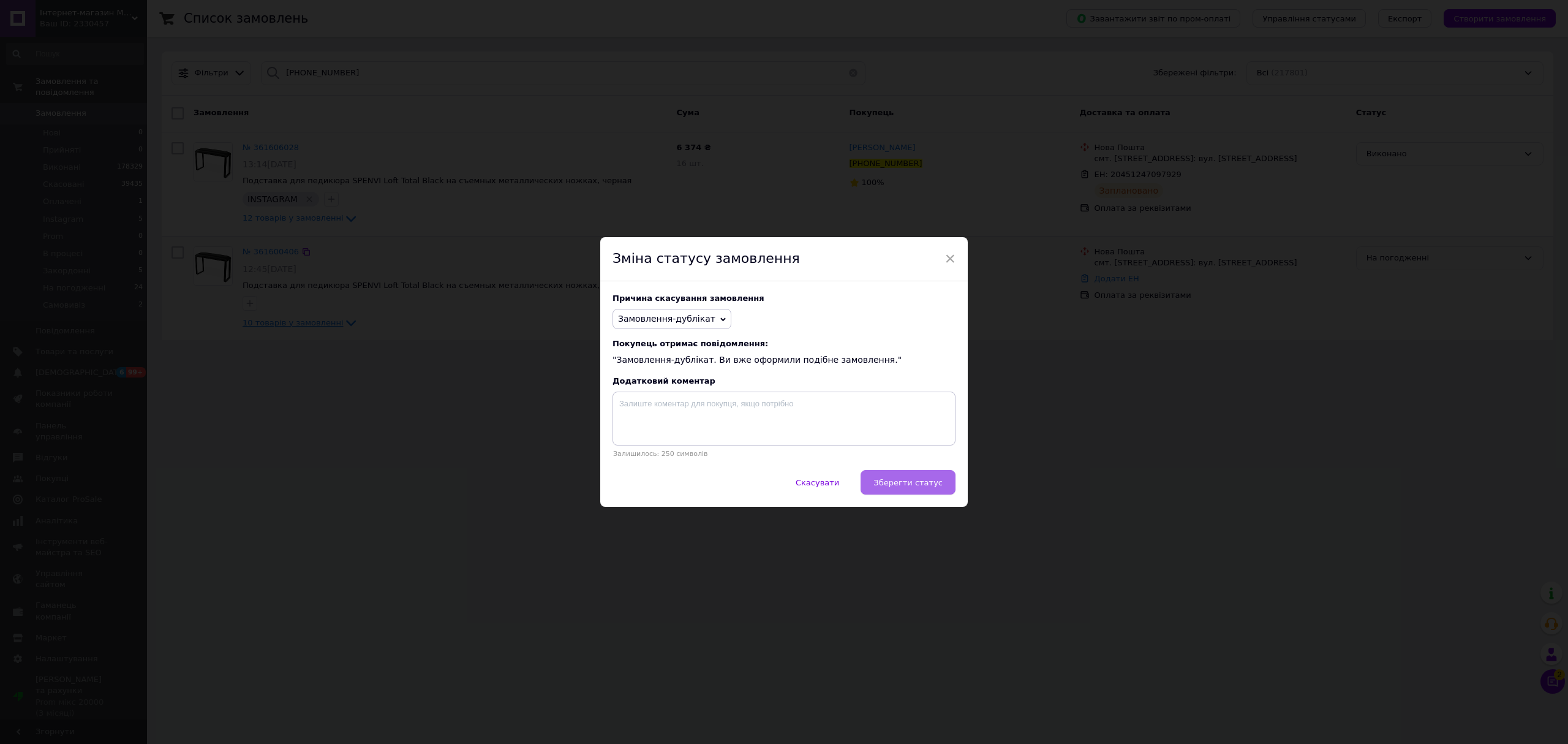
click at [891, 487] on span "Зберегти статус" at bounding box center [909, 483] width 69 height 9
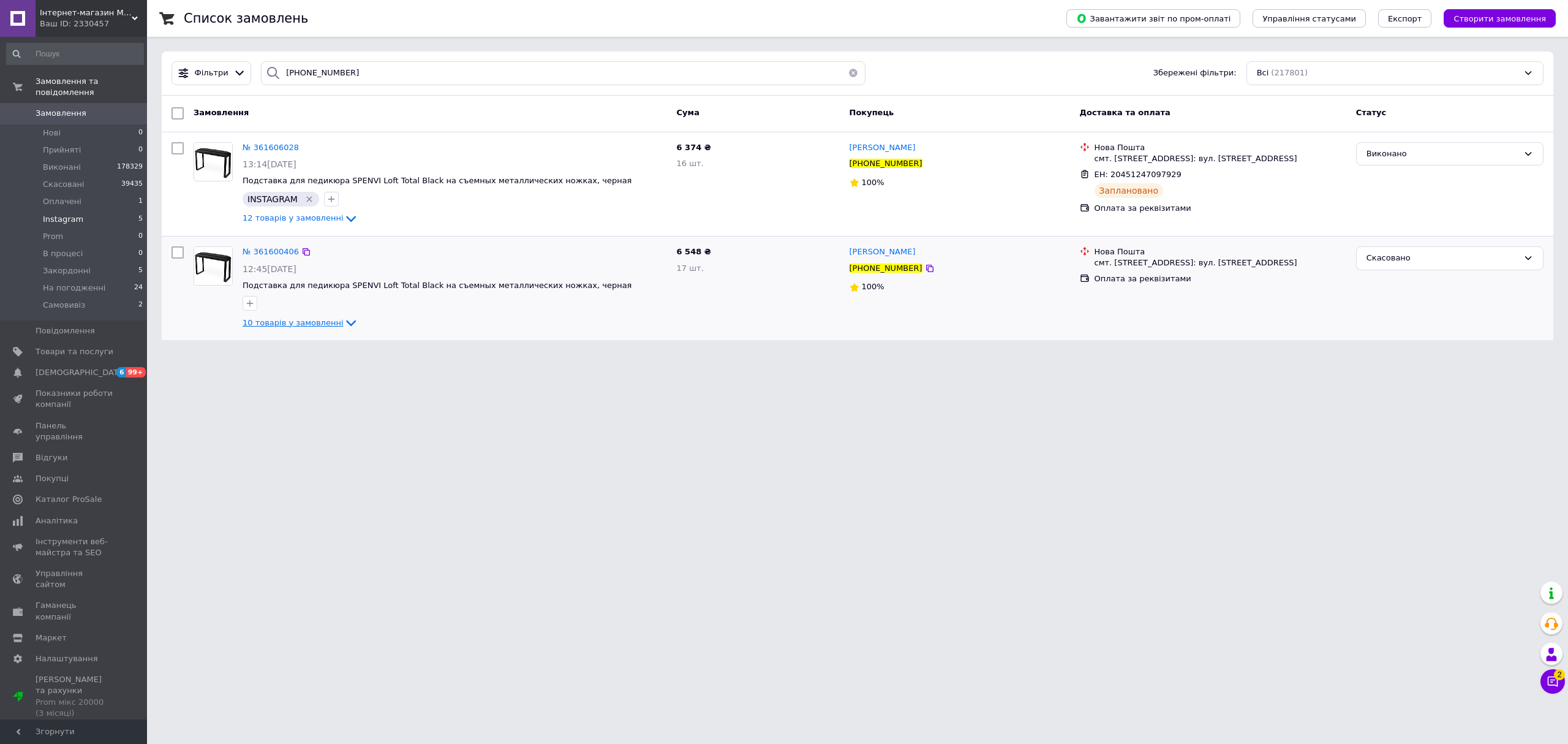
click at [91, 211] on li "Instagram 5" at bounding box center [75, 220] width 150 height 17
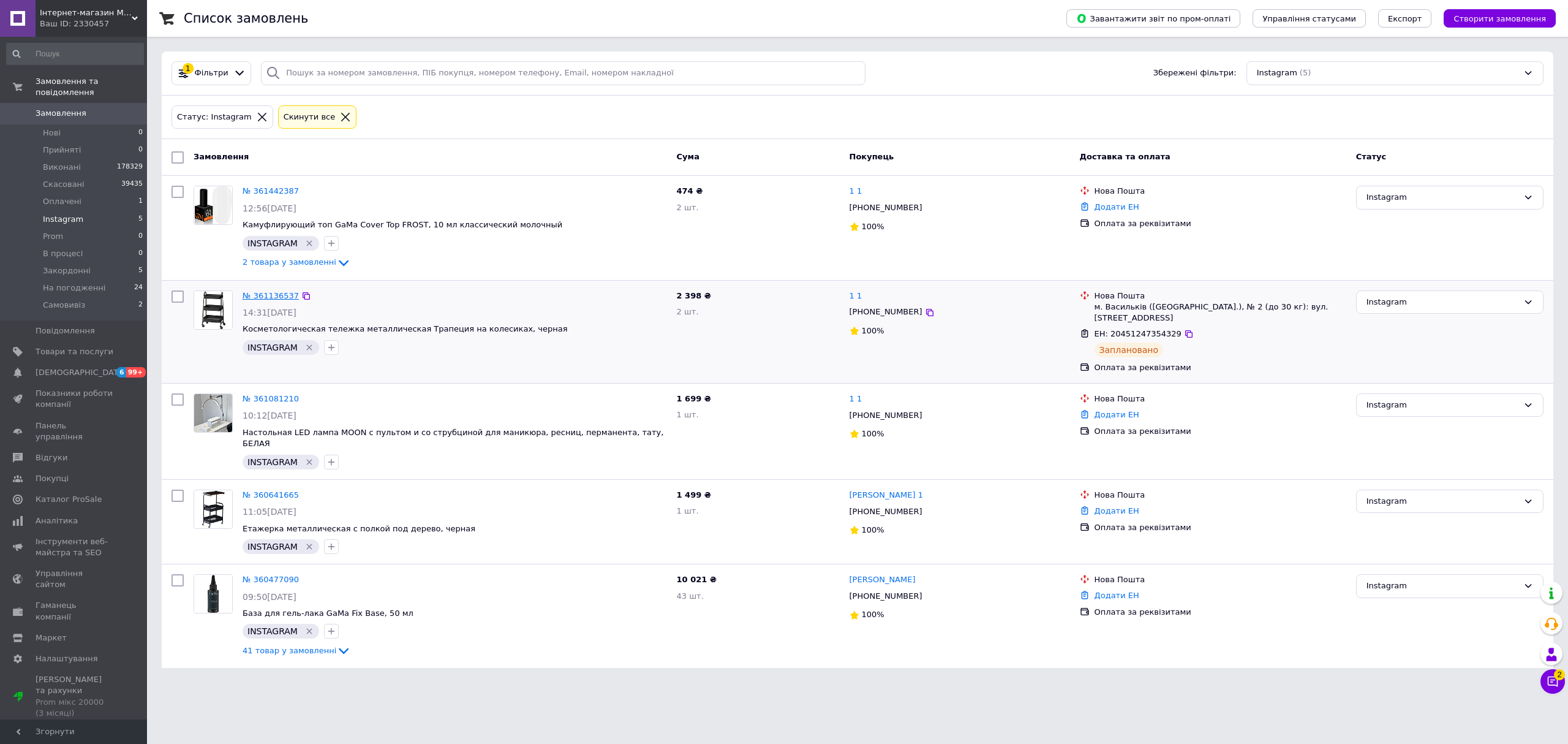
click at [277, 293] on link "№ 361136537" at bounding box center [271, 296] width 56 height 9
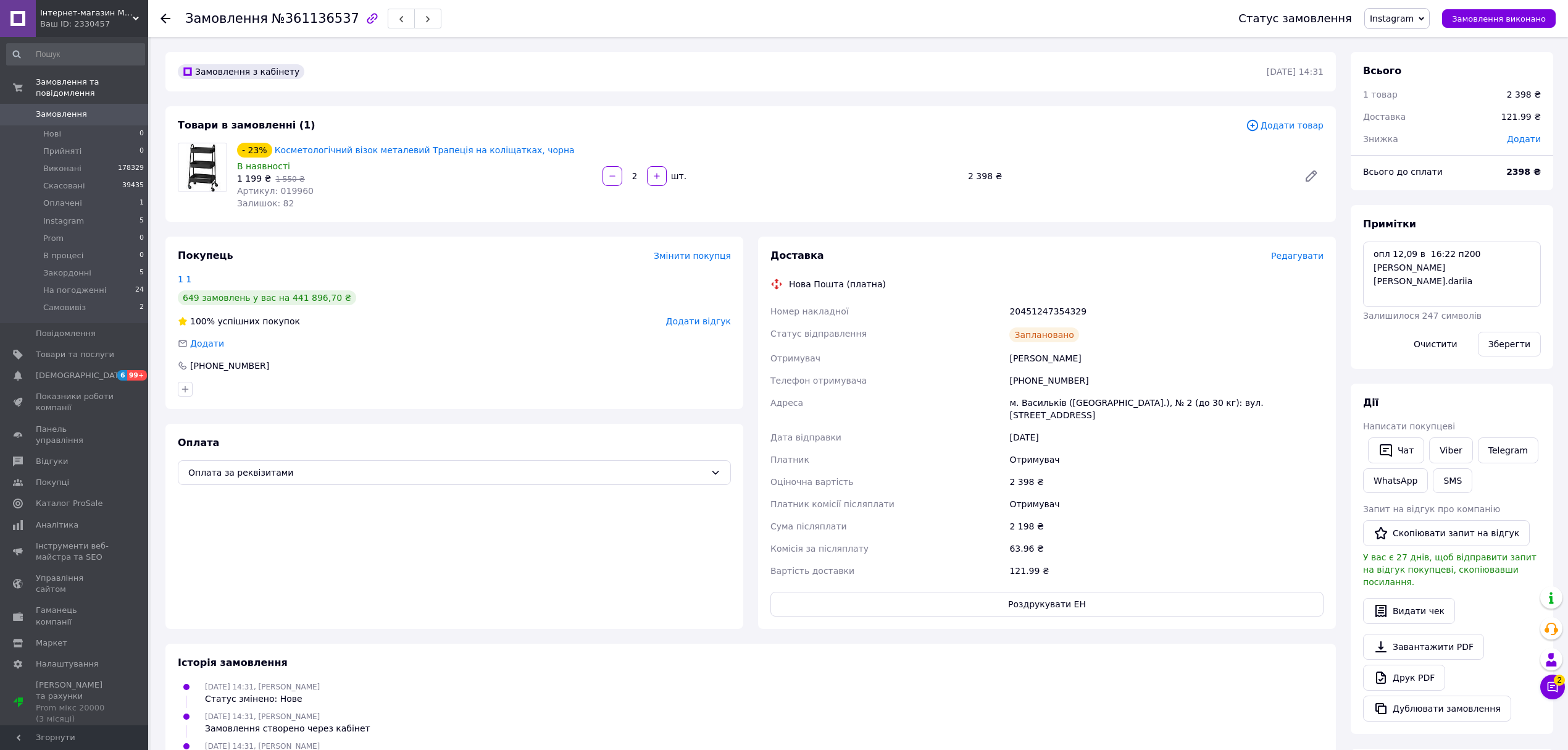
scroll to position [5, 0]
drag, startPoint x: 1077, startPoint y: 378, endPoint x: 998, endPoint y: 388, distance: 79.6
click at [998, 388] on div "Номер накладної 20451247354329 Статус відправлення Заплановано Отримувач [PERSO…" at bounding box center [1047, 441] width 559 height 282
copy div "Телефон отримувача [PHONE_NUMBER]"
click at [695, 251] on span "Змінити покупця" at bounding box center [693, 255] width 78 height 9
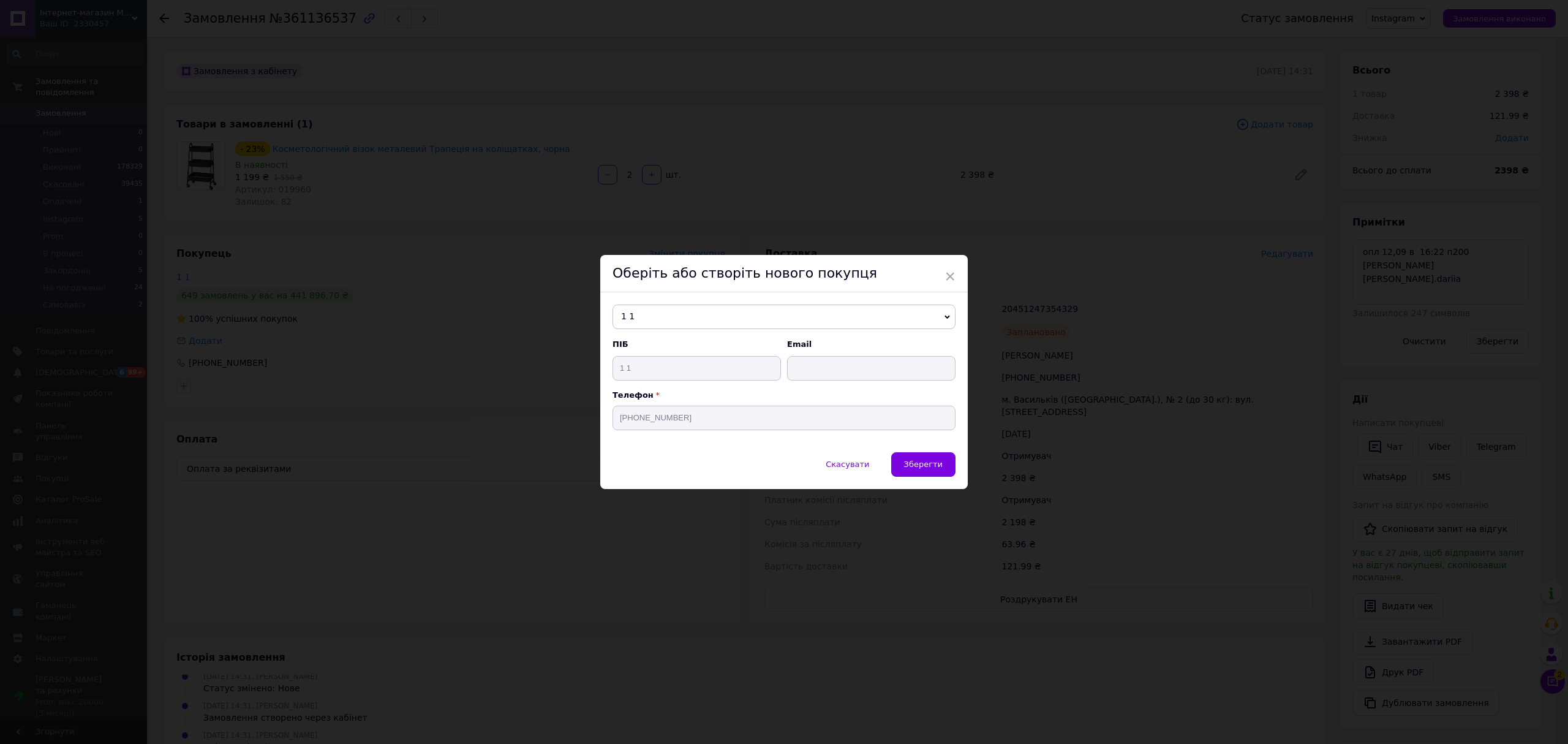
click at [669, 308] on span "1 1" at bounding box center [784, 317] width 343 height 24
paste input "[PHONE_NUMBER]"
type input "[PHONE_NUMBER]"
click at [681, 377] on li "Новий покупець" at bounding box center [784, 373] width 342 height 17
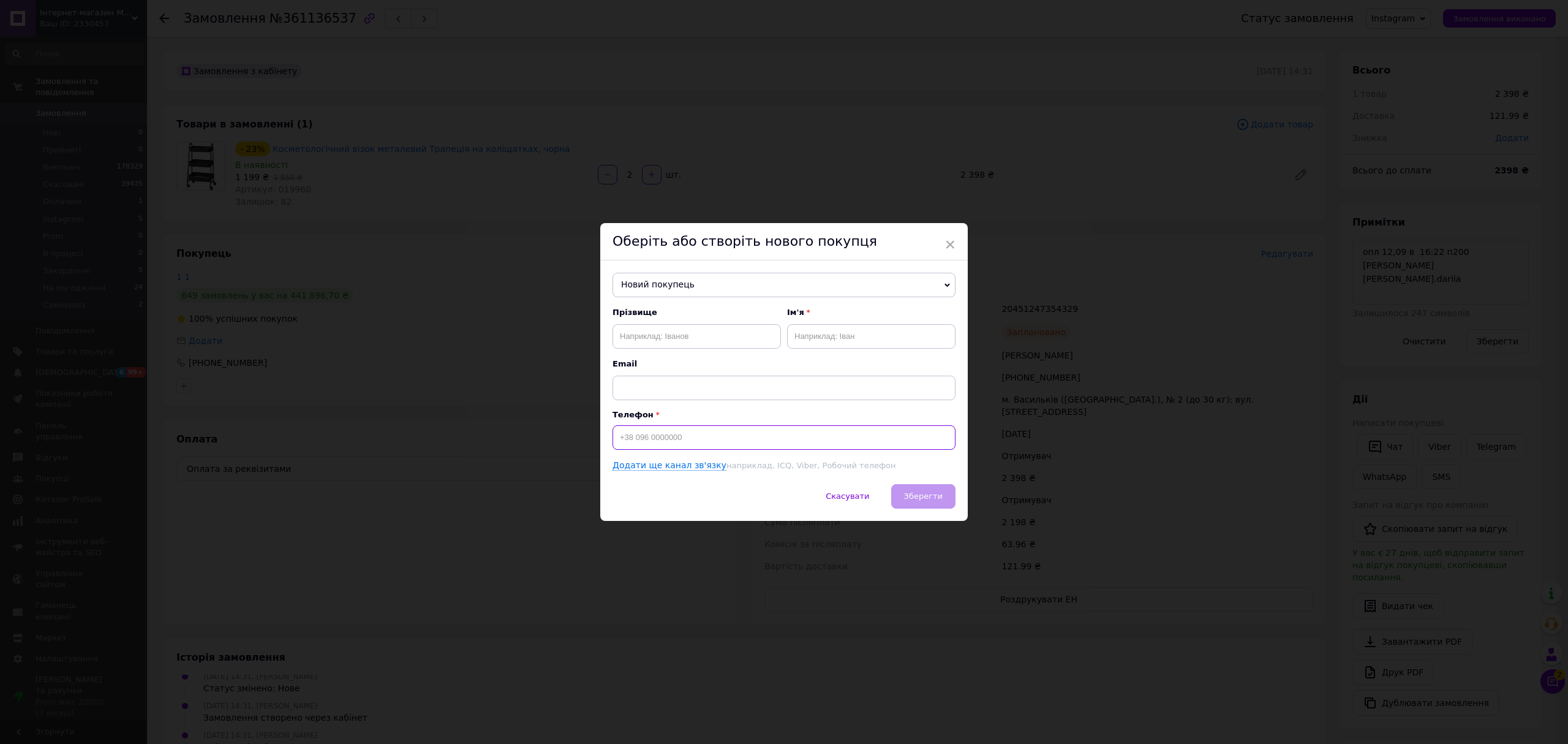
click at [656, 439] on input at bounding box center [784, 437] width 343 height 24
paste input "[PHONE_NUMBER]"
type input "[PHONE_NUMBER]"
click at [656, 337] on input "text" at bounding box center [697, 337] width 169 height 24
click at [655, 342] on input "<jhbctyrj" at bounding box center [697, 337] width 169 height 24
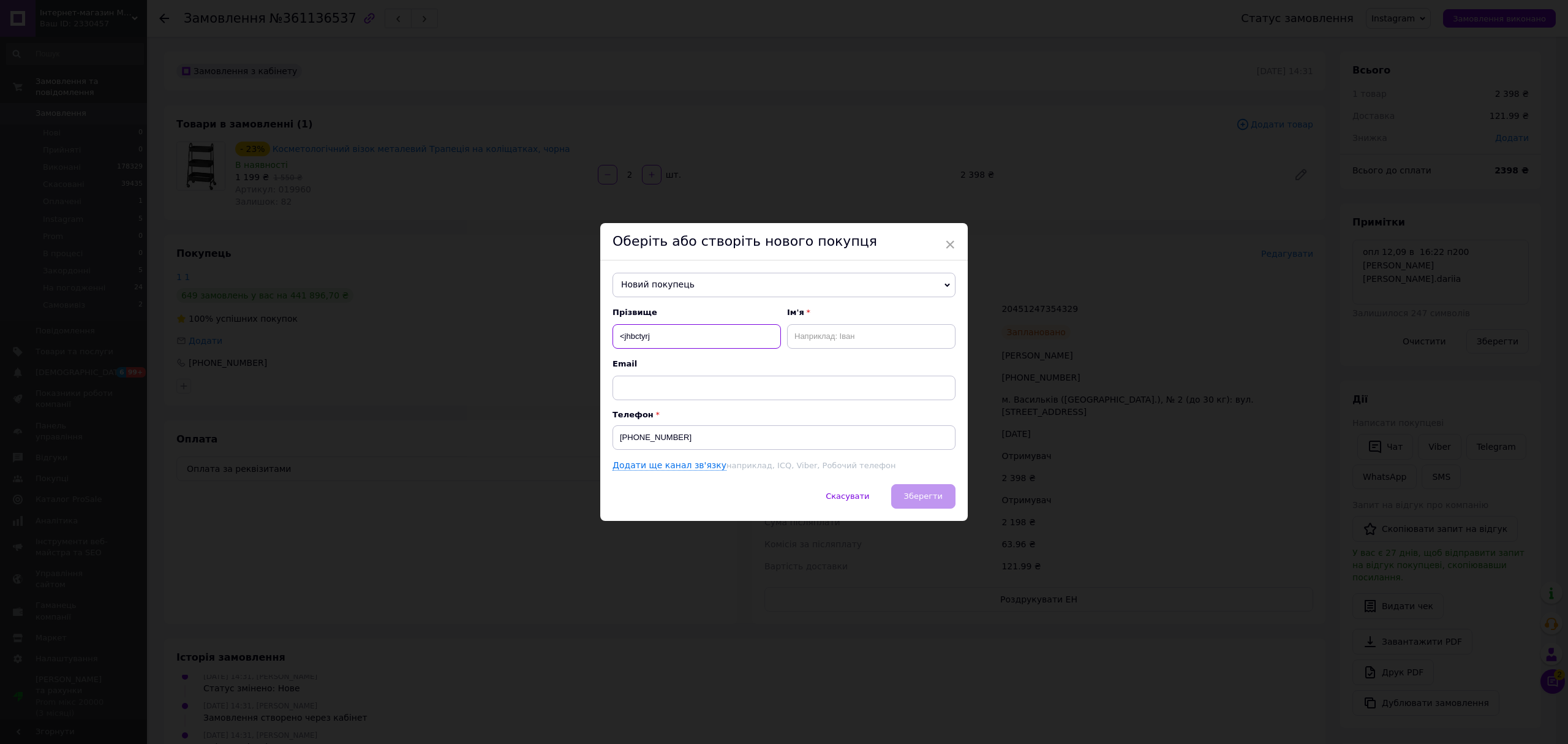
click at [655, 342] on input "<jhbctyrj" at bounding box center [697, 337] width 169 height 24
type input "[PERSON_NAME]"
click at [807, 335] on input "text" at bounding box center [871, 337] width 169 height 24
type input "Дарія"
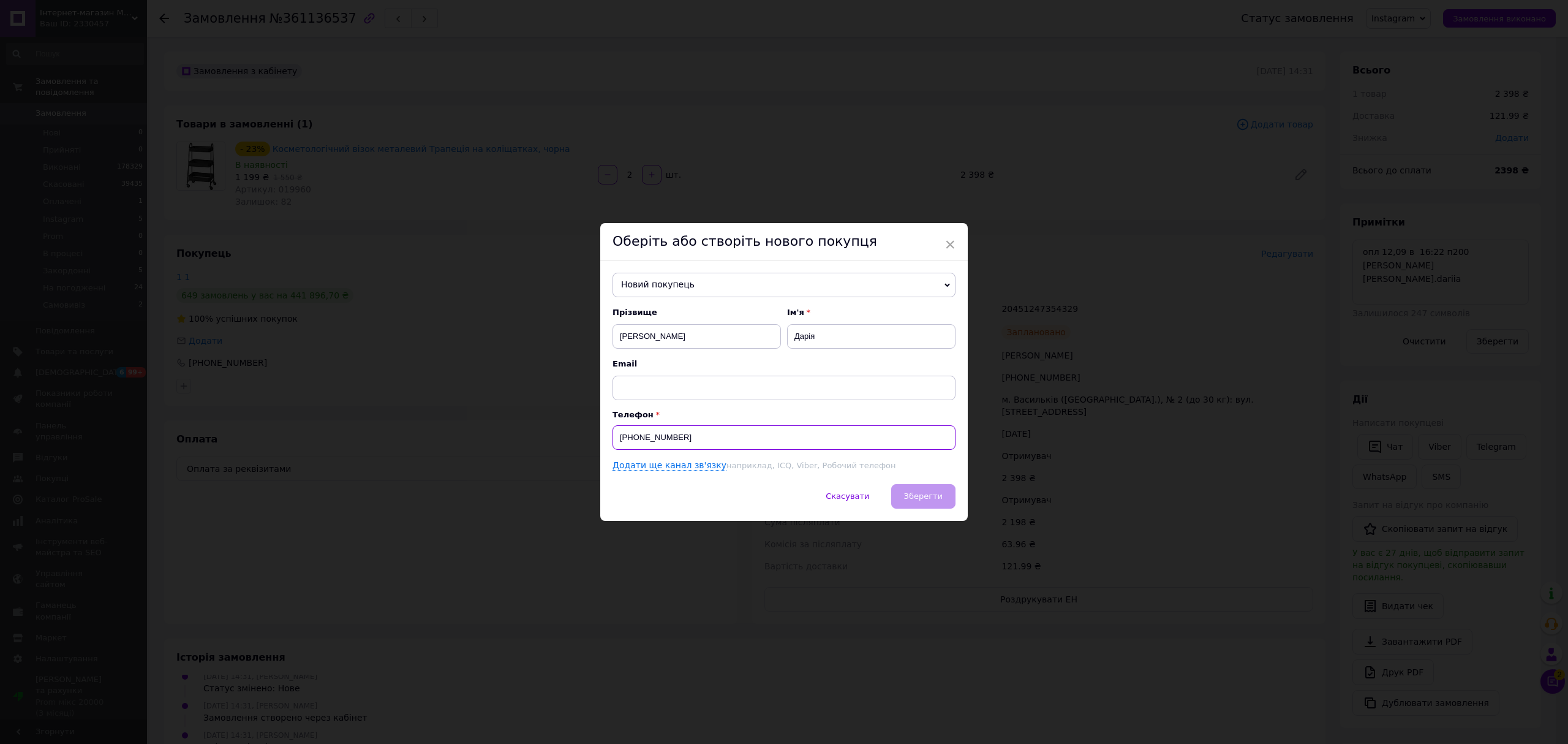
click at [619, 440] on input "[PHONE_NUMBER]" at bounding box center [784, 437] width 343 height 24
click at [685, 437] on input "[PHONE_NUMBER]" at bounding box center [784, 437] width 343 height 24
type input "[PHONE_NUMBER]"
click at [929, 497] on span "Зберегти" at bounding box center [923, 496] width 38 height 9
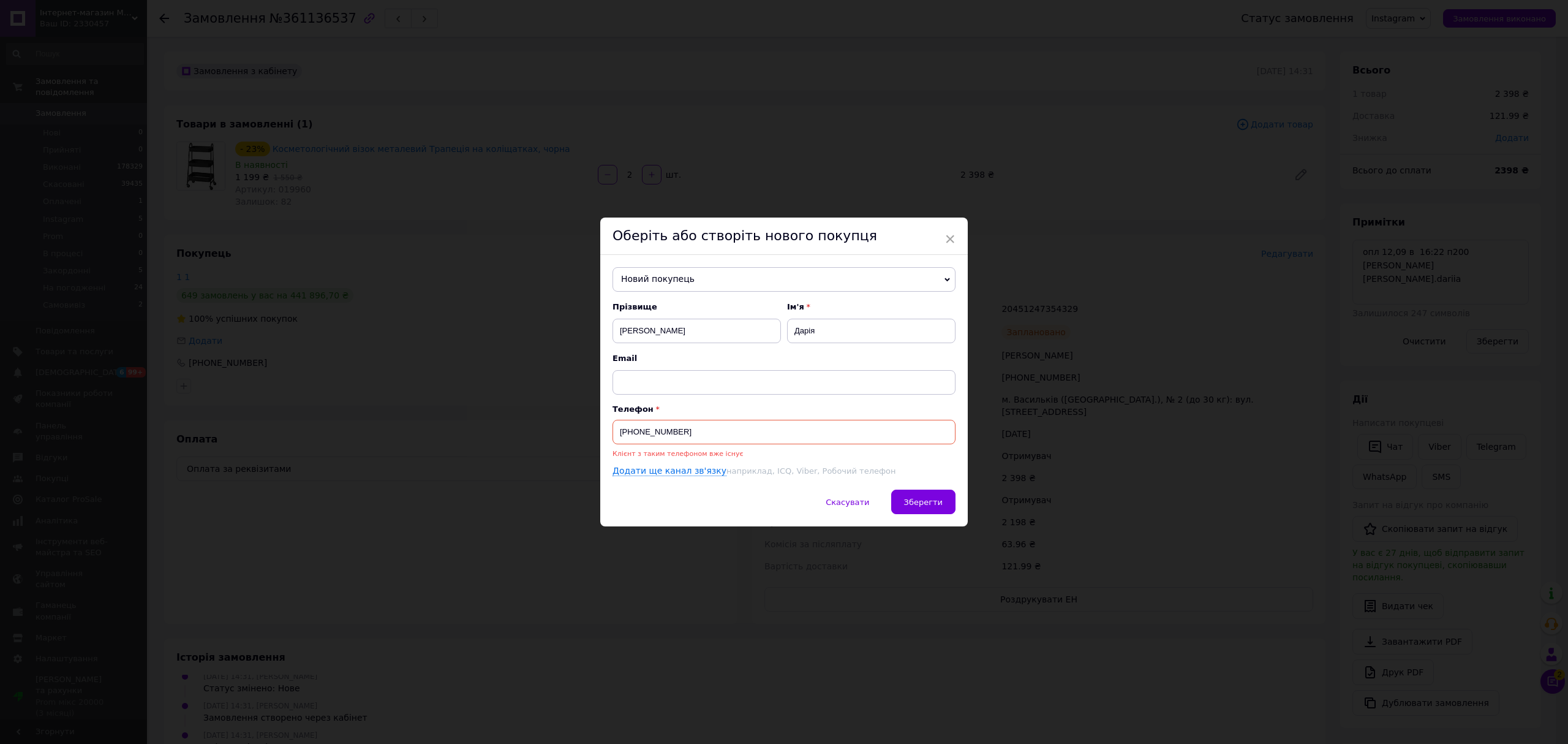
click at [722, 432] on input "[PHONE_NUMBER]" at bounding box center [784, 432] width 343 height 24
click at [928, 510] on button "Зберегти" at bounding box center [924, 502] width 65 height 24
click at [660, 418] on div "Телефон [PHONE_NUMBER] Клієнт з таким телефоном вже існує" at bounding box center [784, 432] width 343 height 55
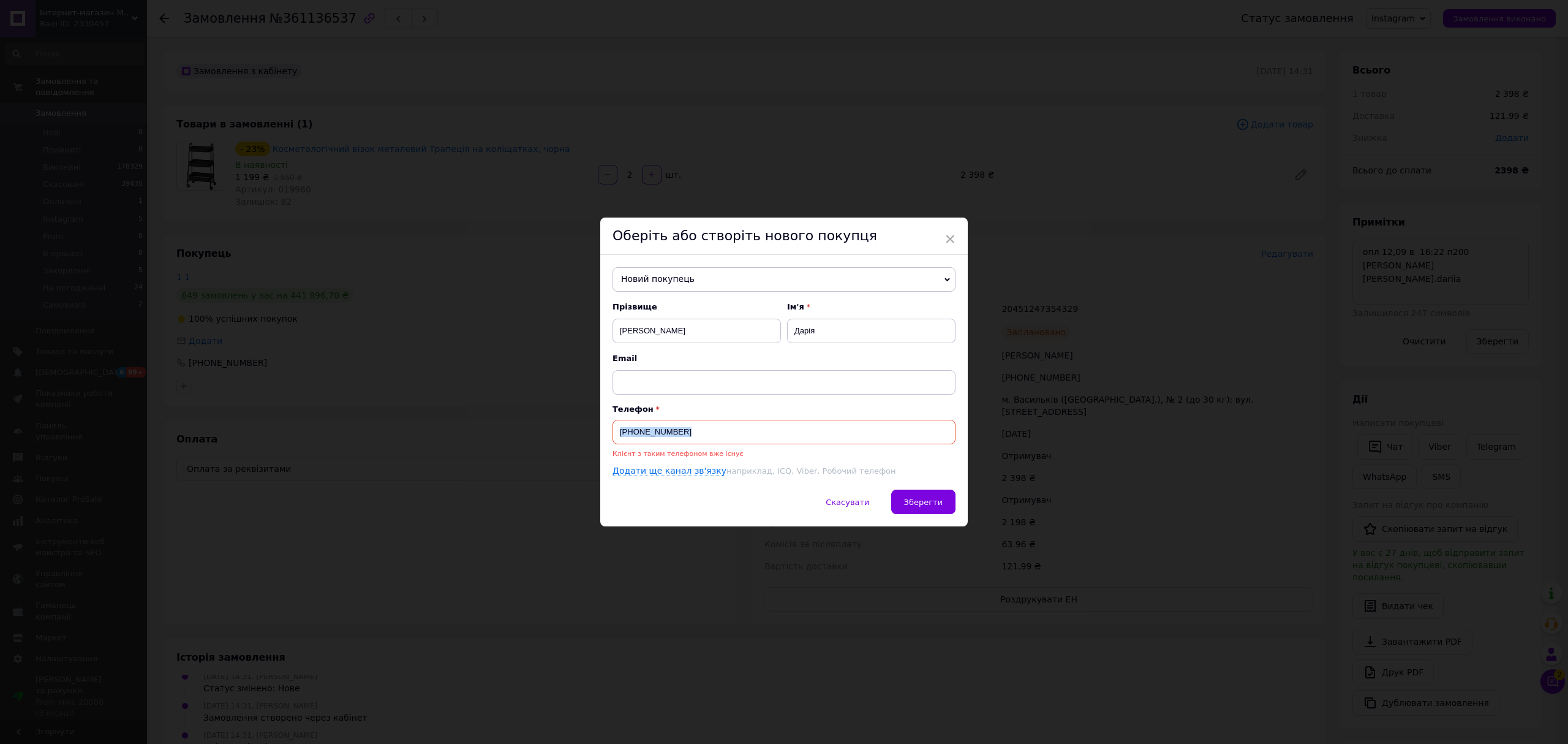
click at [660, 418] on div "Телефон [PHONE_NUMBER] Клієнт з таким телефоном вже існує" at bounding box center [784, 432] width 343 height 55
click at [663, 432] on input "[PHONE_NUMBER]" at bounding box center [784, 432] width 343 height 24
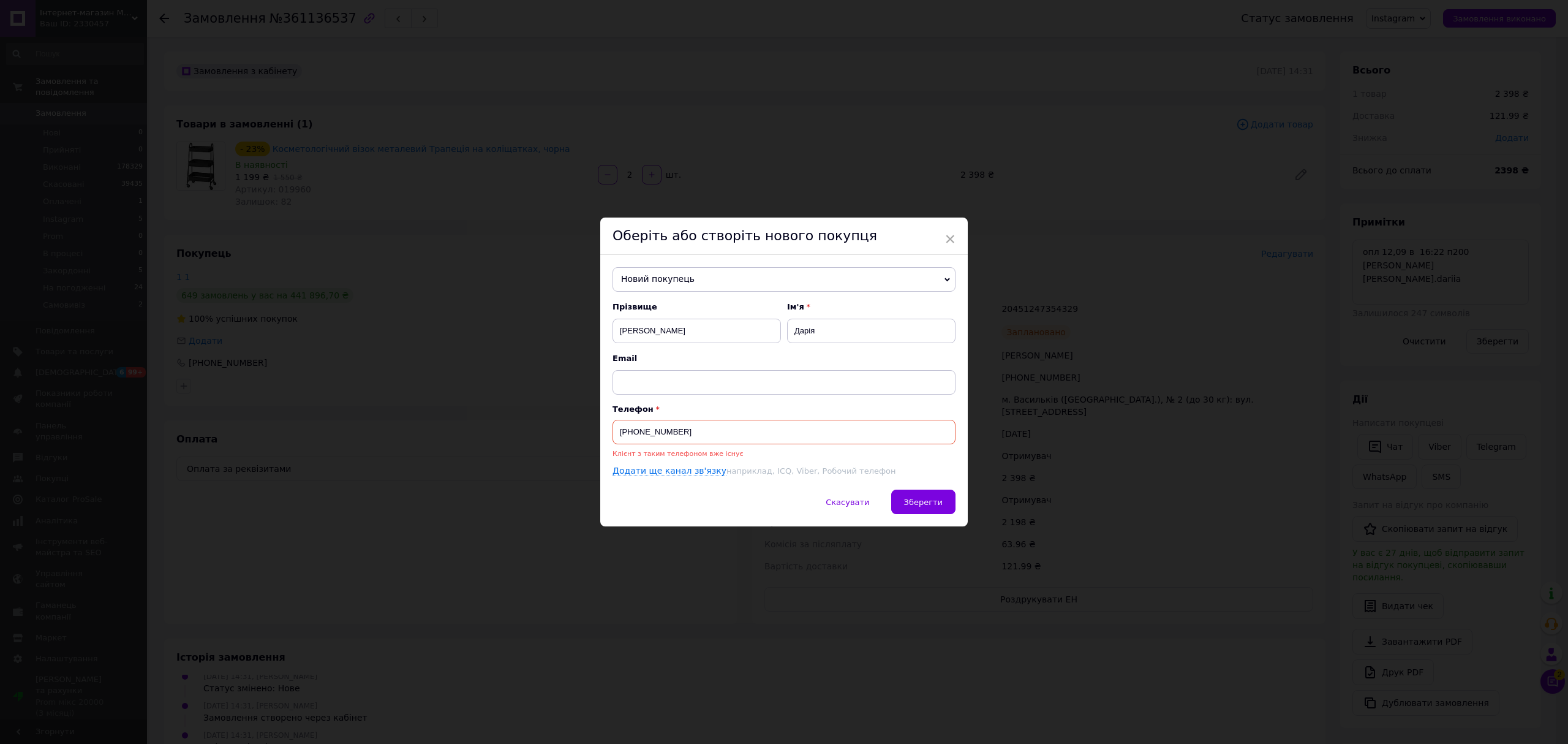
click at [692, 279] on span "Новий покупець" at bounding box center [784, 280] width 343 height 24
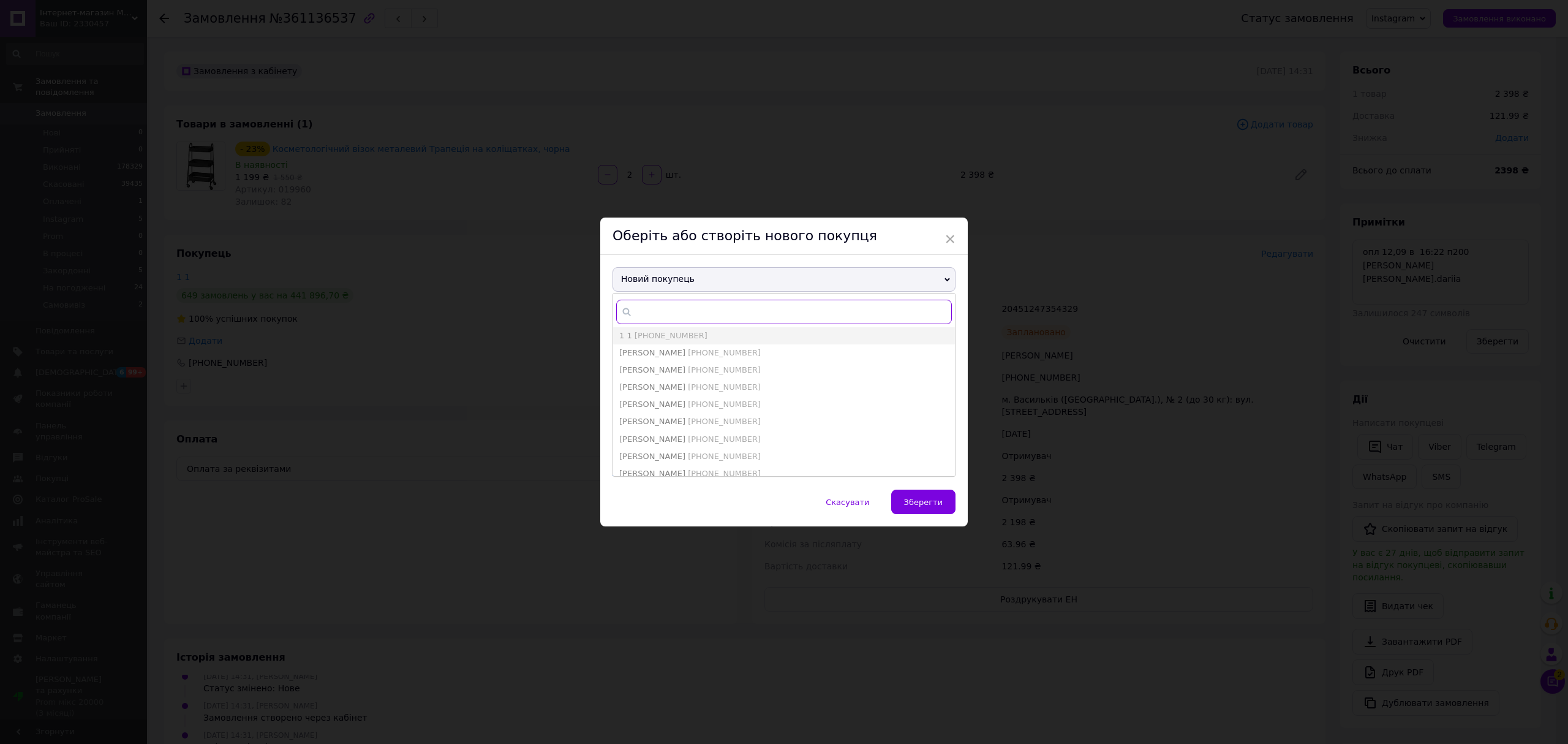
paste input "[PHONE_NUMBER]"
type input "[PHONE_NUMBER]"
click at [700, 339] on li "Новий покупець" at bounding box center [784, 336] width 342 height 17
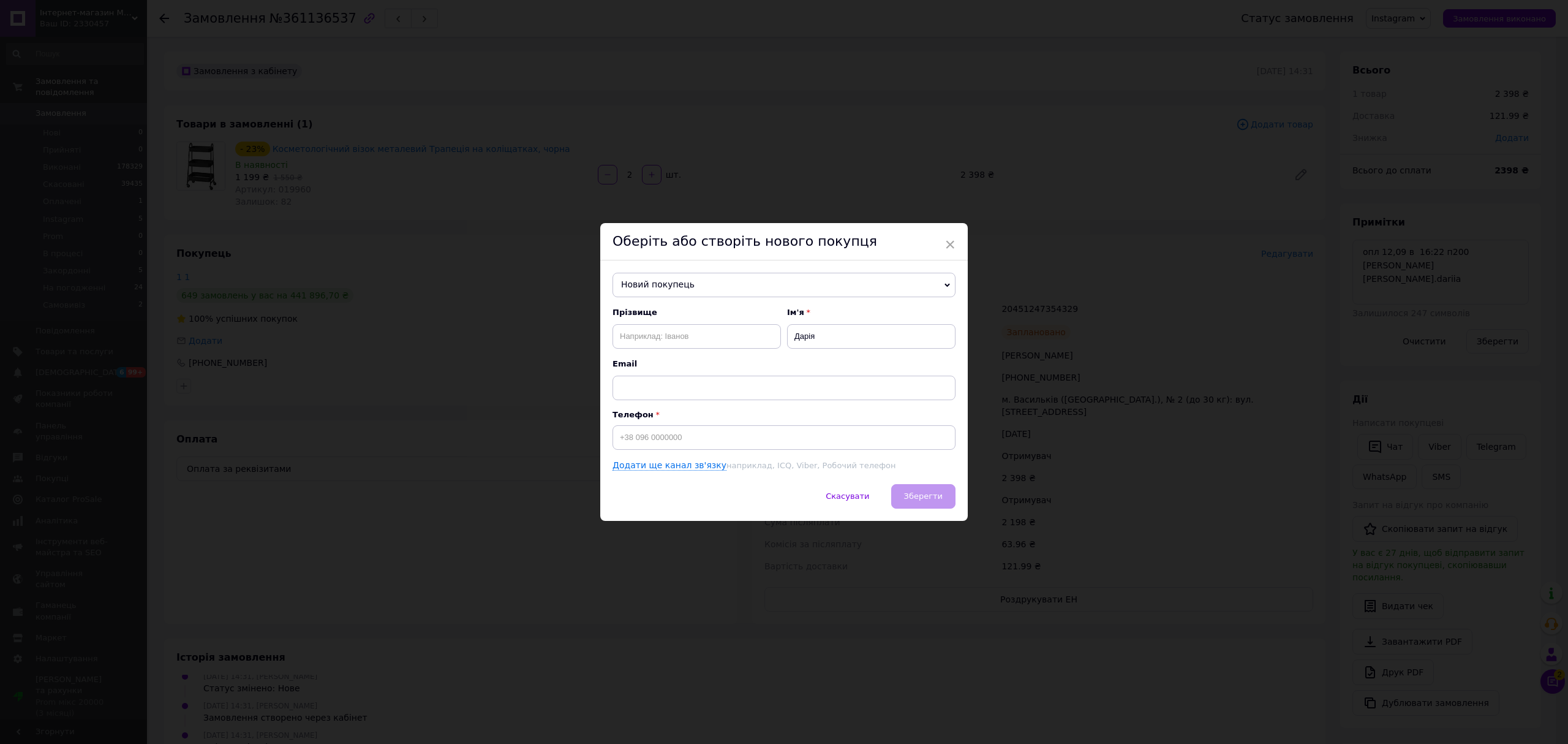
click at [920, 495] on div "Скасувати   Зберегти" at bounding box center [784, 502] width 368 height 37
click at [868, 501] on span "Скасувати" at bounding box center [848, 496] width 43 height 9
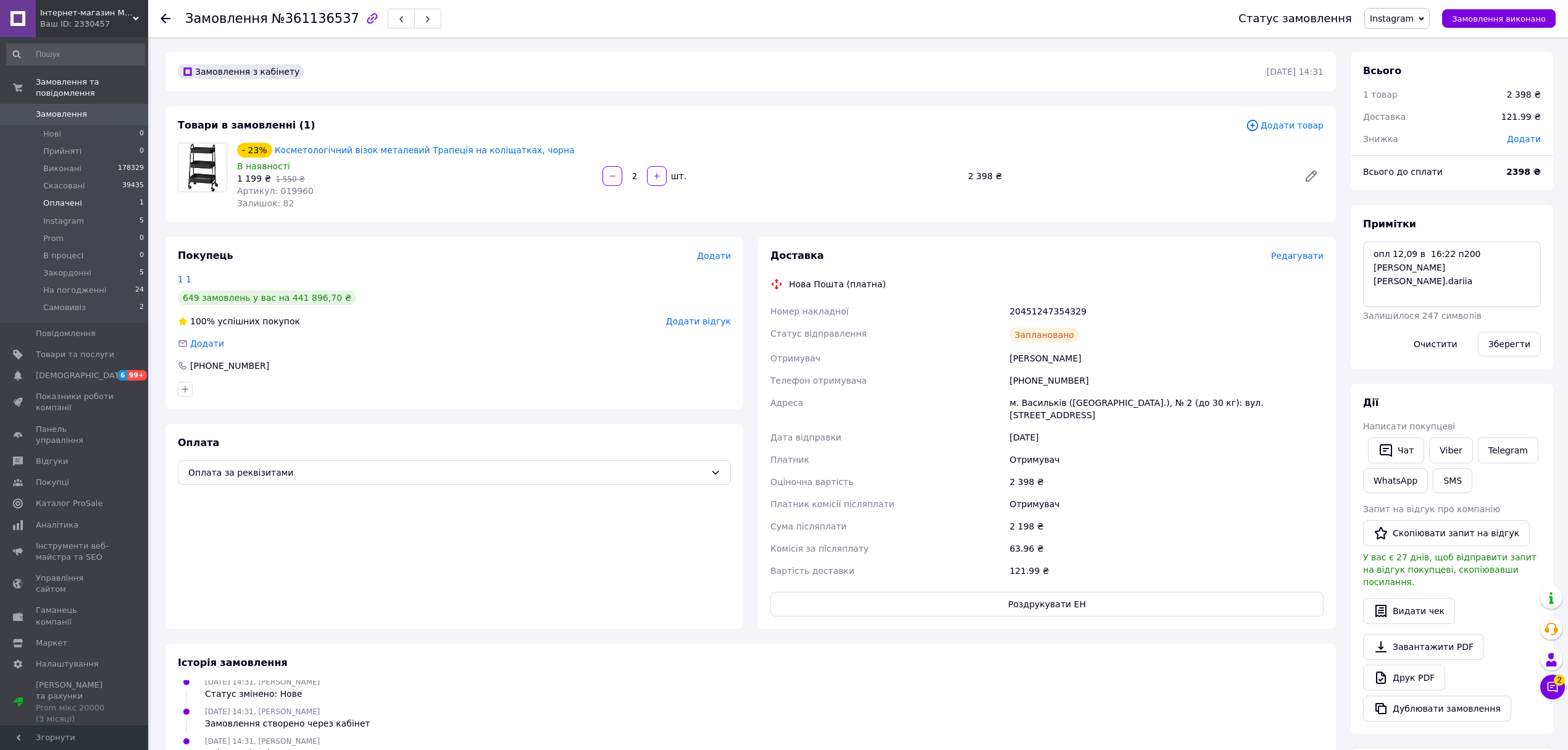
click at [68, 198] on span "Оплачені" at bounding box center [62, 203] width 39 height 11
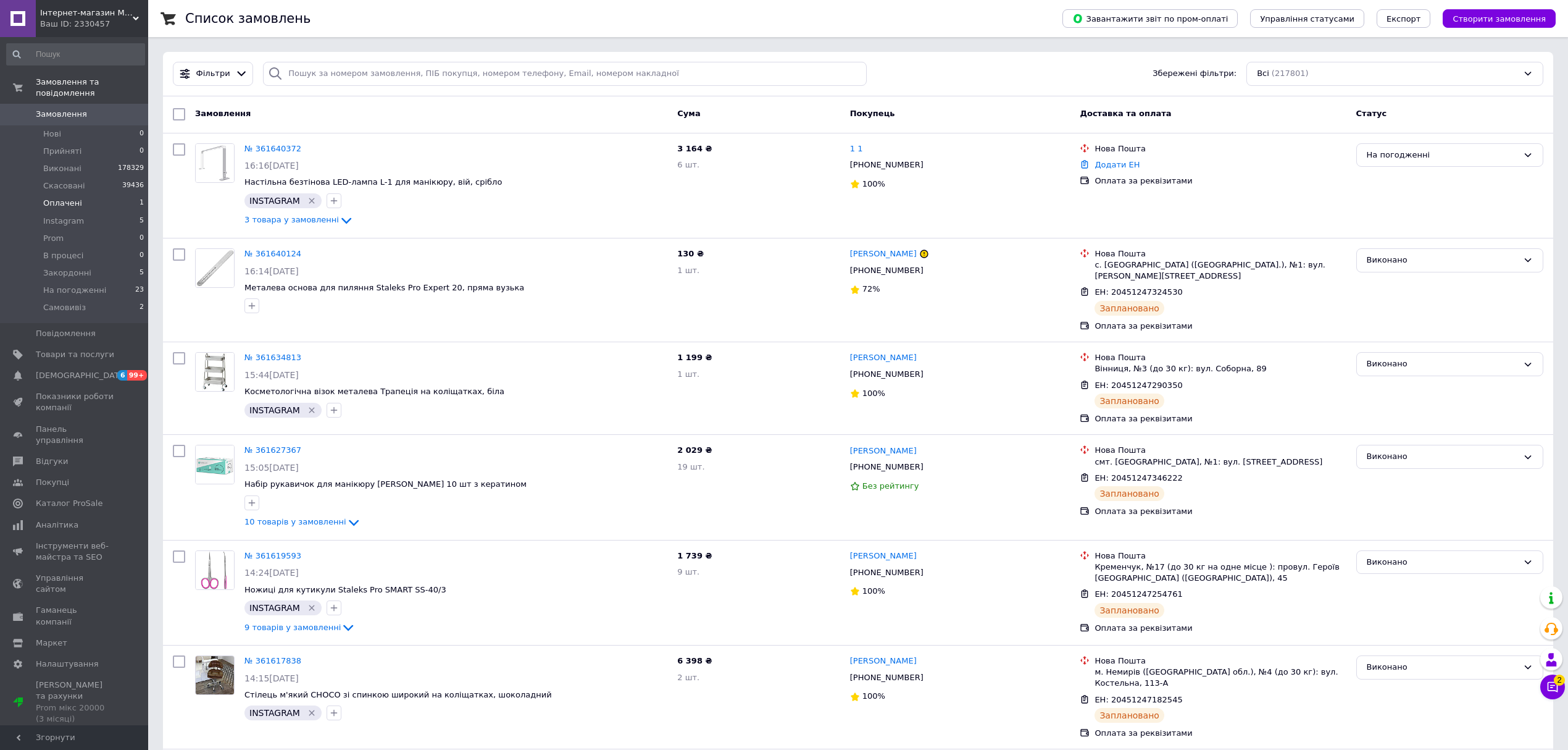
click at [80, 195] on li "Оплачені 1" at bounding box center [76, 203] width 151 height 17
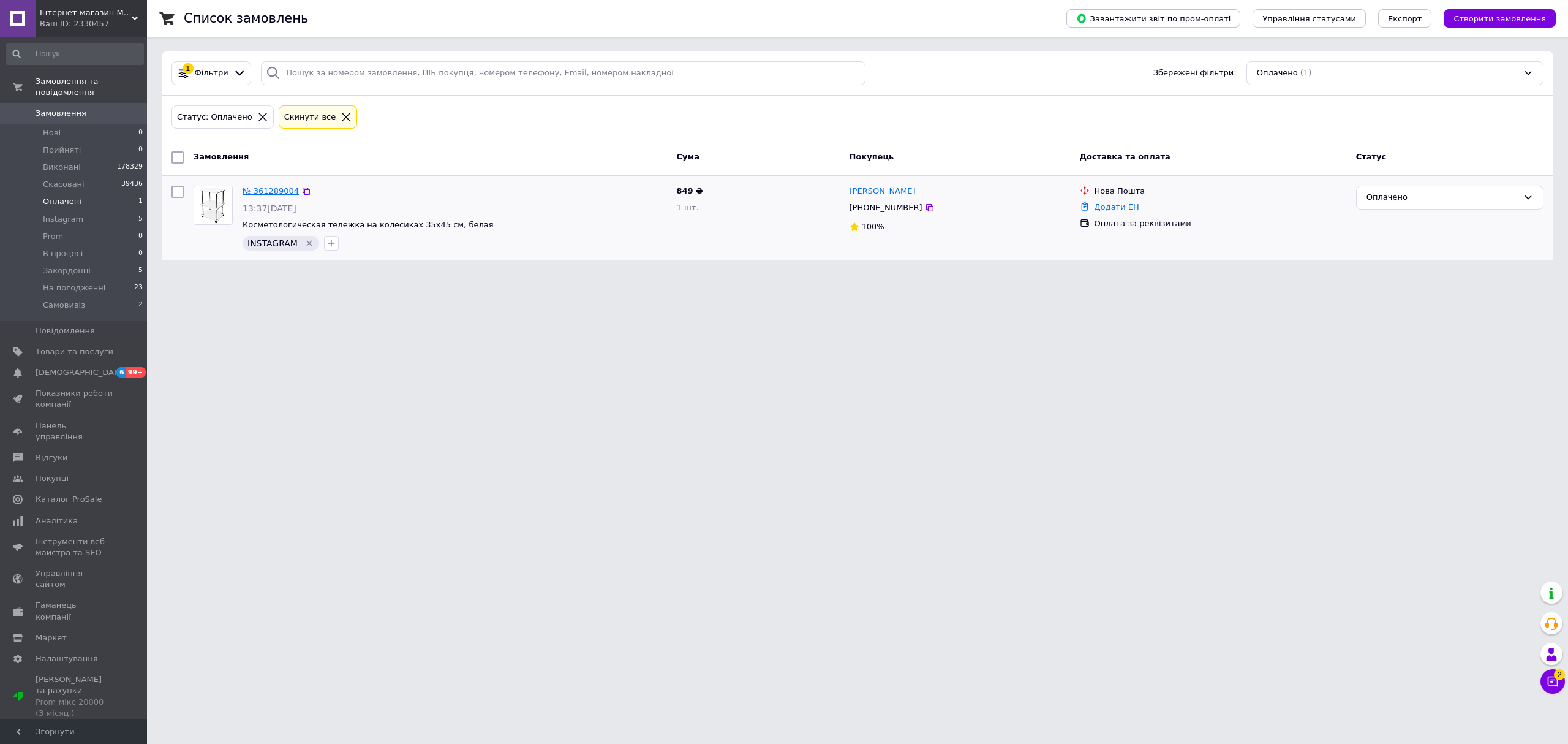
click at [264, 195] on link "№ 361289004" at bounding box center [271, 191] width 56 height 9
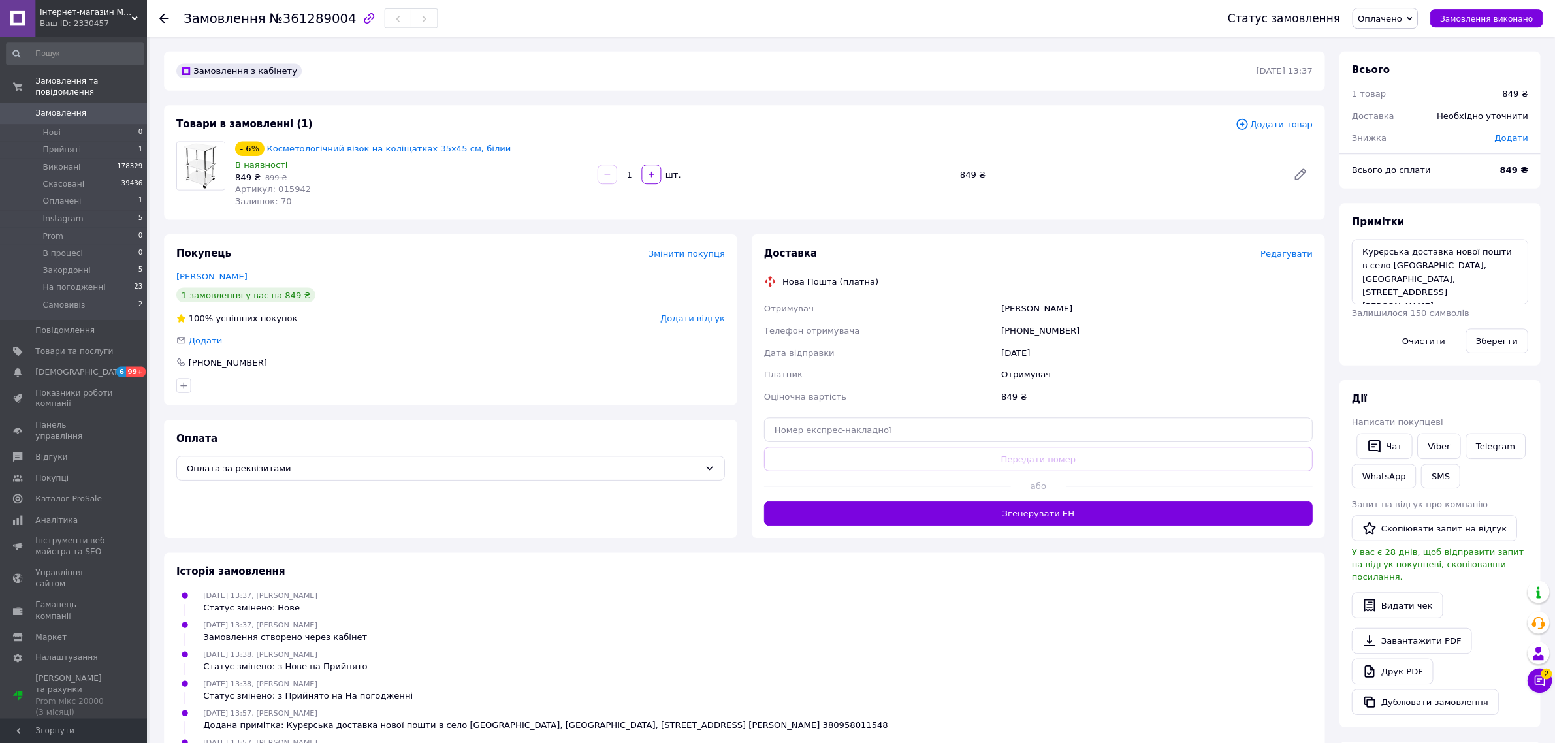
scroll to position [29, 0]
click at [82, 228] on span "Instagram" at bounding box center [67, 234] width 43 height 12
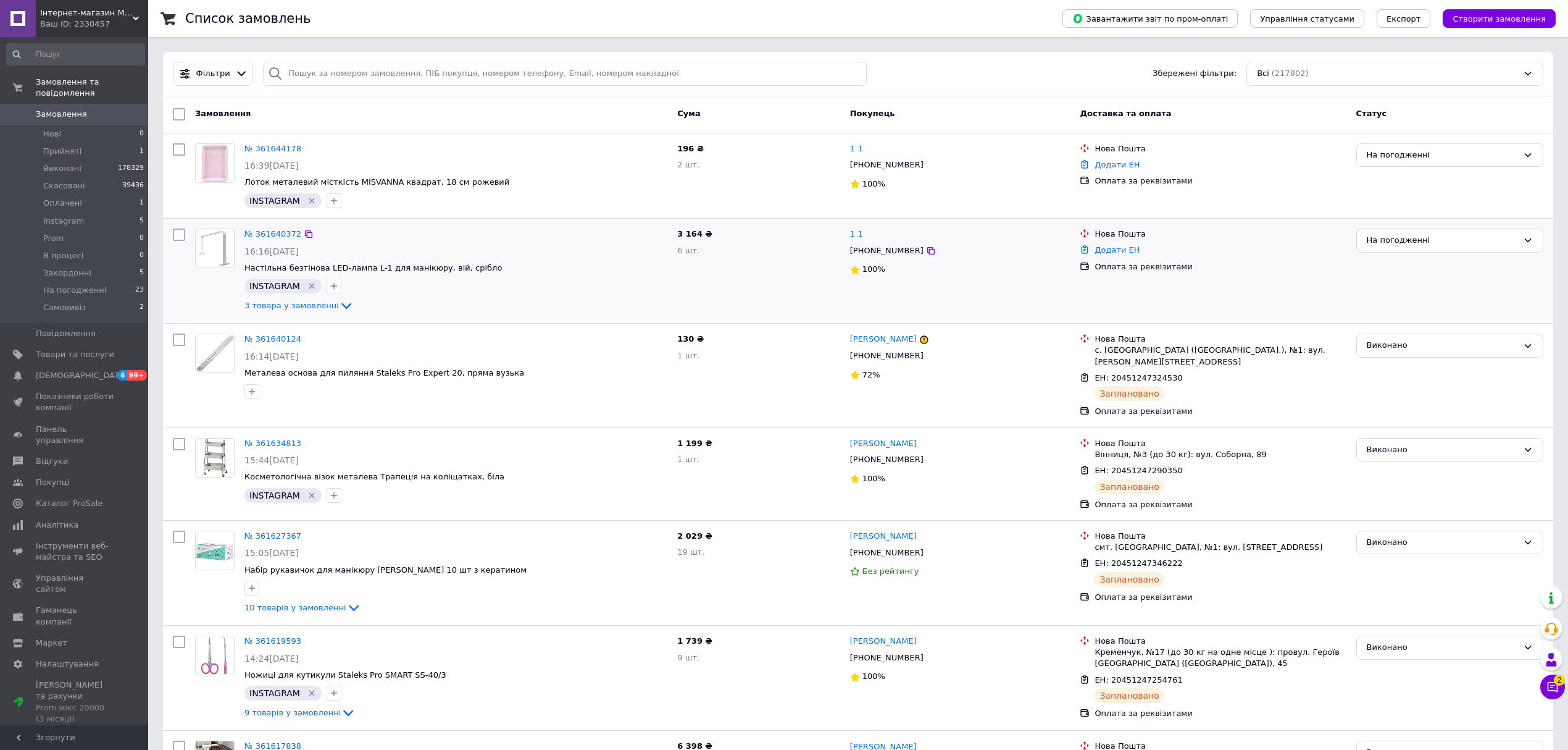
click at [515, 251] on div "16:16[DATE]" at bounding box center [456, 251] width 422 height 12
click at [447, 118] on div "Замовлення" at bounding box center [431, 114] width 482 height 23
click at [283, 151] on link "№ 361644178" at bounding box center [273, 148] width 57 height 9
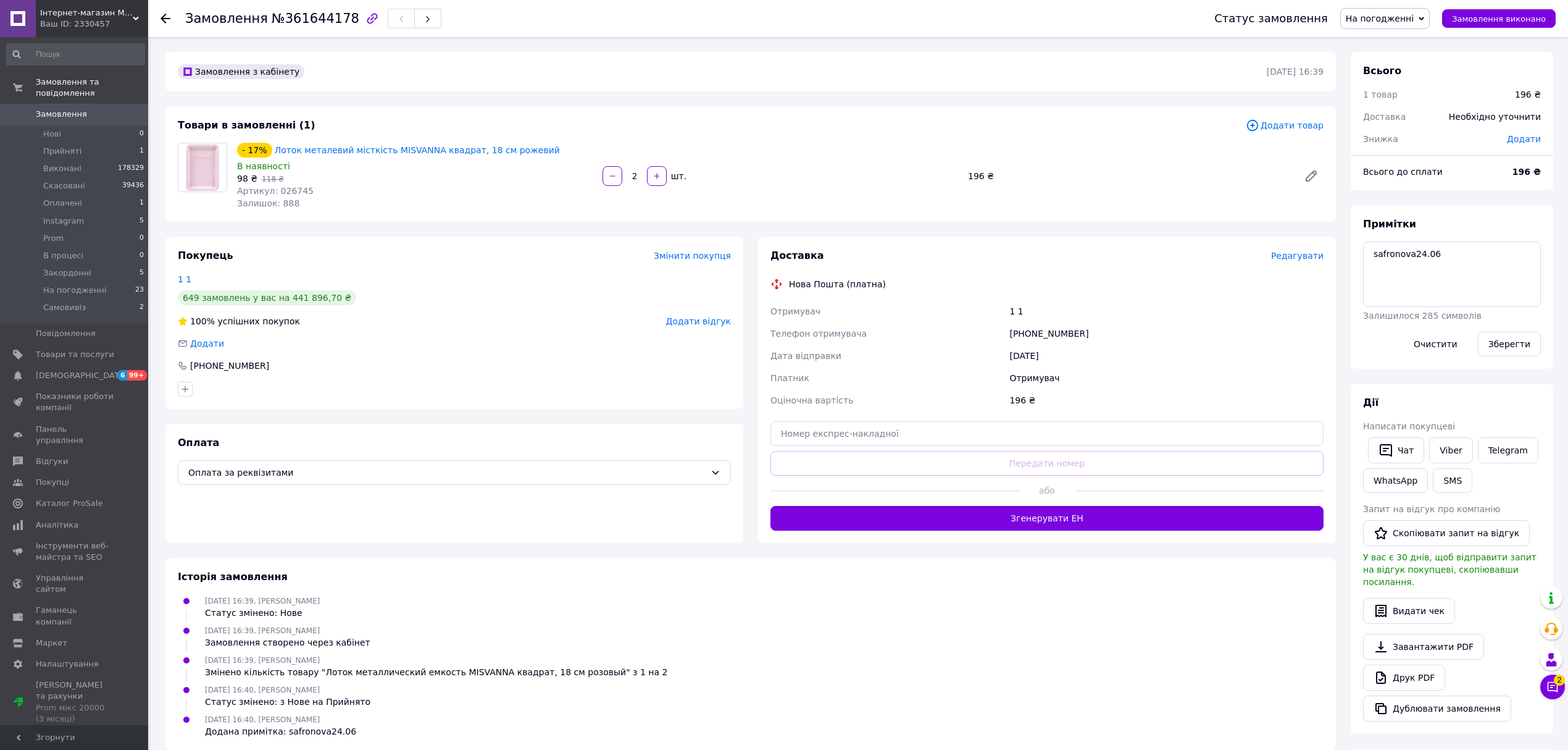
click at [72, 109] on span "Замовлення" at bounding box center [61, 114] width 51 height 11
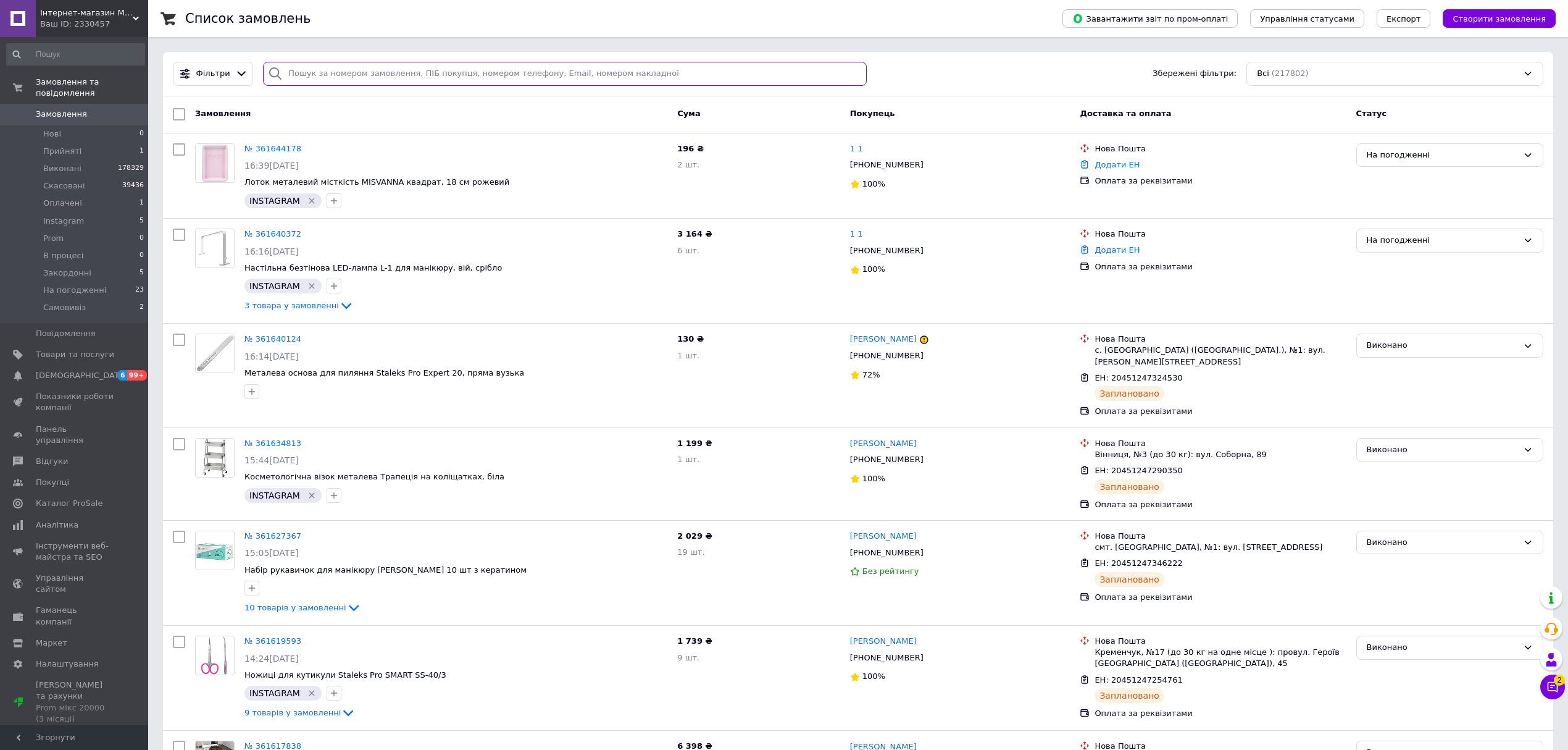
click at [371, 70] on input "search" at bounding box center [564, 73] width 604 height 24
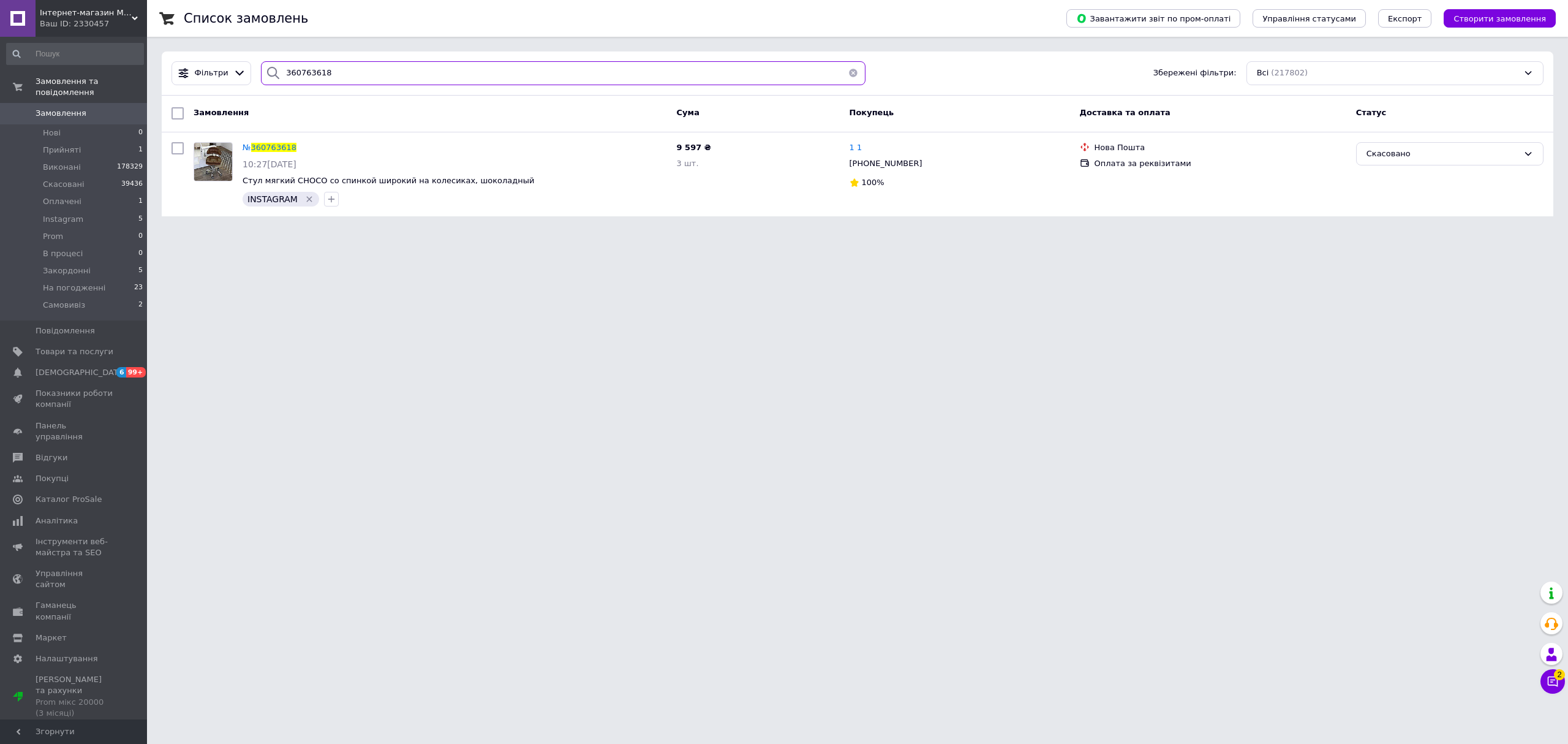
type input "360763618"
click at [319, 89] on div "Фільтри 360763618 Збережені фільтри: Всі (217802)" at bounding box center [857, 73] width 1392 height 44
click at [312, 68] on input "360763618" at bounding box center [563, 72] width 605 height 23
click at [95, 108] on span "Замовлення" at bounding box center [74, 114] width 78 height 11
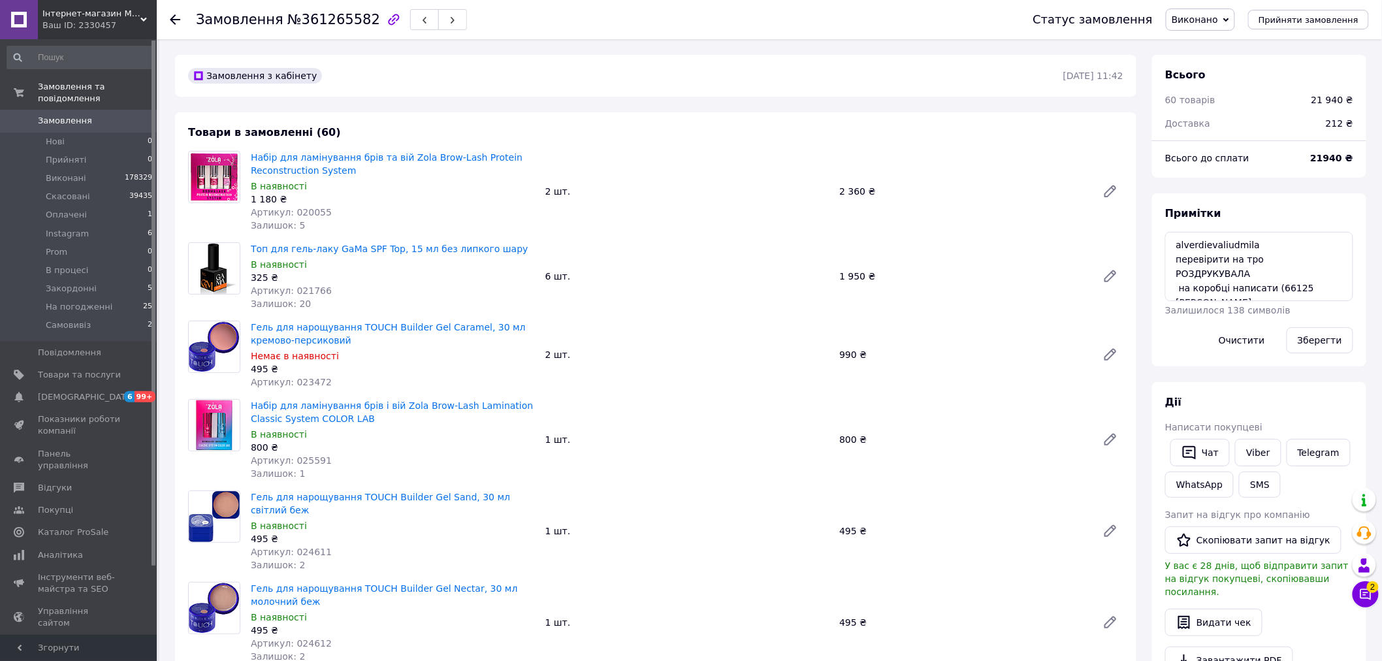
scroll to position [2262, 0]
click at [69, 115] on span "Замовлення" at bounding box center [65, 121] width 54 height 12
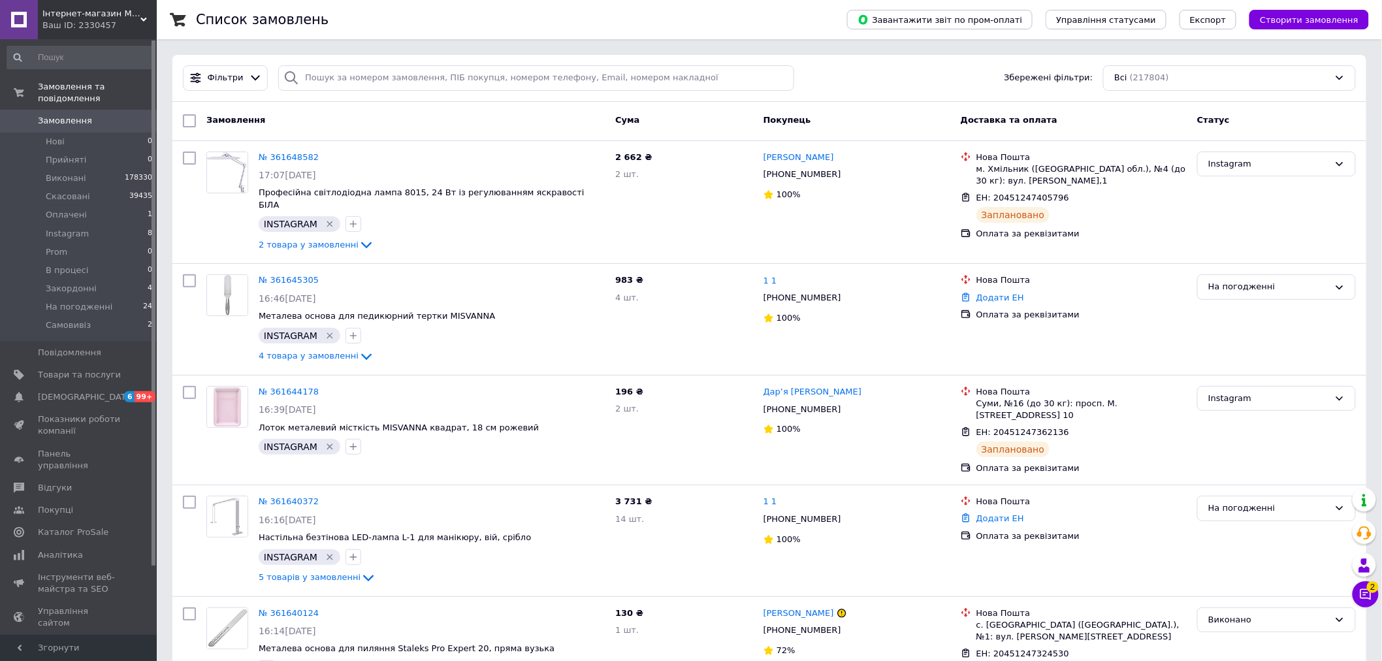
click at [353, 95] on div "Фільтри Збережені фільтри: Всі (217804)" at bounding box center [769, 78] width 1194 height 47
click at [355, 86] on input "search" at bounding box center [535, 77] width 515 height 25
paste input "361536099"
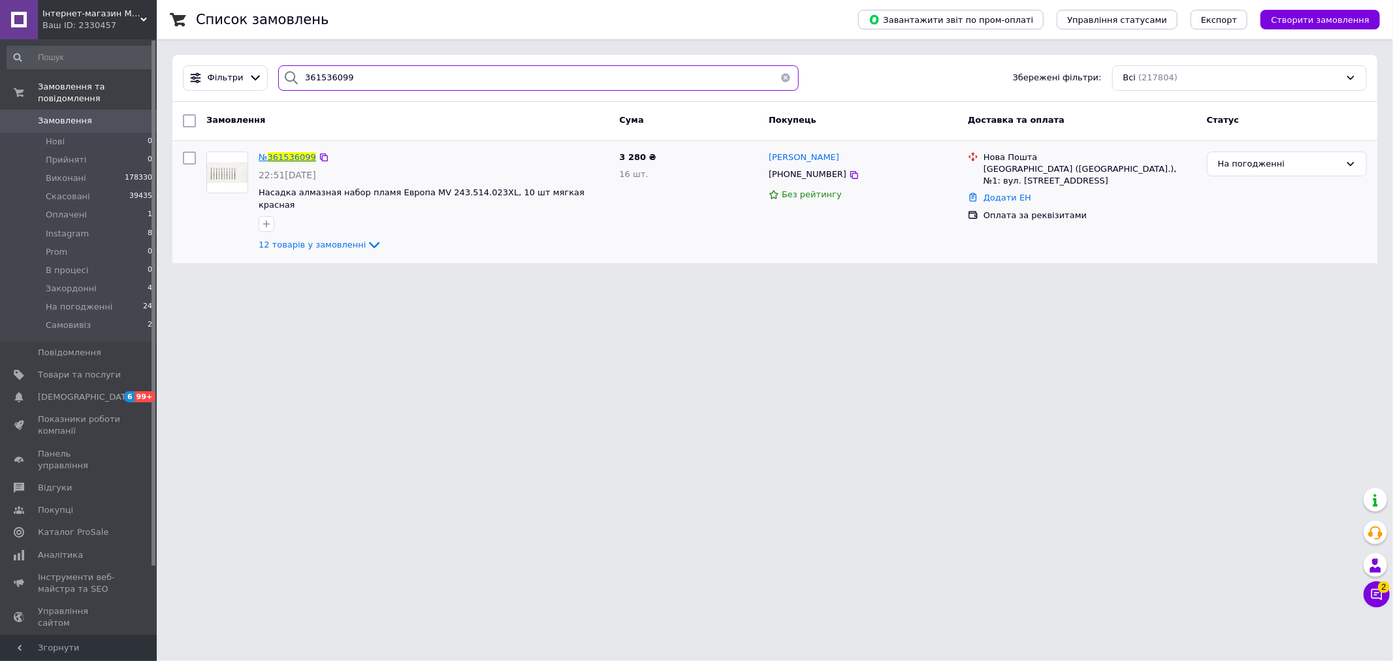
type input "361536099"
click at [297, 157] on span "361536099" at bounding box center [292, 157] width 48 height 10
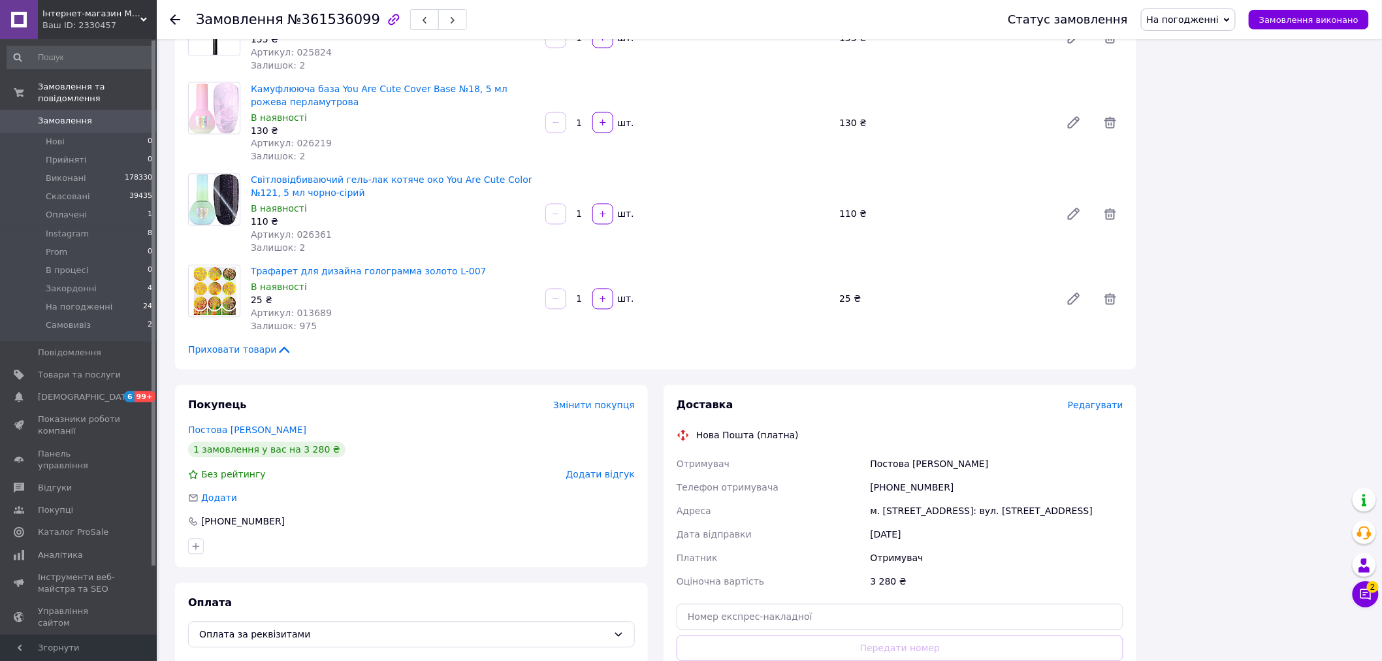
scroll to position [1088, 0]
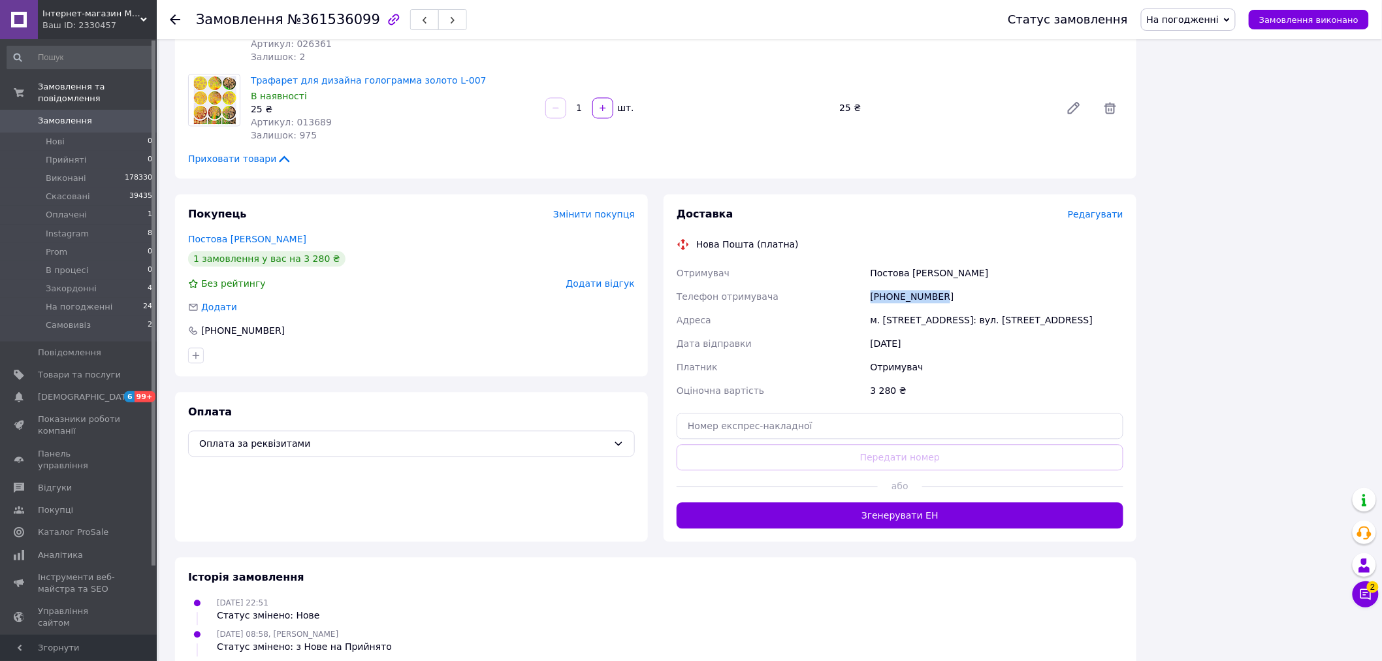
drag, startPoint x: 952, startPoint y: 271, endPoint x: 854, endPoint y: 270, distance: 98.0
click at [854, 270] on div "Отримувач Постова [PERSON_NAME] Телефон отримувача [PHONE_NUMBER] Адреса м. [ST…" at bounding box center [900, 331] width 452 height 141
copy div "Телефон отримувача [PHONE_NUMBER]"
click at [973, 285] on div "[PHONE_NUMBER]" at bounding box center [997, 297] width 258 height 24
drag, startPoint x: 965, startPoint y: 269, endPoint x: 875, endPoint y: 263, distance: 89.7
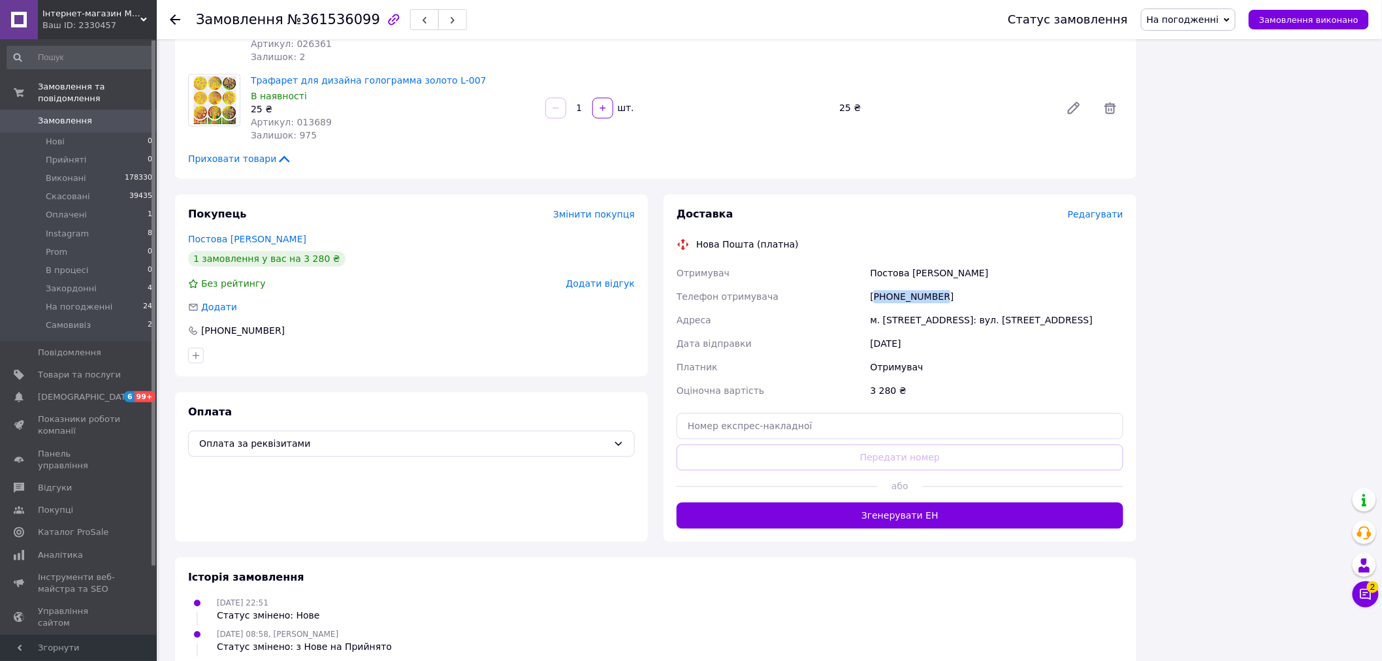
click at [875, 285] on div "[PHONE_NUMBER]" at bounding box center [997, 297] width 258 height 24
click at [872, 285] on div "[PHONE_NUMBER]" at bounding box center [997, 297] width 258 height 24
drag, startPoint x: 888, startPoint y: 270, endPoint x: 990, endPoint y: 270, distance: 101.9
click at [990, 285] on div "[PHONE_NUMBER]" at bounding box center [997, 297] width 258 height 24
copy div "0502774924"
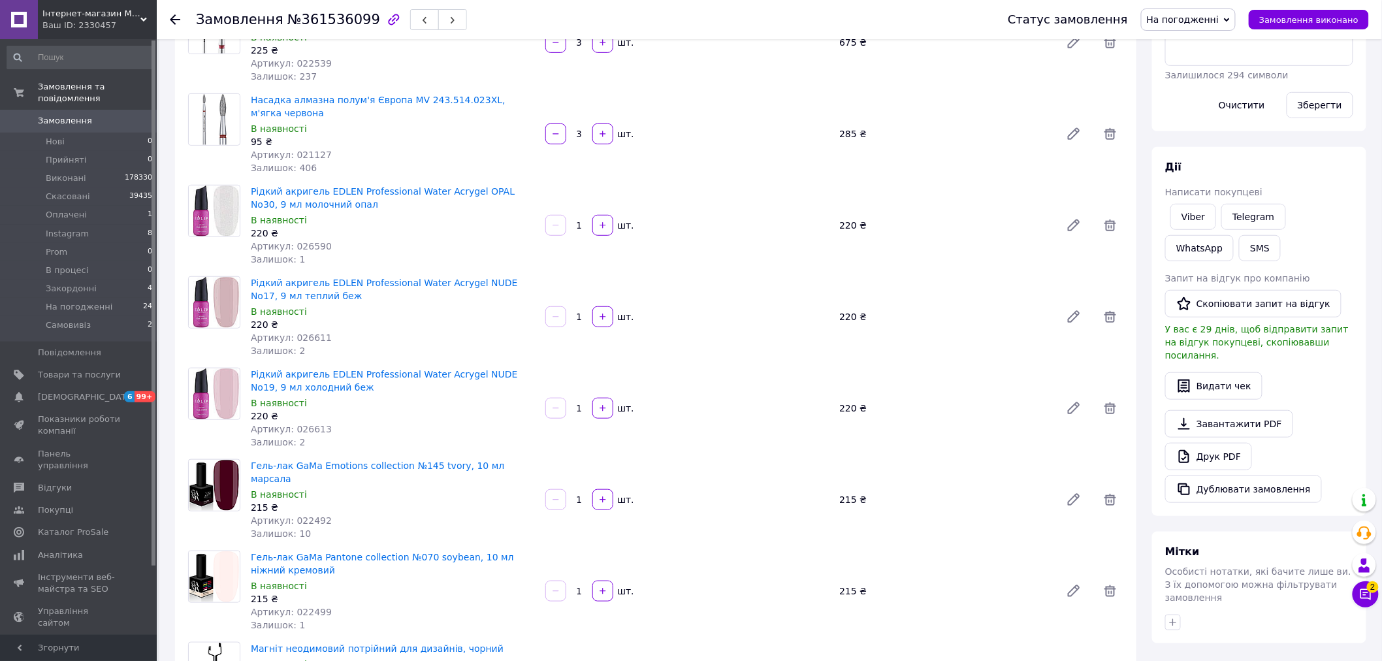
scroll to position [0, 0]
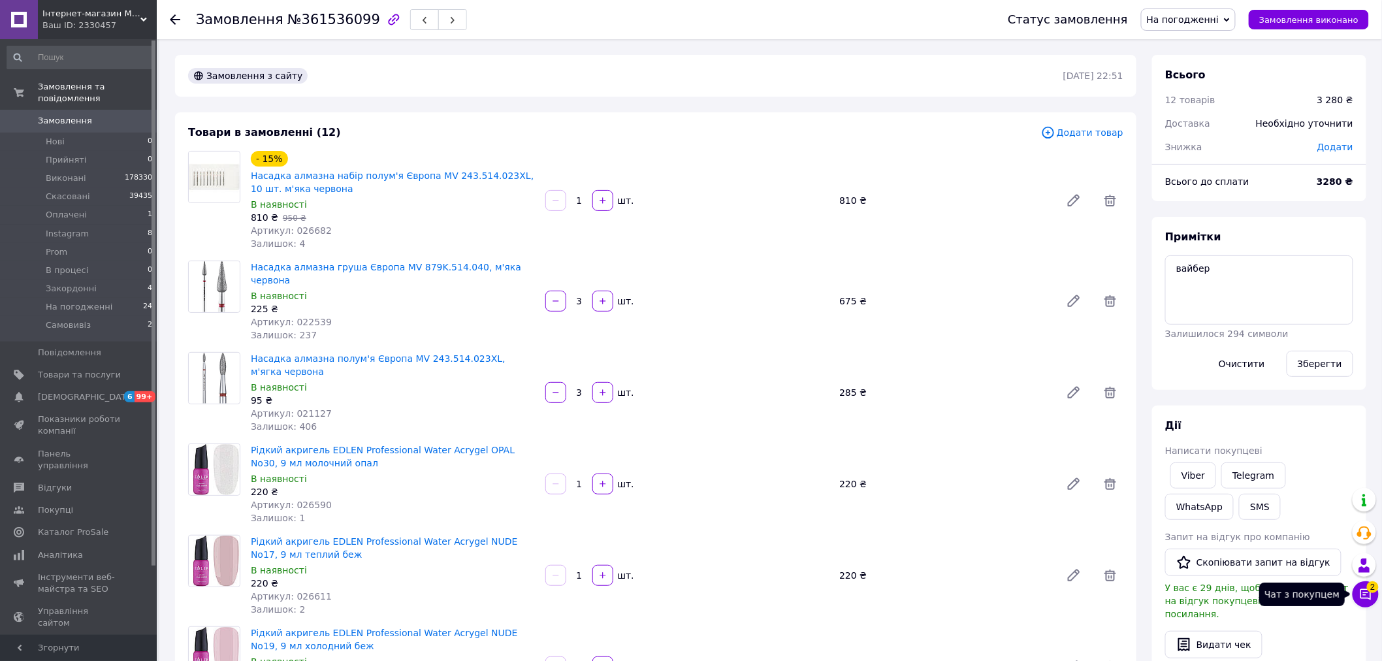
click at [1373, 595] on button "Чат з покупцем 2" at bounding box center [1366, 594] width 26 height 26
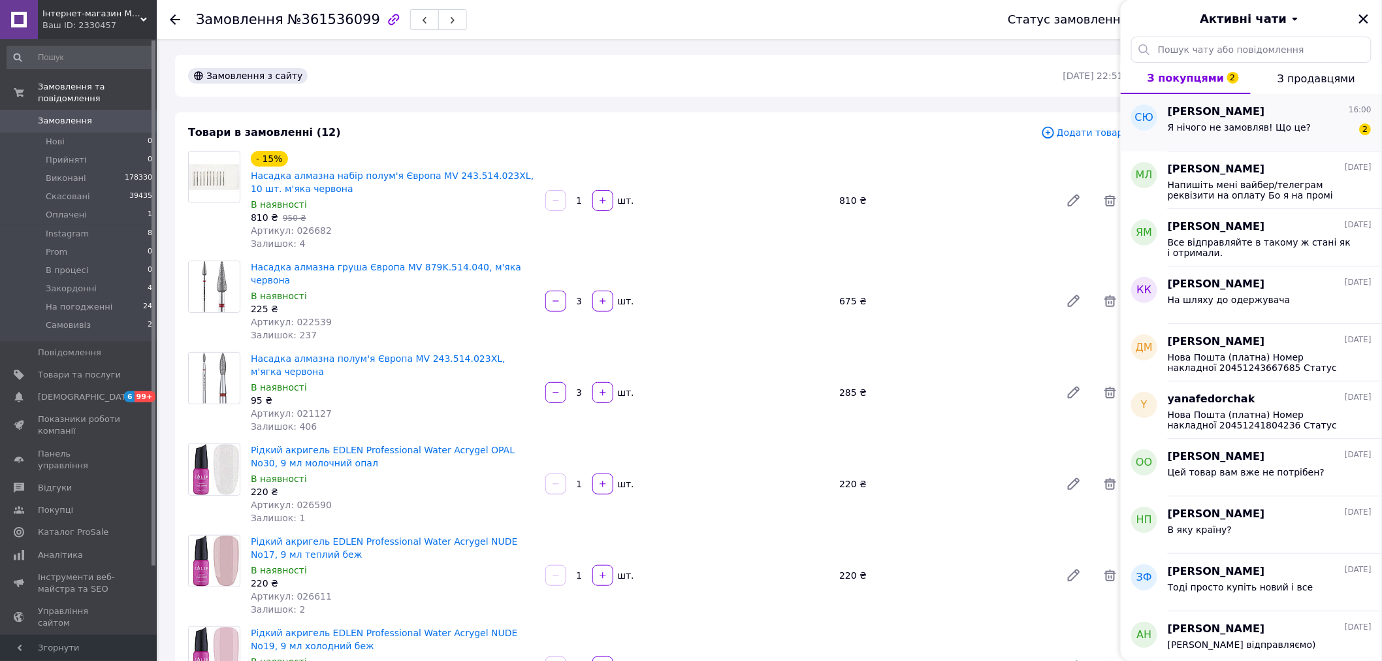
click at [1265, 125] on span "Я нічого не замовляв! Що це?" at bounding box center [1240, 127] width 144 height 10
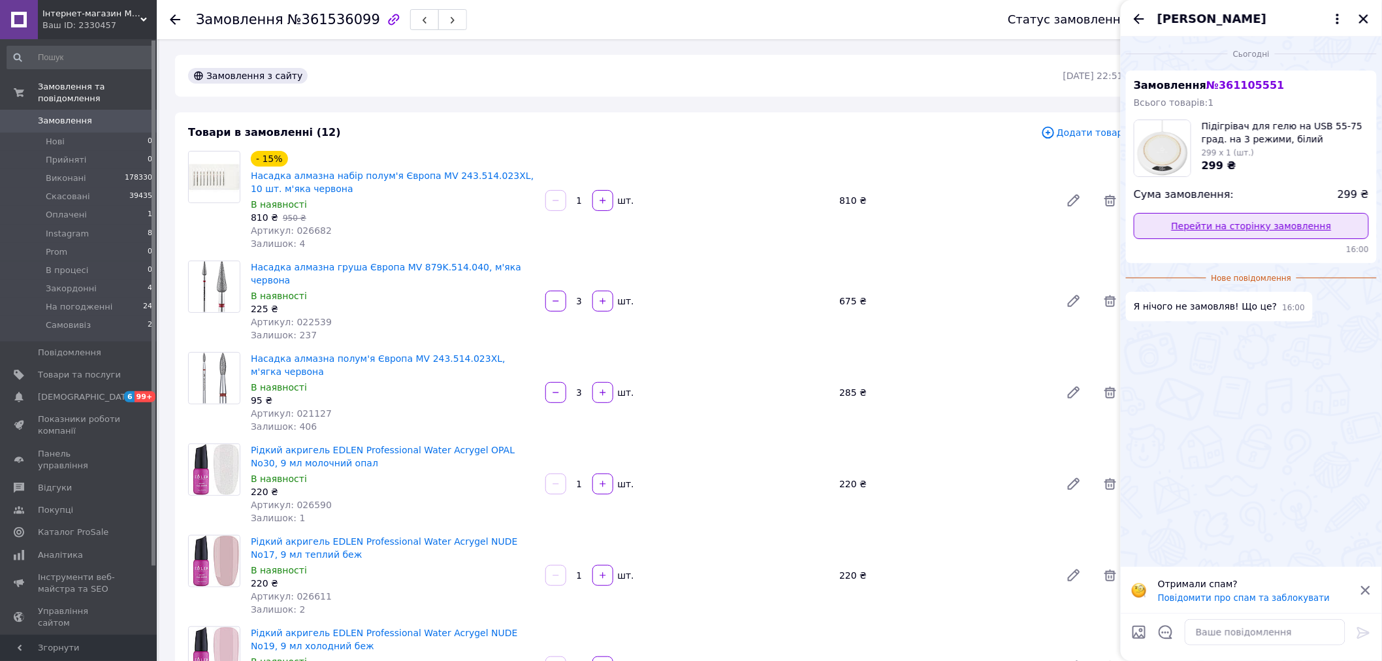
click at [1248, 229] on link "Перейти на сторінку замовлення" at bounding box center [1251, 226] width 235 height 26
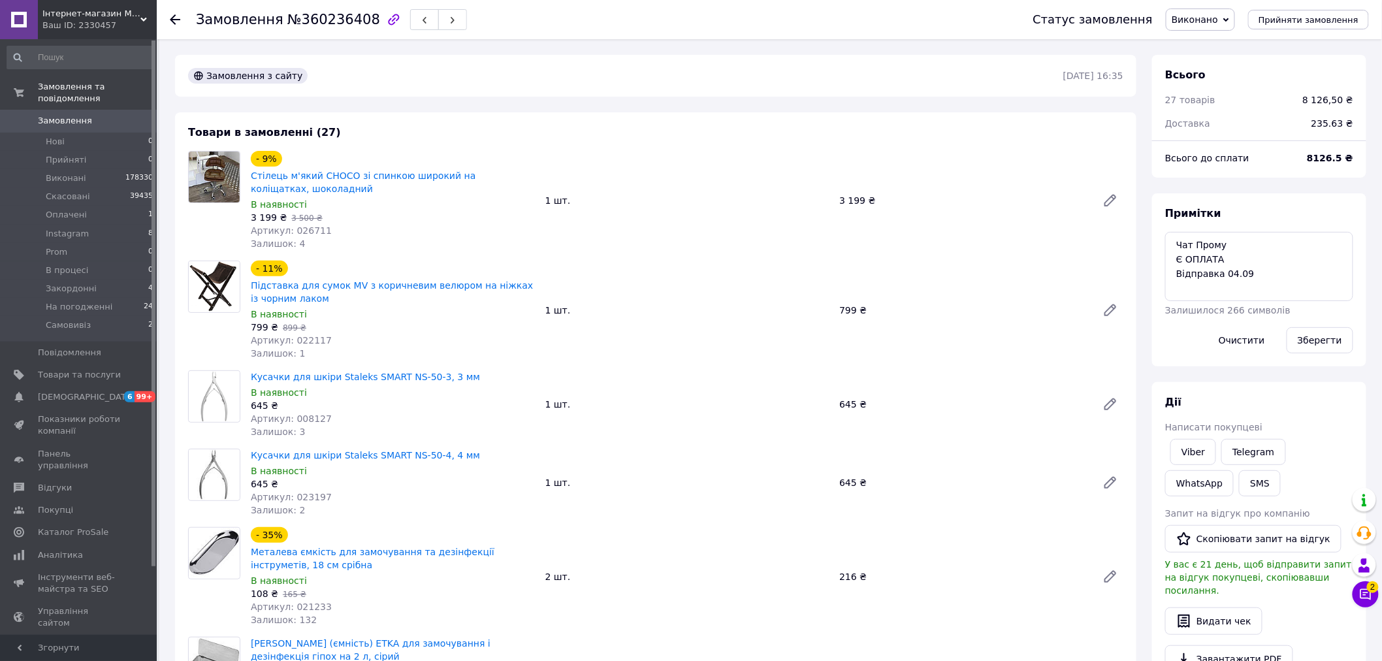
scroll to position [144, 0]
drag, startPoint x: 325, startPoint y: 229, endPoint x: 289, endPoint y: 230, distance: 36.0
click at [289, 230] on div "Артикул: 026711" at bounding box center [393, 230] width 284 height 13
copy span "026711"
click at [71, 115] on span "Замовлення" at bounding box center [65, 121] width 54 height 12
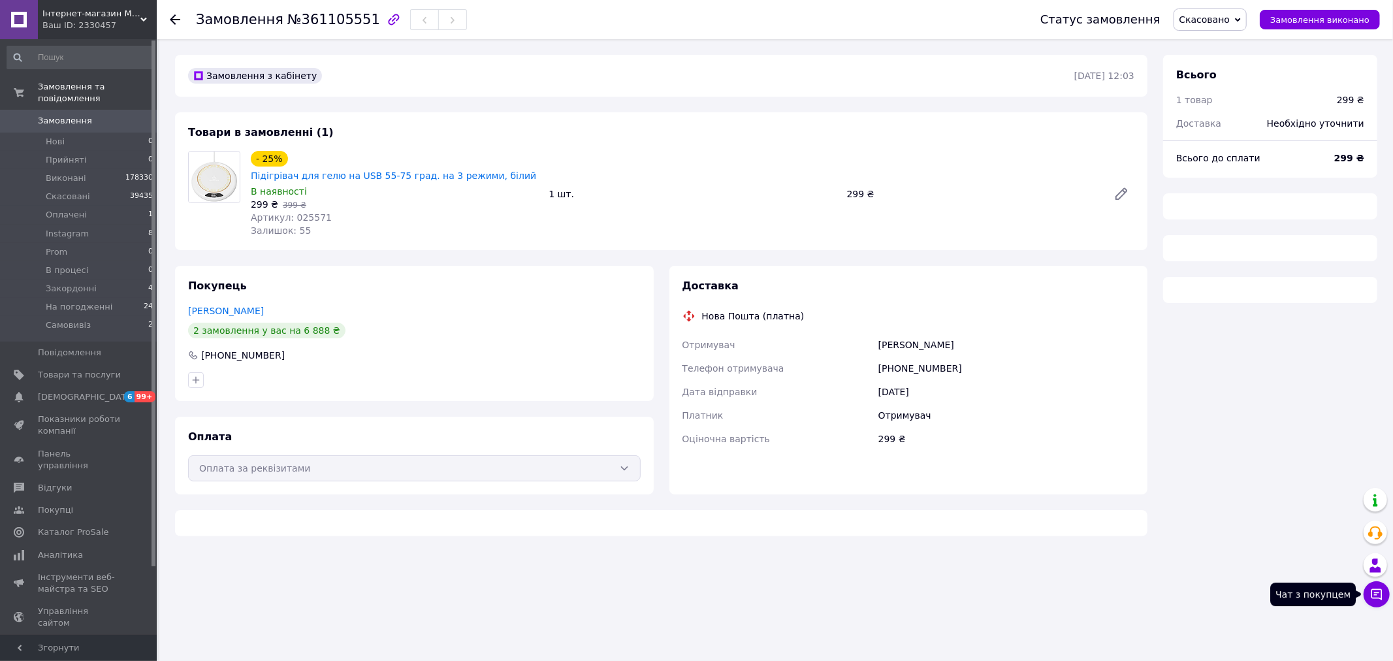
click at [1373, 595] on icon at bounding box center [1377, 594] width 11 height 11
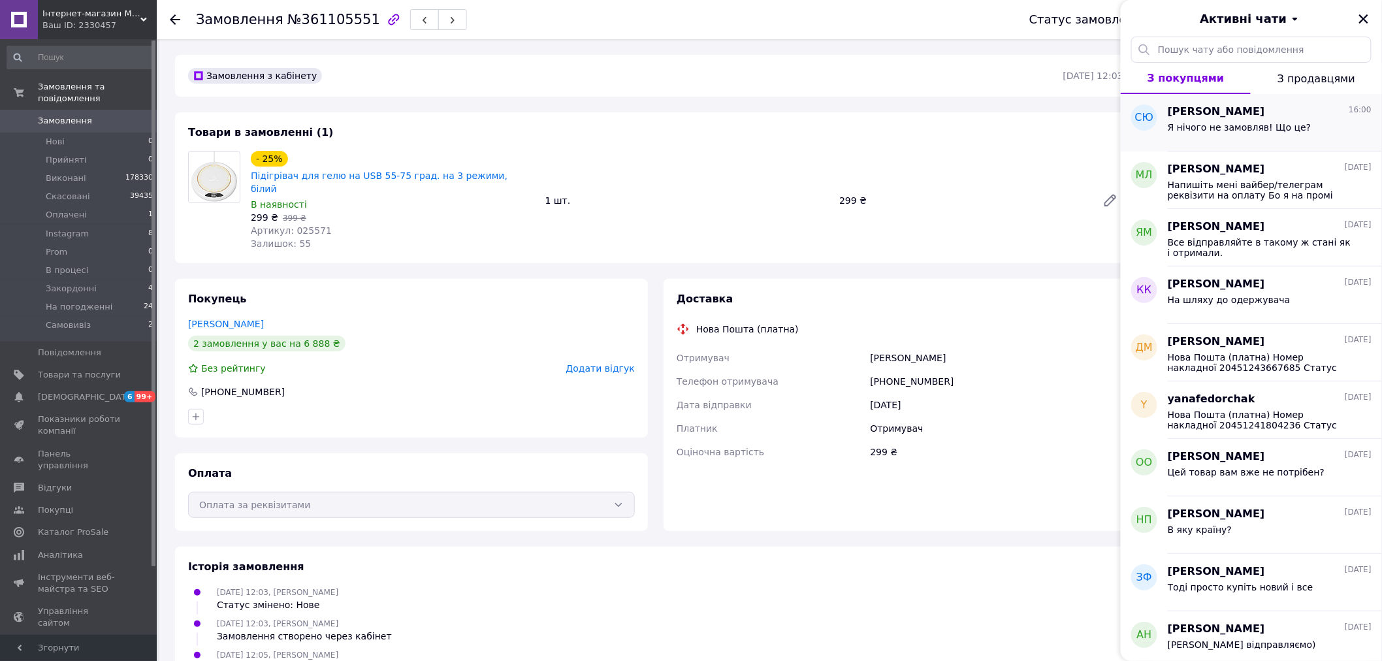
click at [1249, 126] on span "Я нічого не замовляв! Що це?" at bounding box center [1240, 127] width 144 height 10
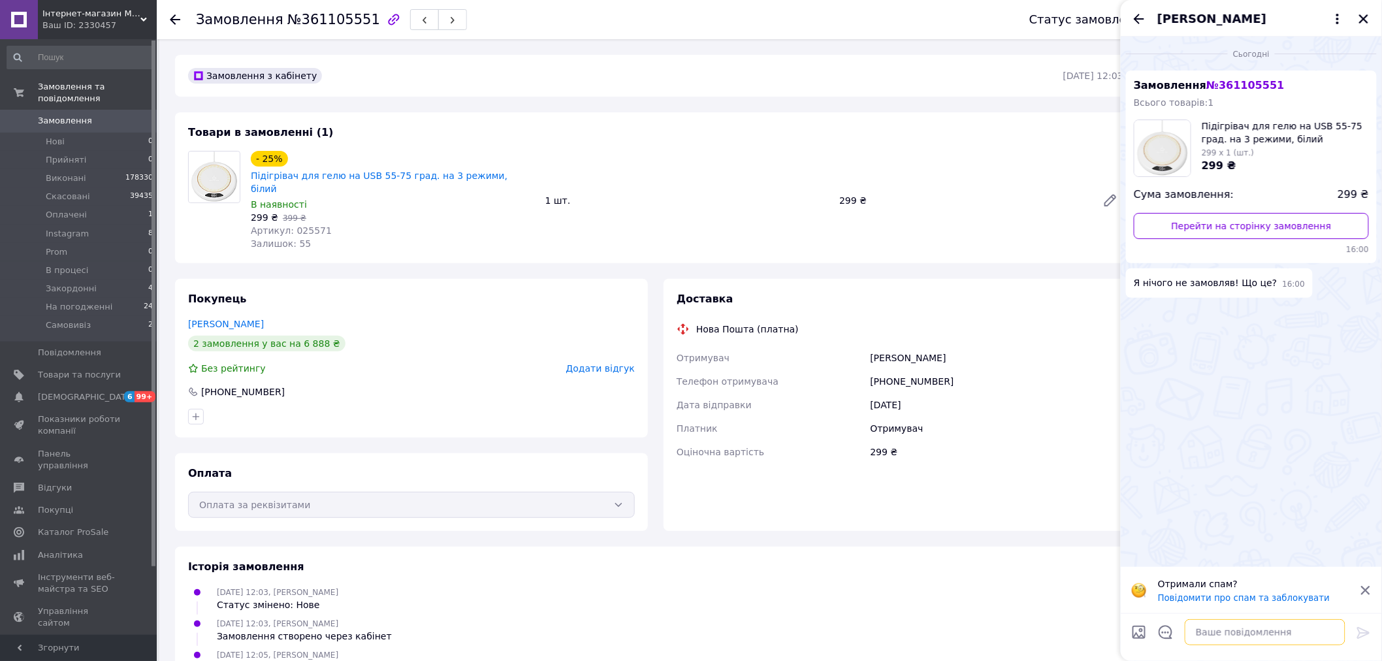
click at [1251, 637] on textarea at bounding box center [1265, 632] width 161 height 26
drag, startPoint x: 1134, startPoint y: 83, endPoint x: 1297, endPoint y: 86, distance: 163.3
click at [1297, 86] on div "Замовлення № 361105551 Всього товарів: 1 Підігрівач для гелю на USB 55-75 град.…" at bounding box center [1251, 167] width 251 height 193
copy span "Замовлення № 361105551"
drag, startPoint x: 1226, startPoint y: 636, endPoint x: 1295, endPoint y: 636, distance: 69.2
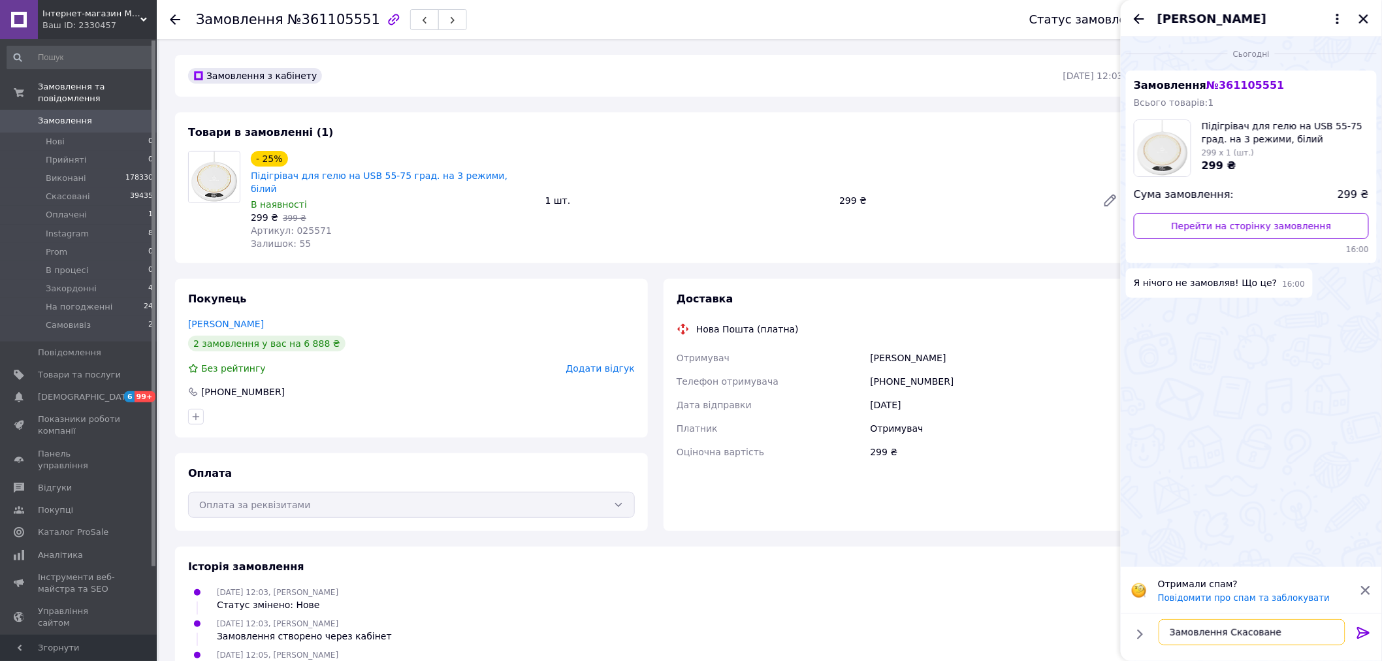
click at [1295, 636] on textarea "Замовлення Скасоване" at bounding box center [1252, 632] width 187 height 26
click at [1289, 632] on textarea "Замовлення Скасоване" at bounding box center [1252, 632] width 187 height 26
drag, startPoint x: 1220, startPoint y: 632, endPoint x: 1107, endPoint y: 629, distance: 113.7
click at [1107, 629] on body "Інтернет-магазин MISVANNA Ваш ID: 2330457 Сайт Інтернет-магазин MISVANNA Кабіне…" at bounding box center [691, 458] width 1382 height 917
paste textarea "№361105551"
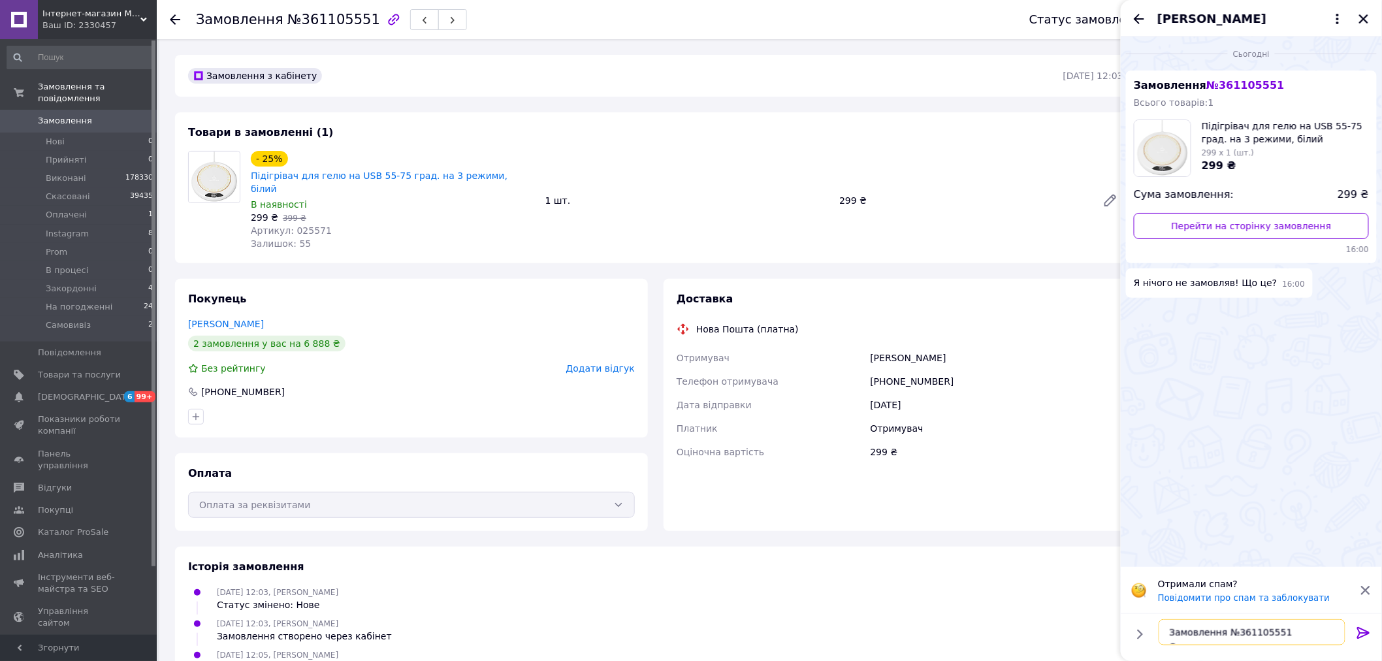
type textarea "Замовлення №361105551 Скасоване"
click at [1367, 631] on icon at bounding box center [1364, 633] width 12 height 12
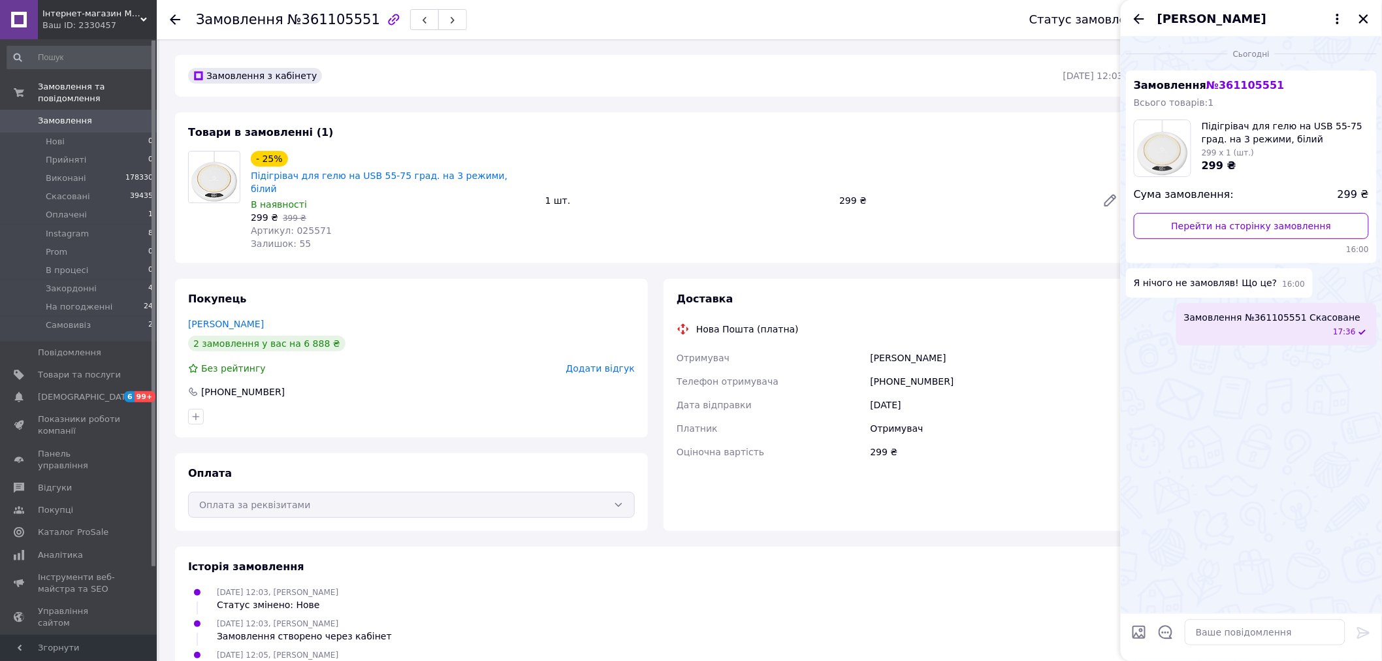
click at [83, 115] on span "Замовлення" at bounding box center [65, 121] width 54 height 12
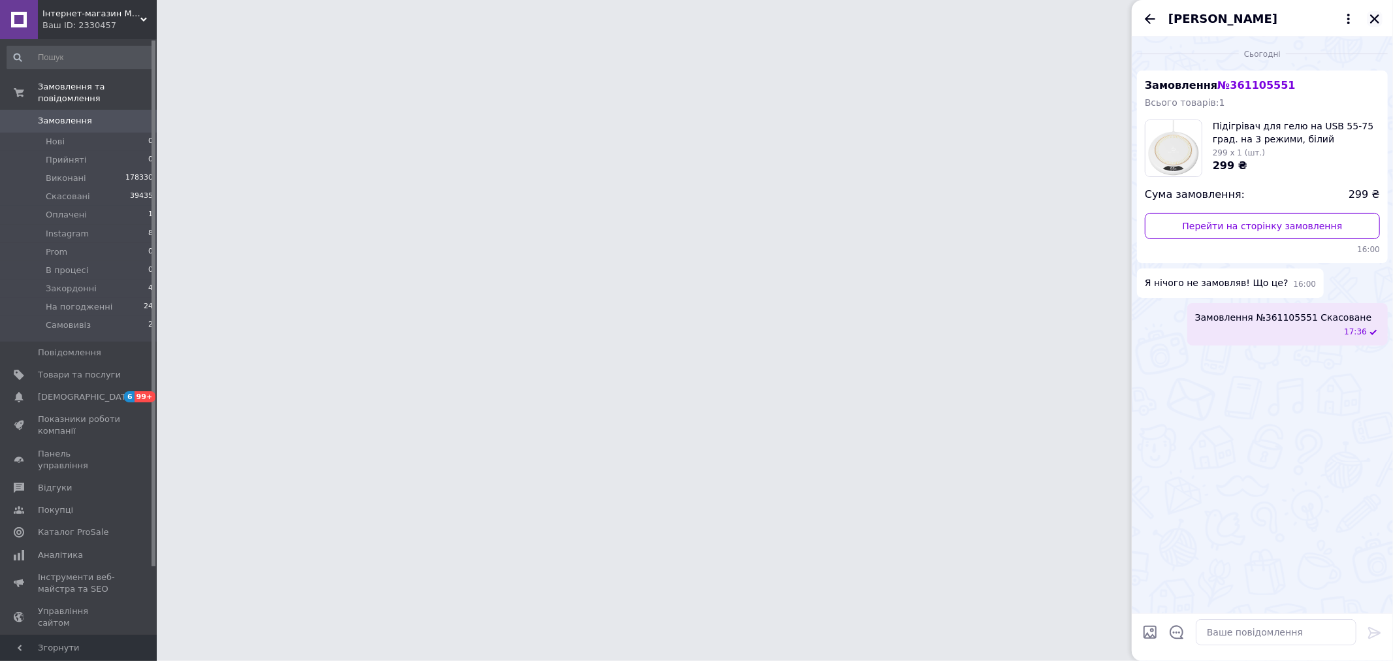
click at [1374, 14] on icon "Закрити" at bounding box center [1375, 19] width 12 height 12
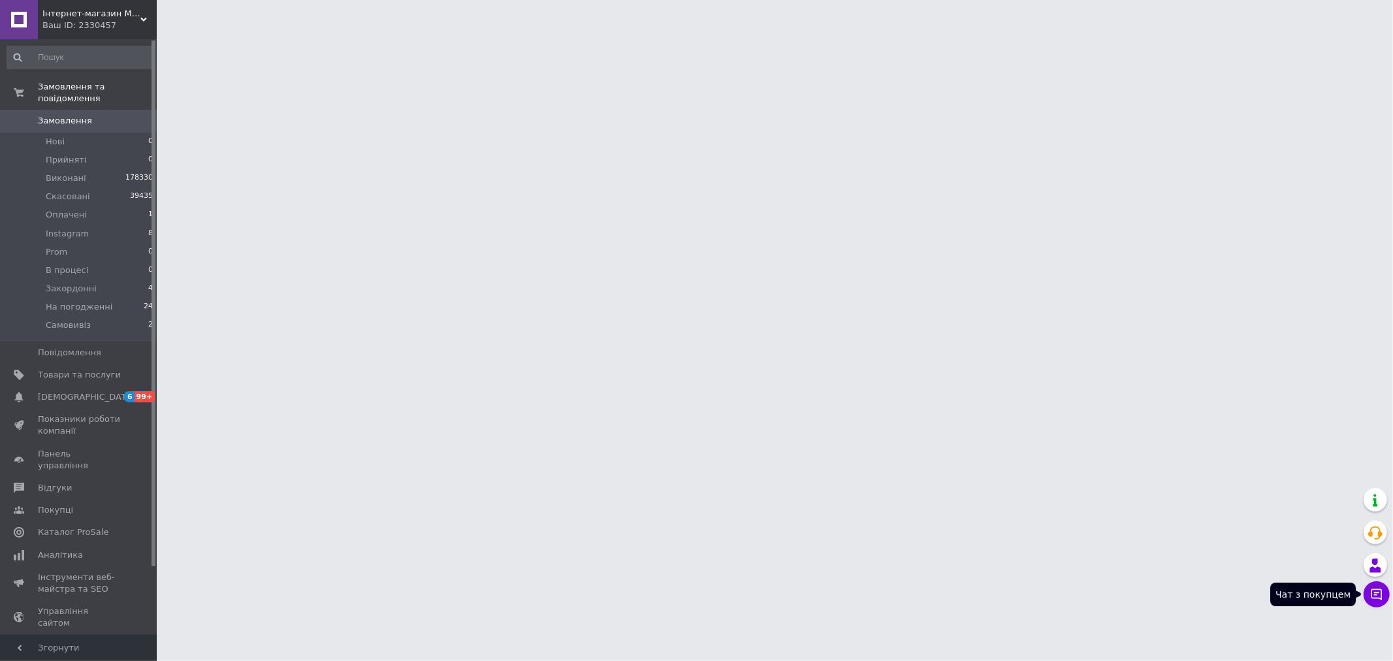
click at [1379, 591] on icon at bounding box center [1377, 594] width 13 height 13
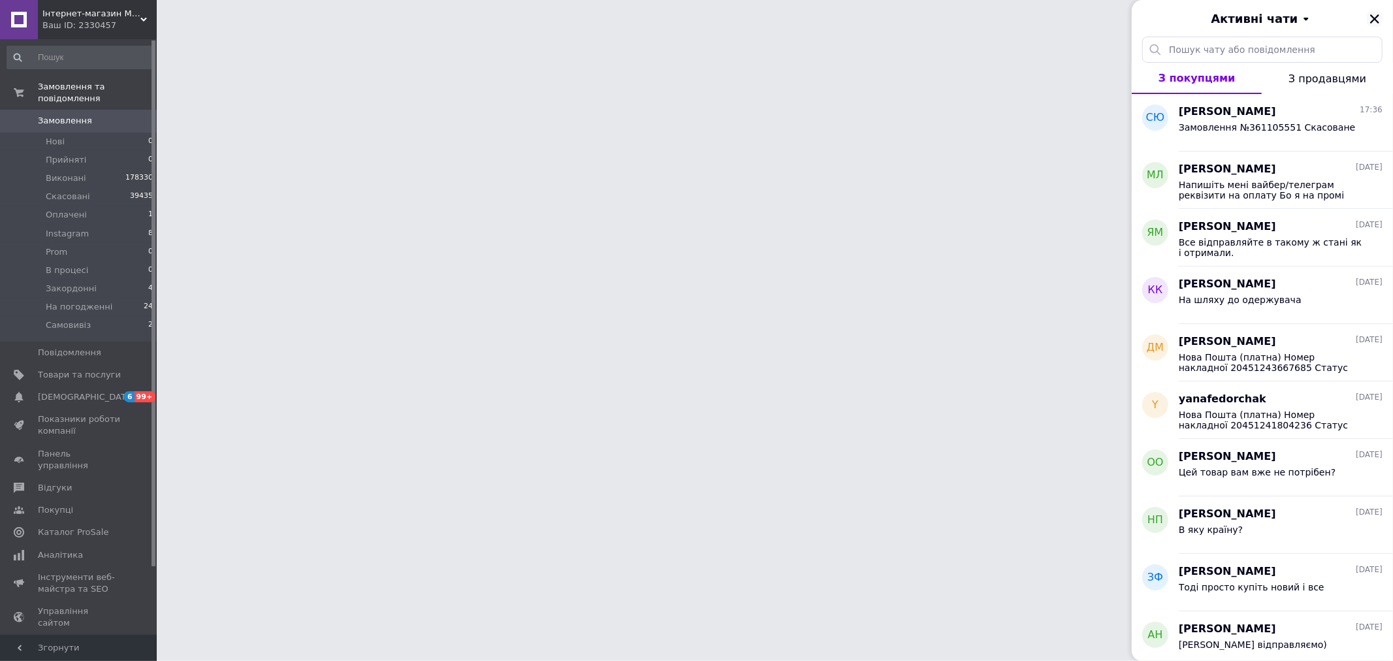
click at [1375, 20] on icon "Закрити" at bounding box center [1375, 18] width 9 height 9
